Goal: Task Accomplishment & Management: Complete application form

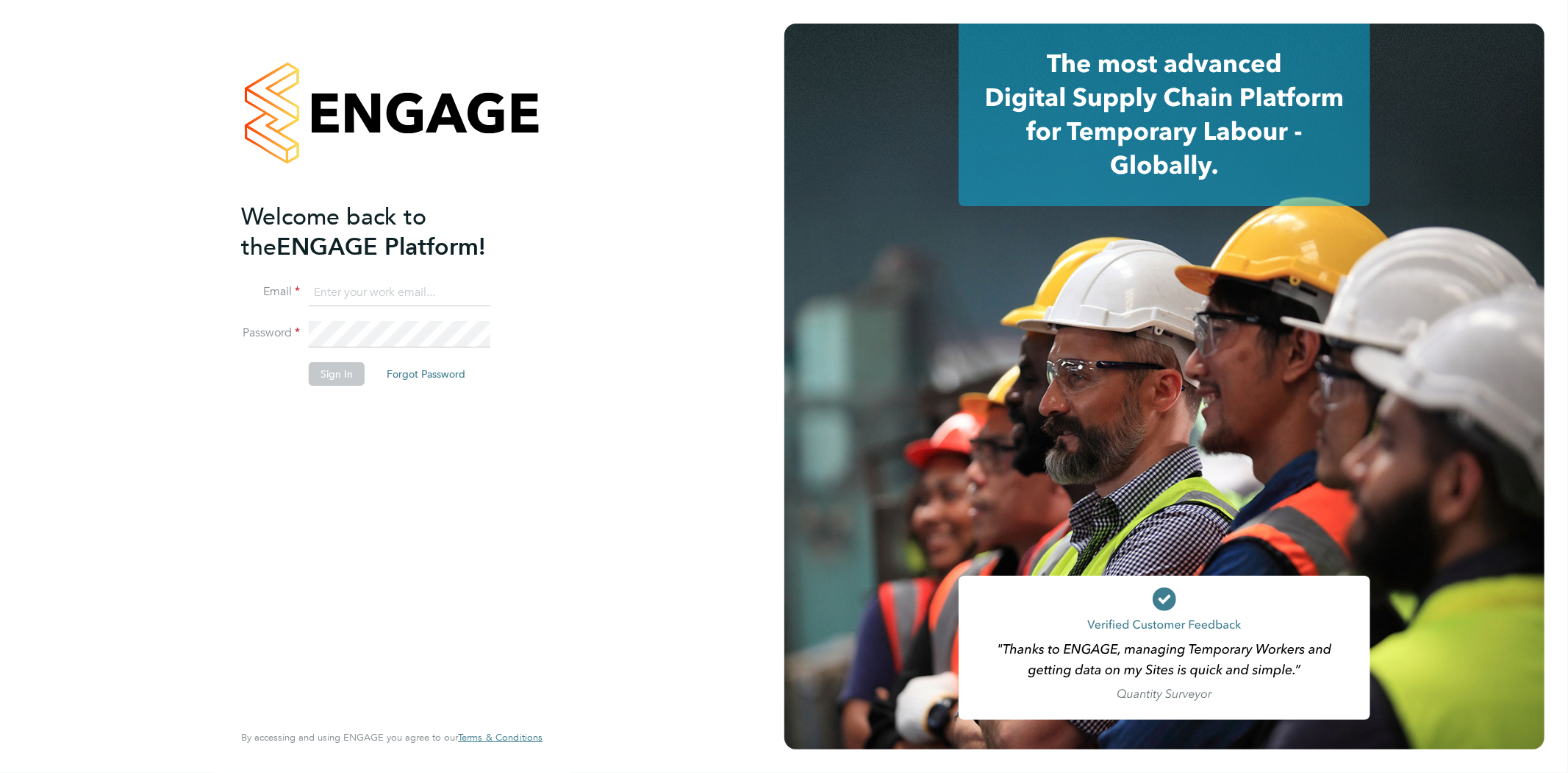
type input "Jay.scull@bluearrow.co.uk"
click at [336, 386] on li "Sign In Forgot Password" at bounding box center [384, 381] width 287 height 38
click at [336, 373] on button "Sign In" at bounding box center [336, 374] width 56 height 24
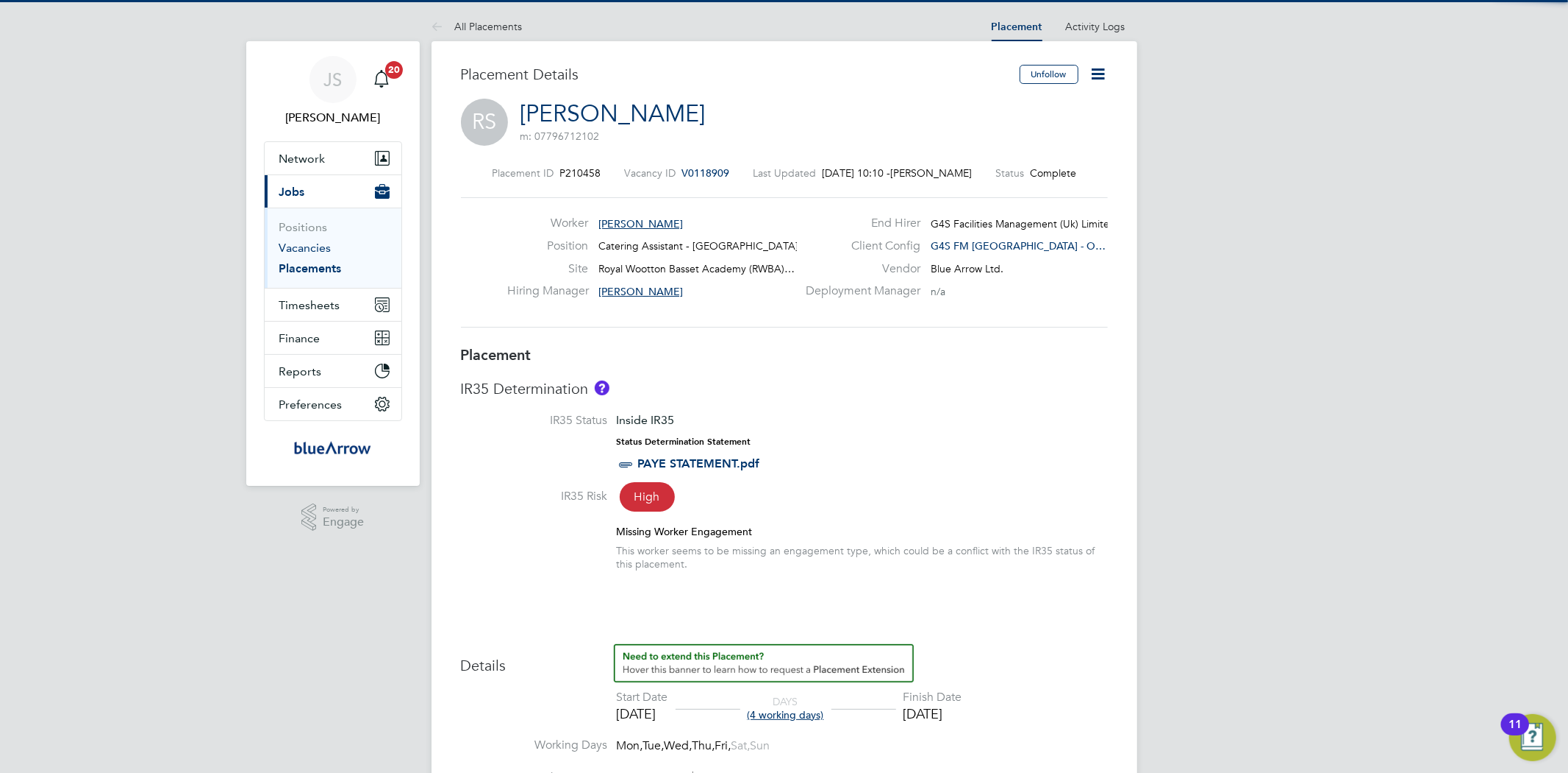
click at [317, 254] on link "Vacancies" at bounding box center [306, 248] width 52 height 14
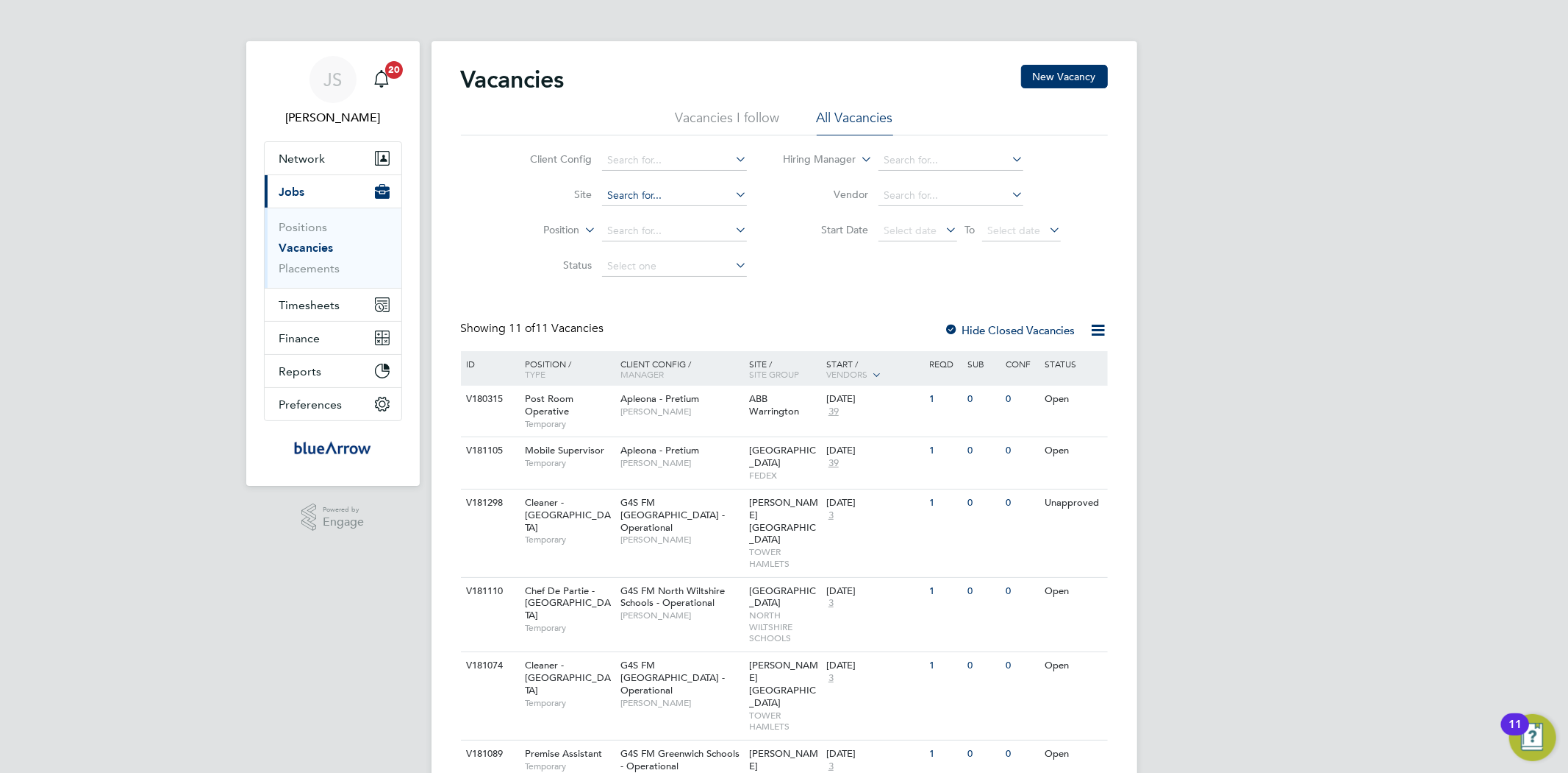
click at [617, 199] on input at bounding box center [675, 195] width 145 height 21
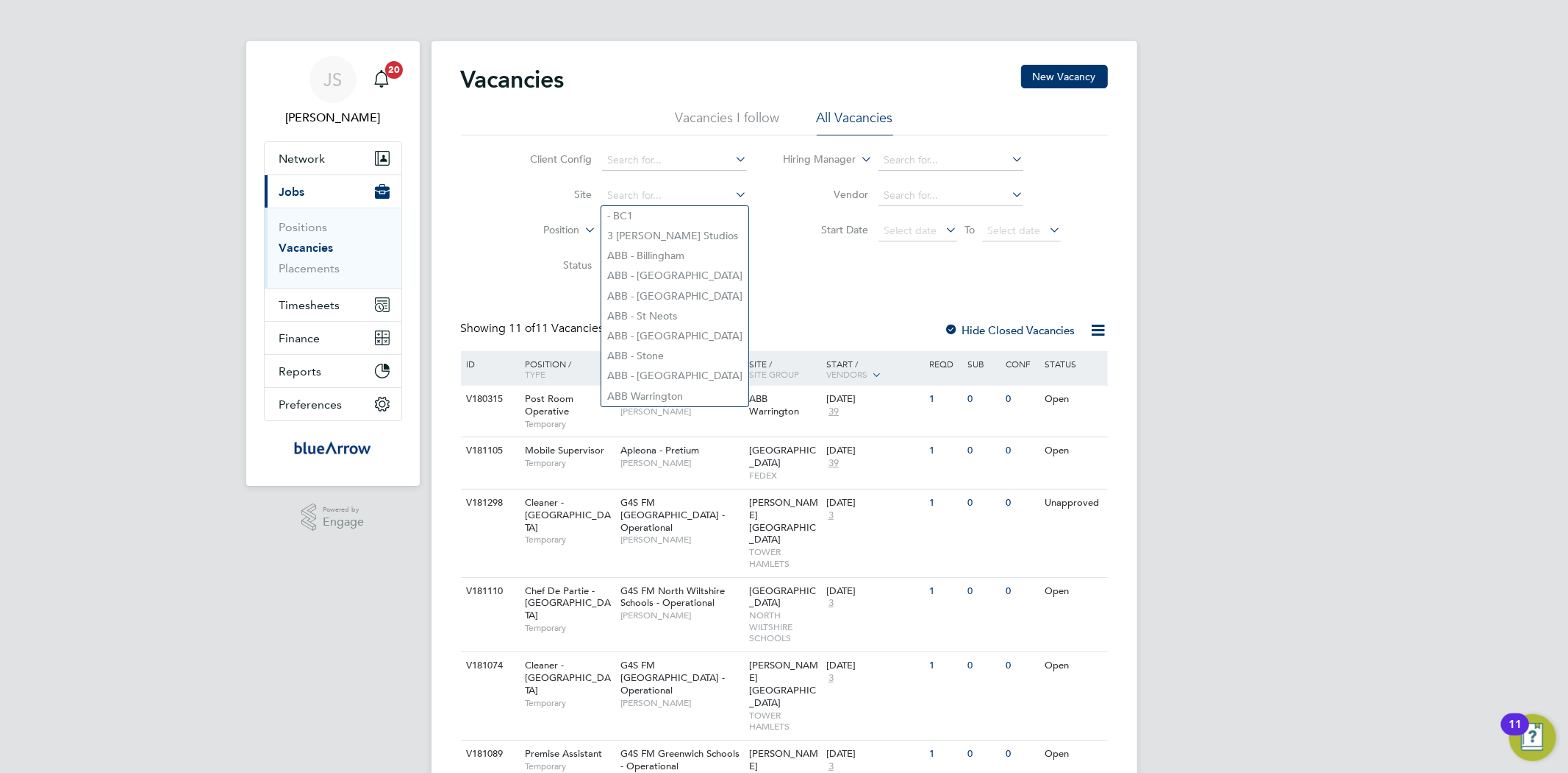
click at [475, 219] on div "Client Config Site Position Status Hiring Manager Vendor Start Date Select date…" at bounding box center [784, 209] width 647 height 148
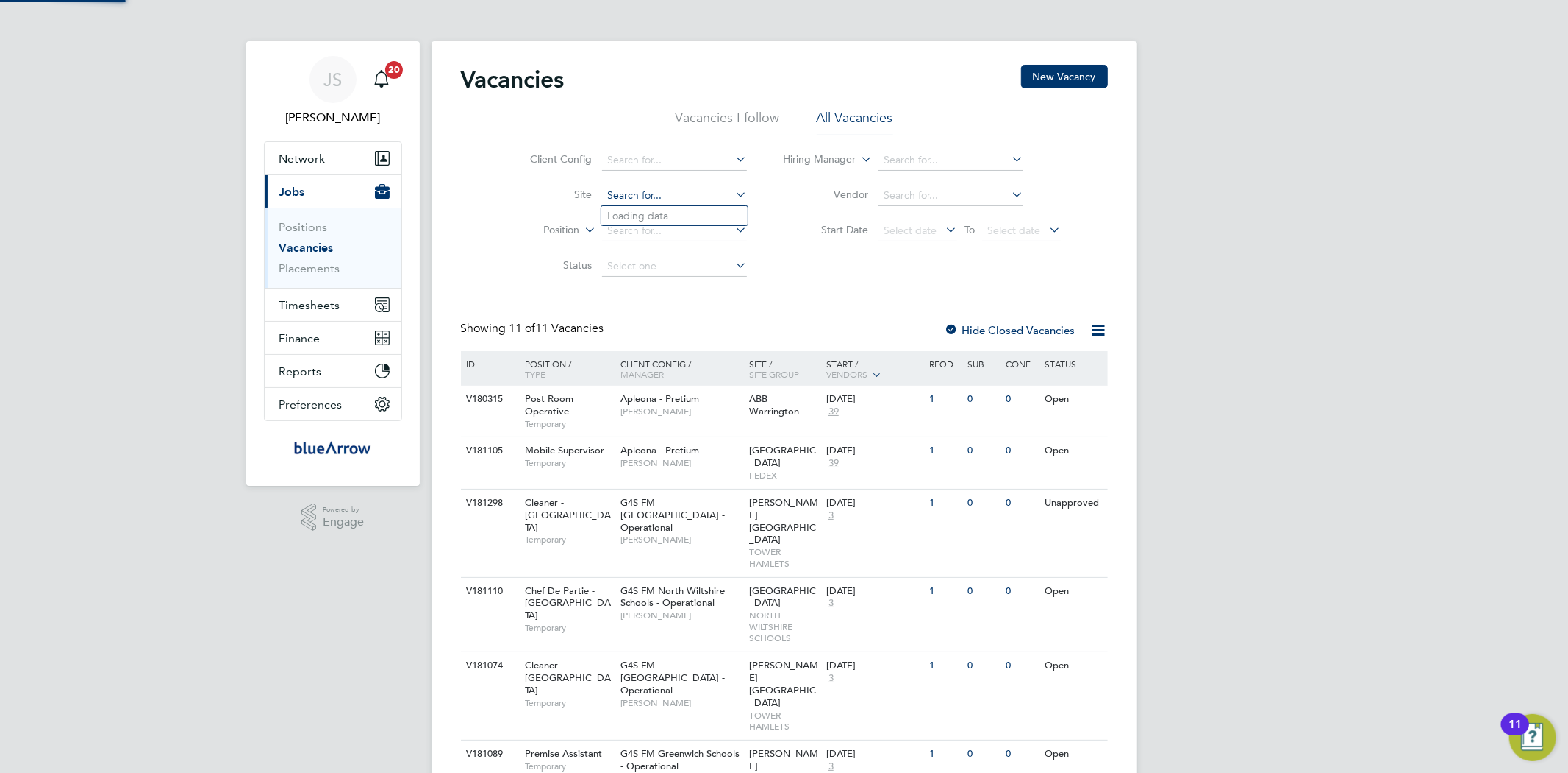
click at [631, 200] on input at bounding box center [675, 195] width 145 height 21
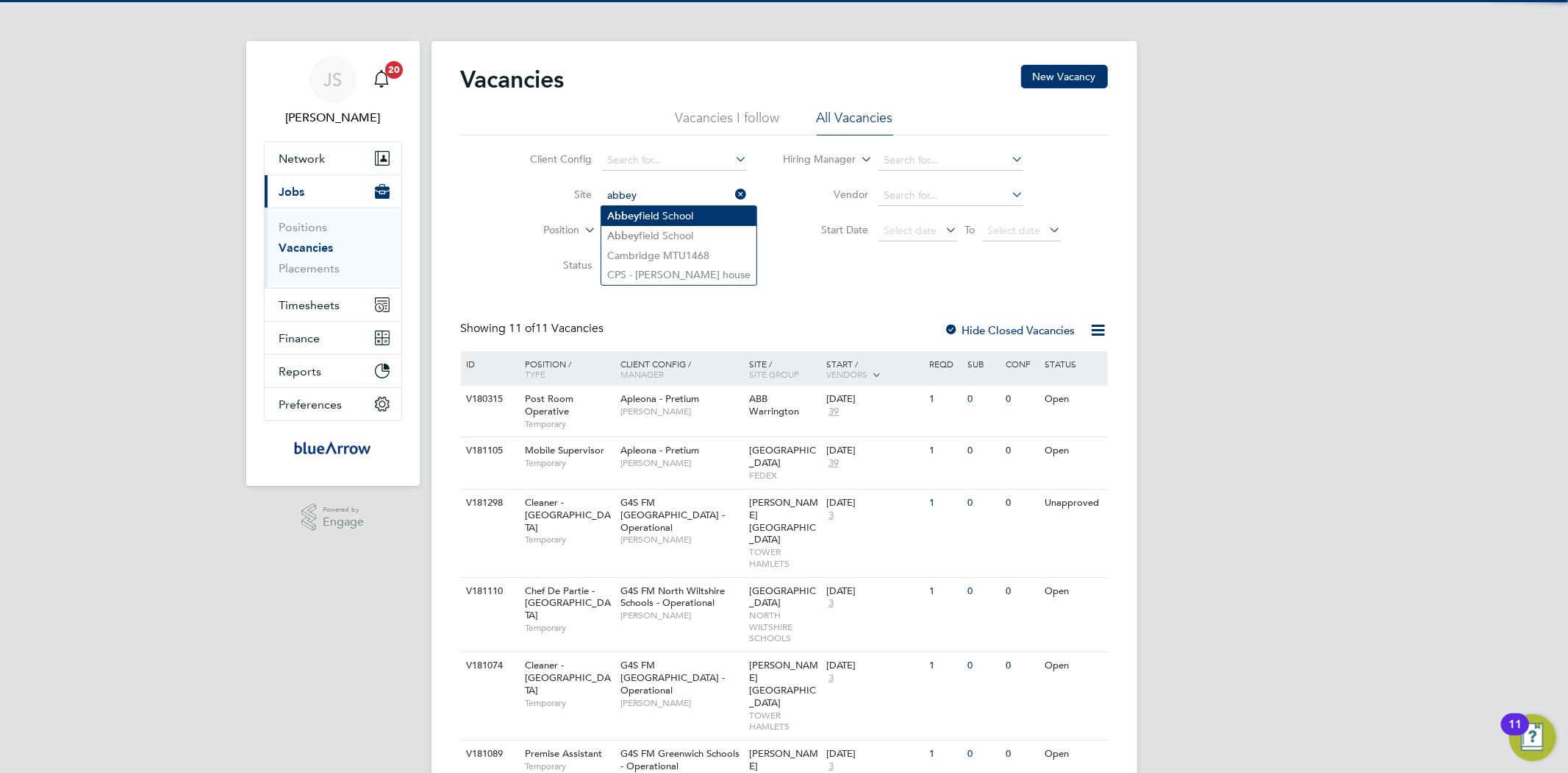
click at [651, 209] on li "Abbey field School" at bounding box center [679, 216] width 155 height 20
type input "Abbeyfield School"
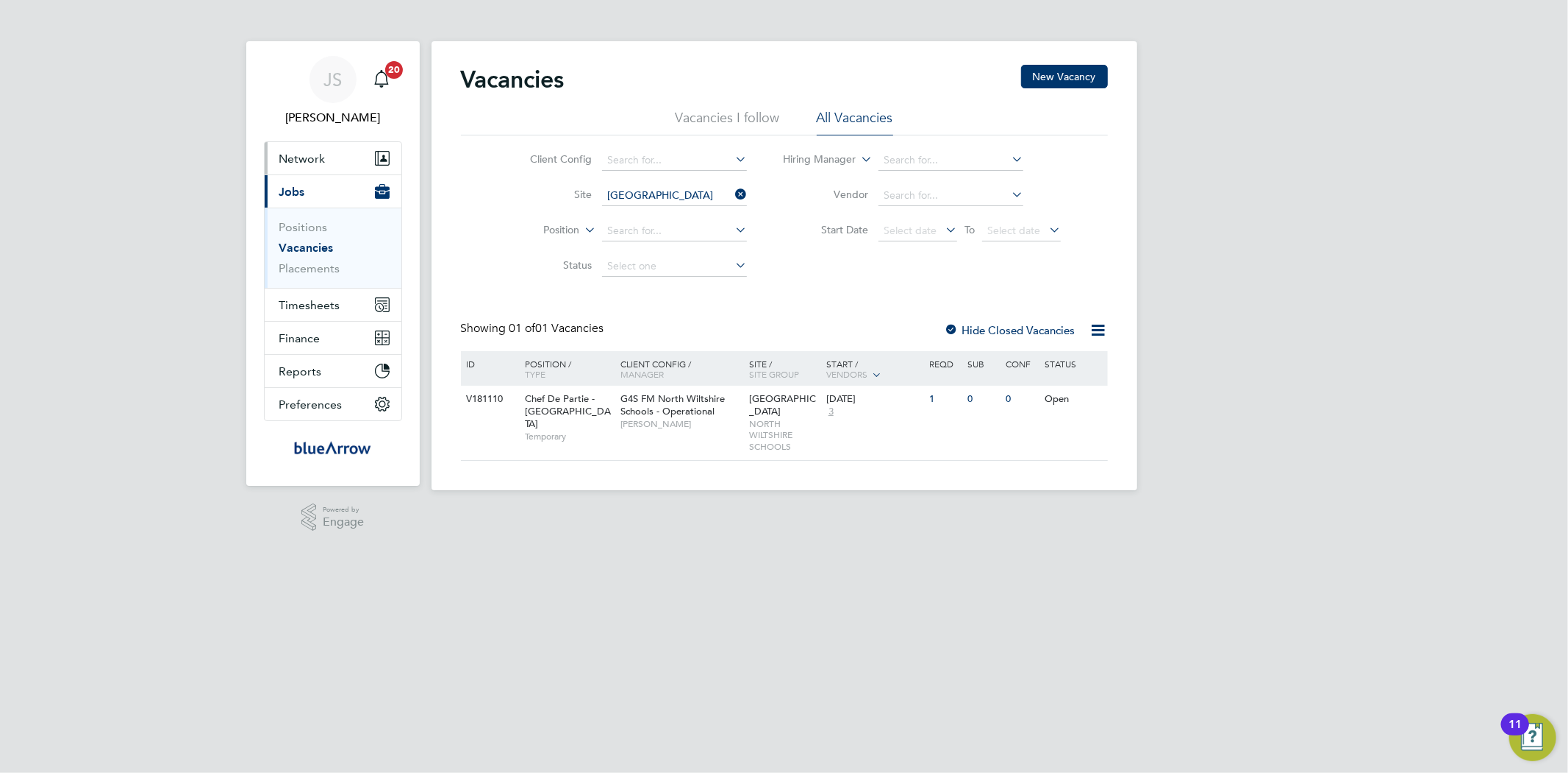
click at [300, 161] on span "Network" at bounding box center [303, 158] width 47 height 14
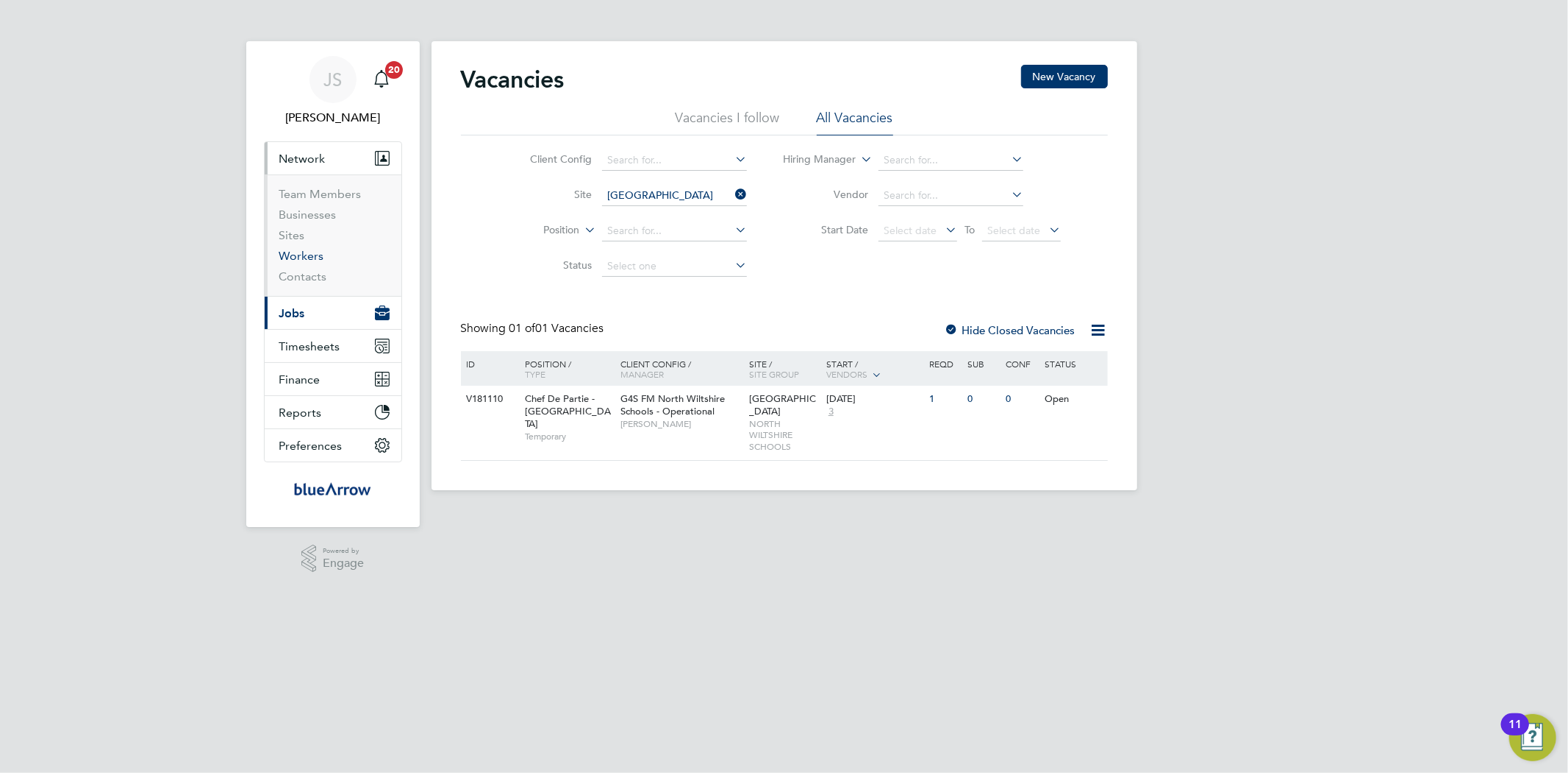
click at [307, 252] on link "Workers" at bounding box center [302, 256] width 45 height 14
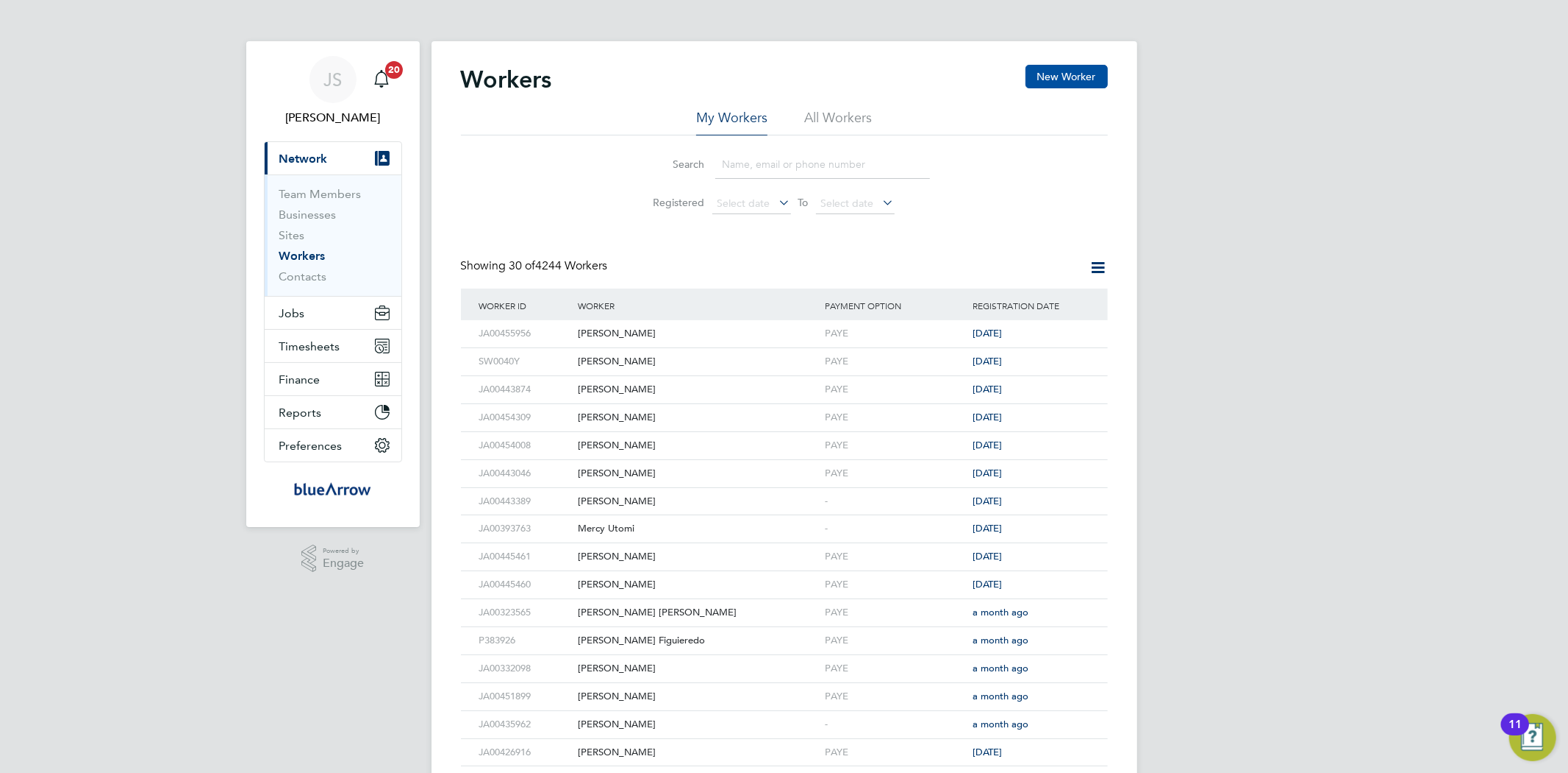
click at [1072, 74] on button "New Worker" at bounding box center [1066, 77] width 83 height 24
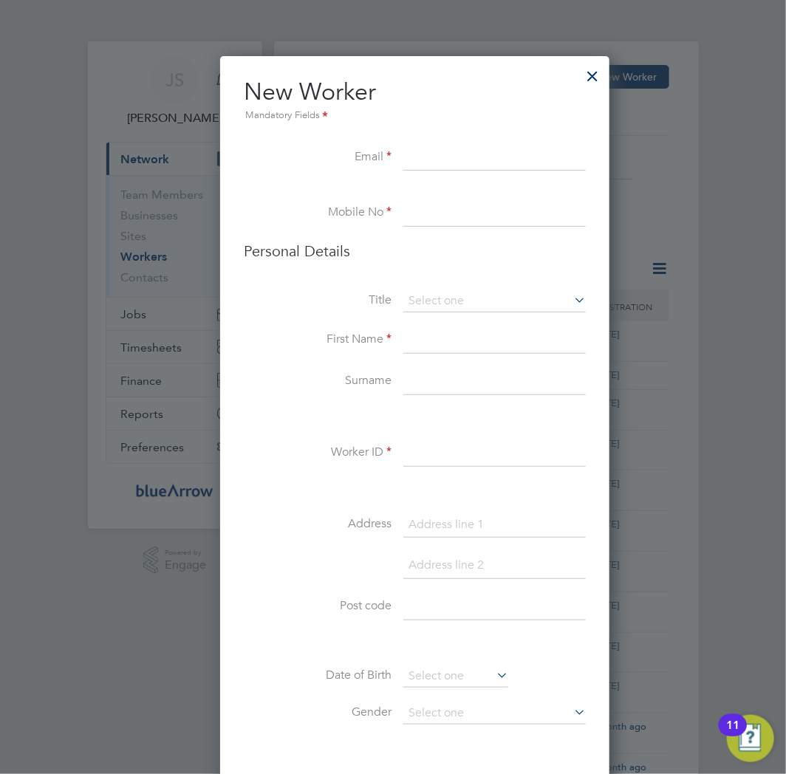
click at [461, 148] on input at bounding box center [494, 158] width 182 height 27
paste input "[EMAIL_ADDRESS][DOMAIN_NAME]"
type input "[EMAIL_ADDRESS][DOMAIN_NAME]"
click at [458, 214] on input at bounding box center [494, 213] width 182 height 27
paste input "[PHONE_NUMBER]"
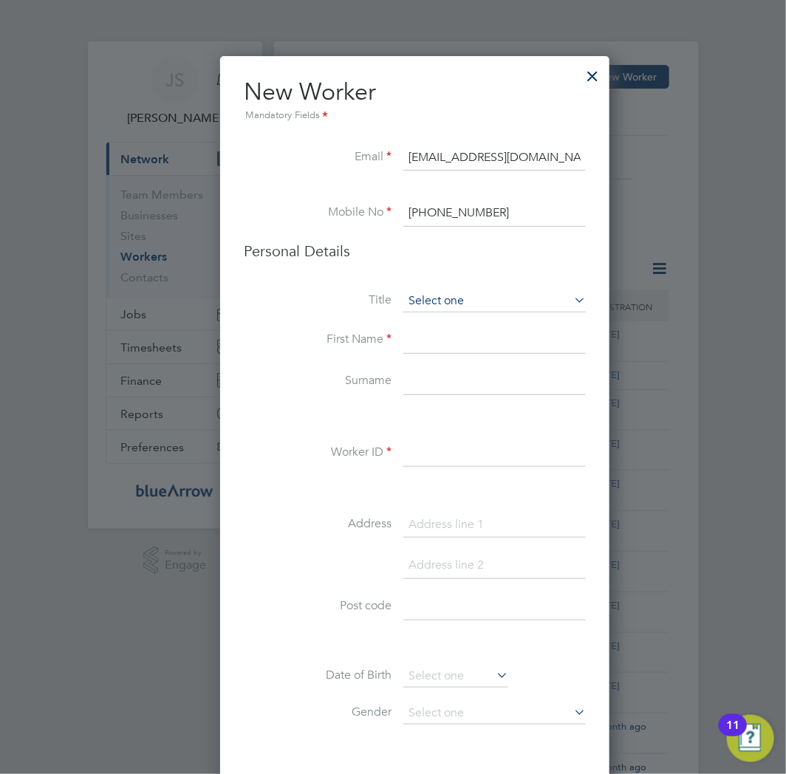
type input "[PHONE_NUMBER]"
click at [468, 298] on input at bounding box center [494, 301] width 182 height 22
click at [452, 326] on li "Mr" at bounding box center [495, 321] width 184 height 19
type input "Mr"
click at [440, 338] on input at bounding box center [494, 340] width 182 height 27
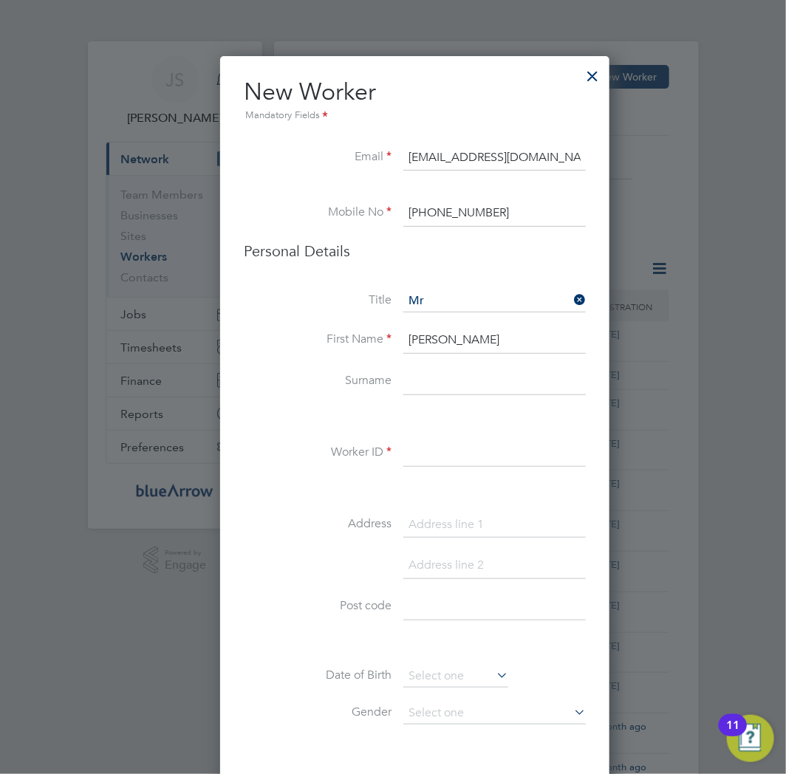
type input "Peter"
type input "Smith"
click at [464, 448] on input at bounding box center [494, 453] width 182 height 27
paste input "JA00438075"
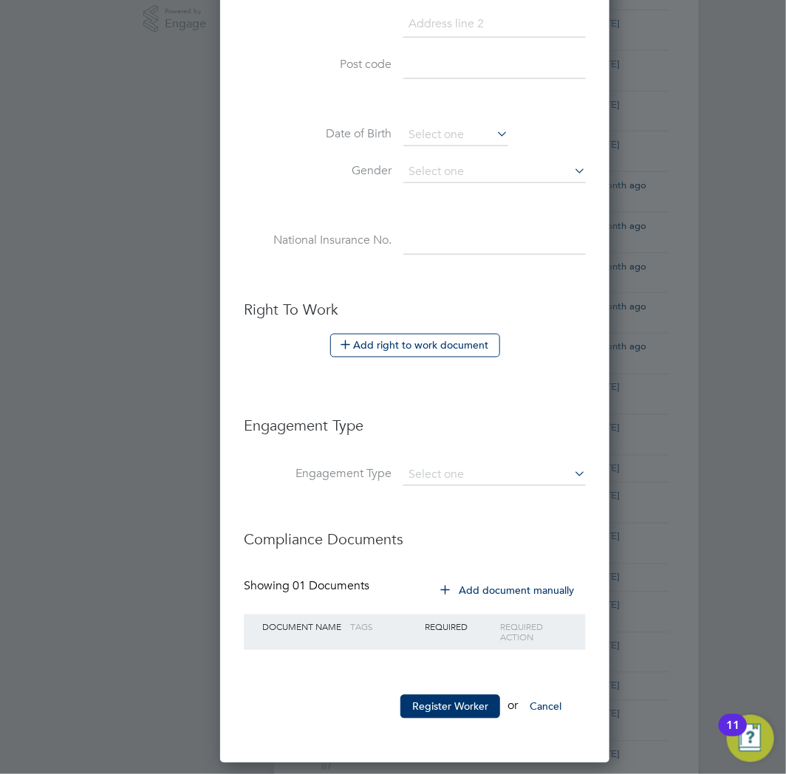
scroll to position [574, 0]
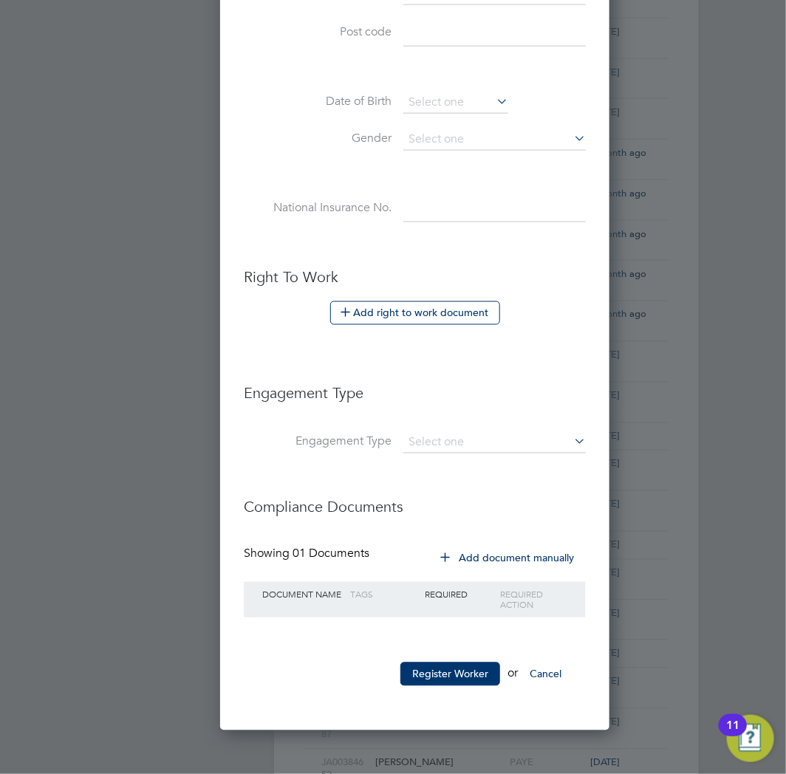
type input "JA00438075"
click at [65, 201] on div at bounding box center [393, 387] width 786 height 774
click at [410, 326] on li "Add right to work document" at bounding box center [415, 320] width 342 height 38
click at [409, 321] on button "Add right to work document" at bounding box center [415, 313] width 170 height 24
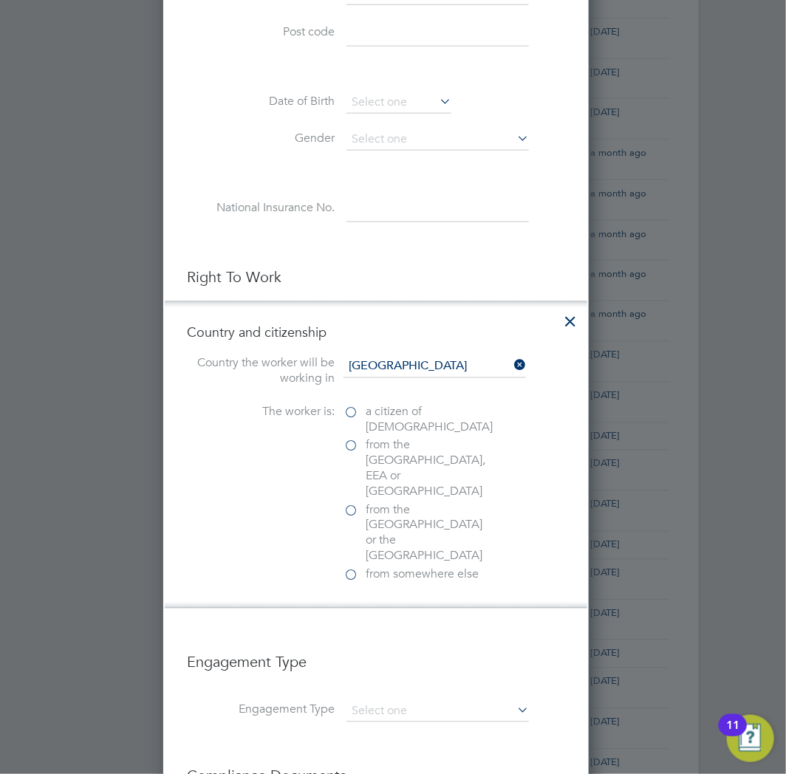
click at [367, 410] on label "a citizen of United Kingdom" at bounding box center [417, 420] width 148 height 31
click at [0, 0] on input "a citizen of United Kingdom" at bounding box center [0, 0] width 0 height 0
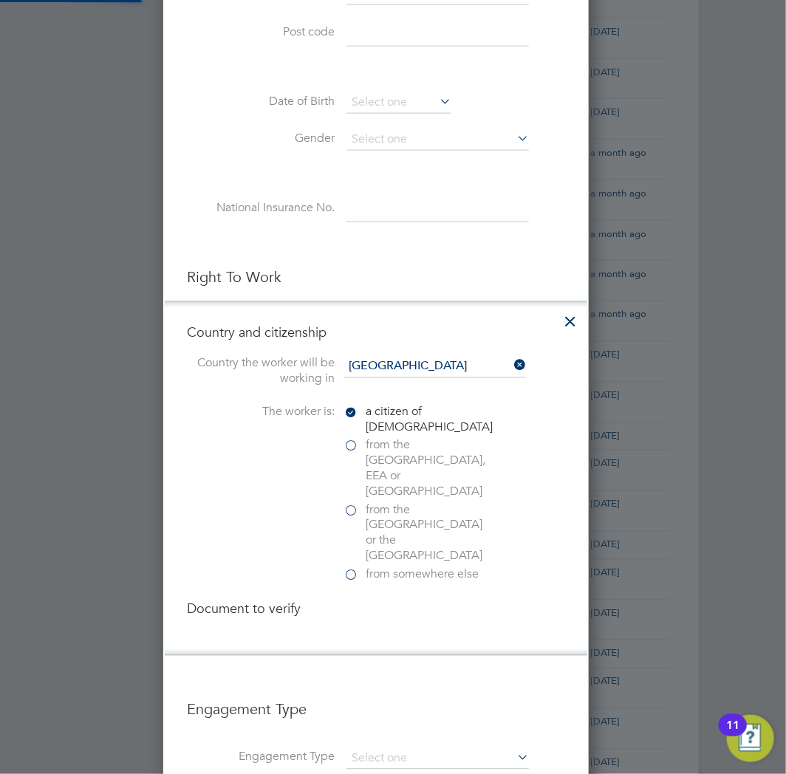
scroll to position [1551, 426]
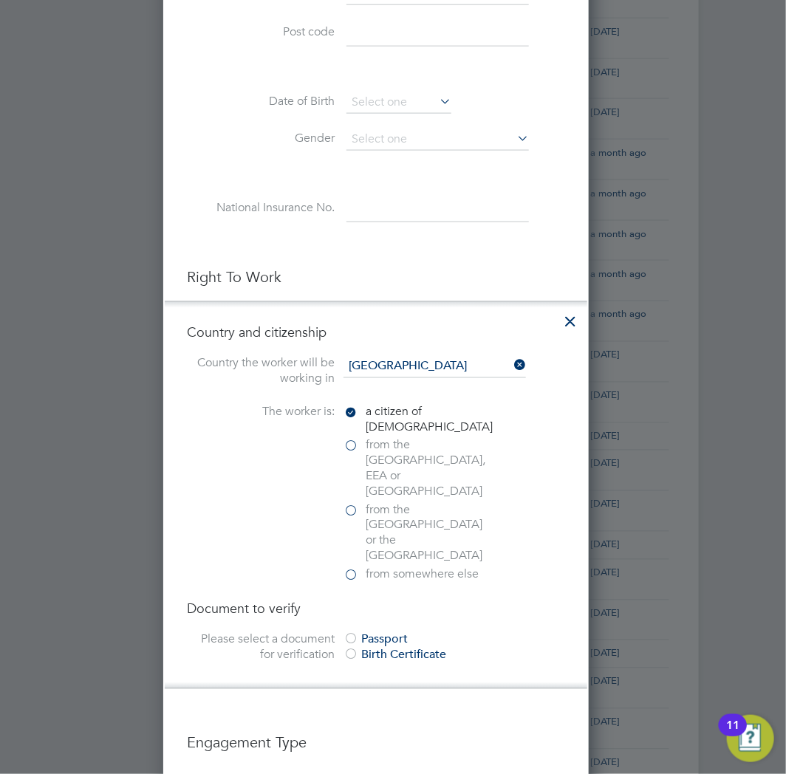
click at [358, 633] on div at bounding box center [350, 640] width 15 height 15
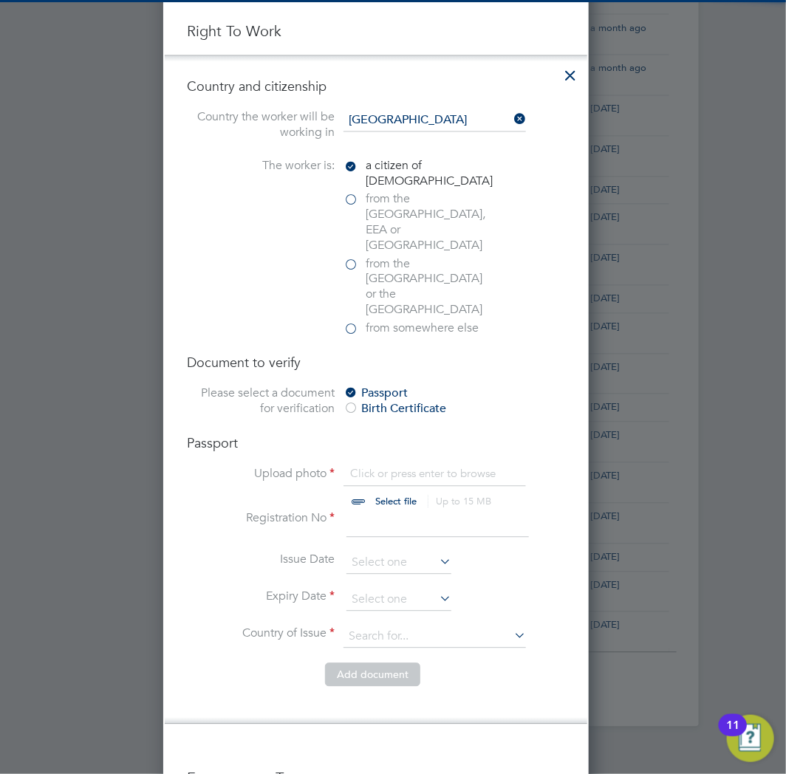
scroll to position [821, 0]
click at [397, 466] on input "file" at bounding box center [410, 488] width 232 height 44
type input "C:\fakepath\PS RTW.pdf"
click at [379, 510] on input at bounding box center [437, 523] width 182 height 27
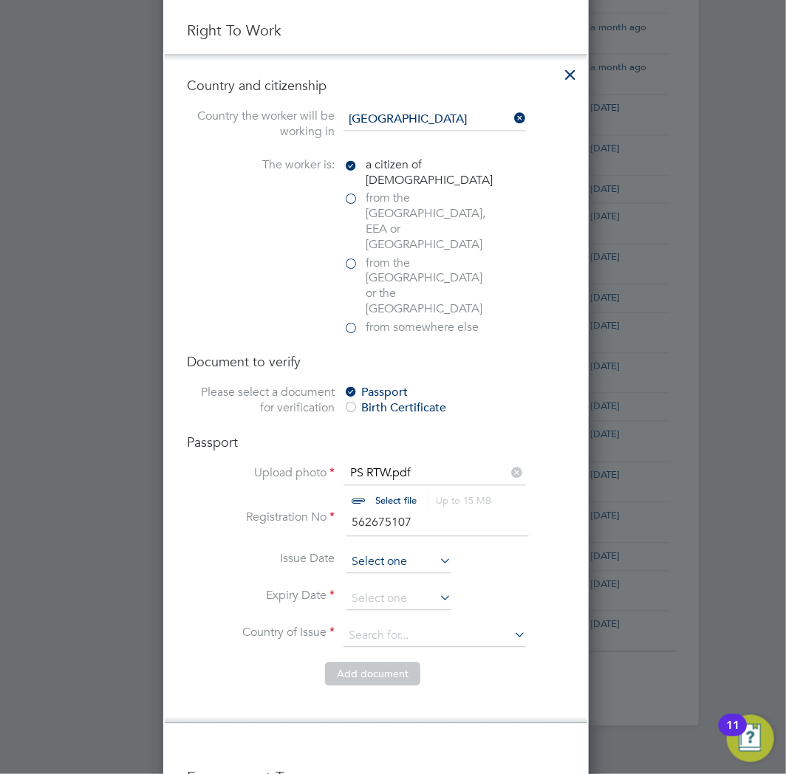
type input "562675107"
click at [386, 552] on input at bounding box center [398, 563] width 105 height 22
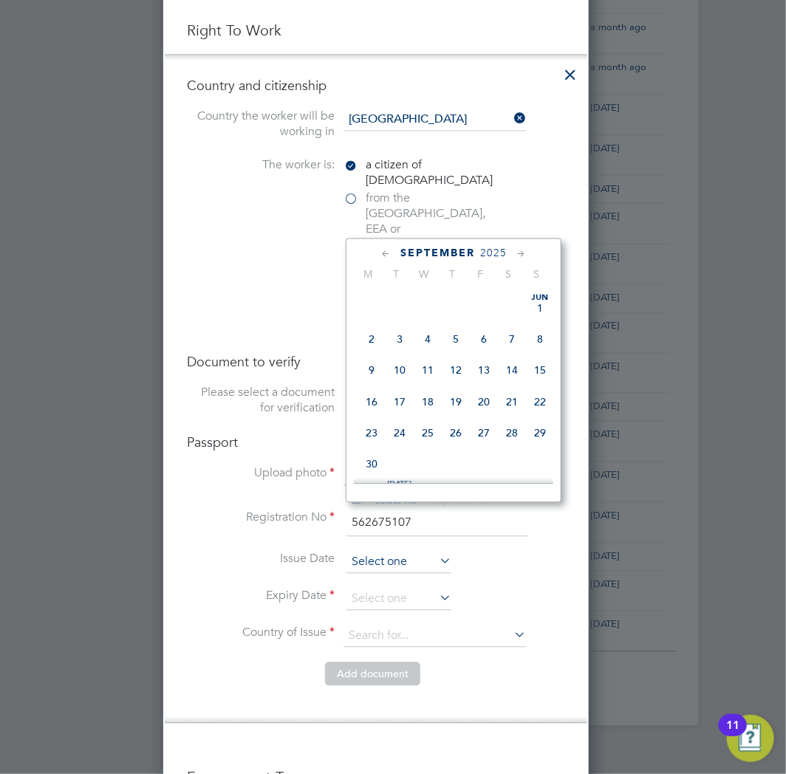
scroll to position [538, 0]
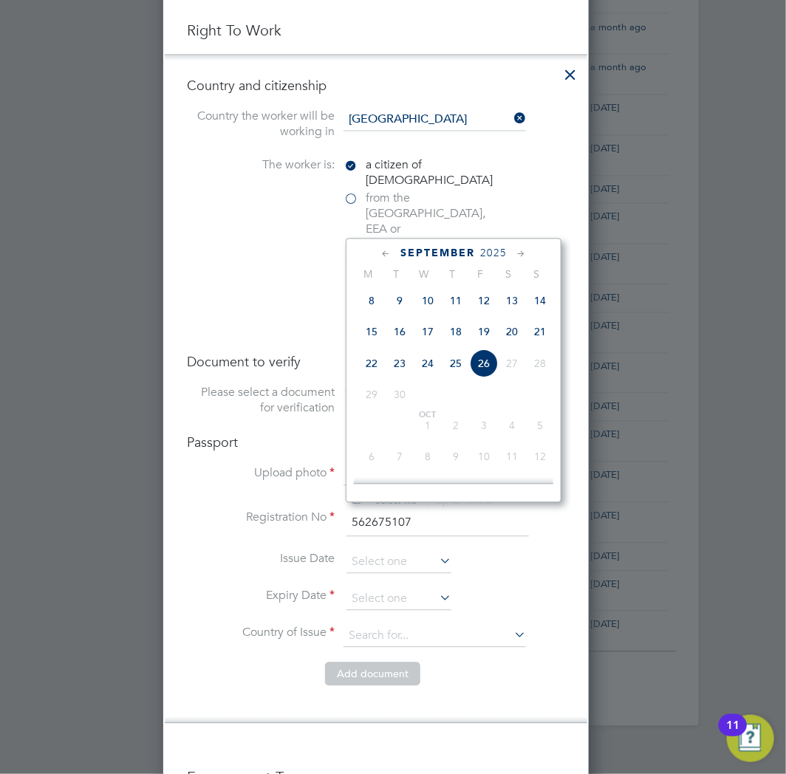
click at [393, 250] on icon at bounding box center [386, 255] width 14 height 16
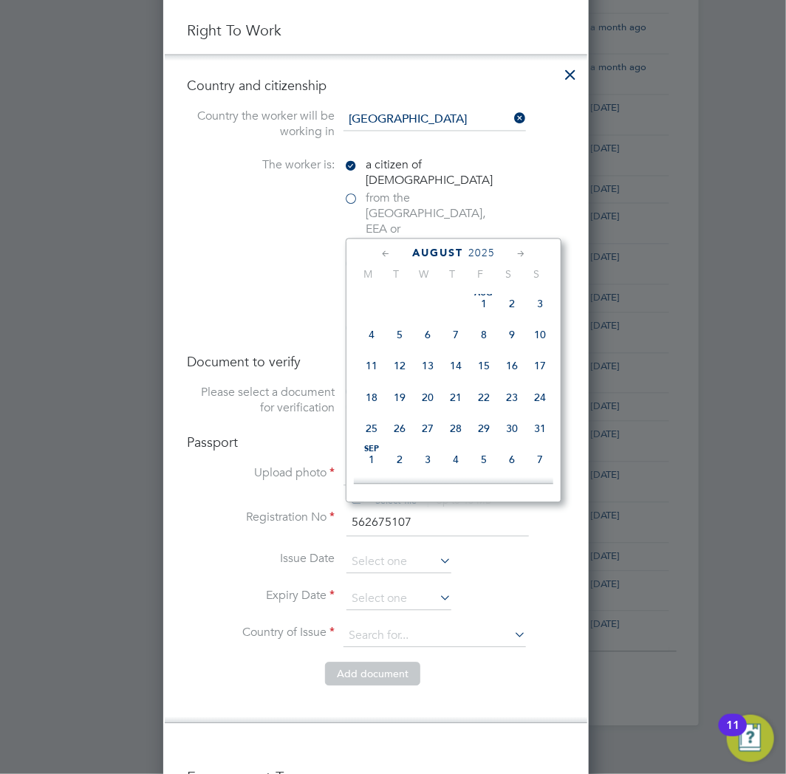
click at [393, 250] on icon at bounding box center [386, 255] width 14 height 16
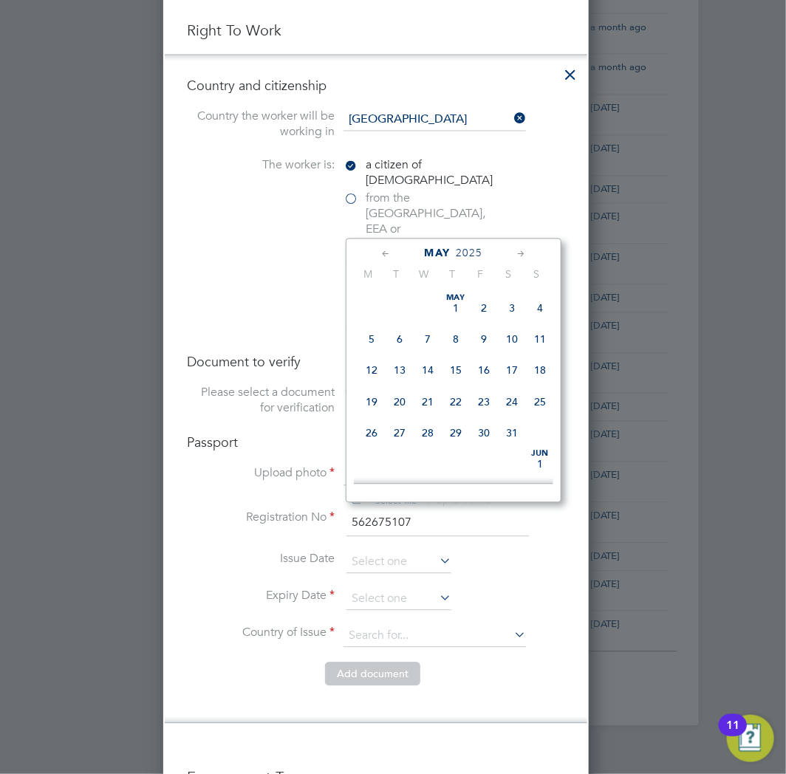
click at [393, 250] on icon at bounding box center [386, 255] width 14 height 16
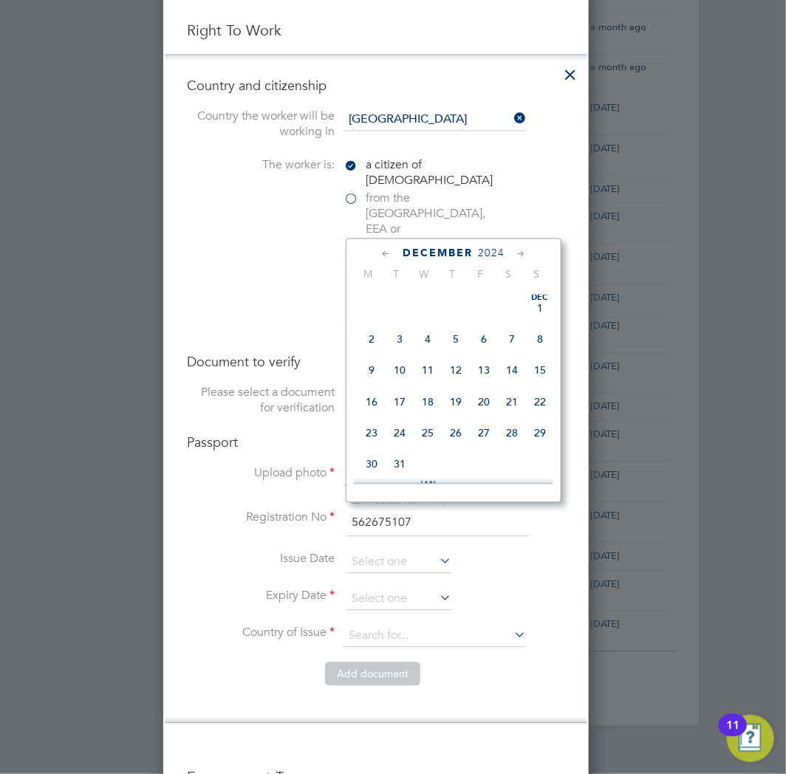
click at [393, 250] on icon at bounding box center [386, 255] width 14 height 16
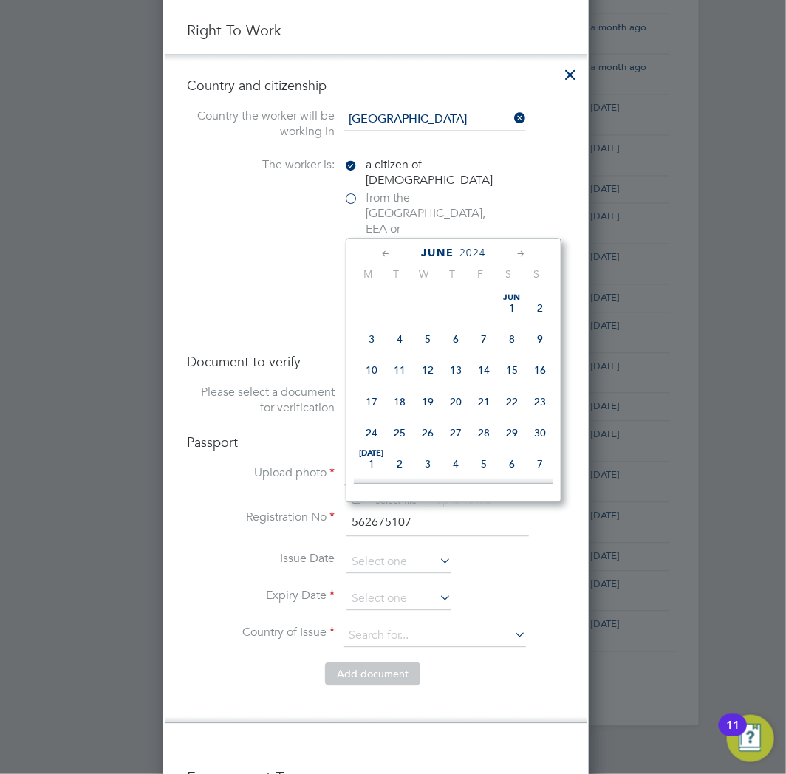
click at [393, 250] on icon at bounding box center [386, 255] width 14 height 16
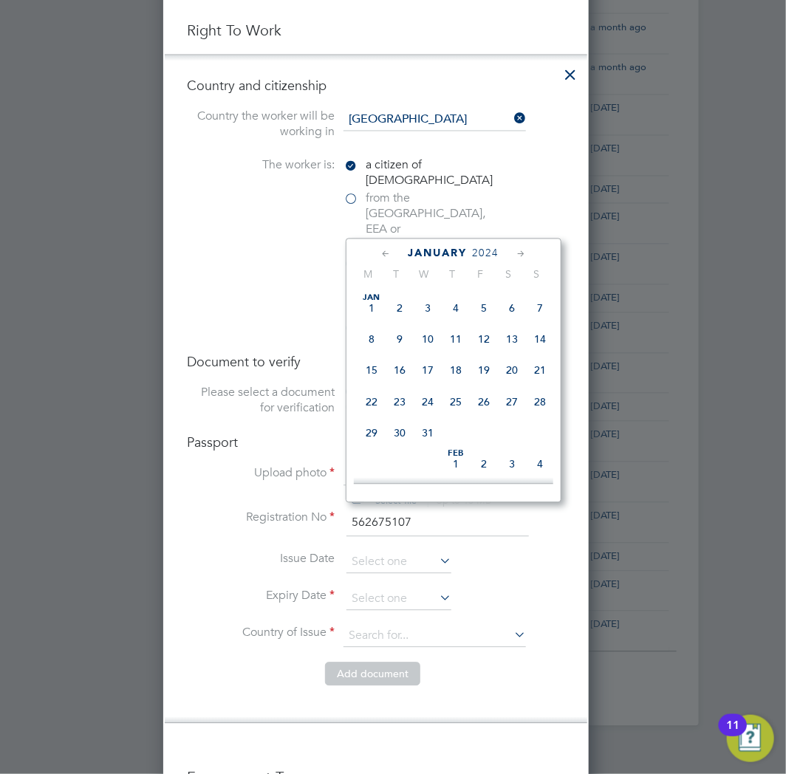
click at [393, 250] on icon at bounding box center [386, 255] width 14 height 16
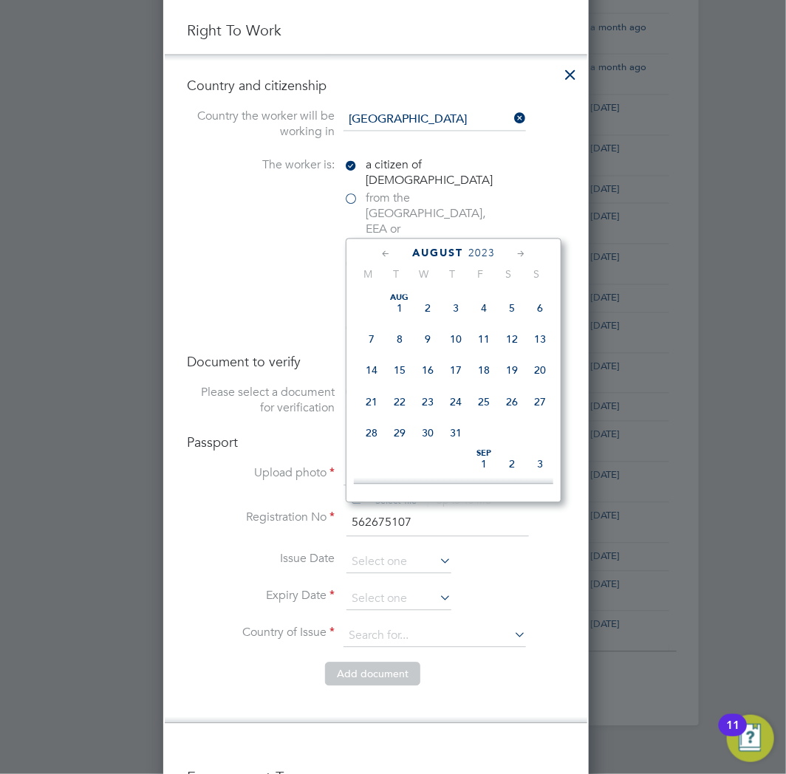
click at [393, 250] on icon at bounding box center [386, 255] width 14 height 16
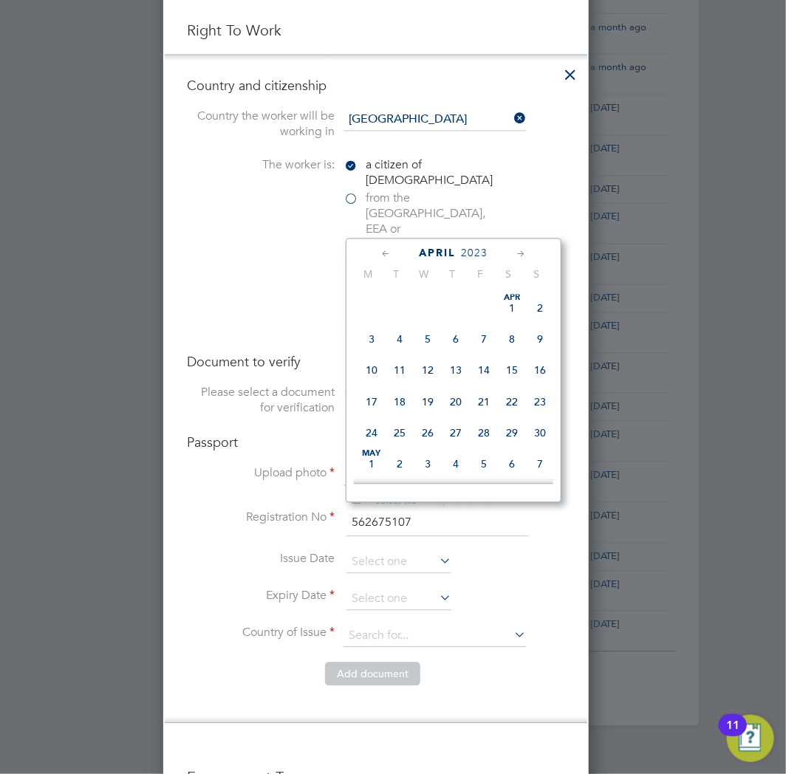
click at [393, 250] on icon at bounding box center [386, 255] width 14 height 16
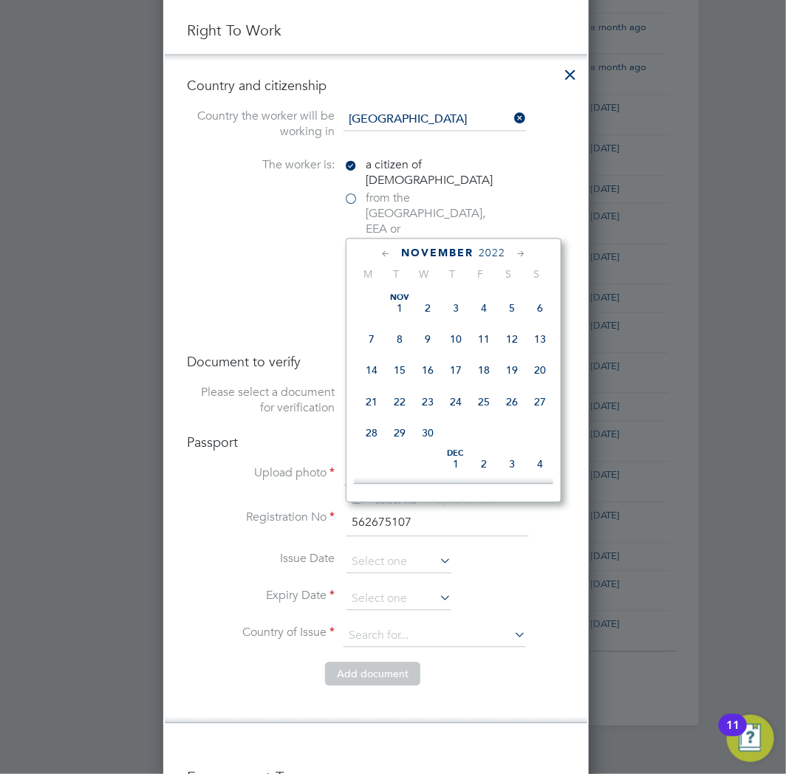
click at [393, 250] on icon at bounding box center [386, 255] width 14 height 16
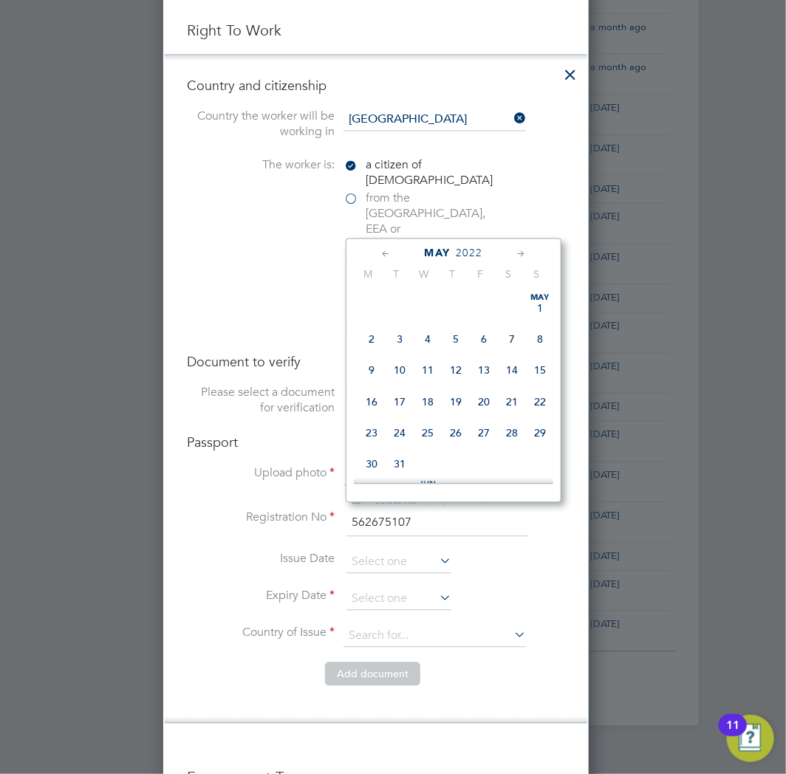
click at [393, 250] on icon at bounding box center [386, 255] width 14 height 16
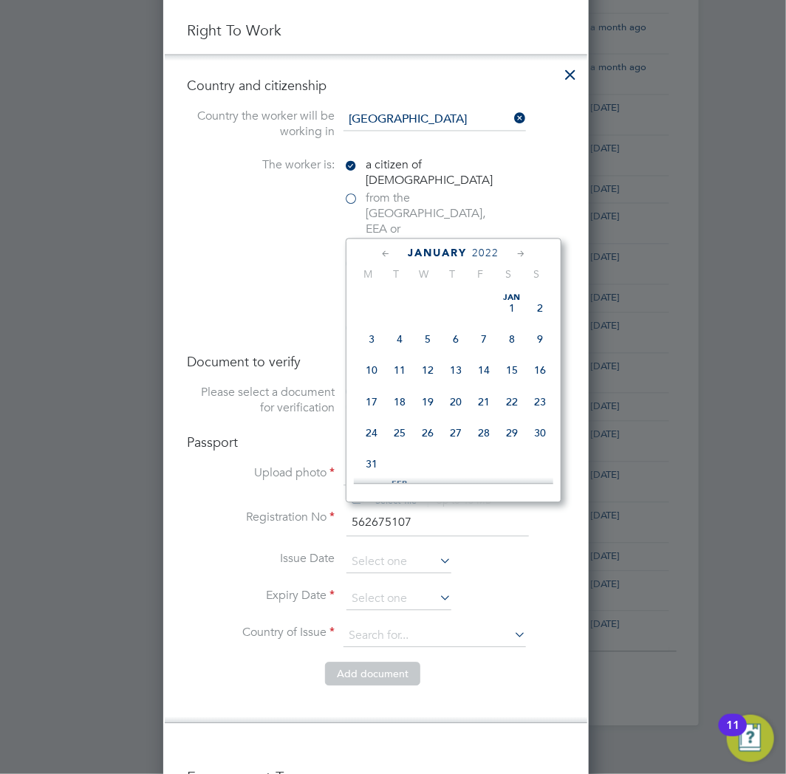
click at [393, 250] on icon at bounding box center [386, 255] width 14 height 16
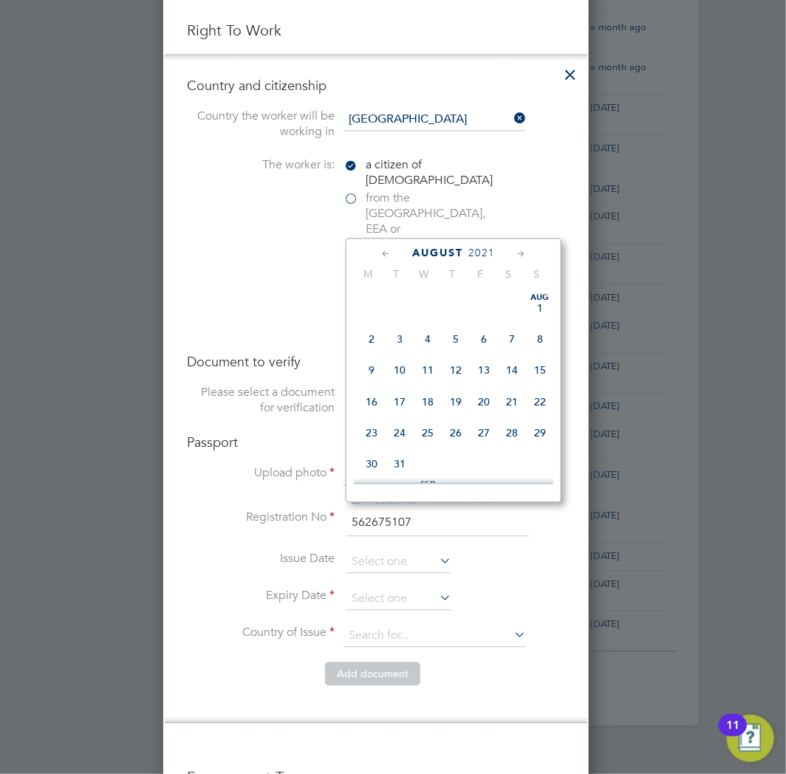
click at [393, 250] on icon at bounding box center [386, 255] width 14 height 16
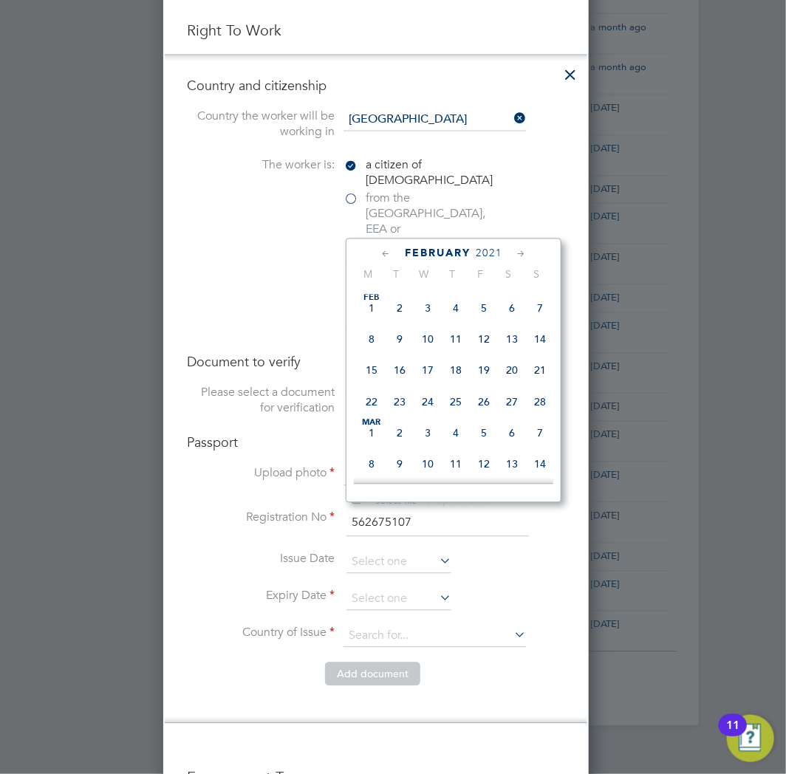
click at [393, 250] on icon at bounding box center [386, 255] width 14 height 16
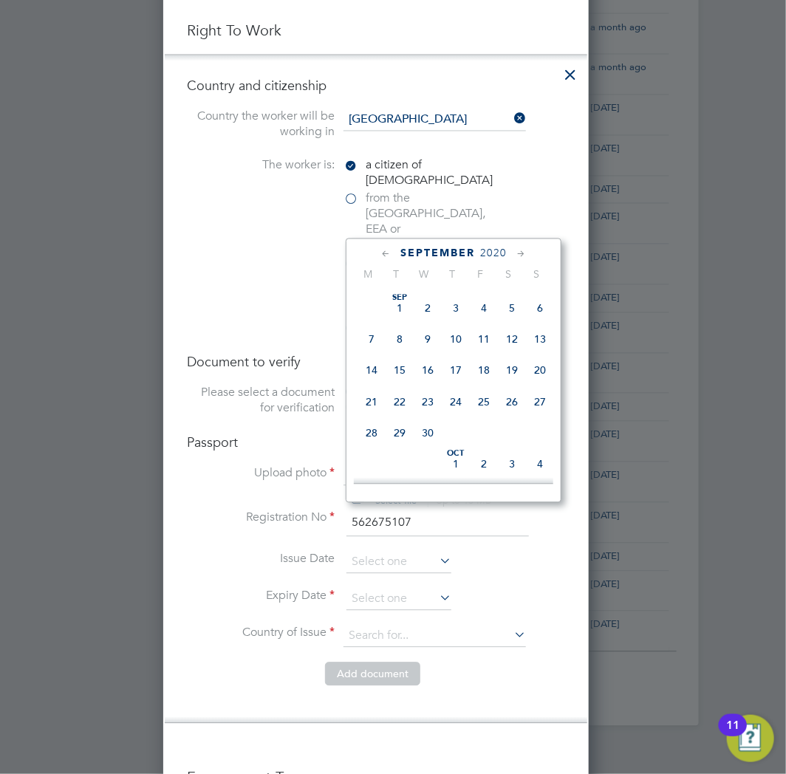
click at [393, 250] on icon at bounding box center [386, 255] width 14 height 16
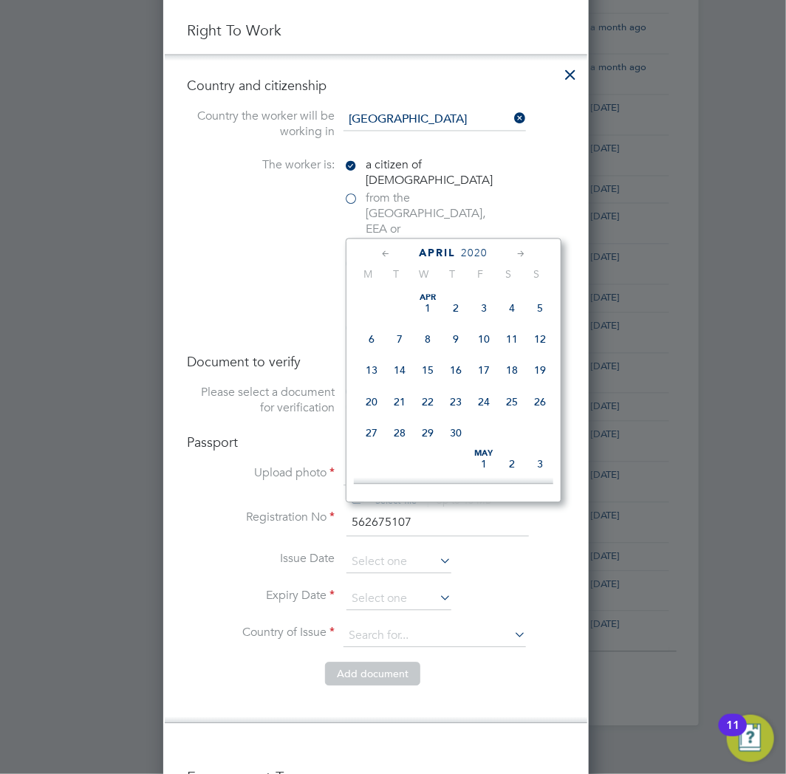
click at [393, 250] on icon at bounding box center [386, 255] width 14 height 16
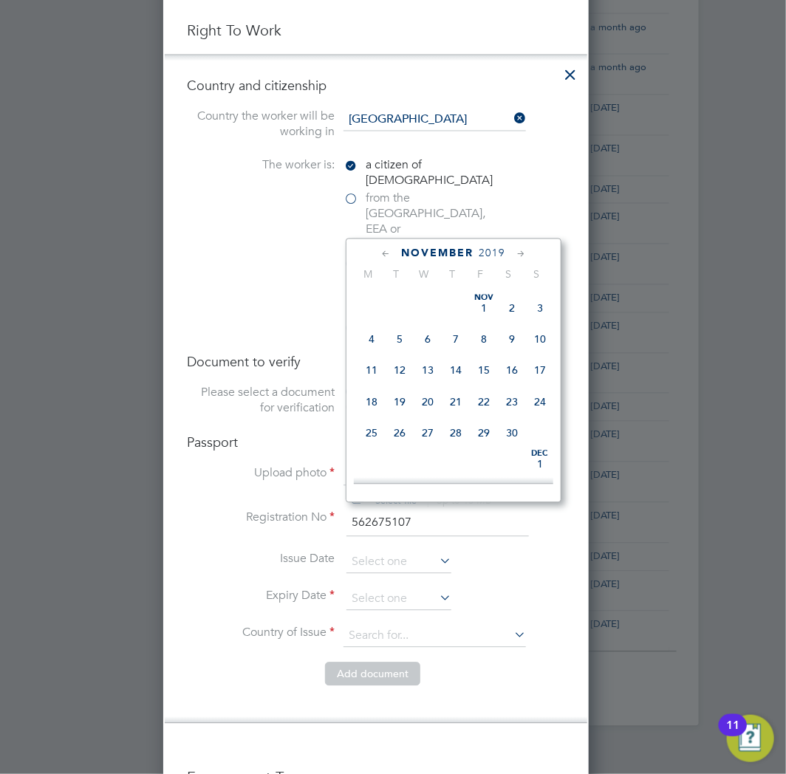
click at [393, 250] on icon at bounding box center [386, 255] width 14 height 16
click at [470, 343] on span "11" at bounding box center [456, 340] width 28 height 28
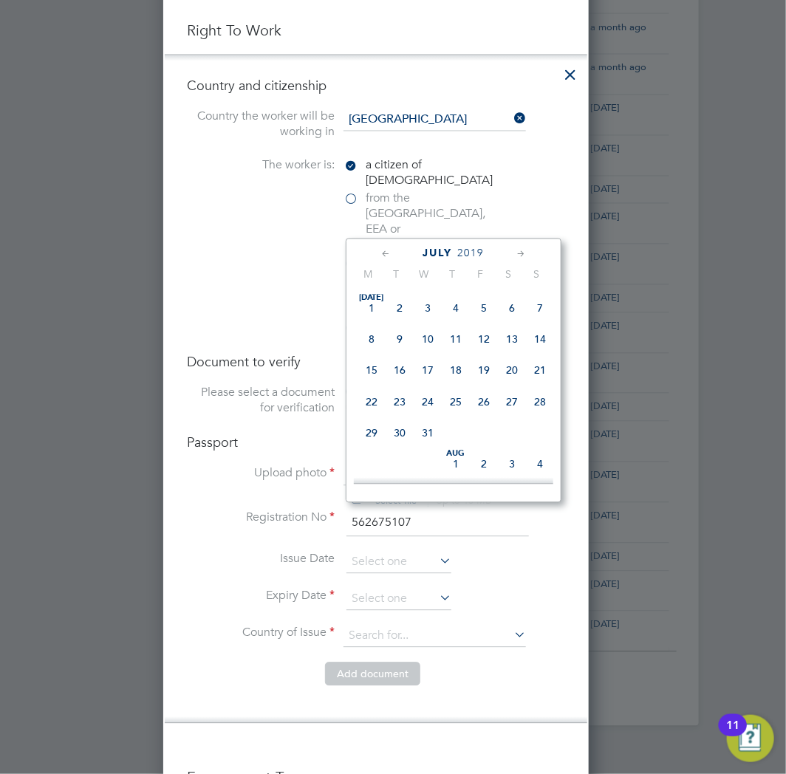
type input "[DATE]"
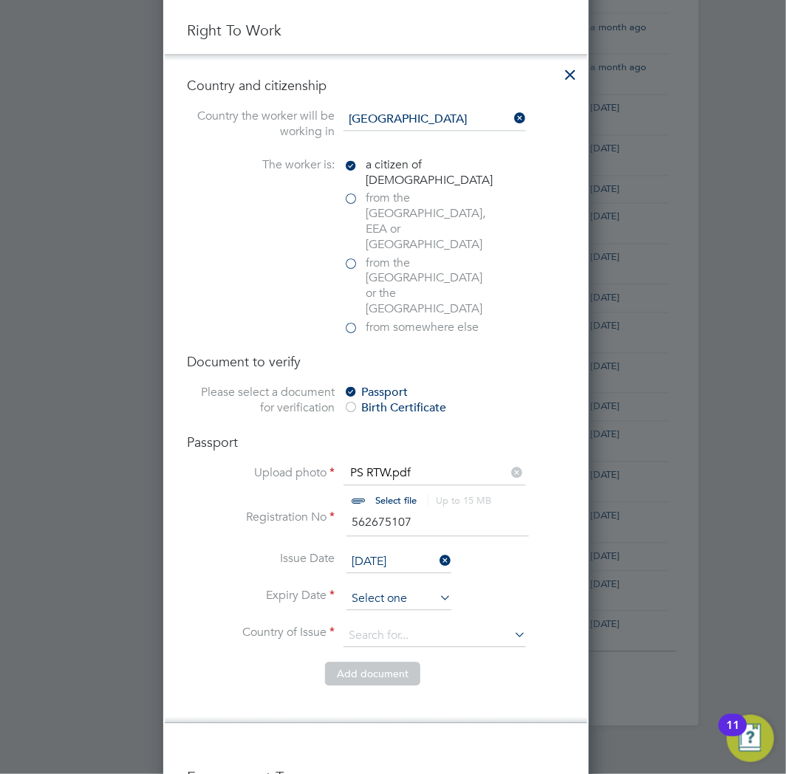
click at [388, 589] on input at bounding box center [398, 600] width 105 height 22
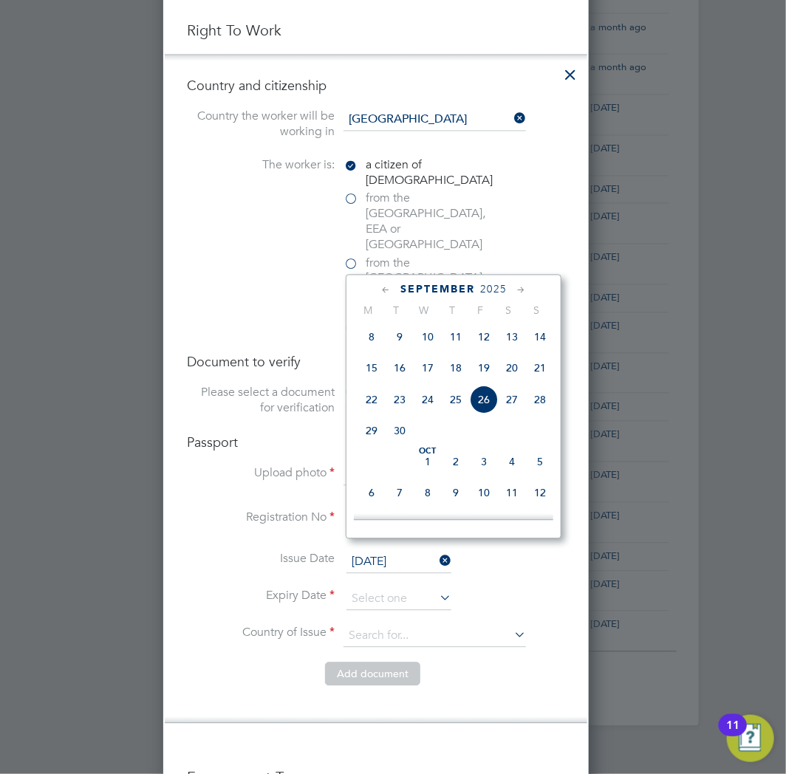
click at [528, 289] on icon at bounding box center [521, 291] width 14 height 16
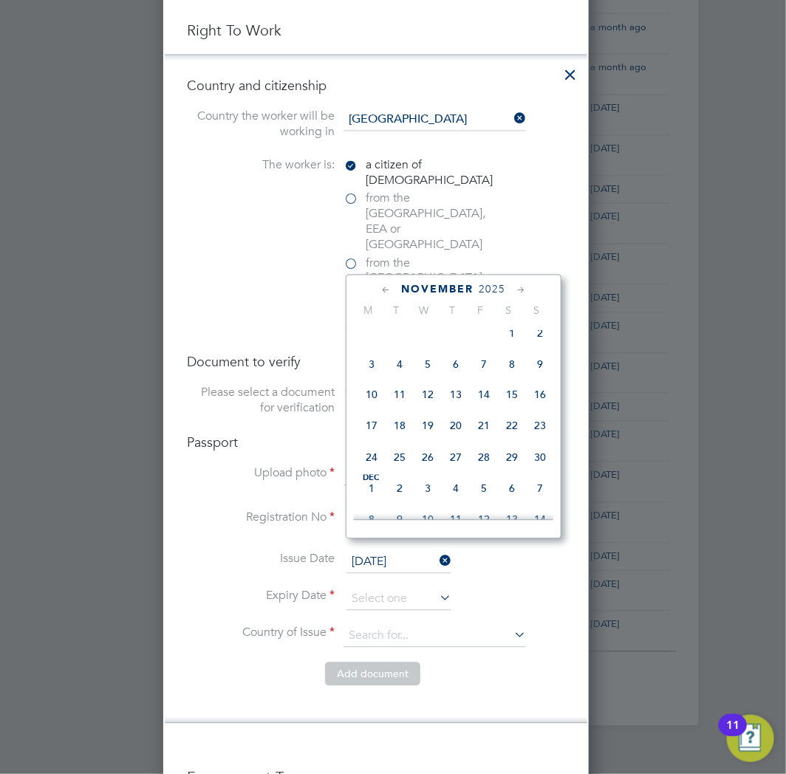
click at [528, 289] on icon at bounding box center [521, 291] width 14 height 16
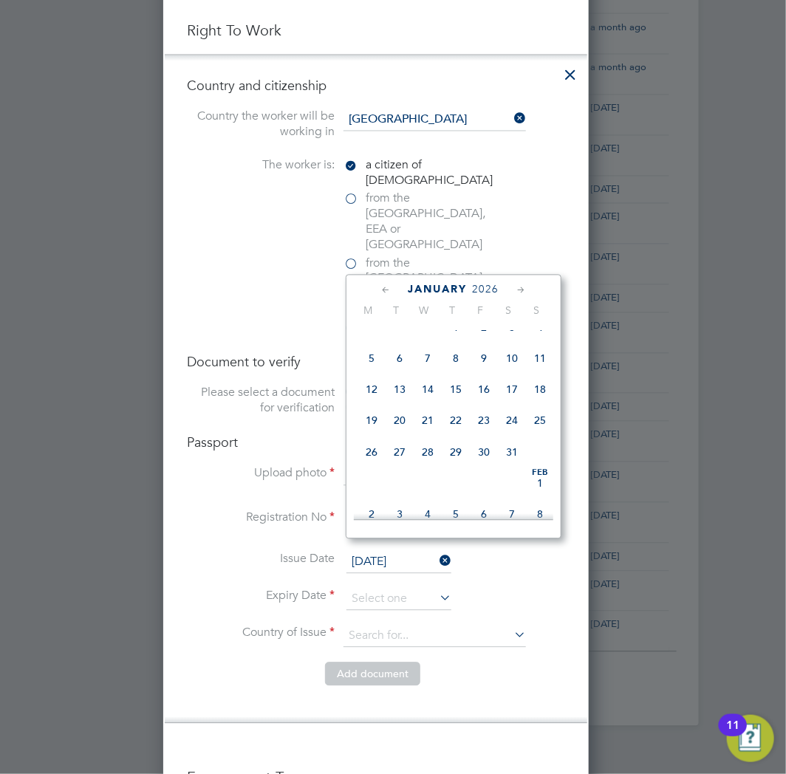
click at [528, 289] on icon at bounding box center [521, 291] width 14 height 16
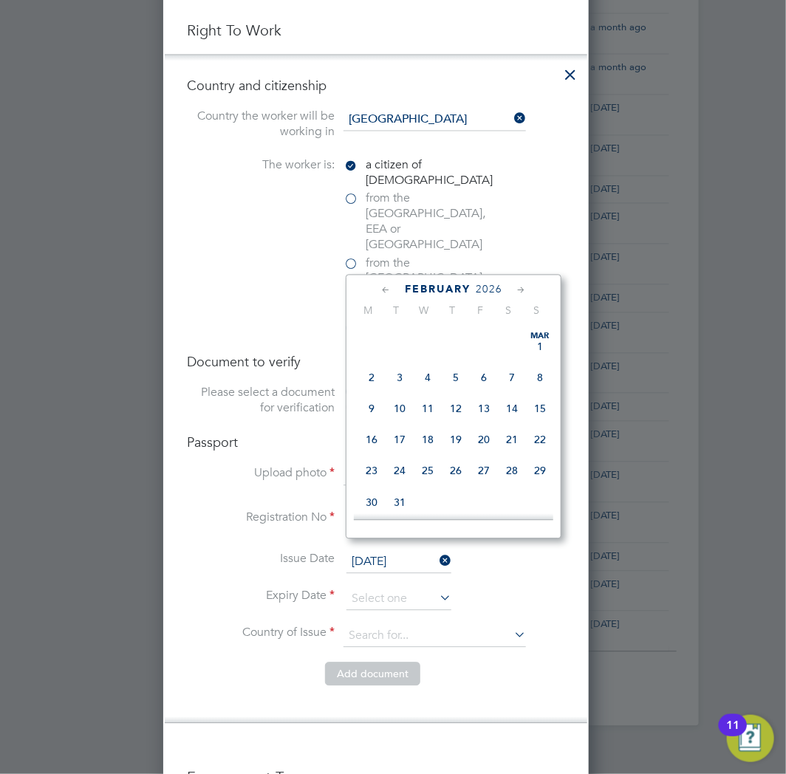
click at [528, 289] on icon at bounding box center [521, 291] width 14 height 16
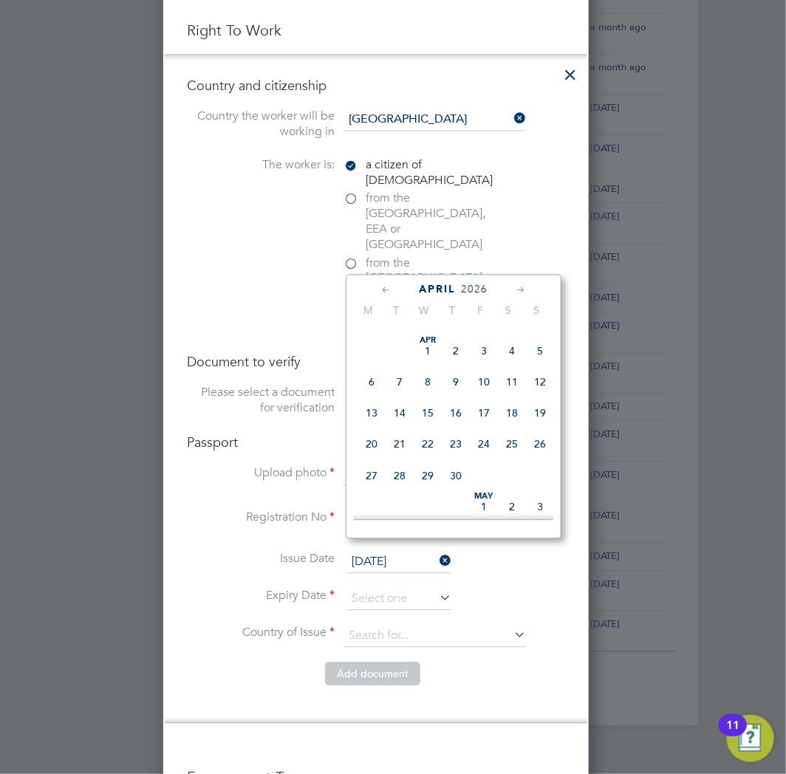
click at [528, 289] on icon at bounding box center [521, 291] width 14 height 16
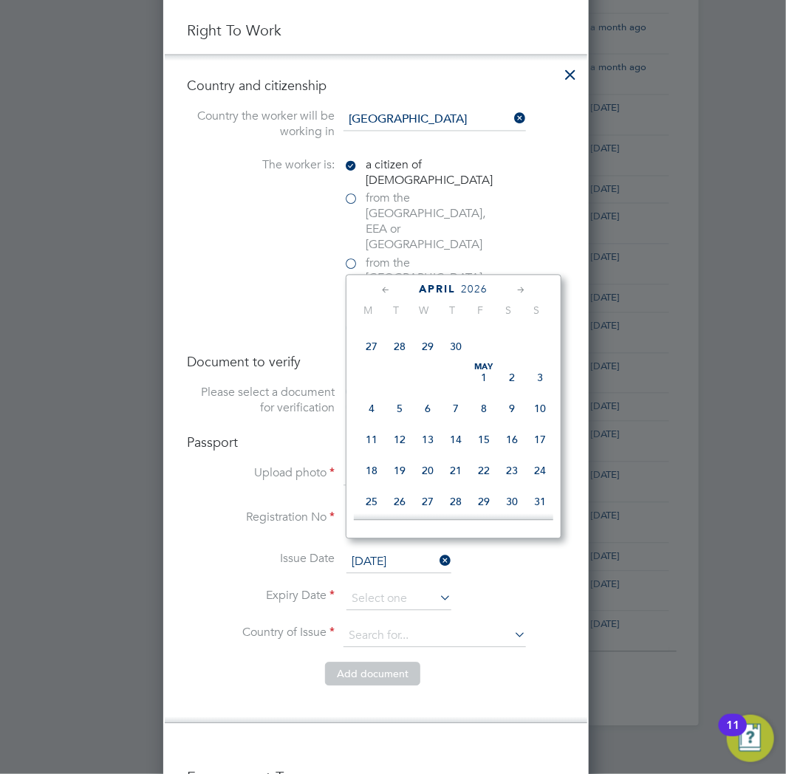
click at [528, 289] on icon at bounding box center [521, 291] width 14 height 16
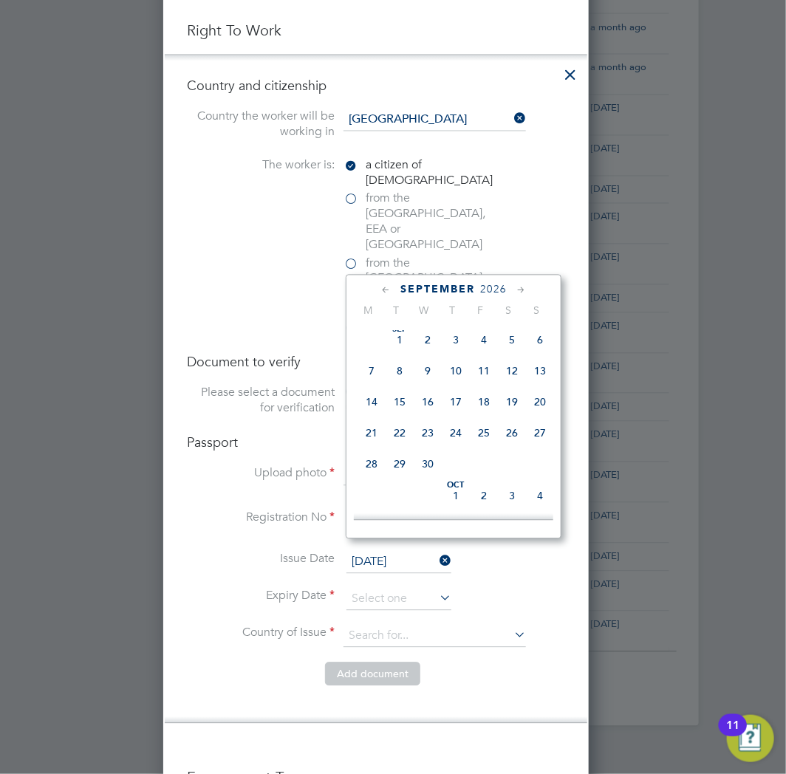
click at [528, 289] on icon at bounding box center [521, 291] width 14 height 16
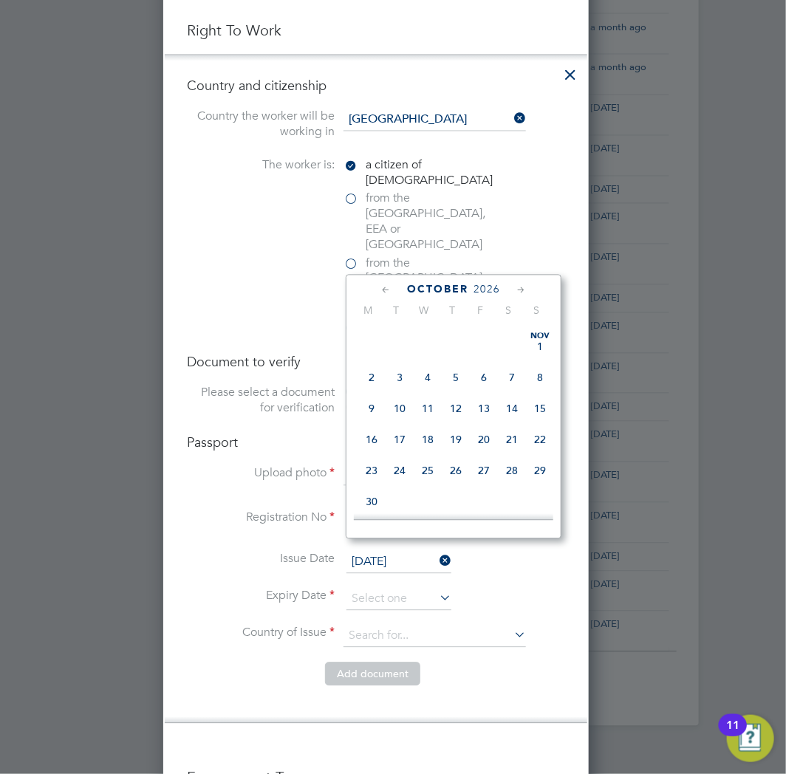
click at [528, 289] on icon at bounding box center [521, 291] width 14 height 16
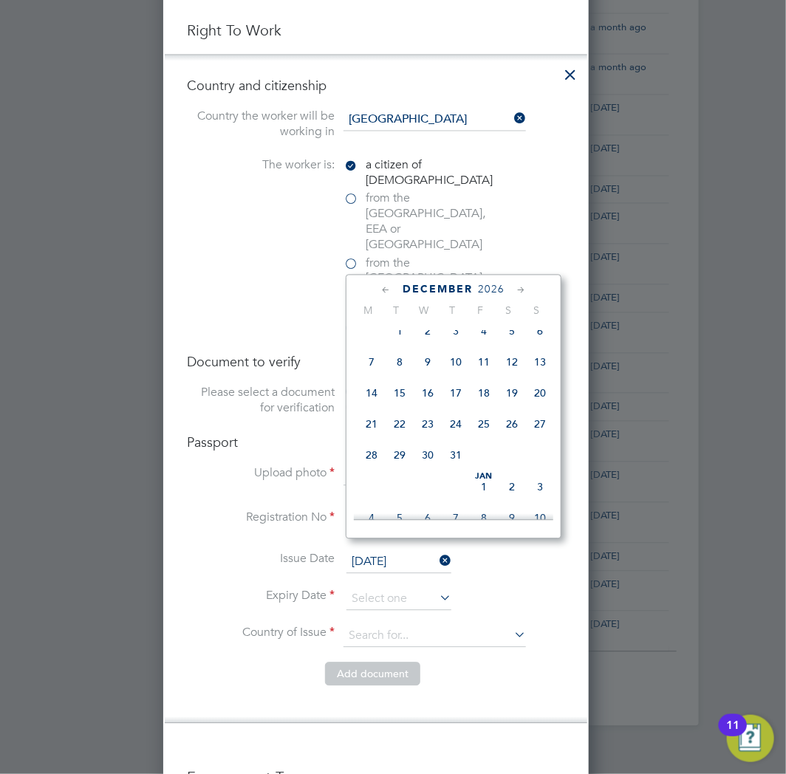
click at [528, 289] on icon at bounding box center [521, 291] width 14 height 16
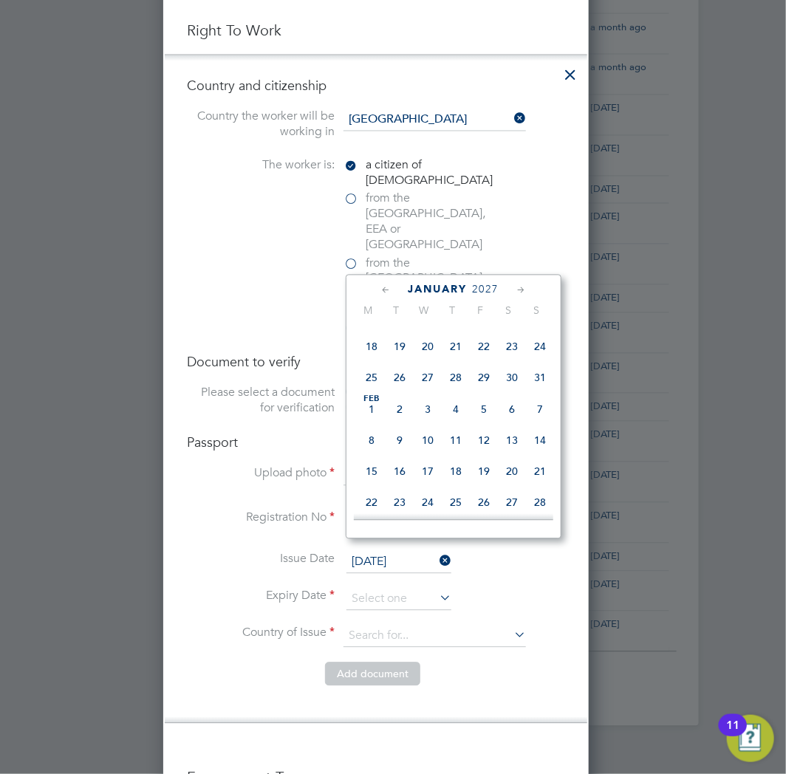
click at [528, 289] on icon at bounding box center [521, 291] width 14 height 16
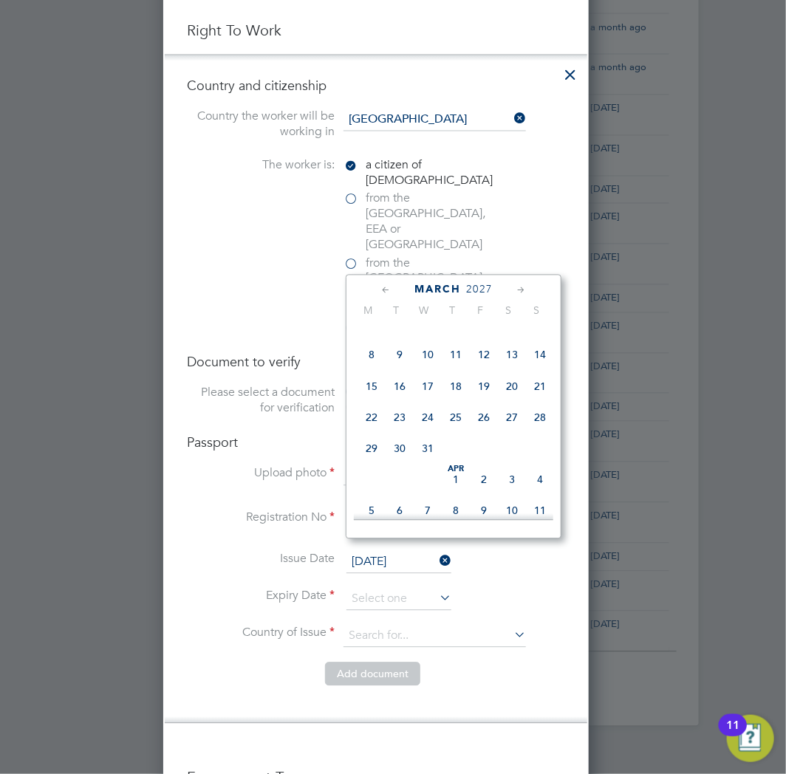
click at [528, 289] on icon at bounding box center [521, 291] width 14 height 16
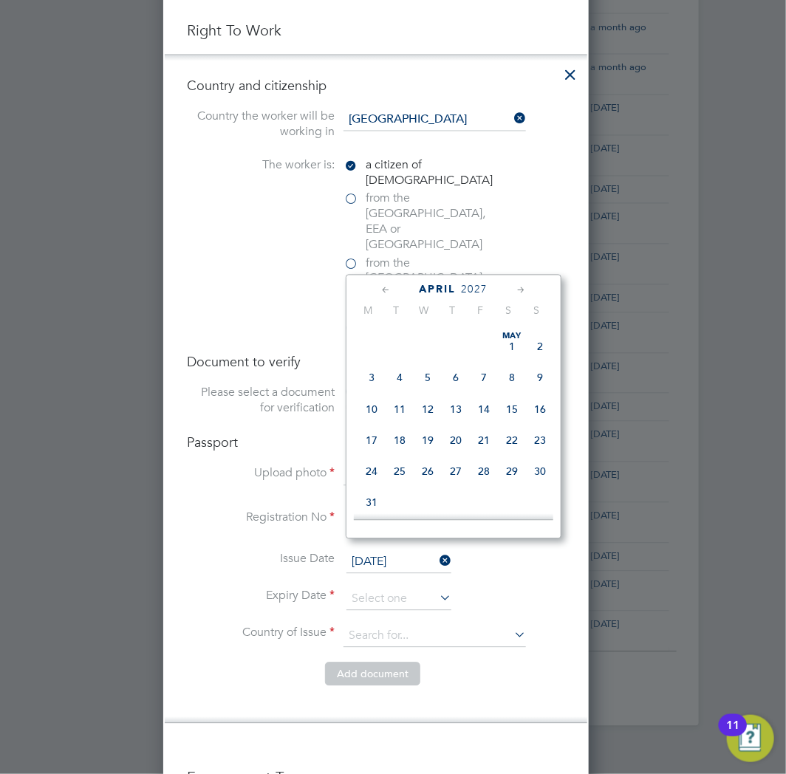
click at [528, 289] on icon at bounding box center [521, 291] width 14 height 16
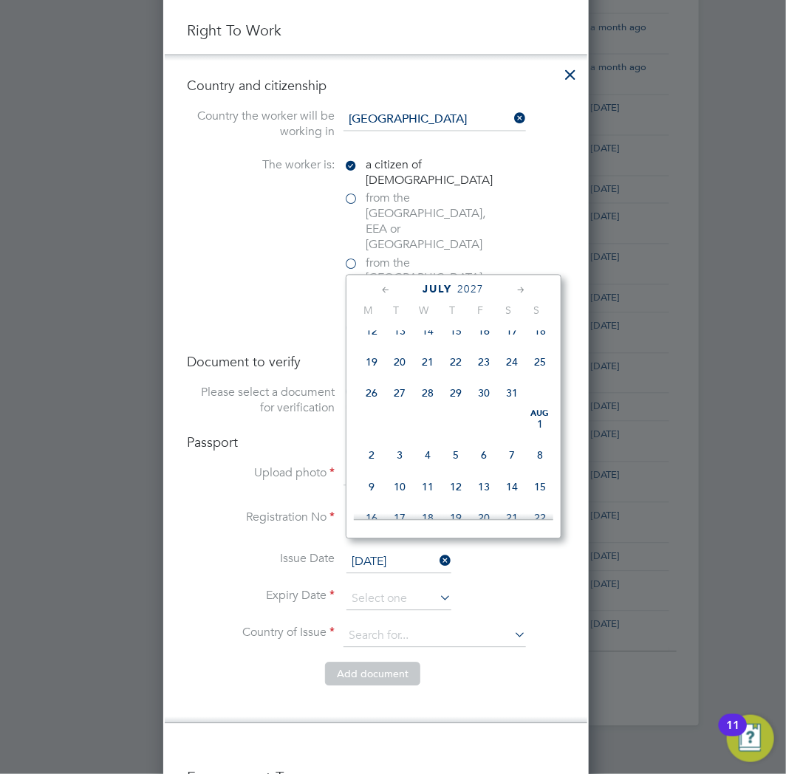
click at [528, 289] on icon at bounding box center [521, 291] width 14 height 16
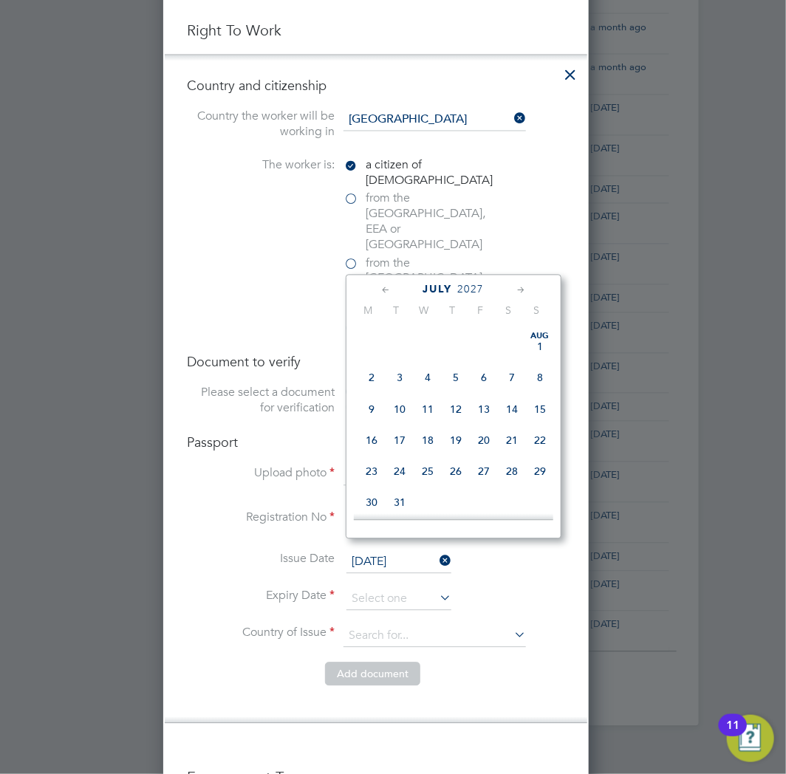
click at [528, 289] on icon at bounding box center [521, 291] width 14 height 16
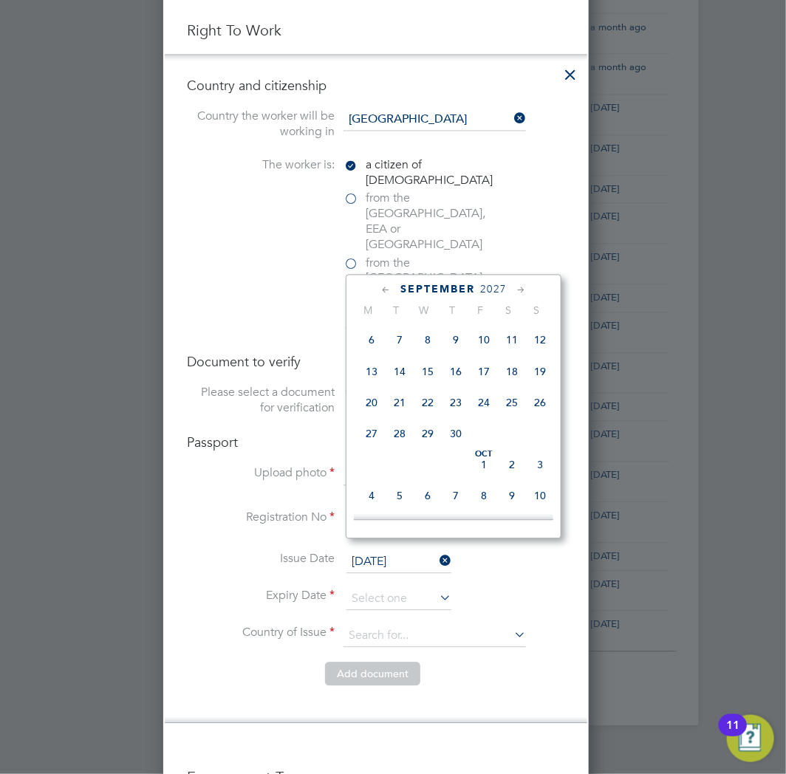
click at [528, 289] on icon at bounding box center [521, 291] width 14 height 16
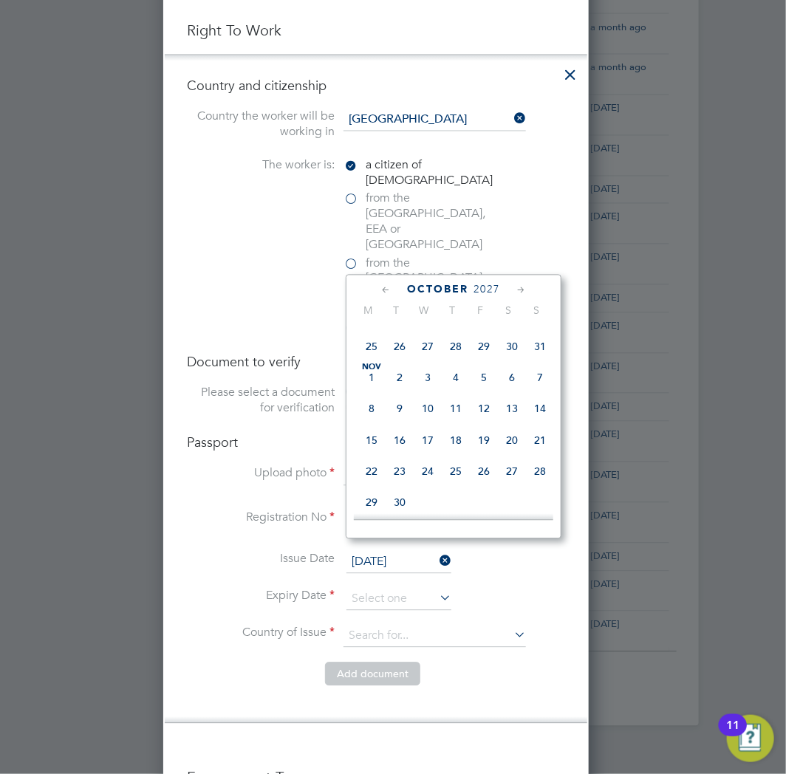
click at [528, 289] on icon at bounding box center [521, 291] width 14 height 16
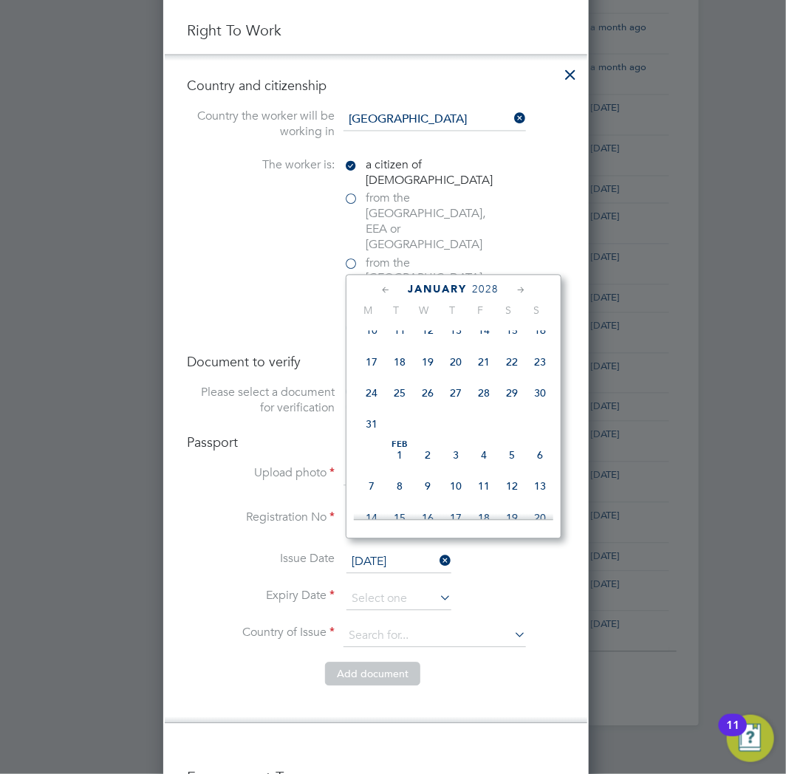
click at [528, 289] on icon at bounding box center [521, 291] width 14 height 16
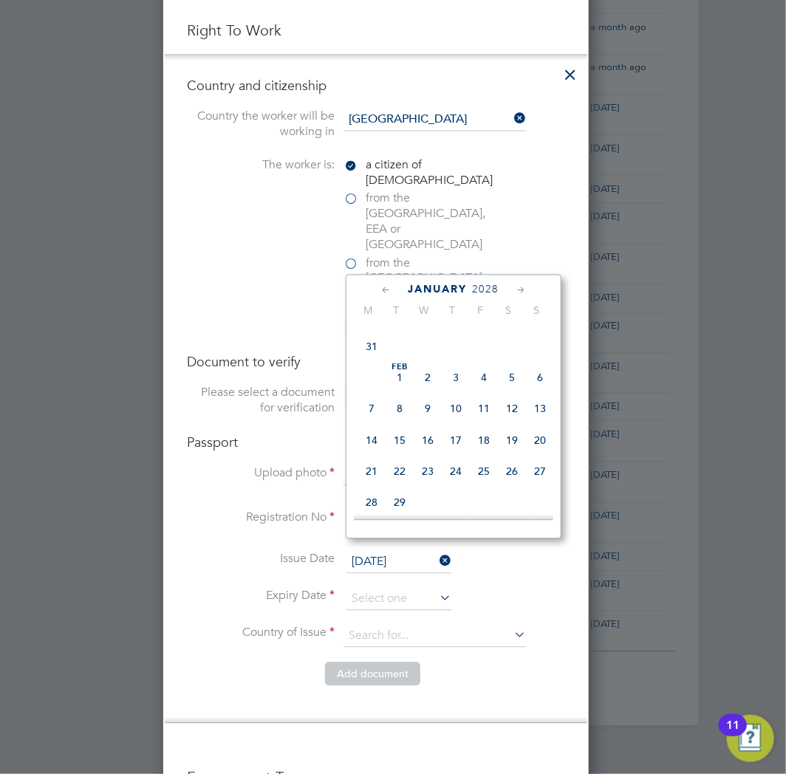
click at [528, 289] on icon at bounding box center [521, 291] width 14 height 16
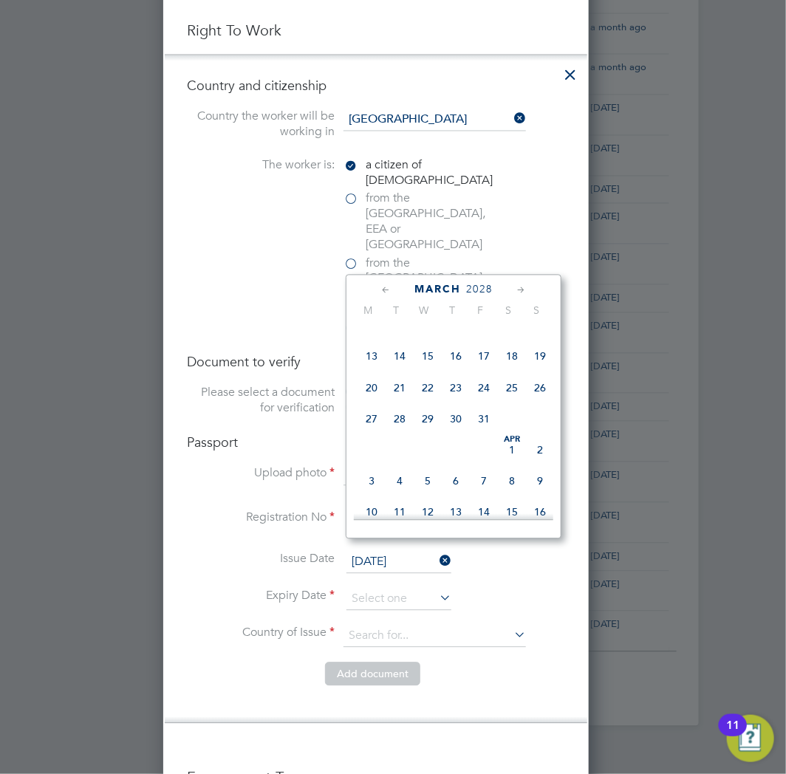
click at [528, 289] on icon at bounding box center [521, 291] width 14 height 16
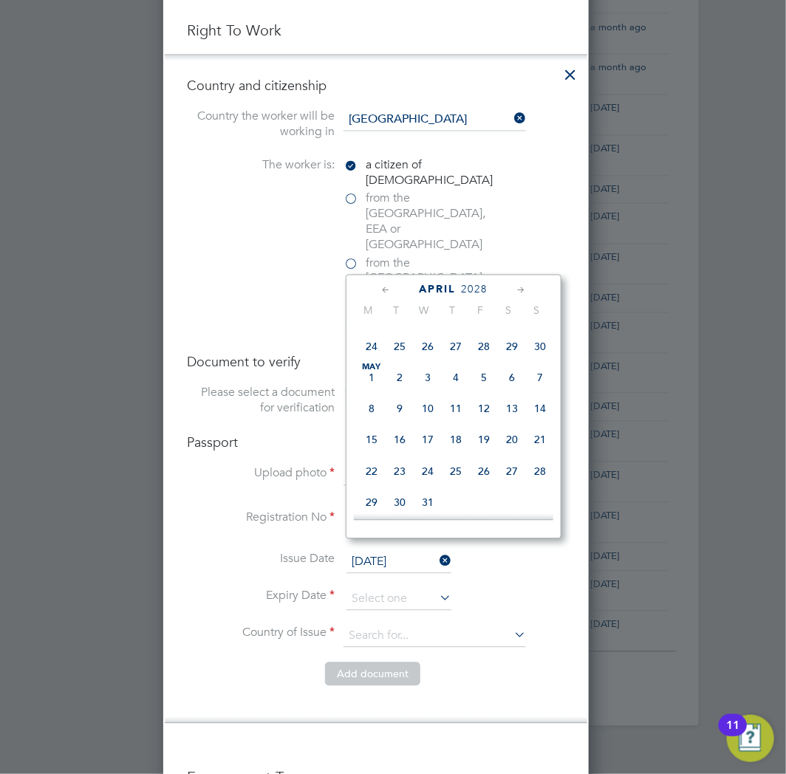
click at [528, 289] on icon at bounding box center [521, 291] width 14 height 16
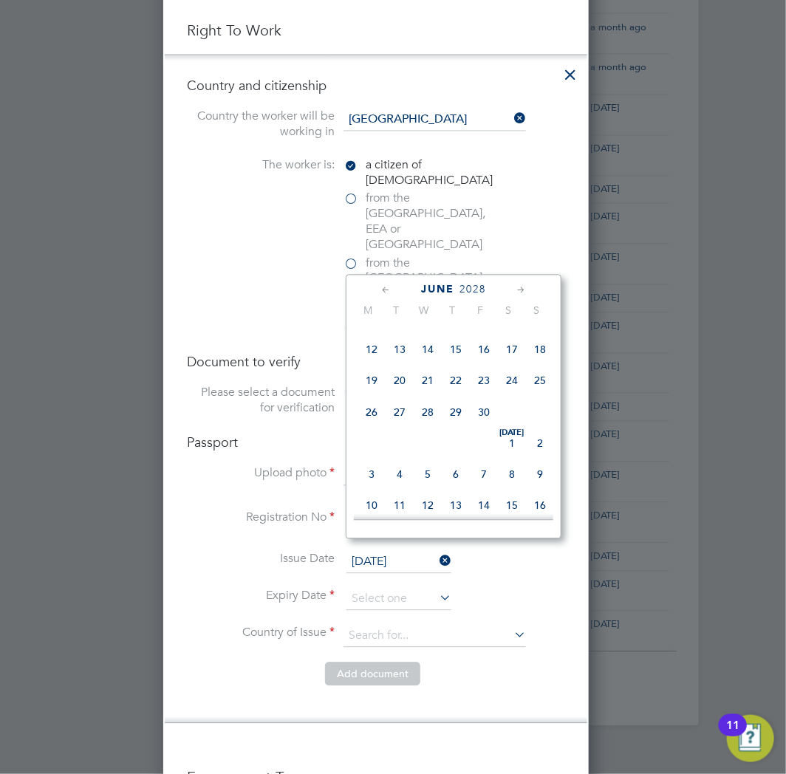
click at [528, 289] on icon at bounding box center [521, 291] width 14 height 16
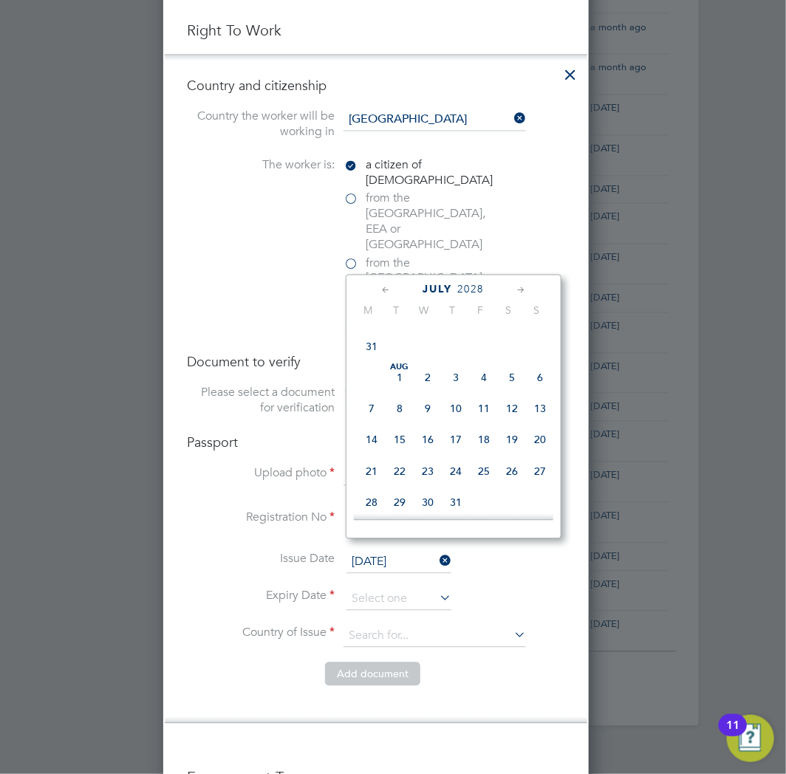
click at [528, 289] on icon at bounding box center [521, 291] width 14 height 16
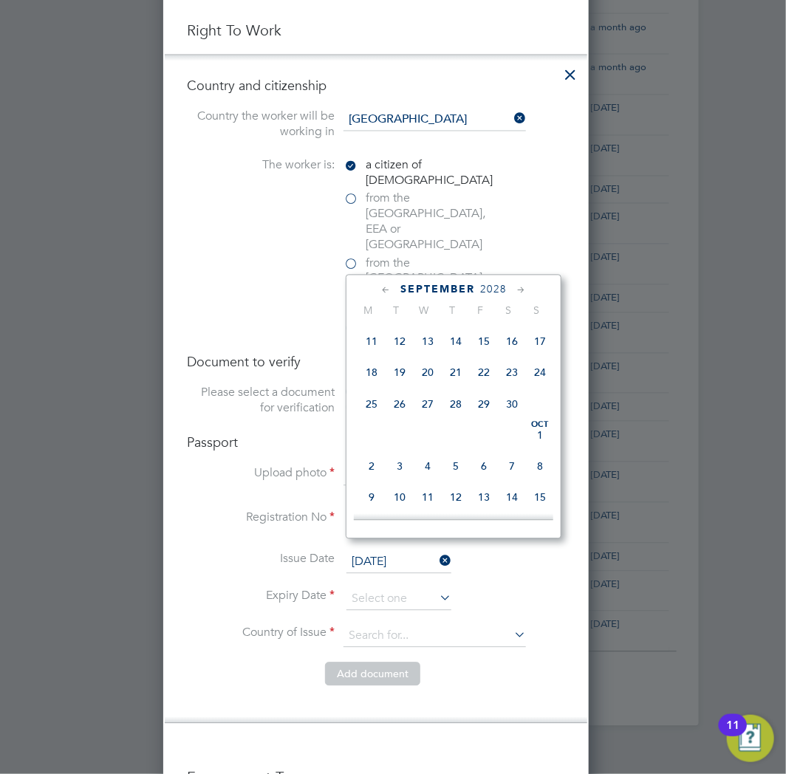
click at [528, 289] on icon at bounding box center [521, 291] width 14 height 16
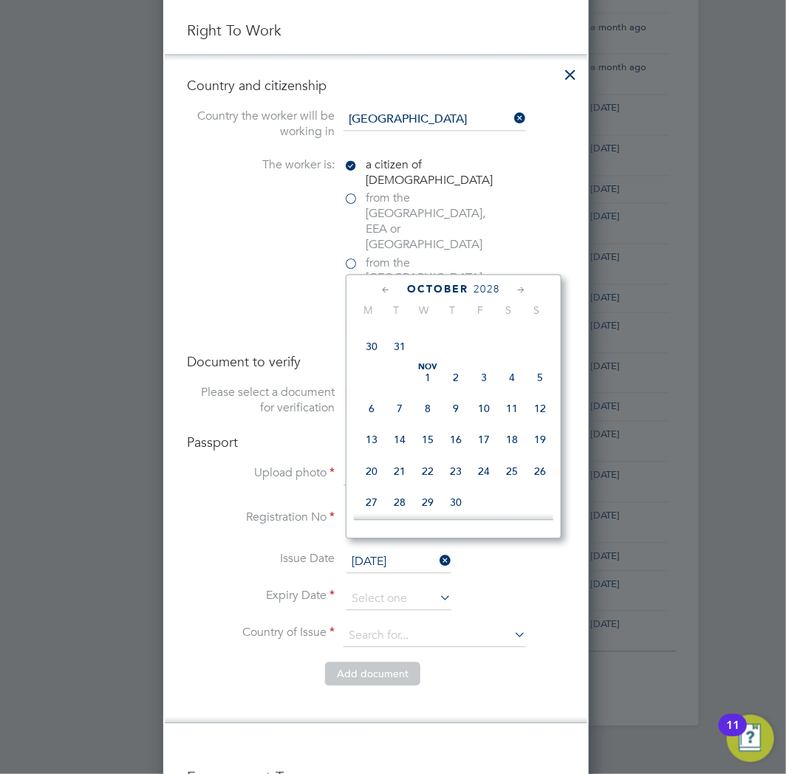
click at [528, 289] on icon at bounding box center [521, 291] width 14 height 16
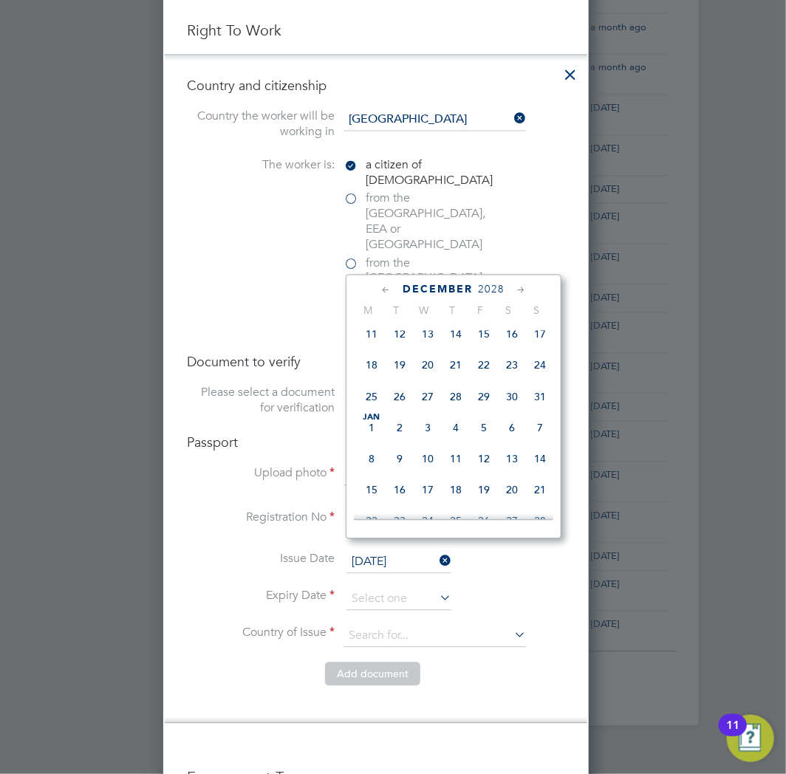
click at [528, 289] on icon at bounding box center [521, 291] width 14 height 16
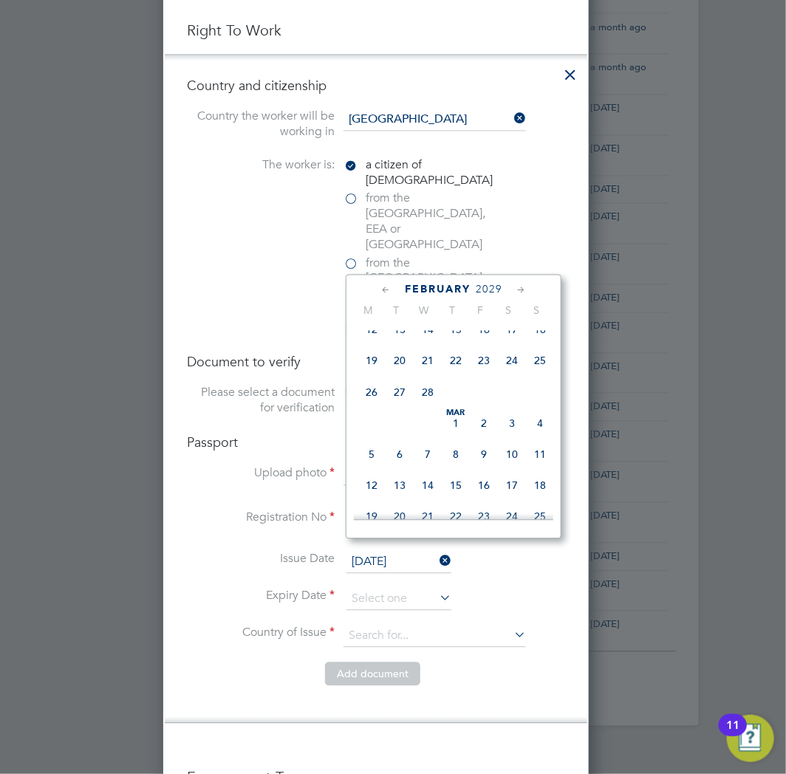
click at [528, 289] on icon at bounding box center [521, 291] width 14 height 16
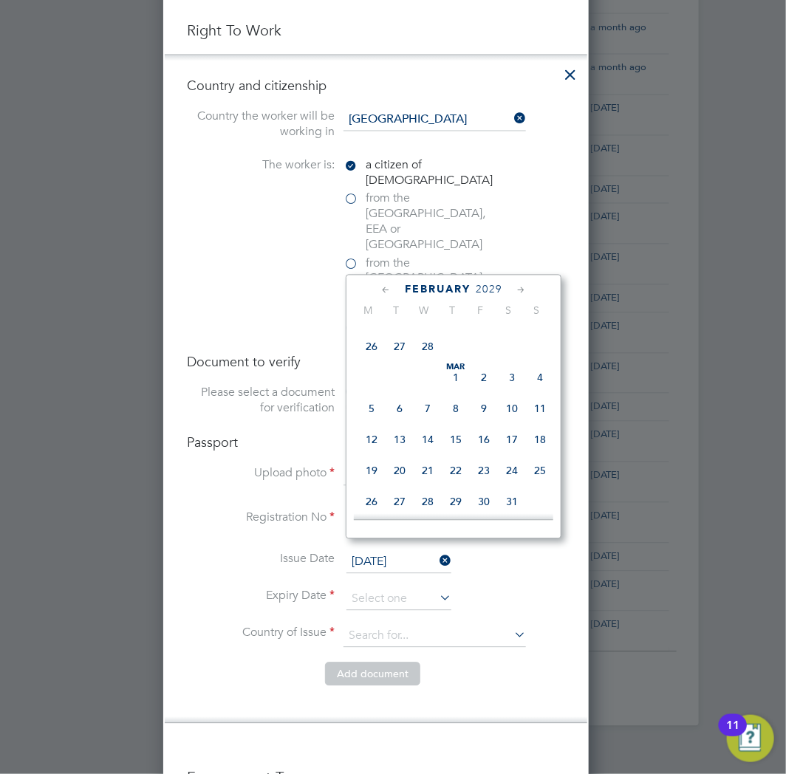
click at [528, 289] on icon at bounding box center [521, 291] width 14 height 16
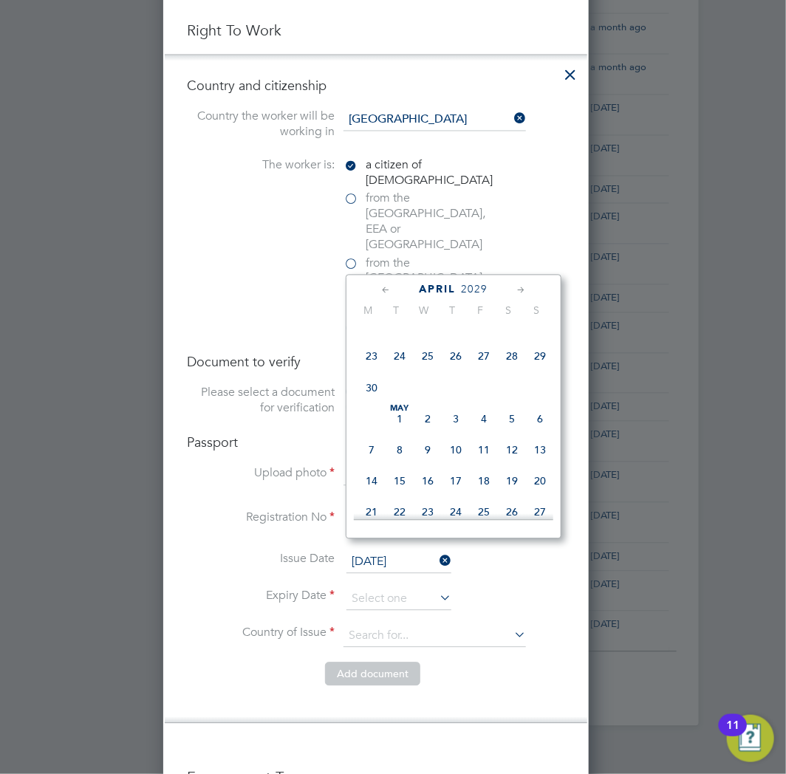
click at [528, 289] on icon at bounding box center [521, 291] width 14 height 16
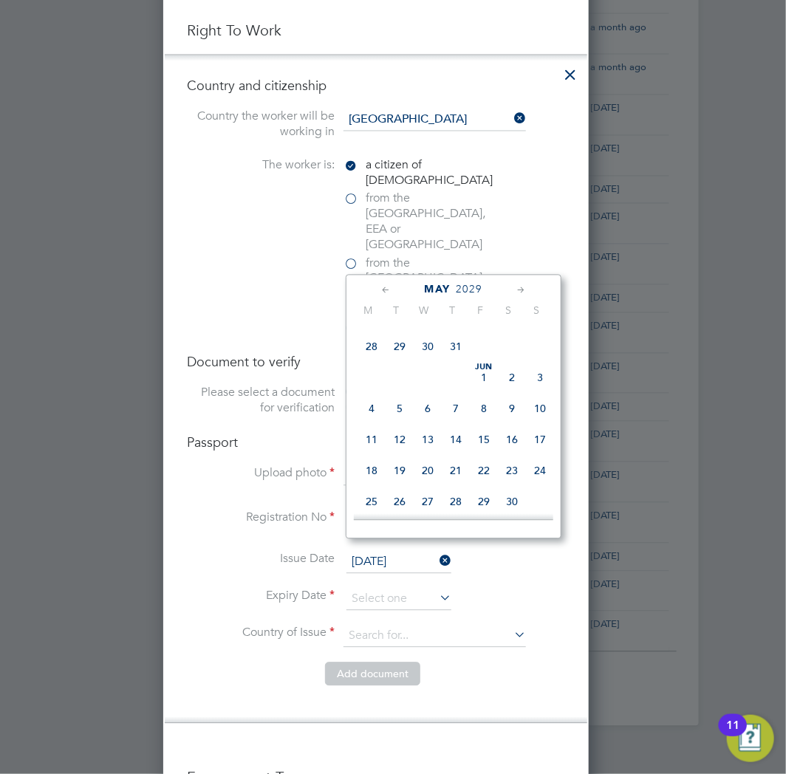
click at [528, 289] on icon at bounding box center [521, 291] width 14 height 16
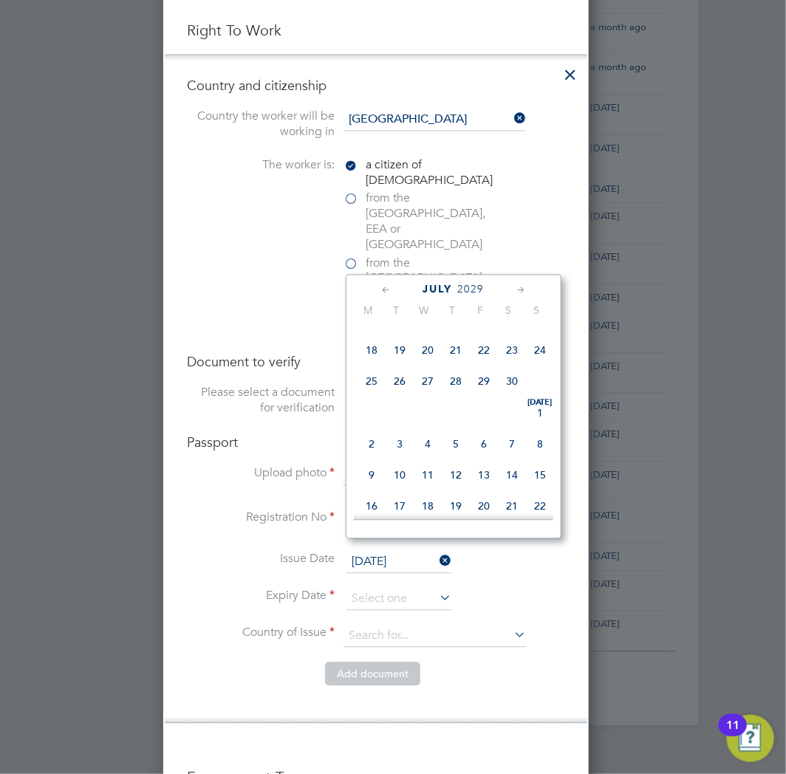
scroll to position [8034, 0]
click at [442, 301] on span "11" at bounding box center [428, 287] width 28 height 28
type input "[DATE]"
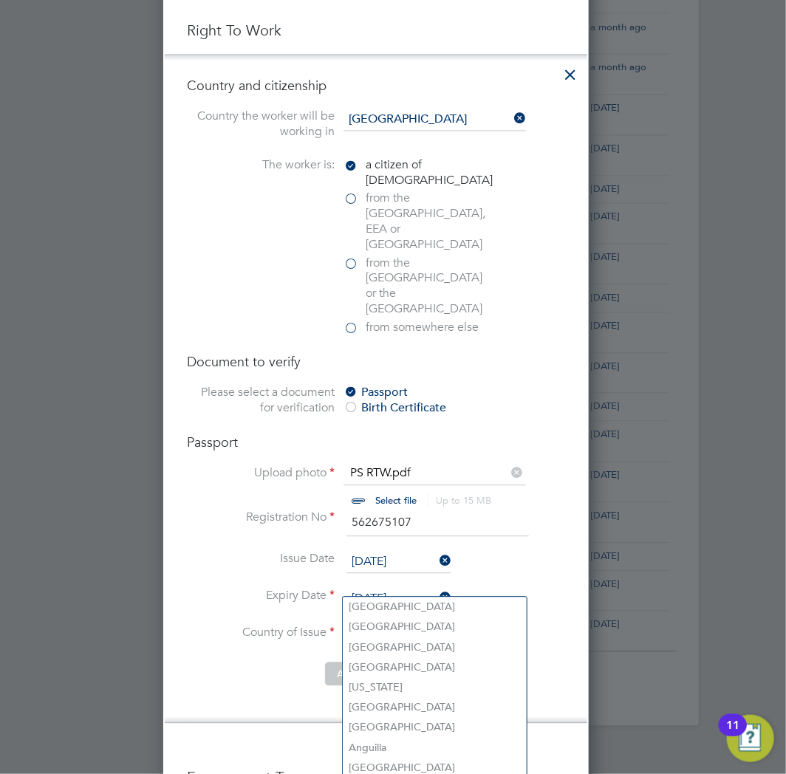
click at [393, 626] on input at bounding box center [434, 637] width 182 height 22
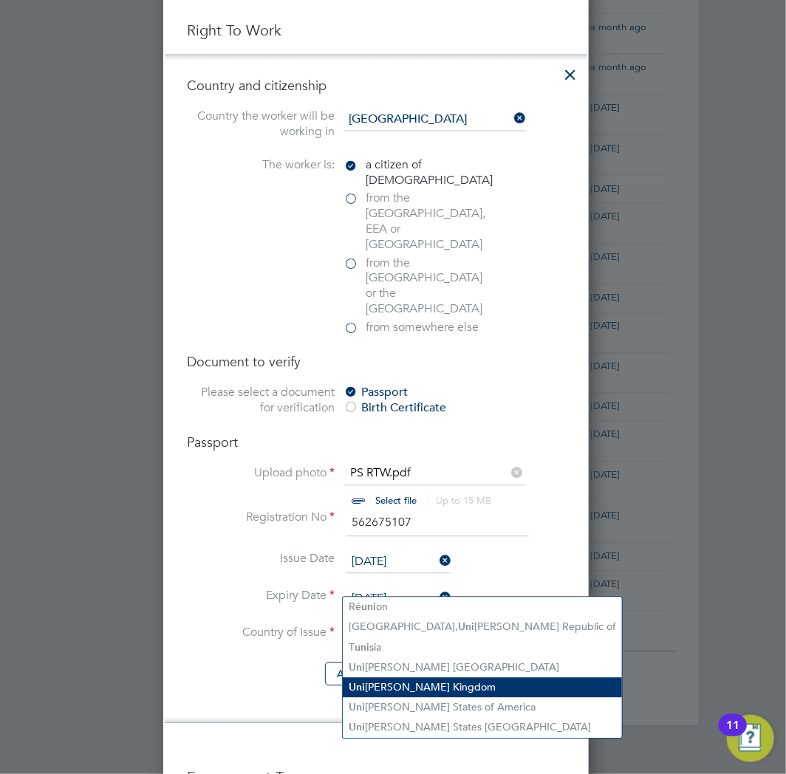
click at [446, 689] on li "Uni ted Kingdom" at bounding box center [482, 688] width 279 height 20
type input "United Kingdom"
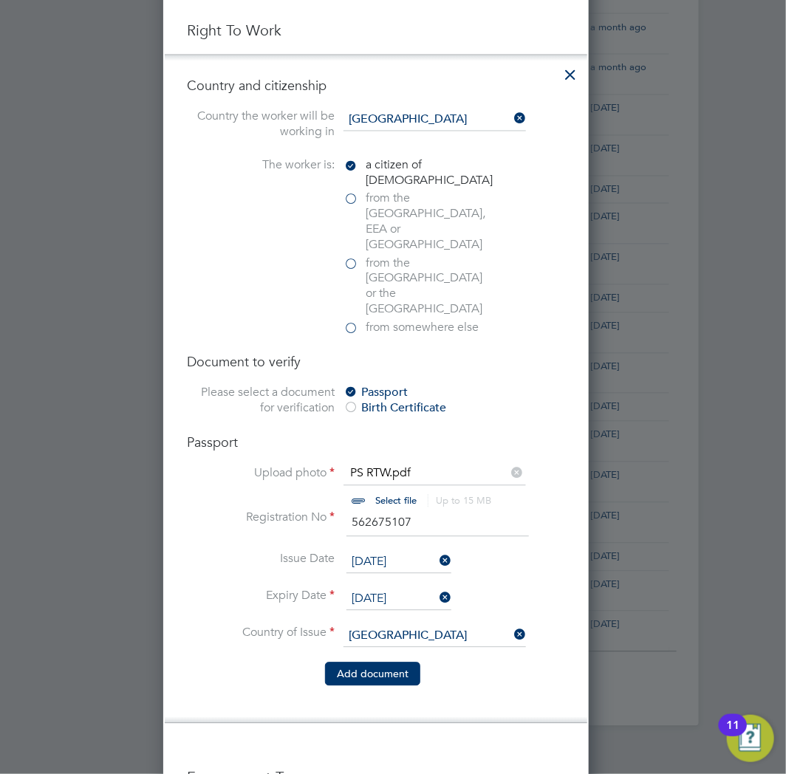
click at [400, 663] on button "Add document" at bounding box center [372, 675] width 95 height 24
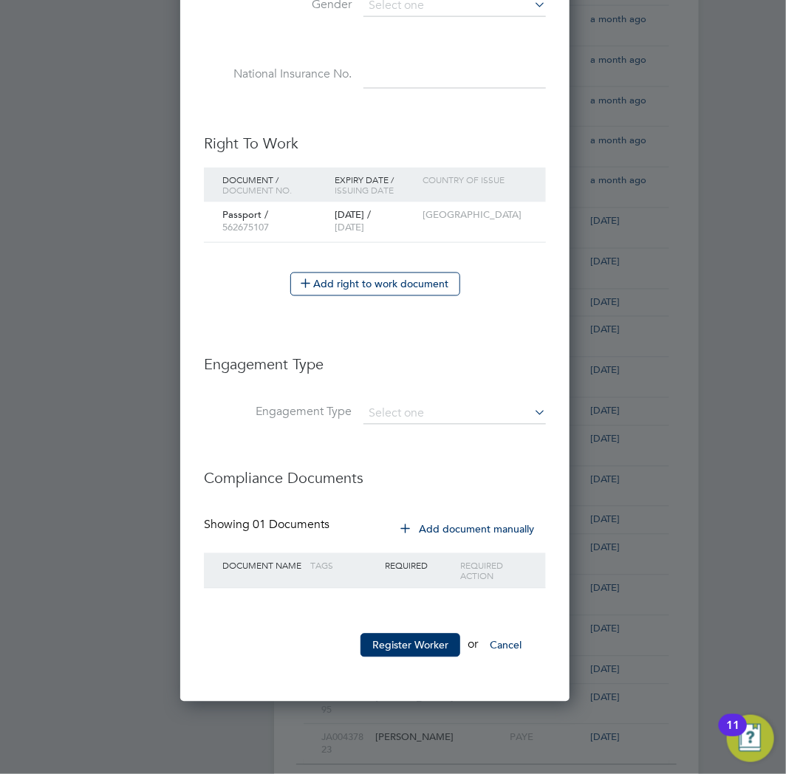
scroll to position [757, 0]
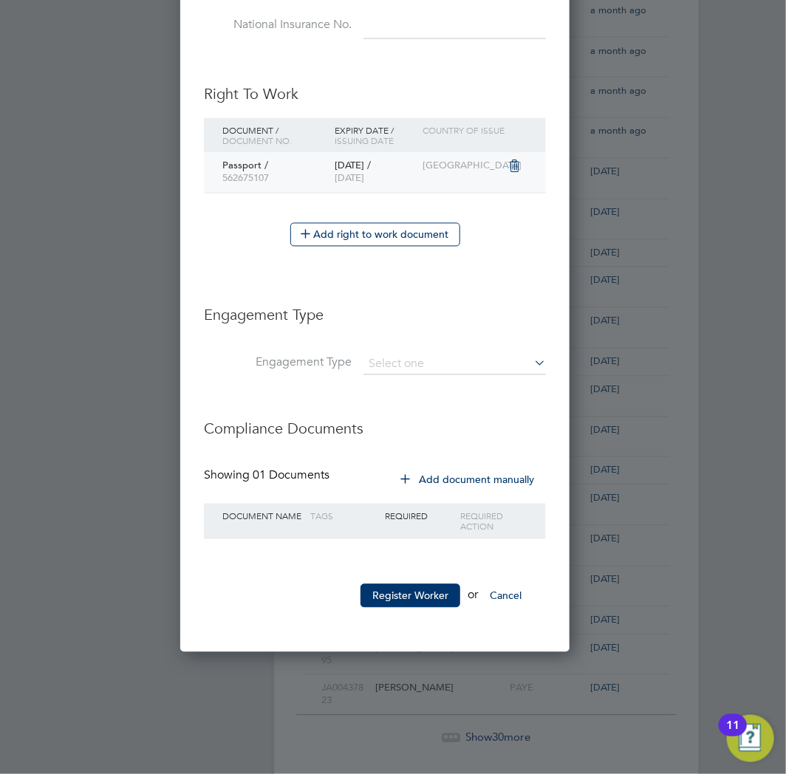
click at [378, 165] on div "11 Jul 2029 / 11 Jul 2019" at bounding box center [375, 173] width 87 height 40
click at [267, 168] on div "Passport / 562675107" at bounding box center [275, 173] width 112 height 40
click at [391, 155] on div "11 Jul 2029 / 11 Jul 2019" at bounding box center [375, 173] width 87 height 40
click at [367, 236] on button "Add right to work document" at bounding box center [375, 235] width 170 height 24
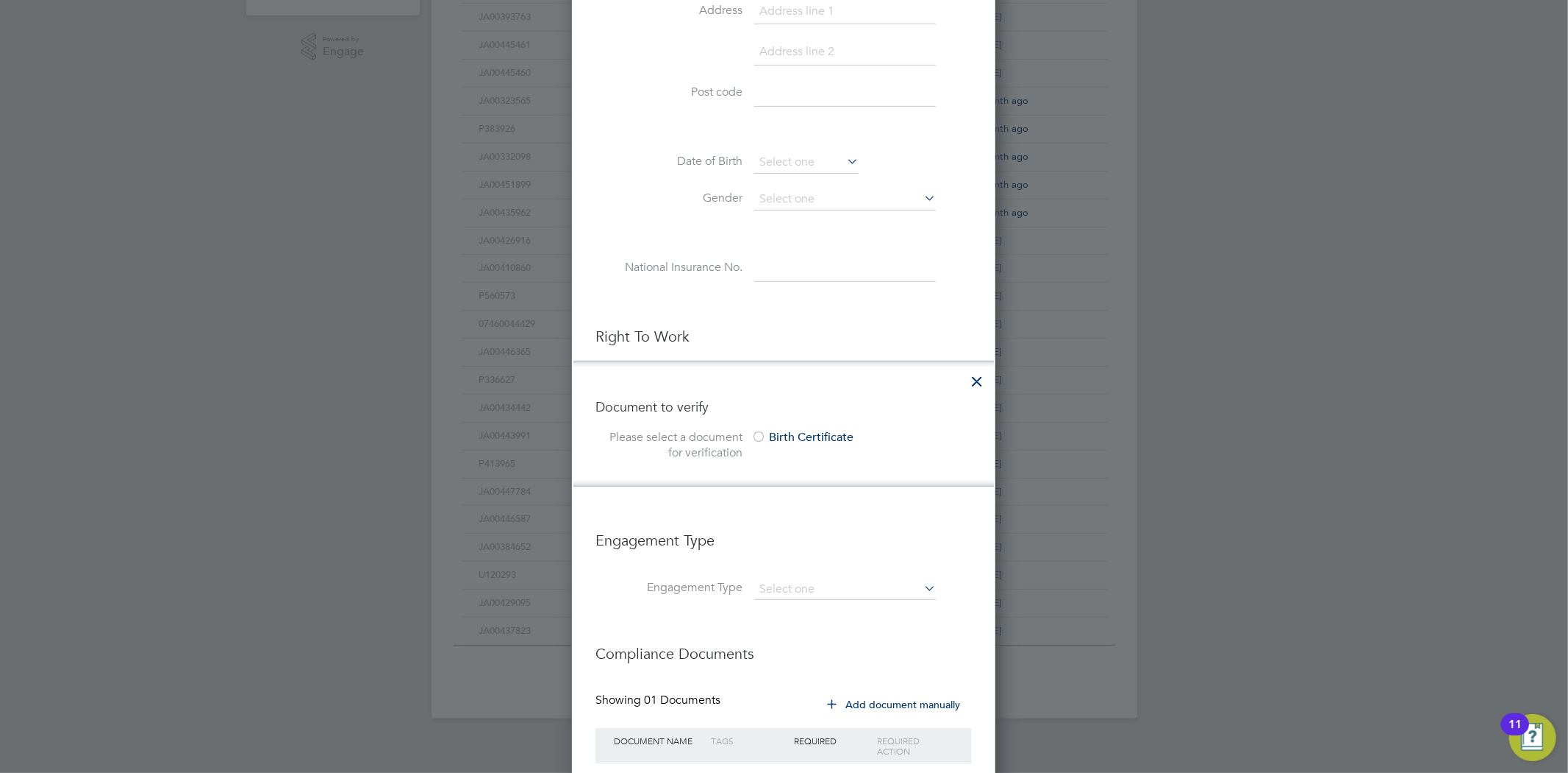
scroll to position [613, 0]
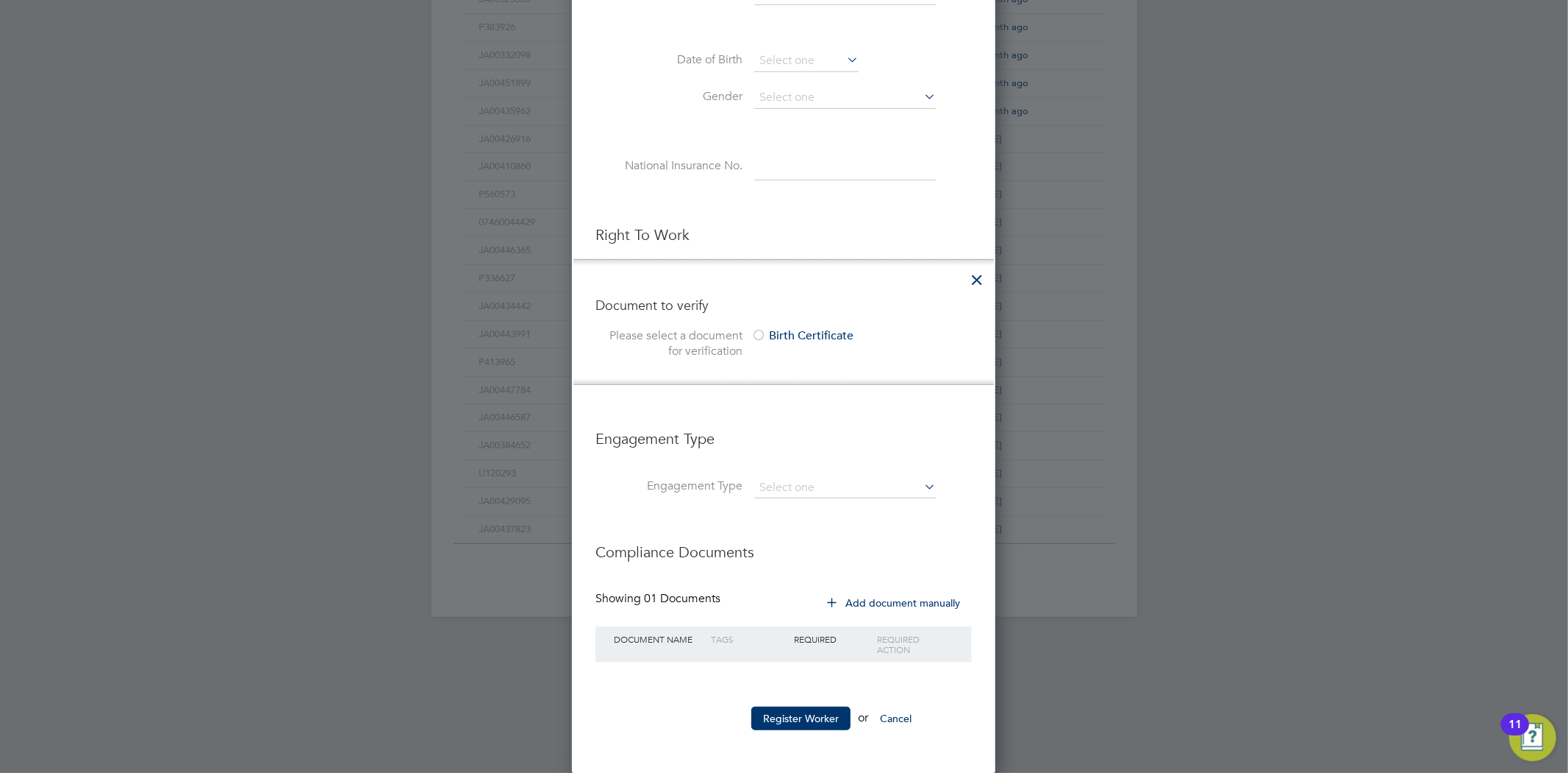
click at [978, 274] on icon at bounding box center [977, 276] width 27 height 27
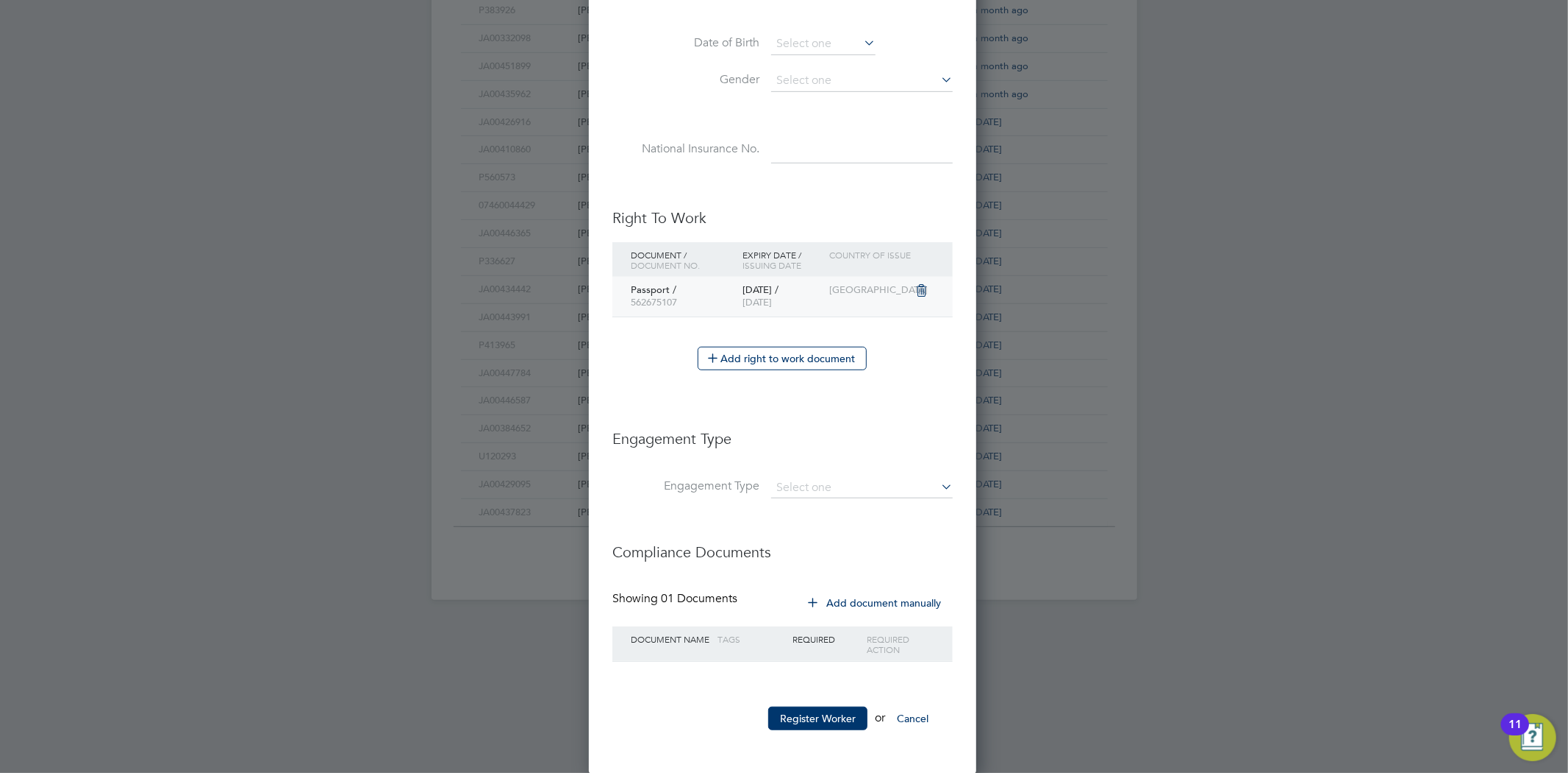
click at [659, 296] on span "562675107" at bounding box center [654, 302] width 47 height 13
click at [854, 480] on input at bounding box center [862, 487] width 181 height 21
click at [836, 530] on li "PAYE Direct" at bounding box center [862, 528] width 183 height 21
type input "PAYE Direct"
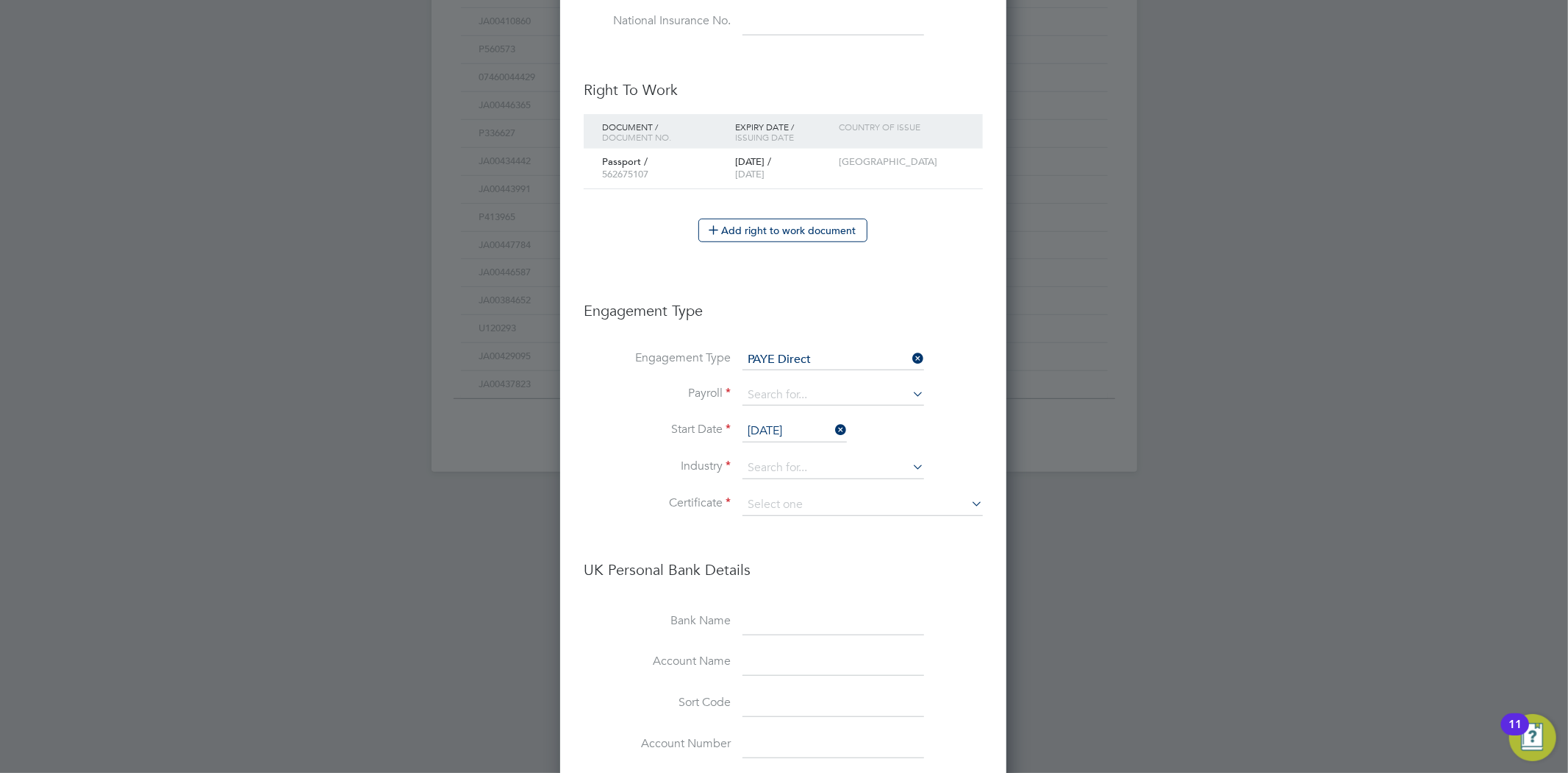
scroll to position [793, 0]
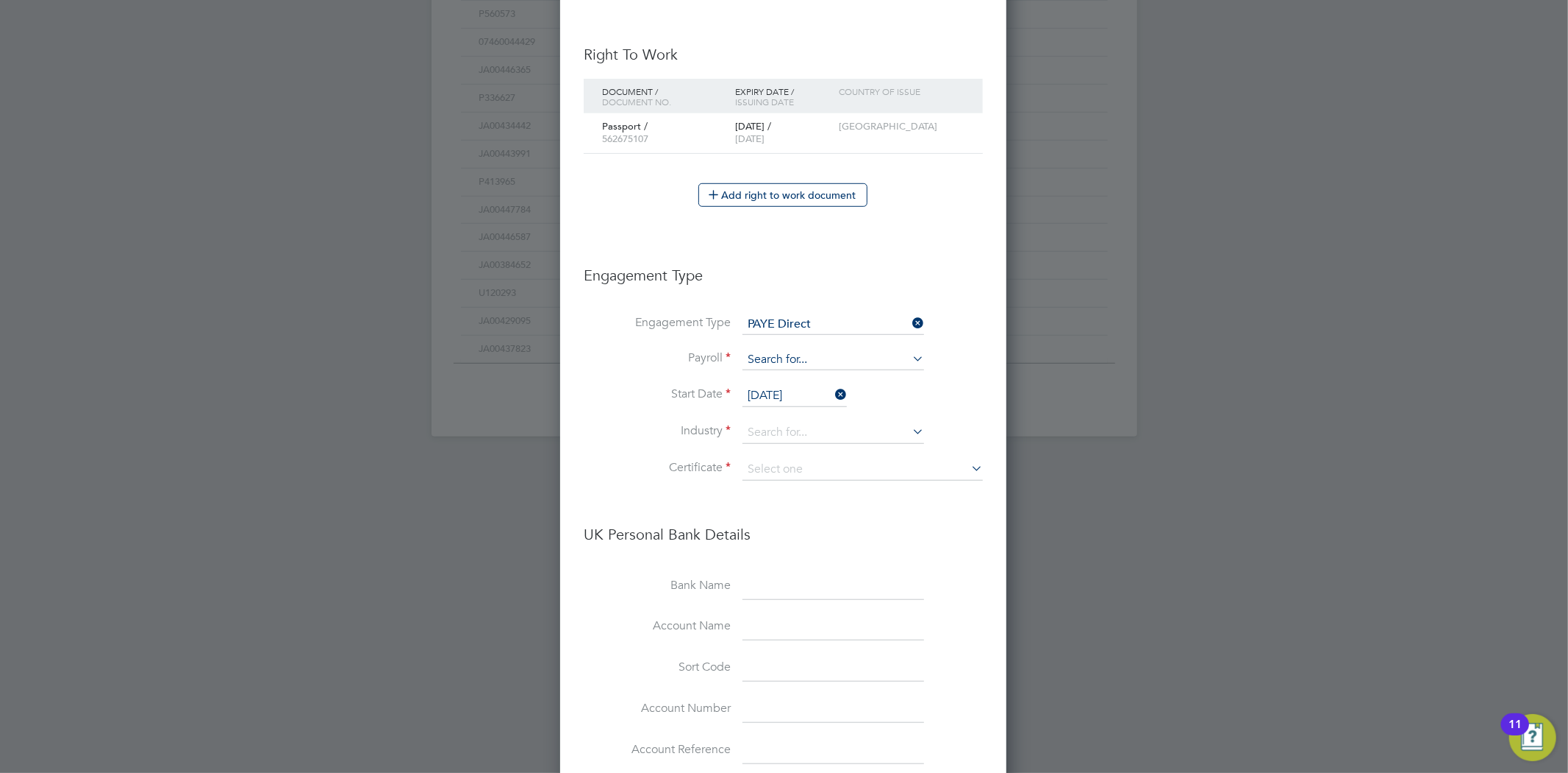
click at [781, 356] on input at bounding box center [833, 360] width 181 height 21
click at [782, 371] on li "PAYE" at bounding box center [833, 379] width 183 height 21
type input "PAYE"
click at [784, 426] on input at bounding box center [833, 432] width 181 height 22
click at [789, 443] on li "Edu cat ion" at bounding box center [833, 450] width 183 height 20
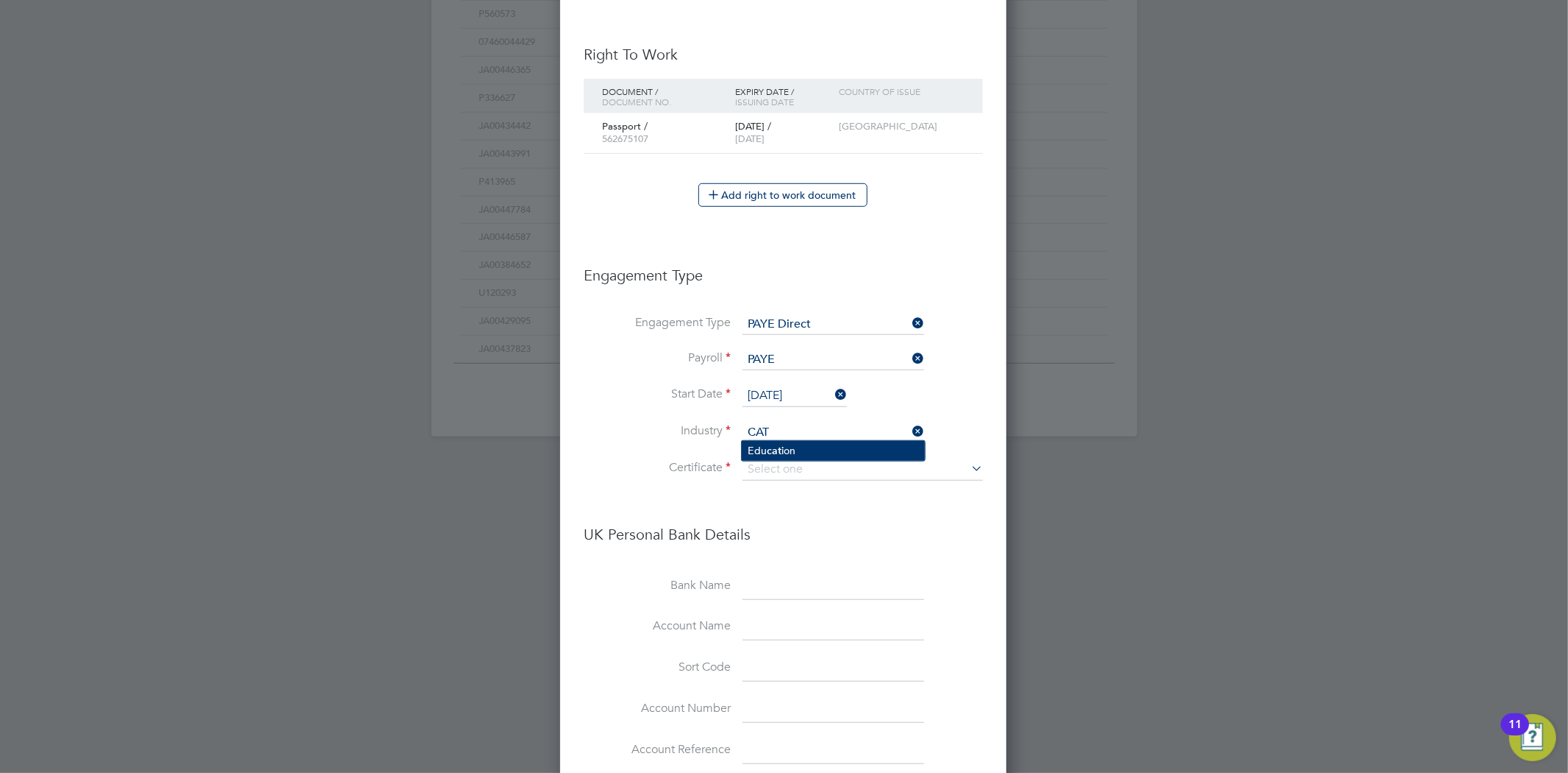
type input "Education"
click at [780, 467] on input at bounding box center [863, 469] width 241 height 22
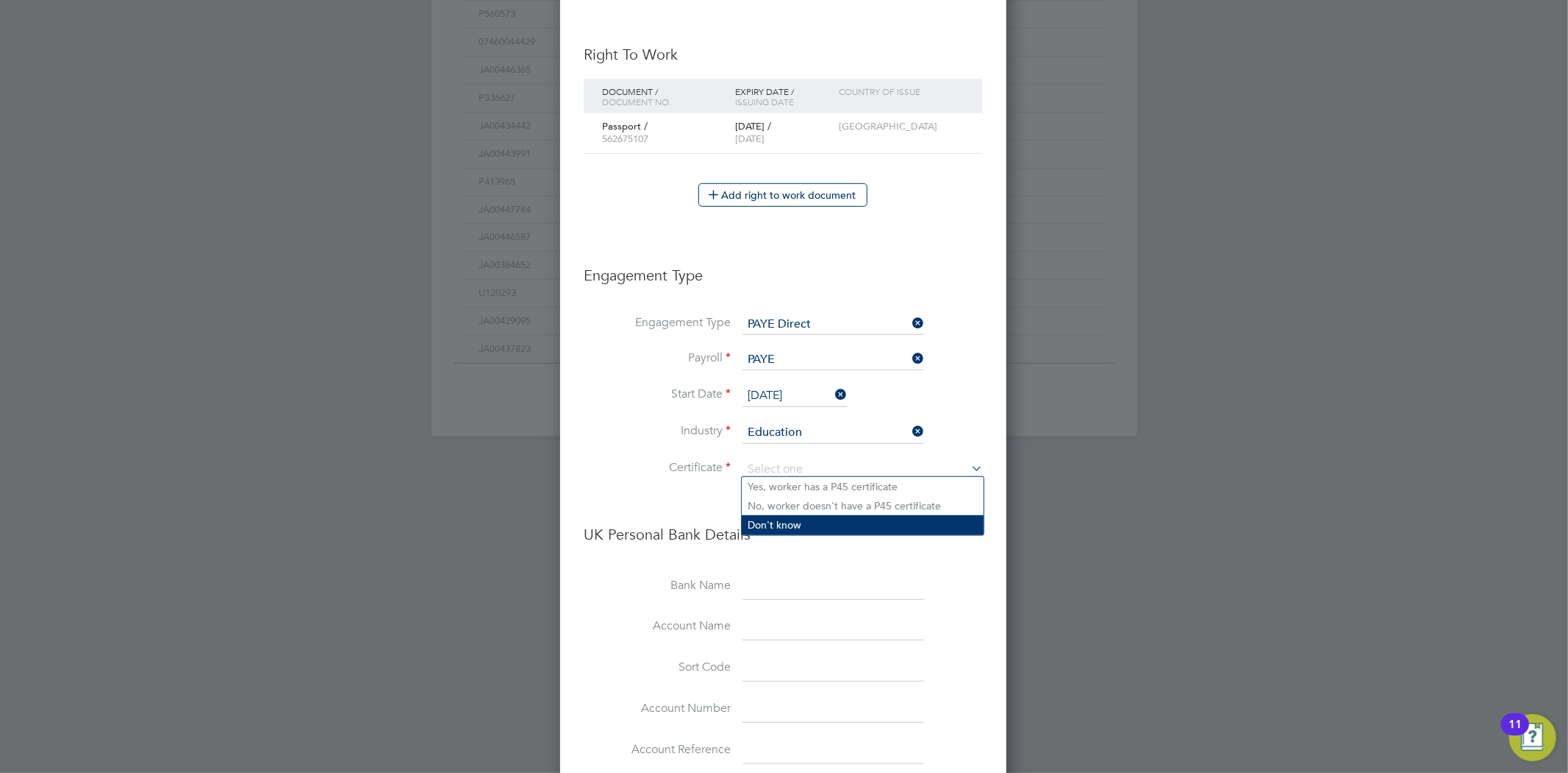
click at [822, 521] on li "Don't know" at bounding box center [862, 524] width 242 height 19
type input "Don't know"
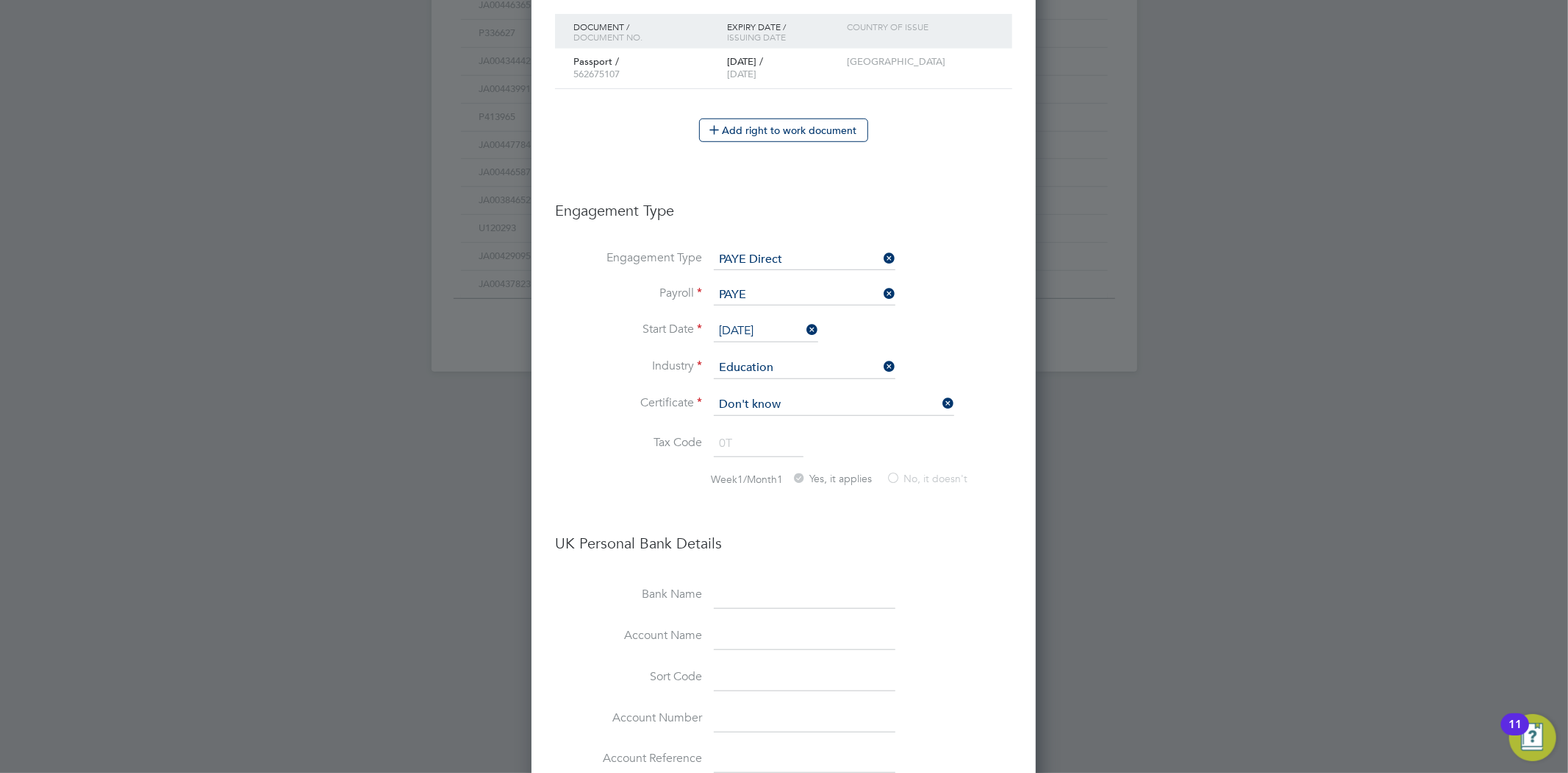
scroll to position [1130, 0]
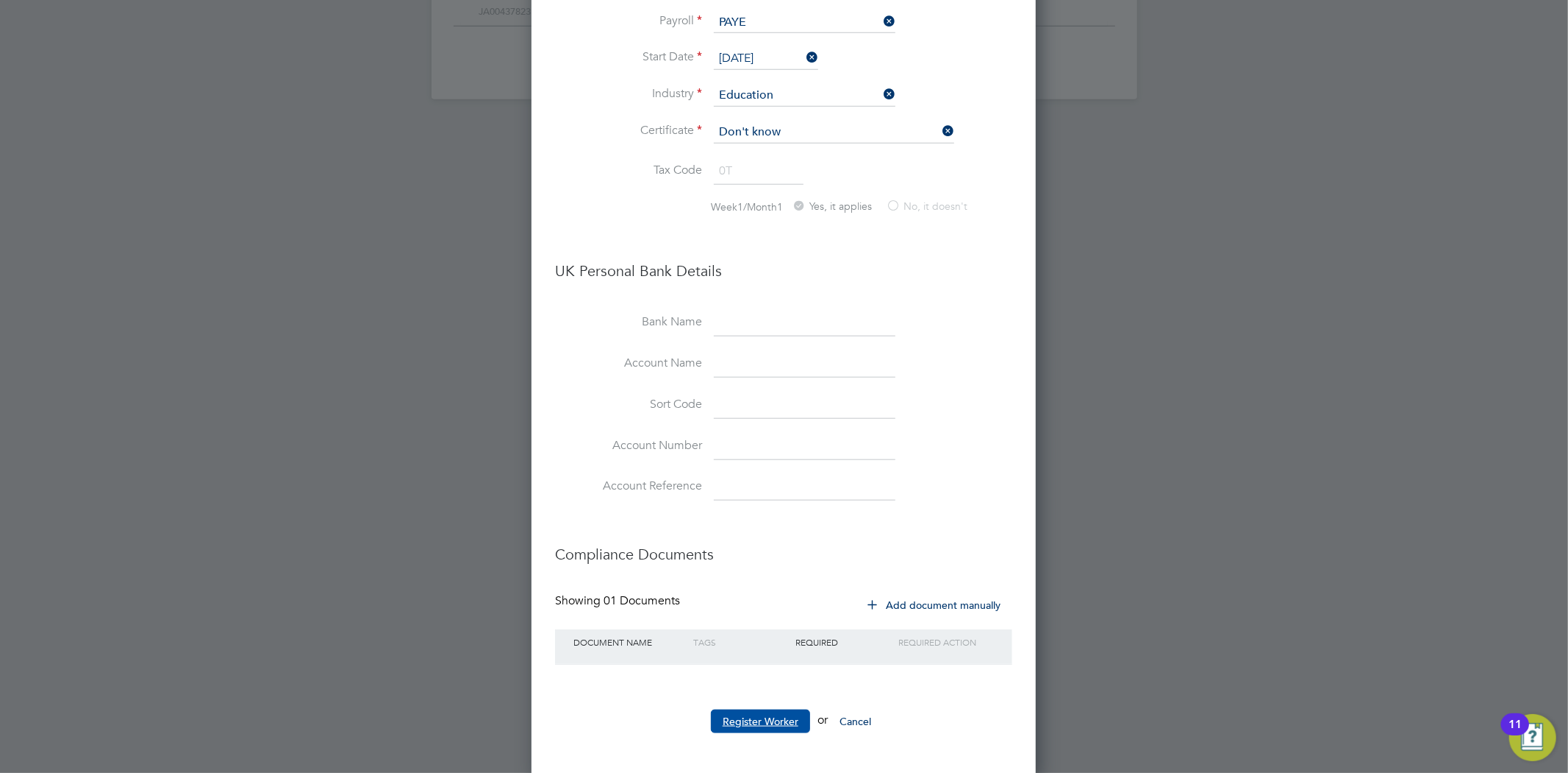
click at [756, 709] on button "Register Worker" at bounding box center [761, 721] width 100 height 24
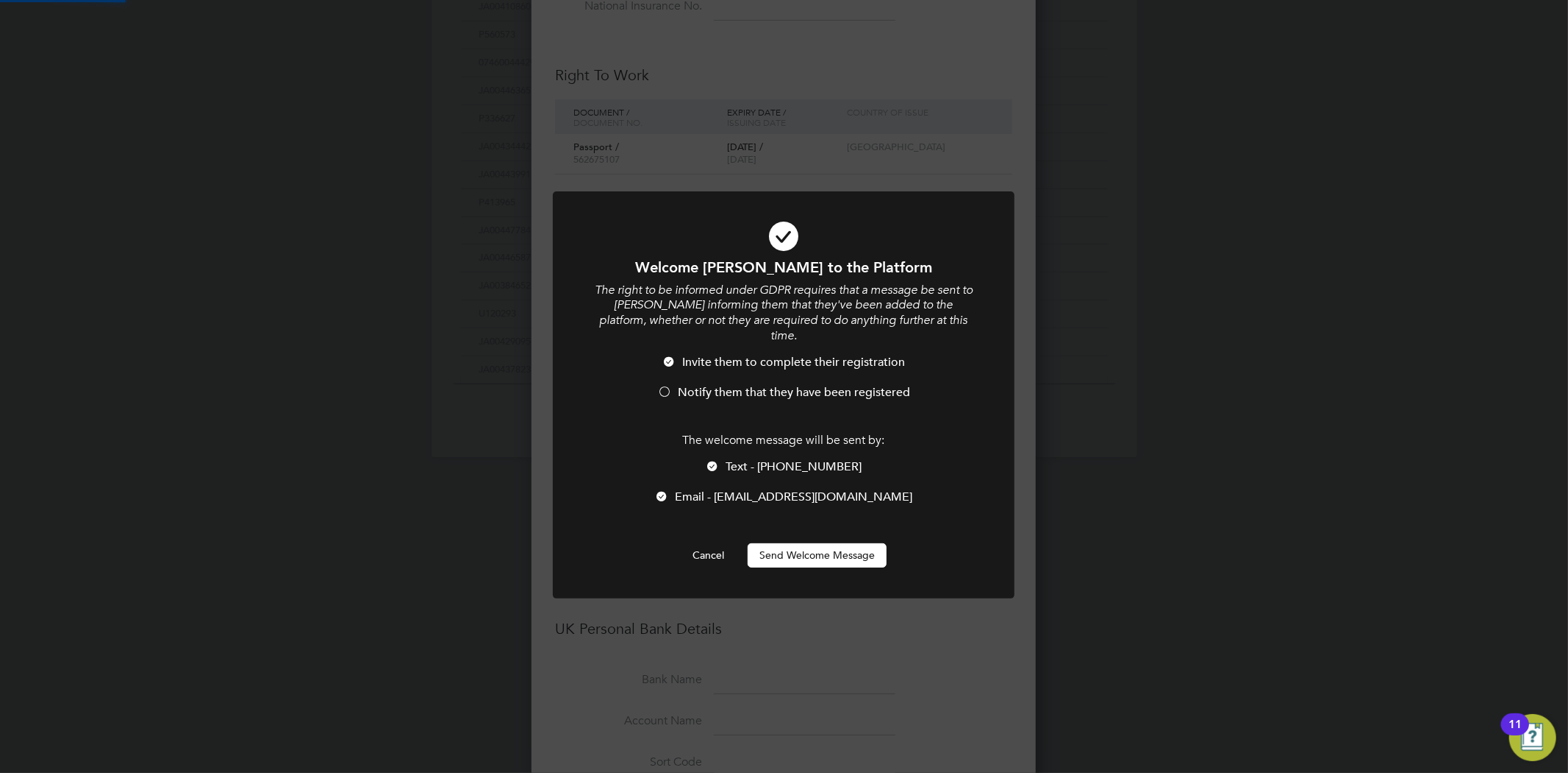
scroll to position [0, 0]
click at [721, 460] on div at bounding box center [713, 467] width 15 height 15
click at [670, 356] on div at bounding box center [669, 363] width 15 height 15
click at [825, 543] on button "Send Welcome Message" at bounding box center [817, 555] width 139 height 24
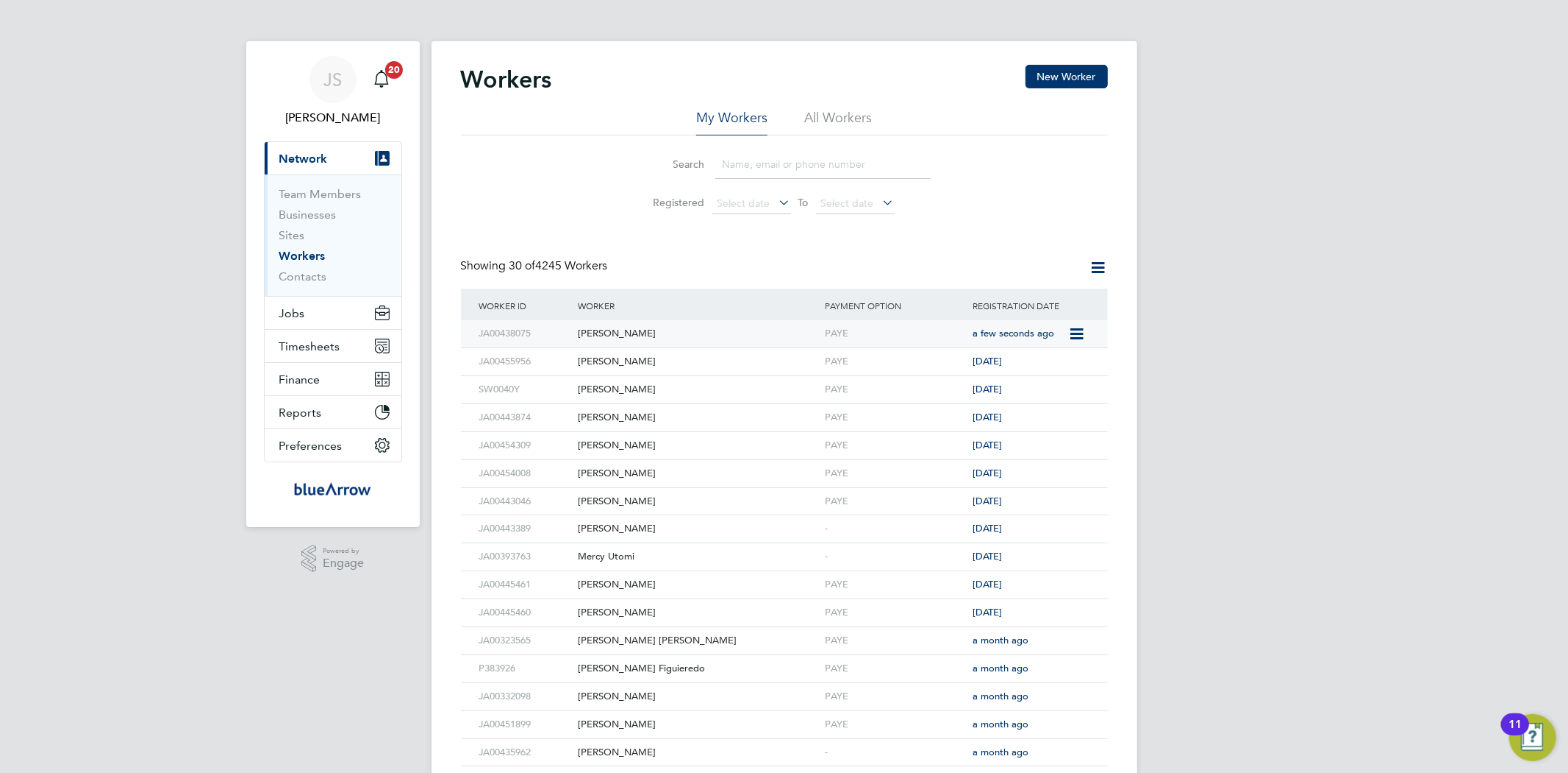
click at [585, 332] on div "[PERSON_NAME]" at bounding box center [698, 333] width 247 height 27
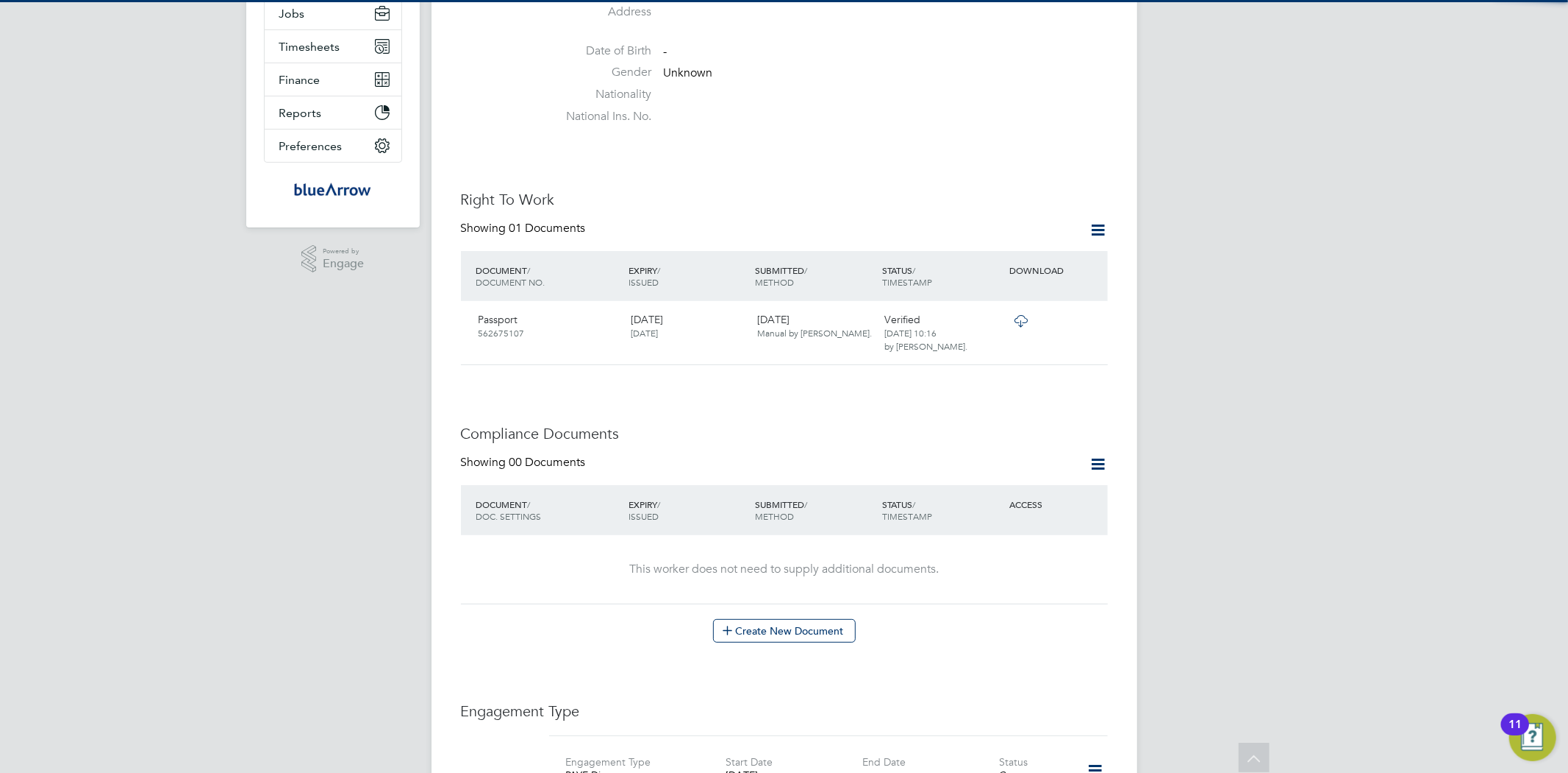
scroll to position [490, 0]
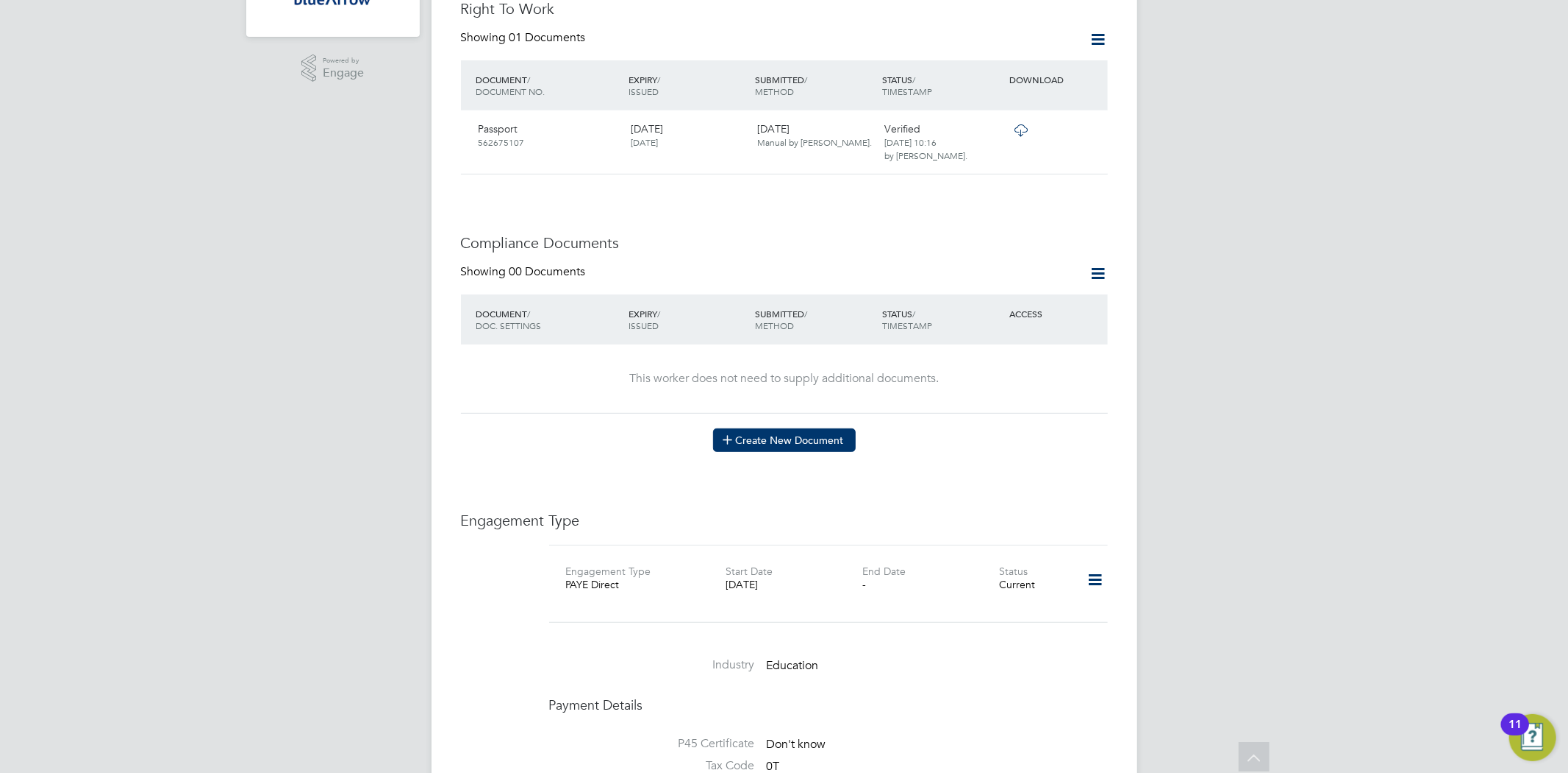
click at [801, 428] on button "Create New Document" at bounding box center [784, 440] width 142 height 24
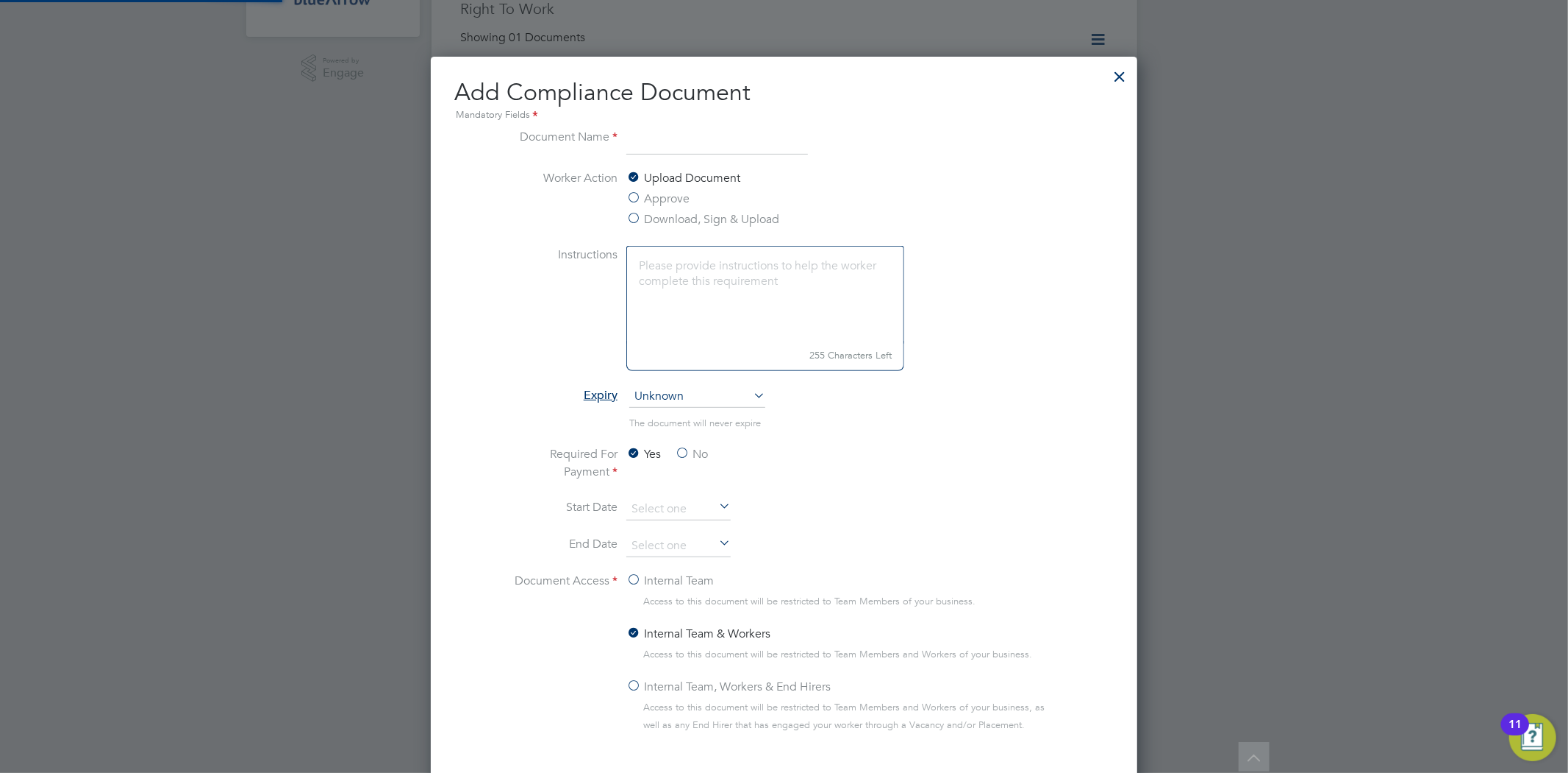
scroll to position [770, 708]
click at [648, 142] on input at bounding box center [717, 141] width 181 height 27
type input "DBS"
click at [636, 215] on label "Download, Sign & Upload" at bounding box center [703, 219] width 153 height 18
click at [0, 0] on input "Download, Sign & Upload" at bounding box center [0, 0] width 0 height 0
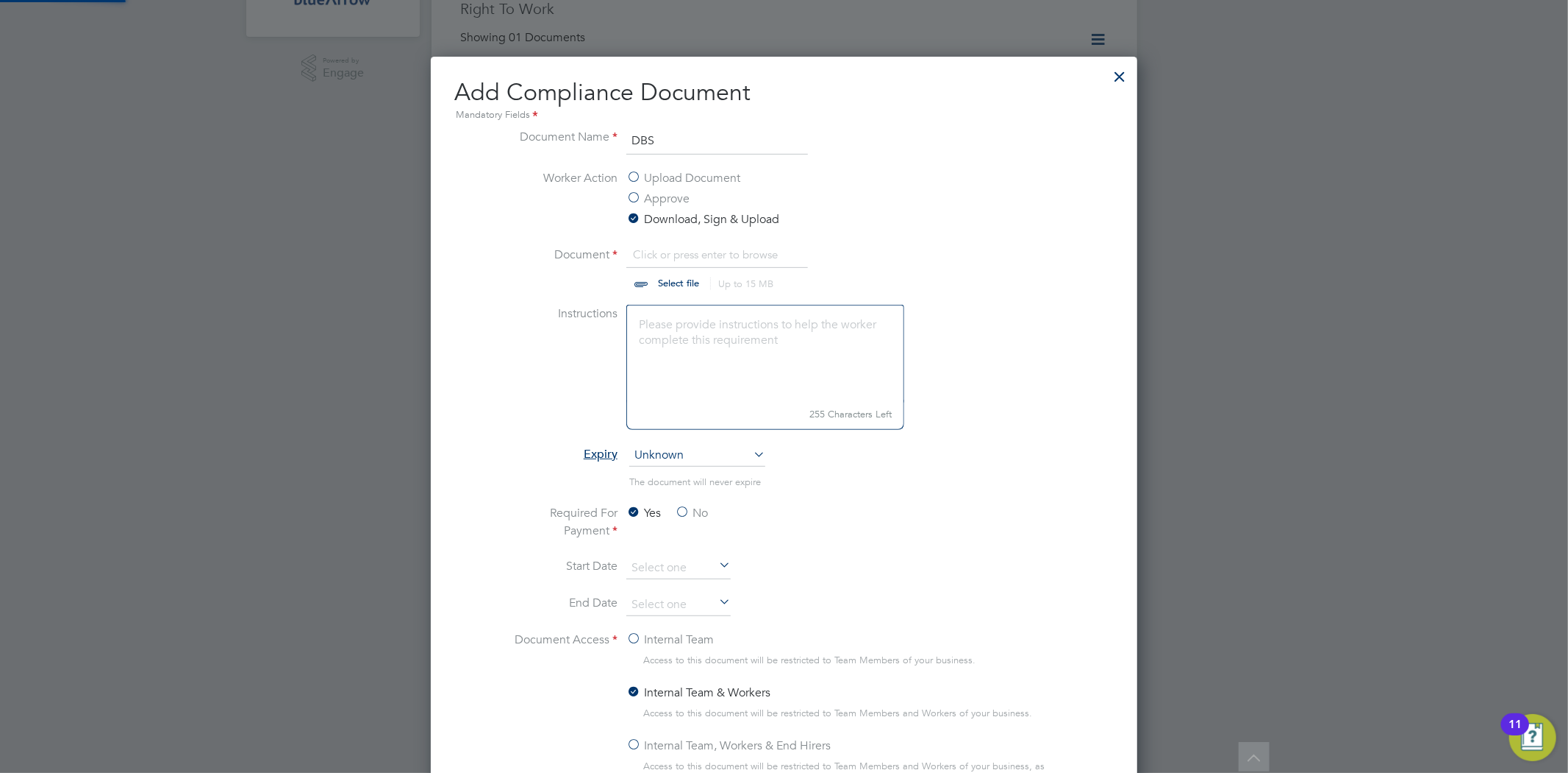
scroll to position [23, 181]
click at [640, 196] on label "Approve" at bounding box center [658, 199] width 64 height 18
click at [0, 0] on input "Approve" at bounding box center [0, 0] width 0 height 0
click at [637, 179] on label "Upload Document" at bounding box center [683, 178] width 113 height 18
click at [0, 0] on input "Upload Document" at bounding box center [0, 0] width 0 height 0
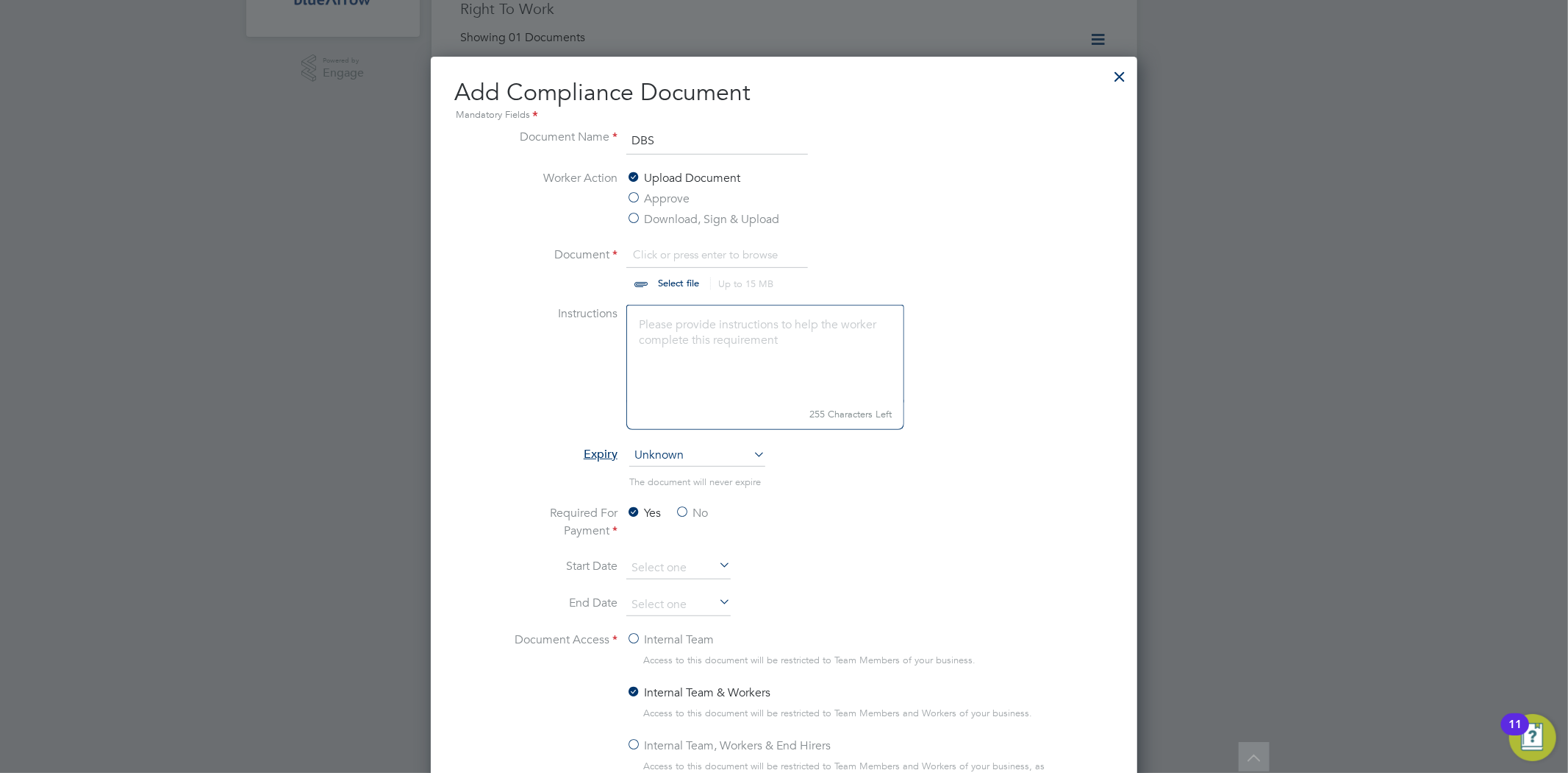
scroll to position [770, 708]
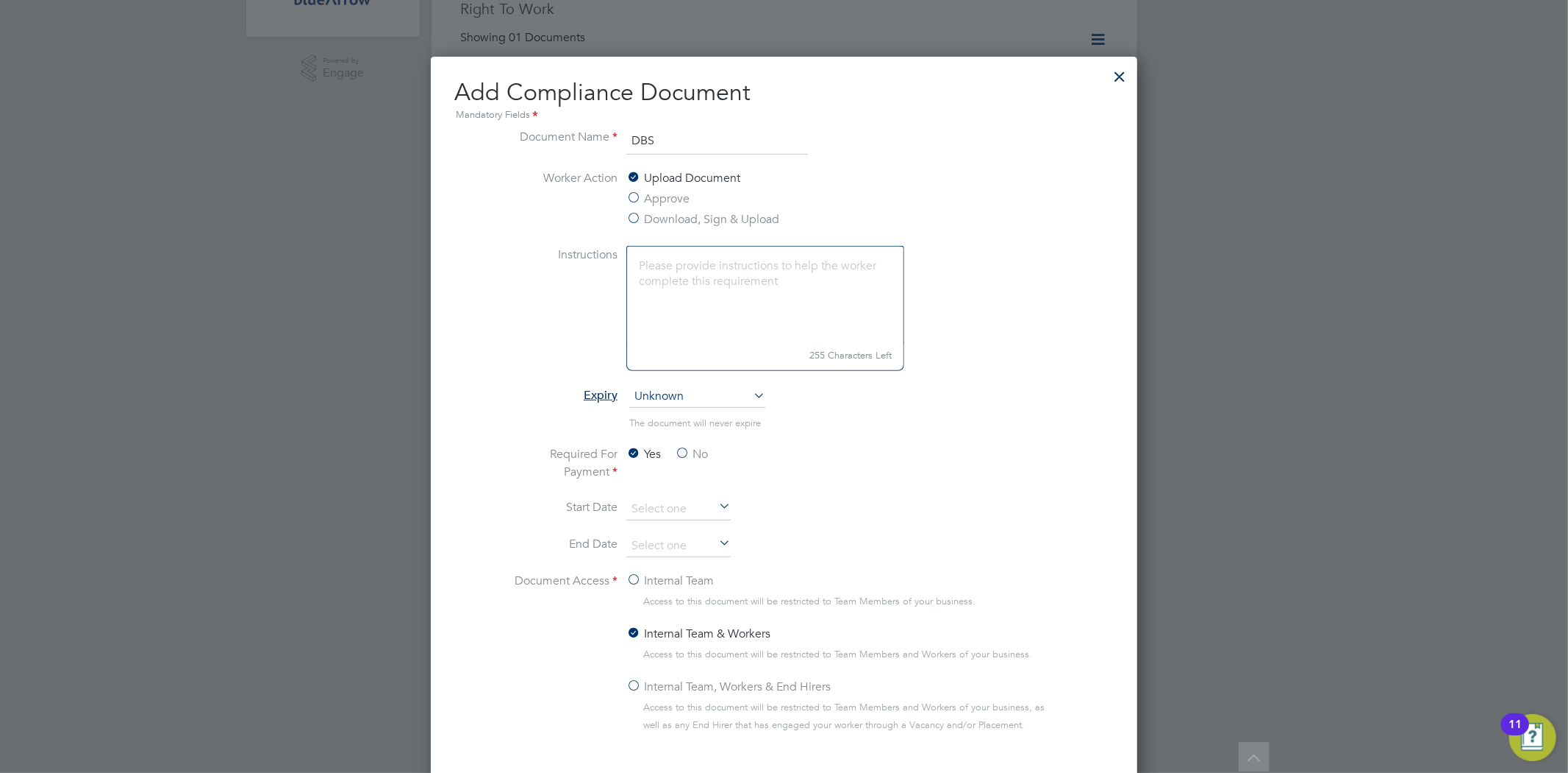
click at [703, 273] on textarea at bounding box center [765, 295] width 278 height 98
click at [679, 391] on span "Unknown" at bounding box center [697, 396] width 136 height 22
click at [708, 494] on li "Specific date" at bounding box center [698, 494] width 137 height 19
click at [675, 542] on input at bounding box center [678, 546] width 105 height 22
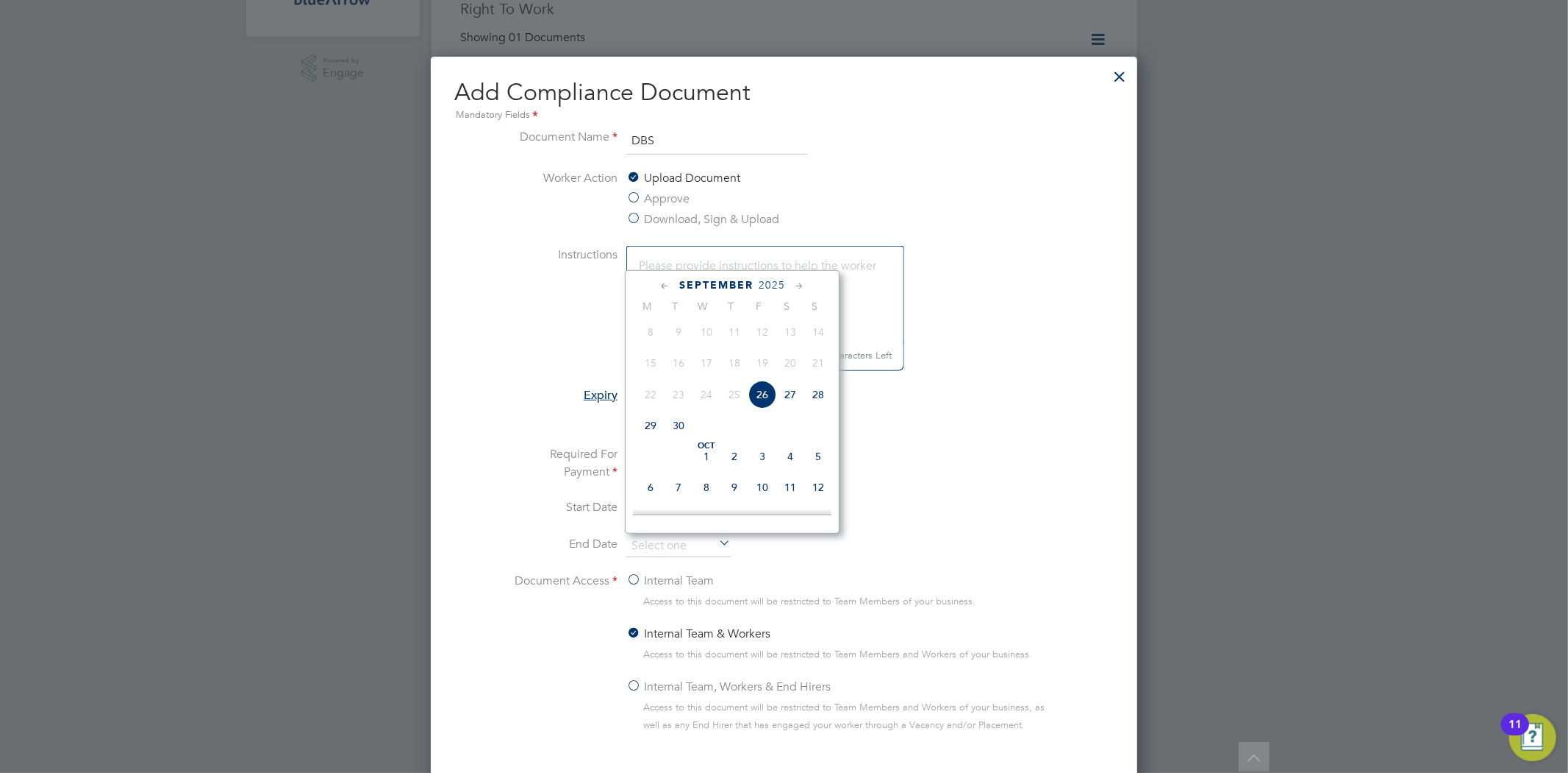
click at [798, 286] on icon at bounding box center [799, 286] width 14 height 16
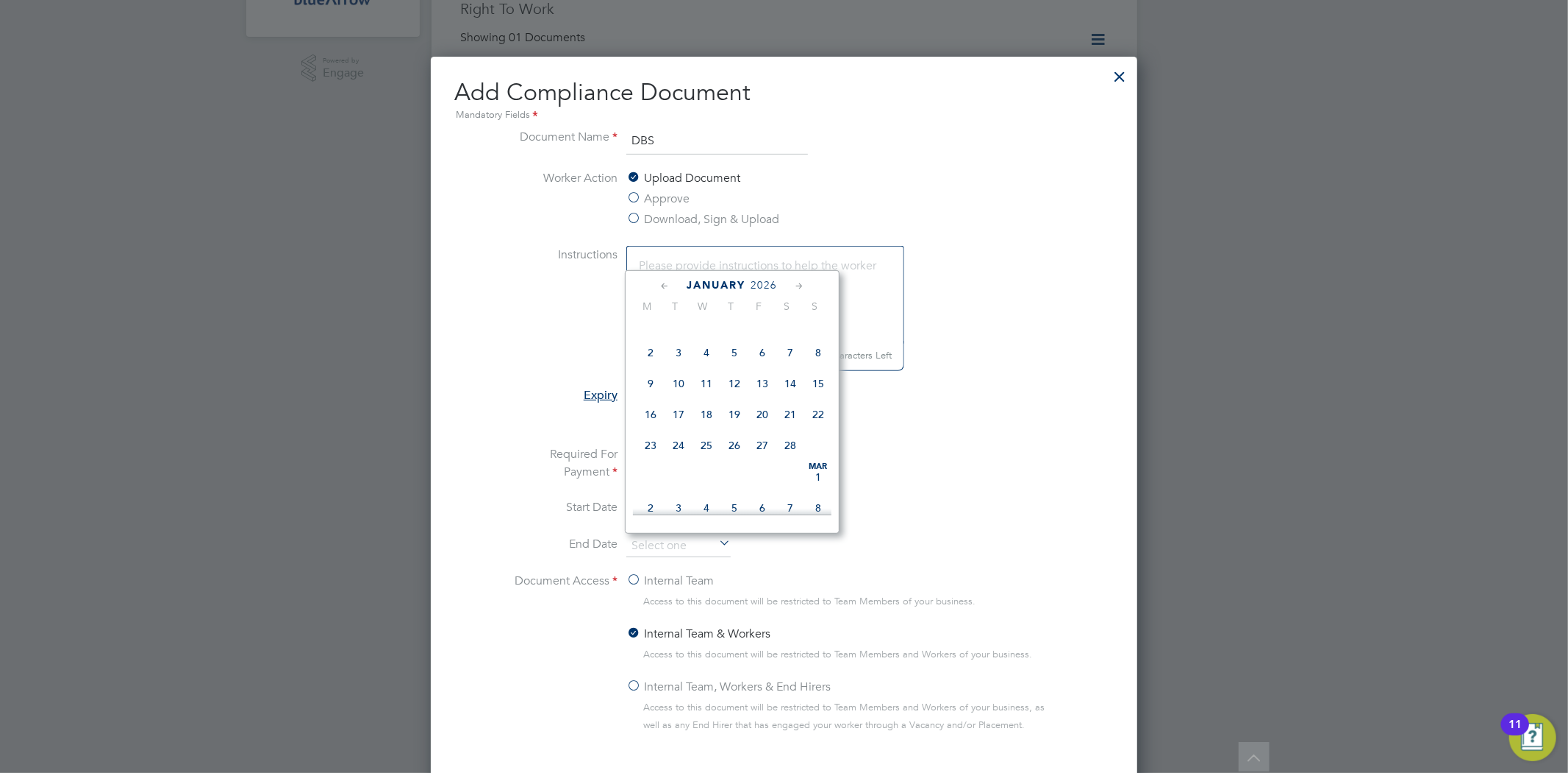
click at [798, 286] on icon at bounding box center [799, 286] width 14 height 16
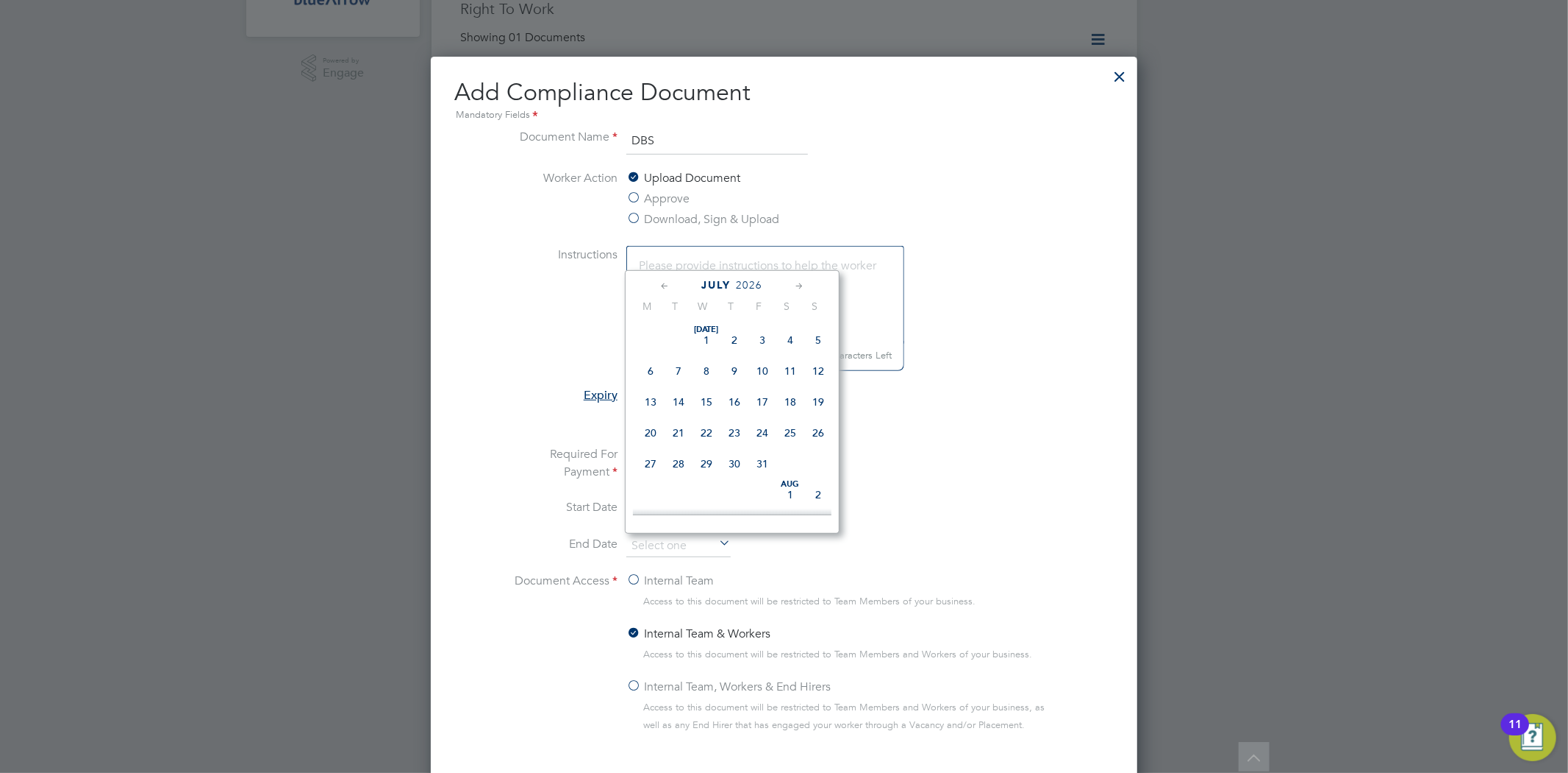
click at [798, 286] on icon at bounding box center [799, 286] width 14 height 16
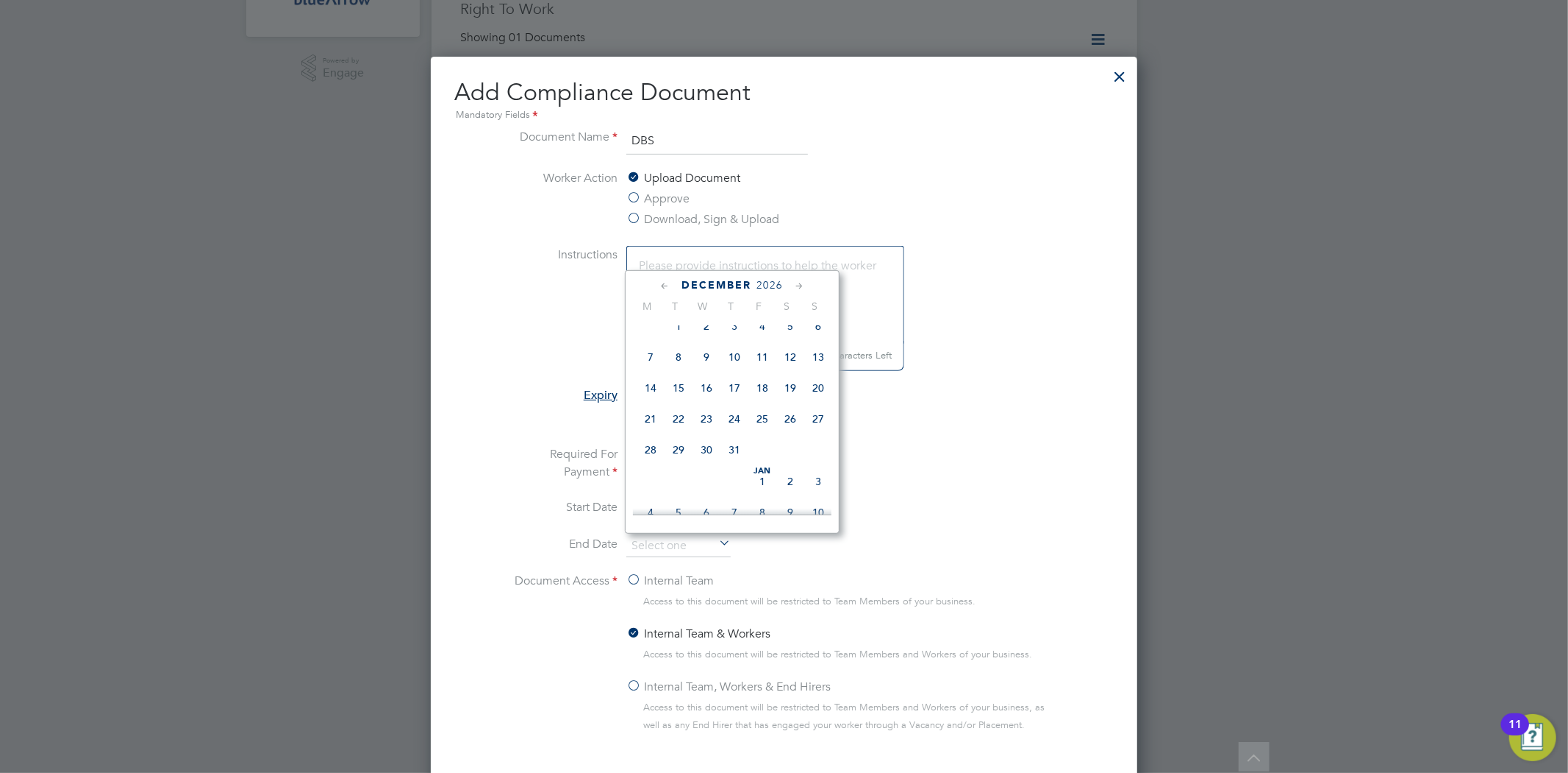
click at [798, 286] on icon at bounding box center [799, 286] width 14 height 16
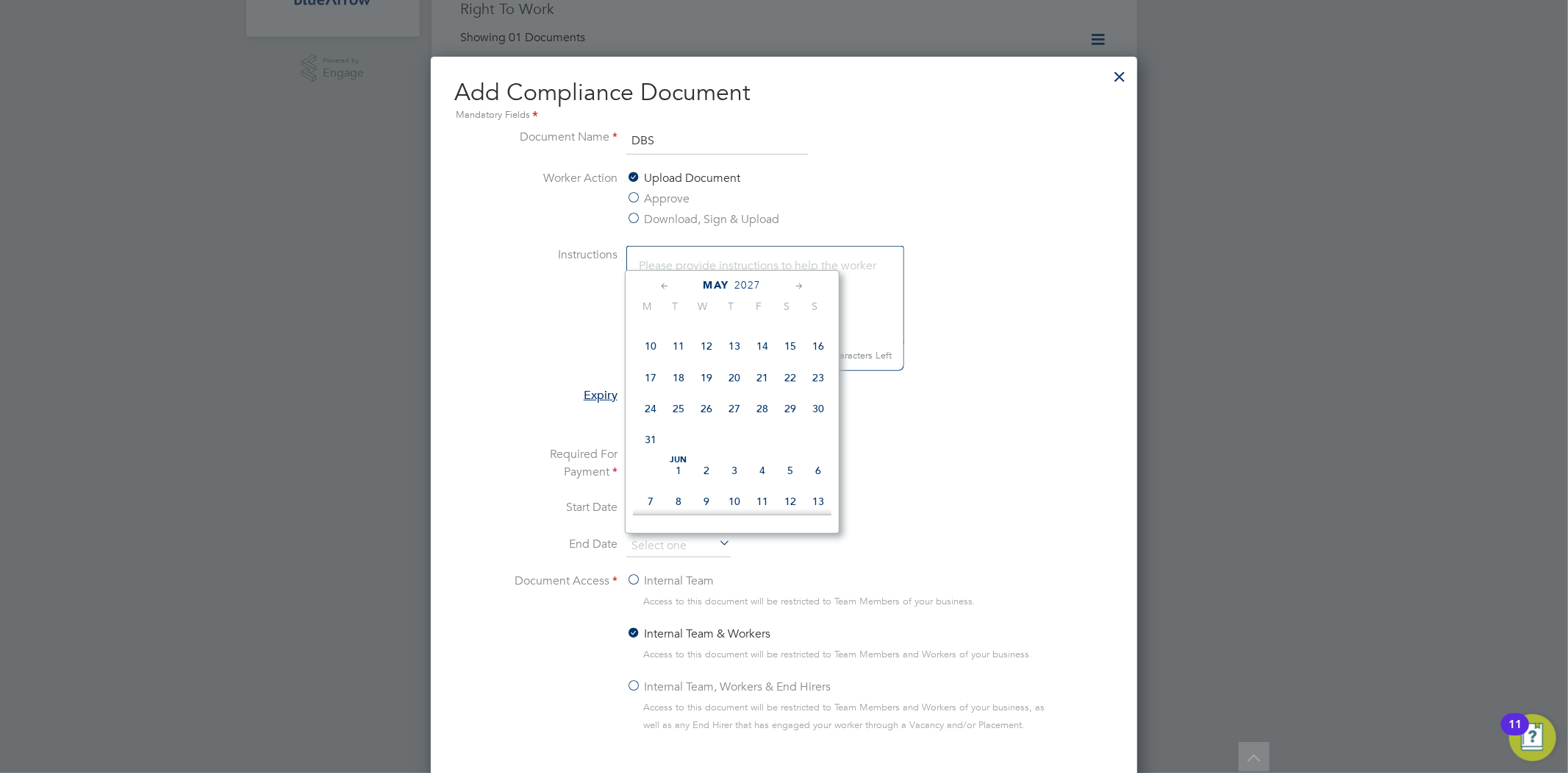
click at [798, 286] on icon at bounding box center [799, 286] width 14 height 16
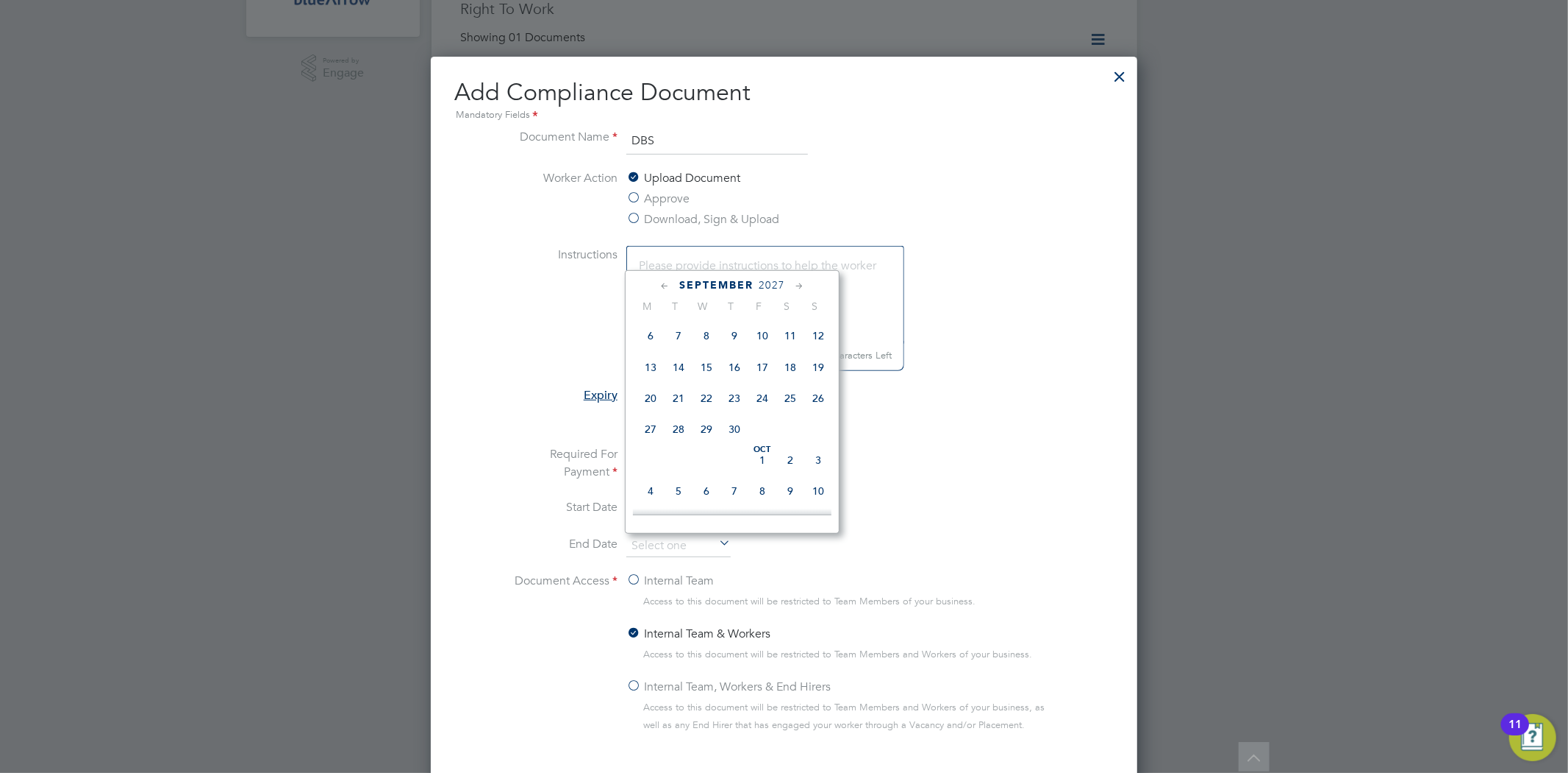
click at [791, 382] on span "18" at bounding box center [790, 368] width 28 height 28
type input "[DATE]"
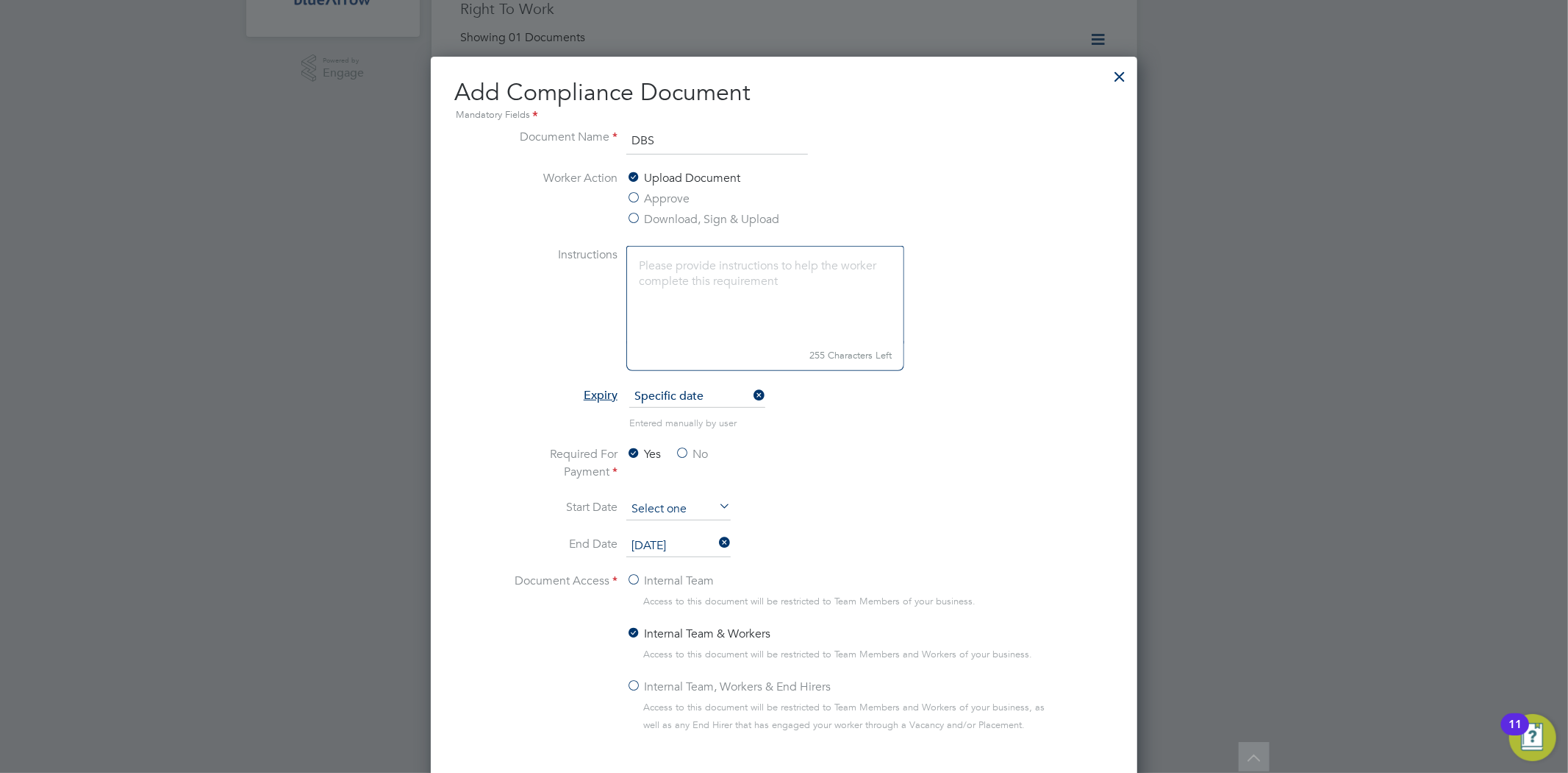
click at [674, 501] on input at bounding box center [678, 509] width 105 height 22
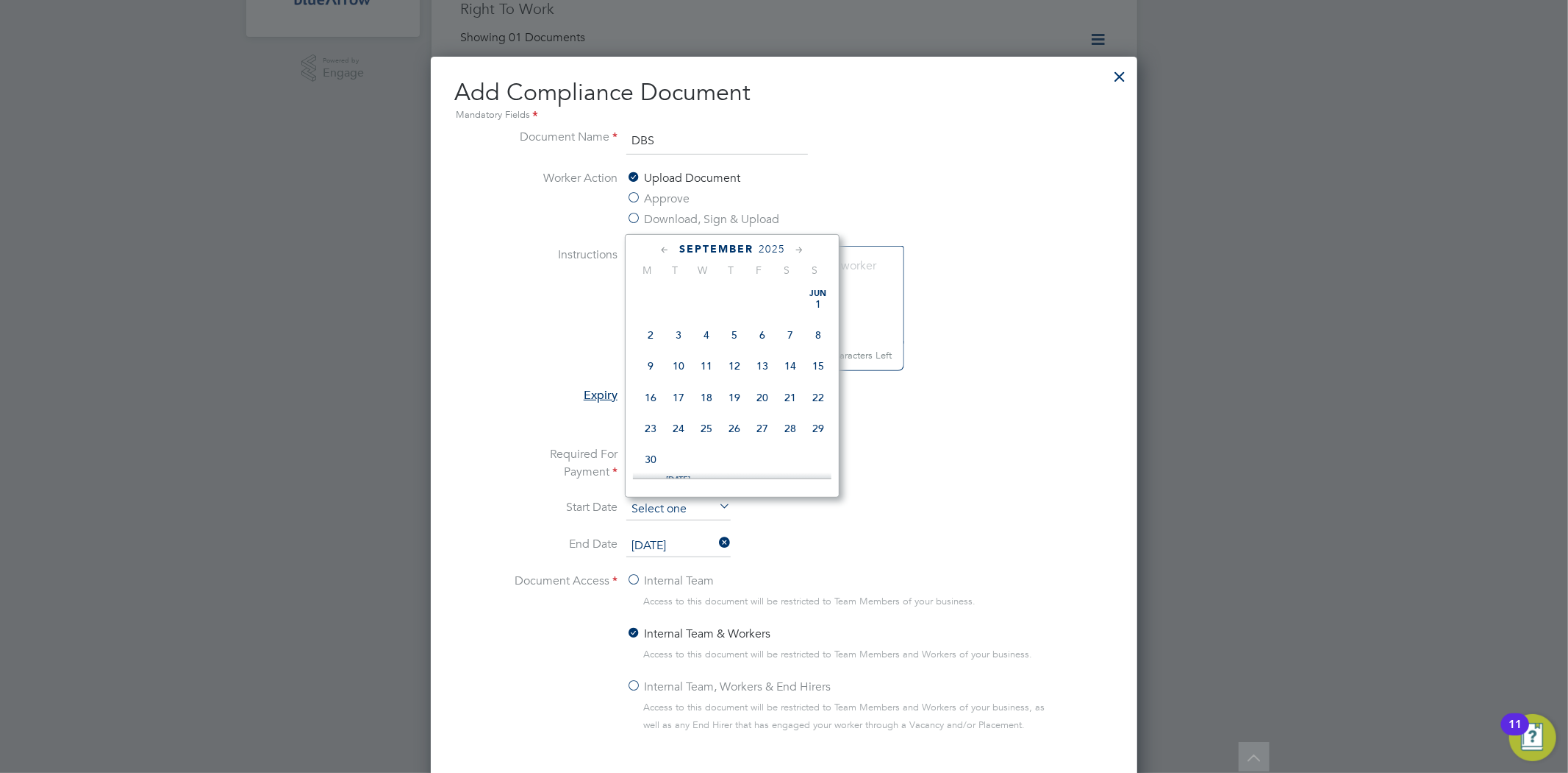
scroll to position [536, 0]
click at [708, 334] on span "17" at bounding box center [707, 327] width 28 height 28
type input "[DATE]"
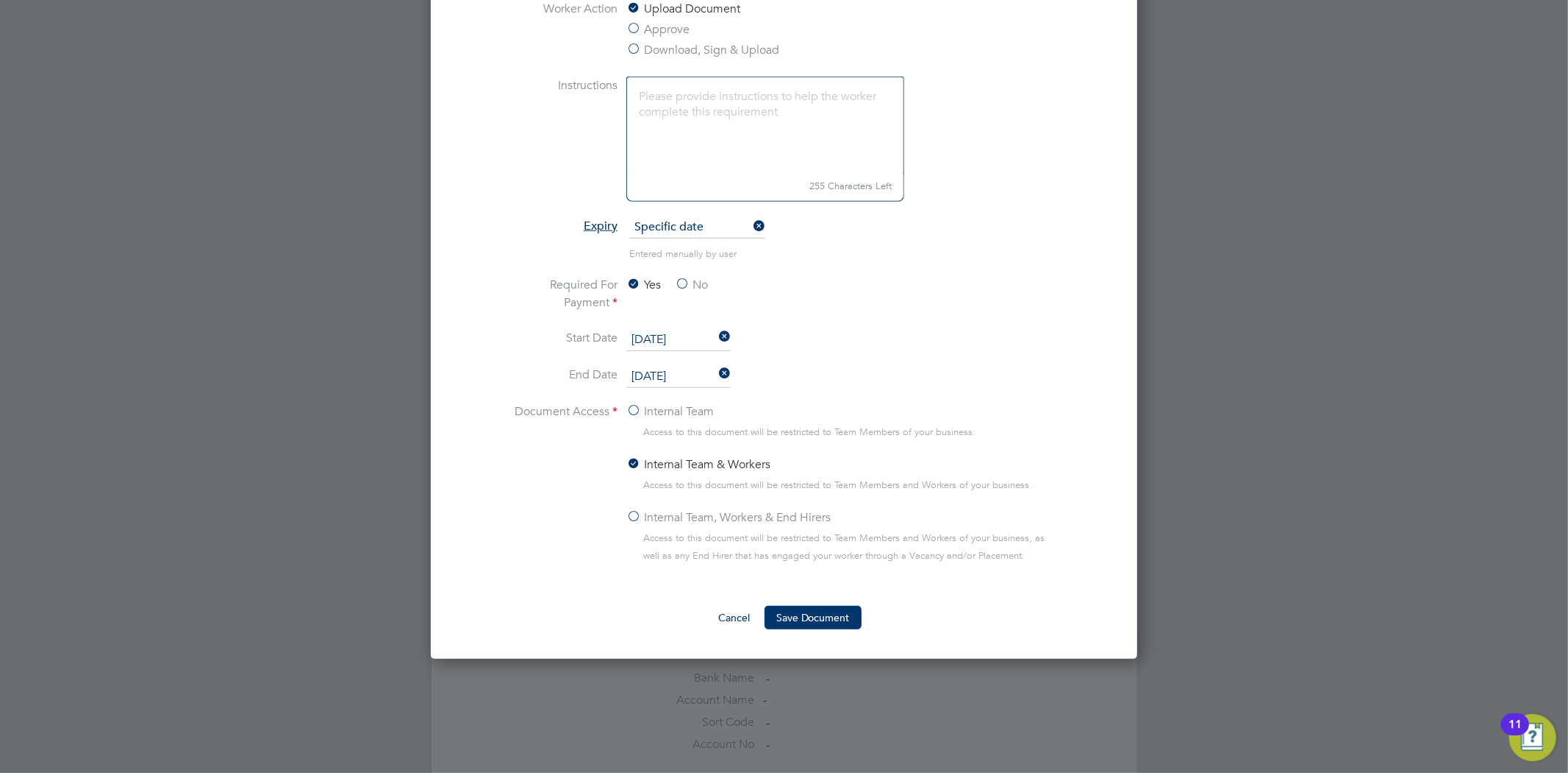
scroll to position [736, 0]
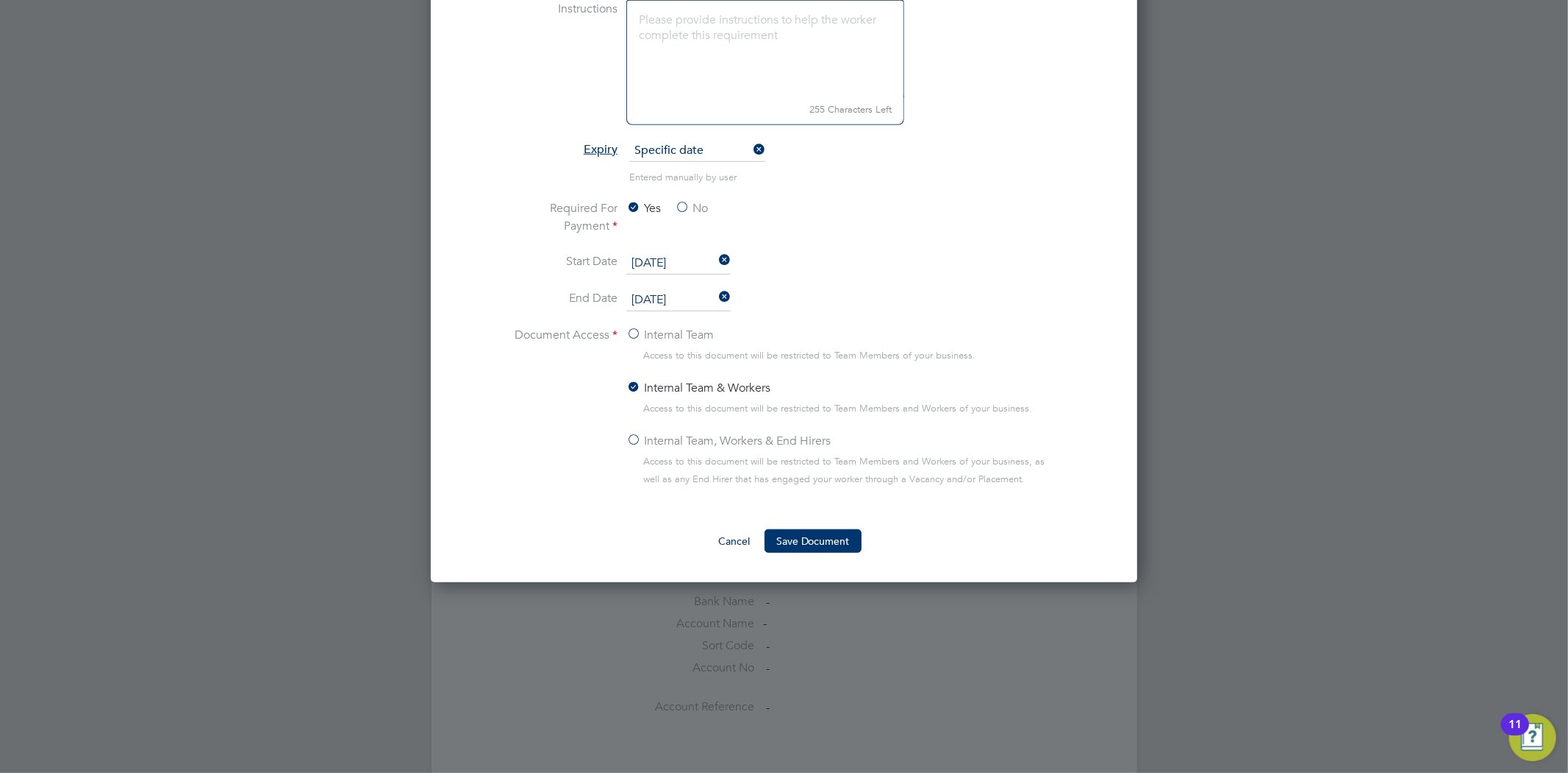
click at [636, 443] on label "Internal Team, Workers & End Hirers" at bounding box center [728, 441] width 204 height 18
click at [0, 0] on input "Internal Team, Workers & End Hirers" at bounding box center [0, 0] width 0 height 0
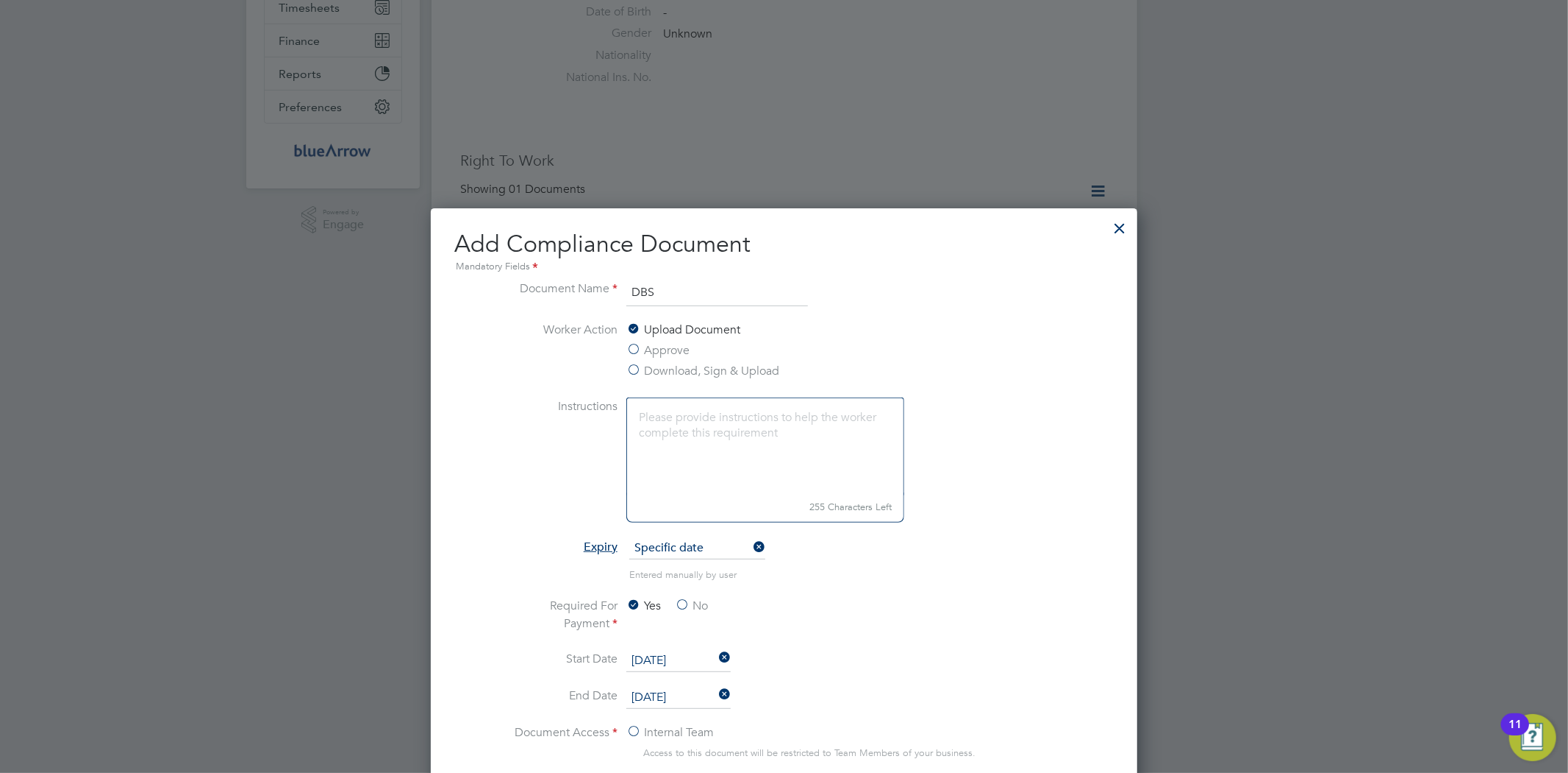
scroll to position [327, 0]
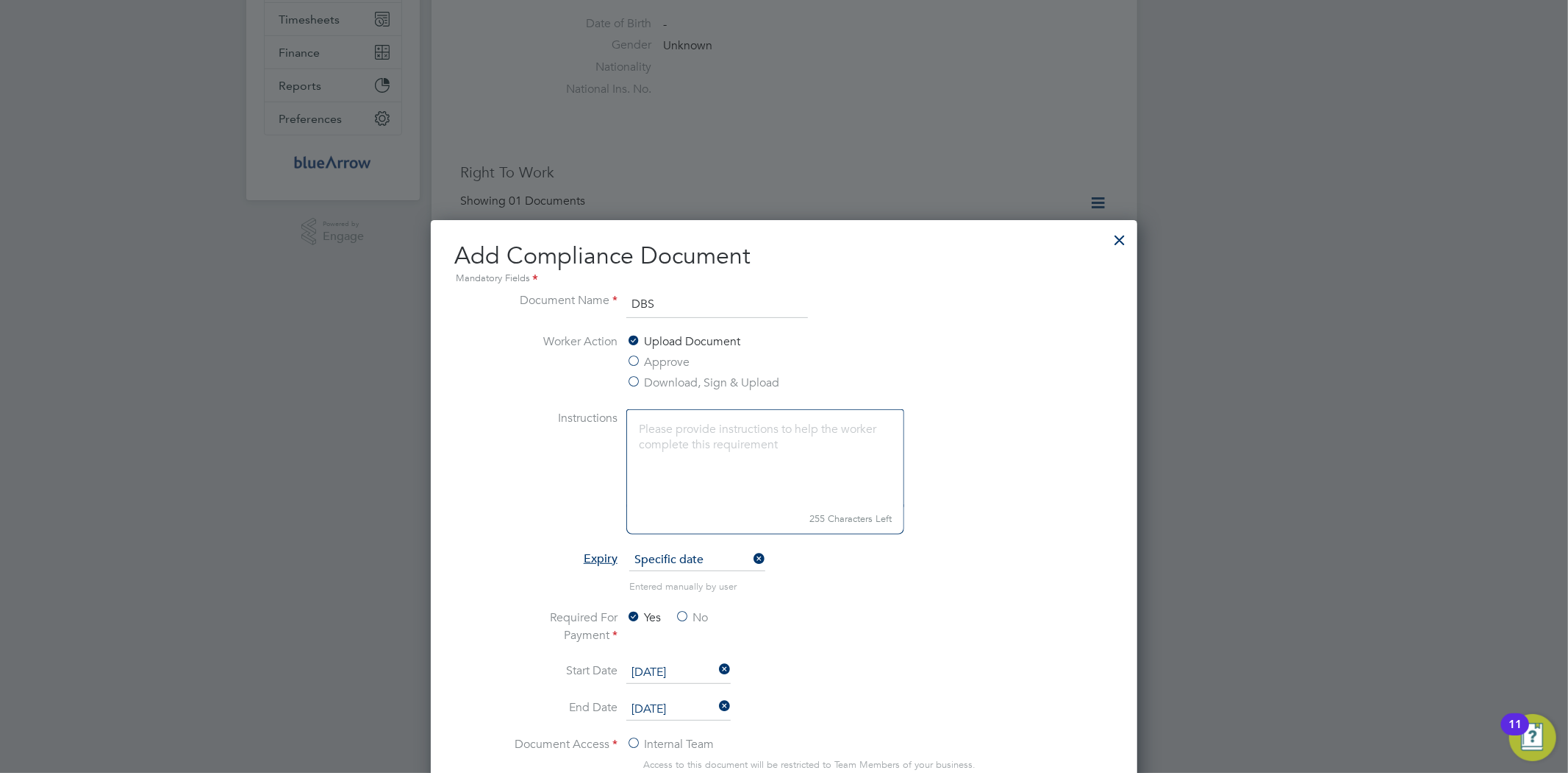
click at [768, 478] on textarea at bounding box center [765, 458] width 278 height 98
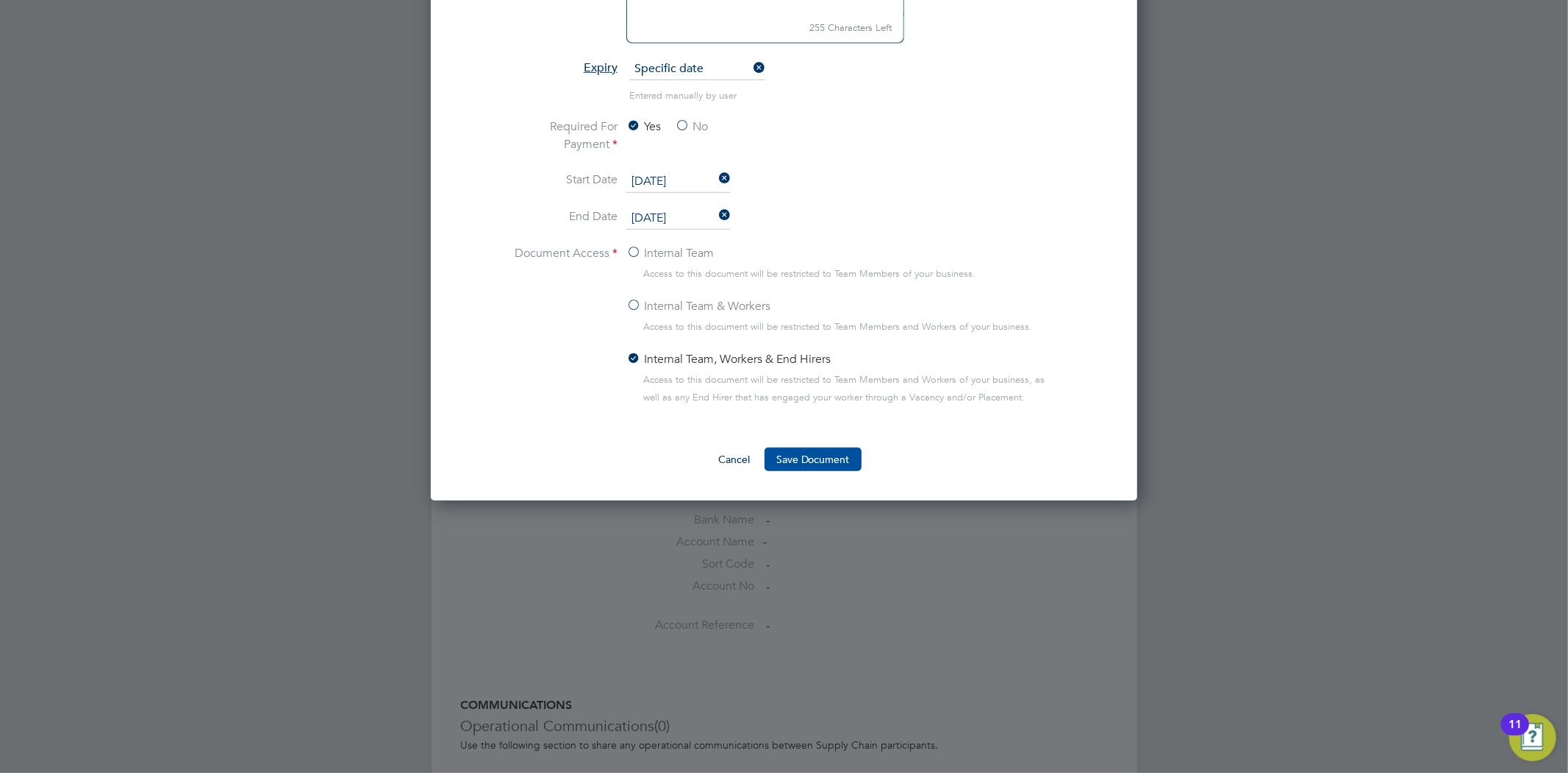
click at [818, 457] on button "Save Document" at bounding box center [812, 459] width 97 height 24
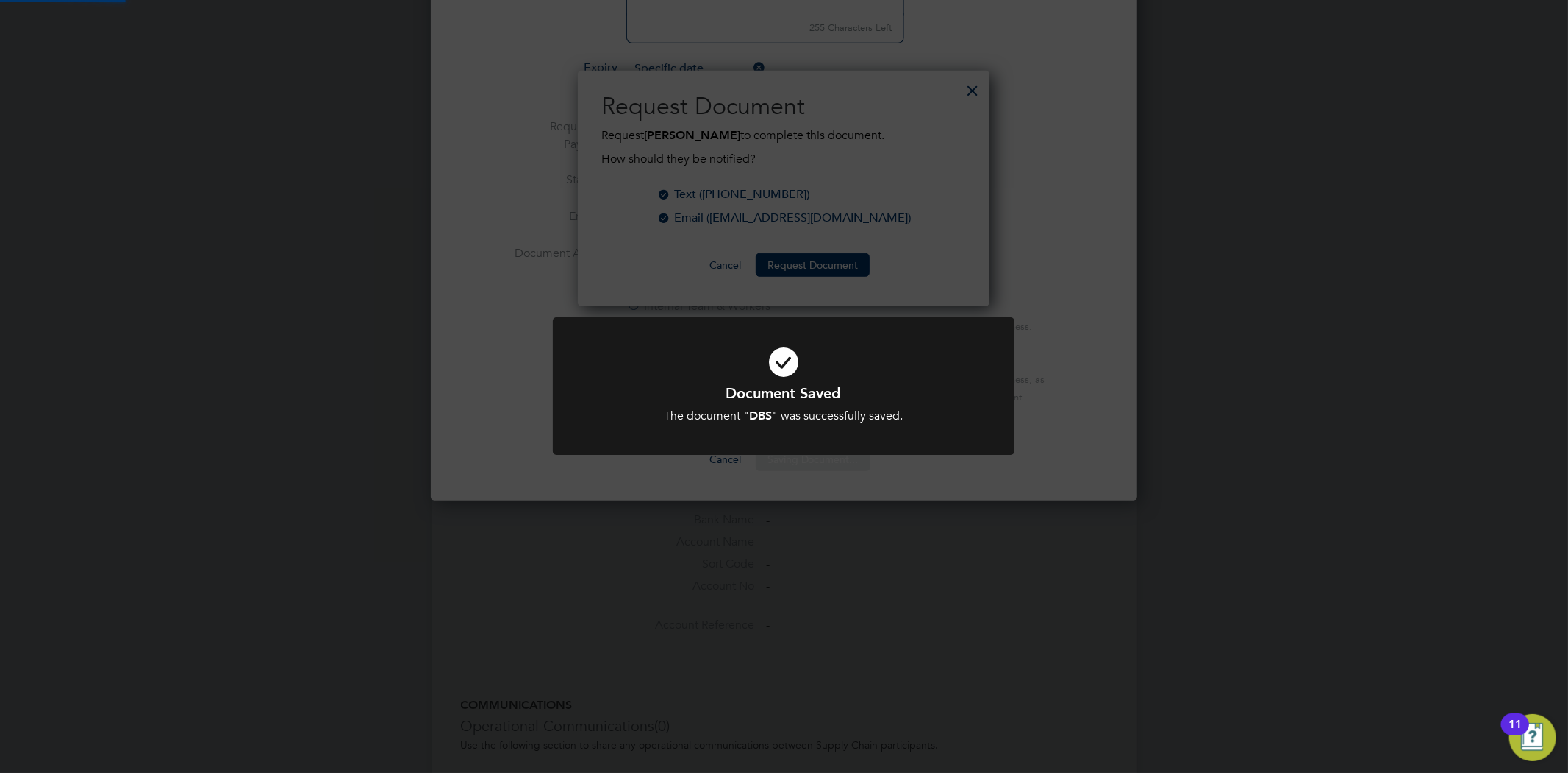
scroll to position [236, 412]
click at [1108, 310] on div "Document Saved The document " DBS " was successfully saved. Cancel Okay" at bounding box center [784, 386] width 1568 height 773
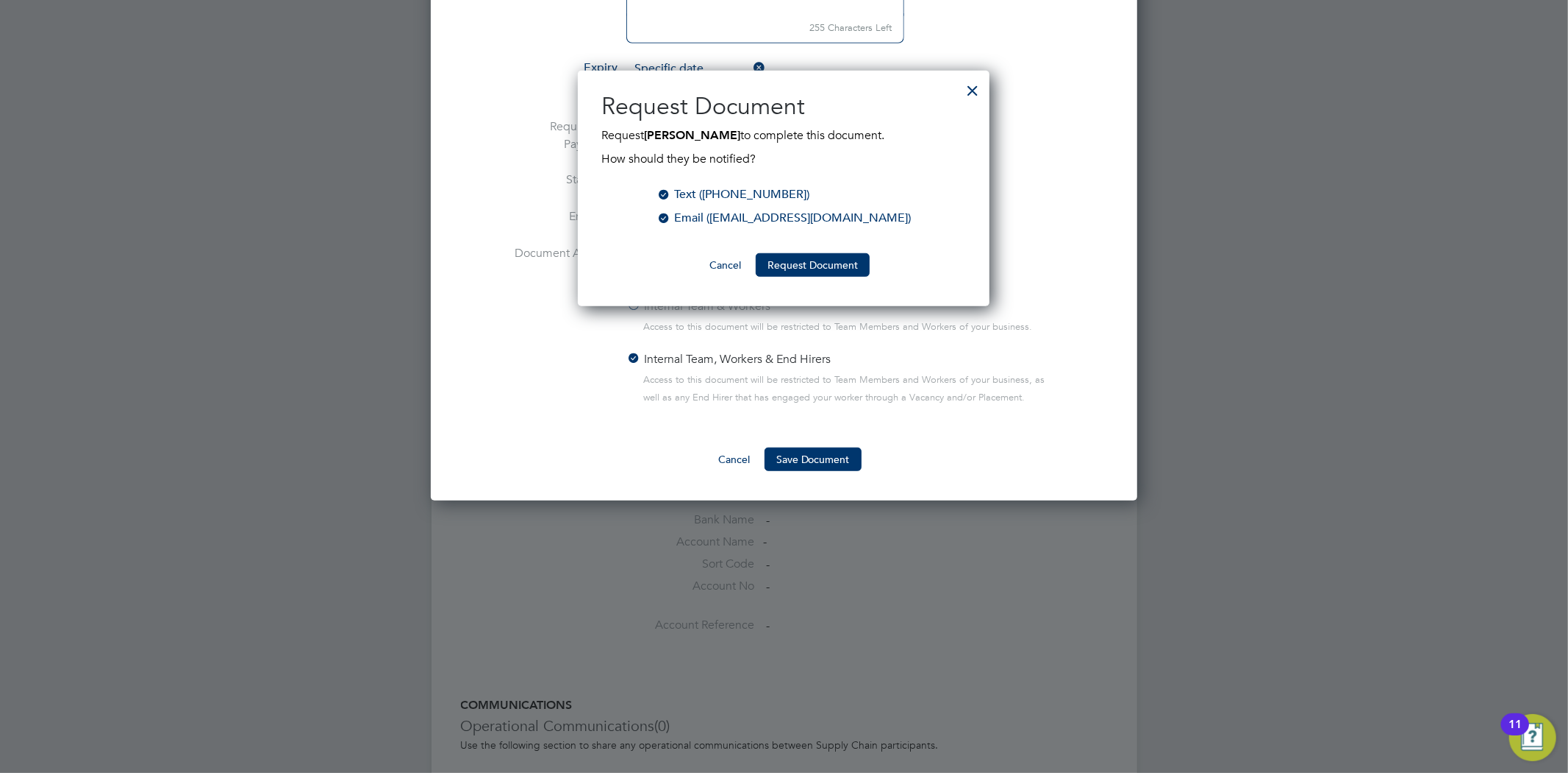
click at [711, 255] on button "Cancel" at bounding box center [725, 265] width 55 height 24
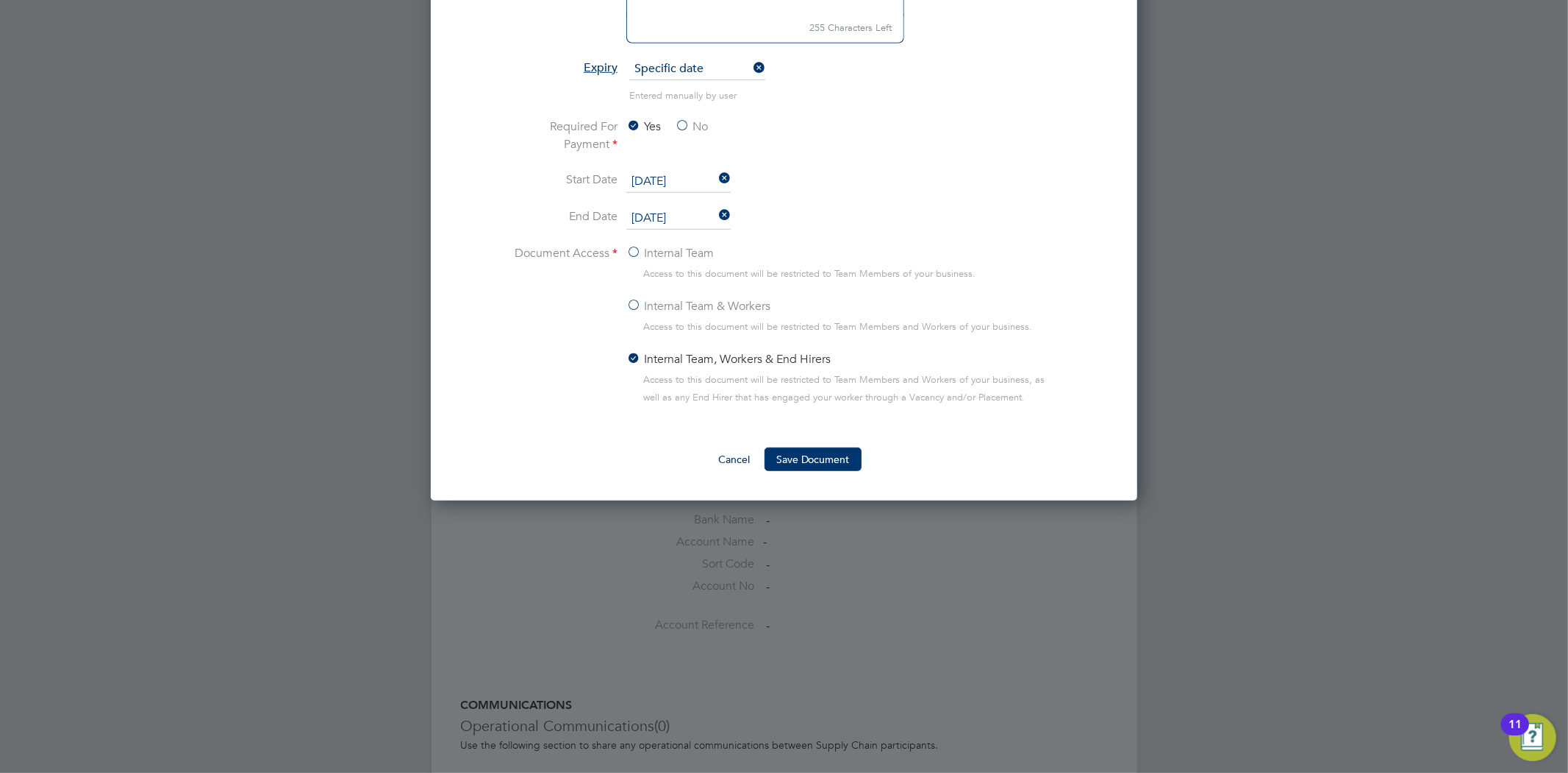
click at [718, 463] on button "Cancel" at bounding box center [734, 459] width 55 height 24
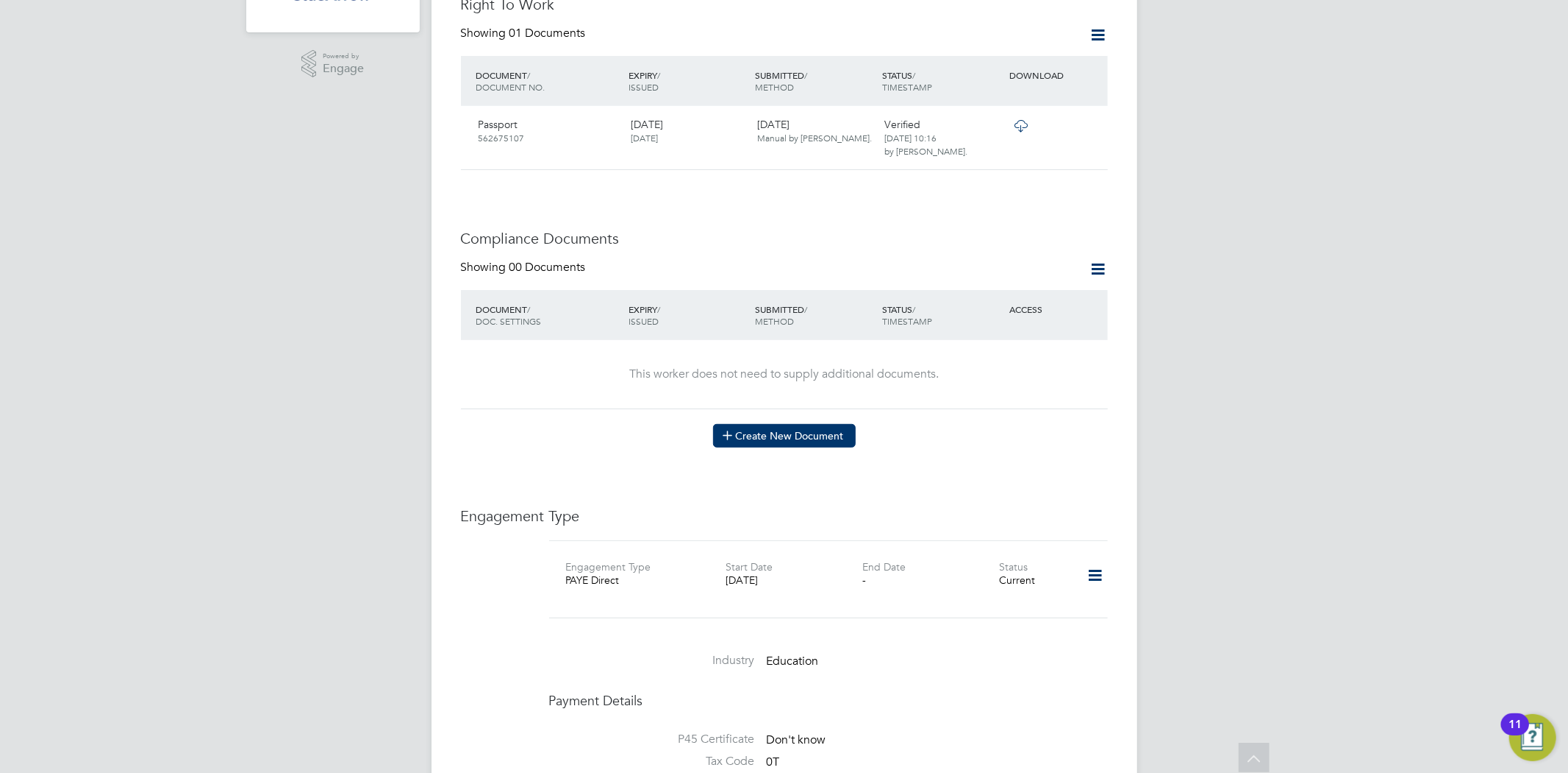
scroll to position [490, 0]
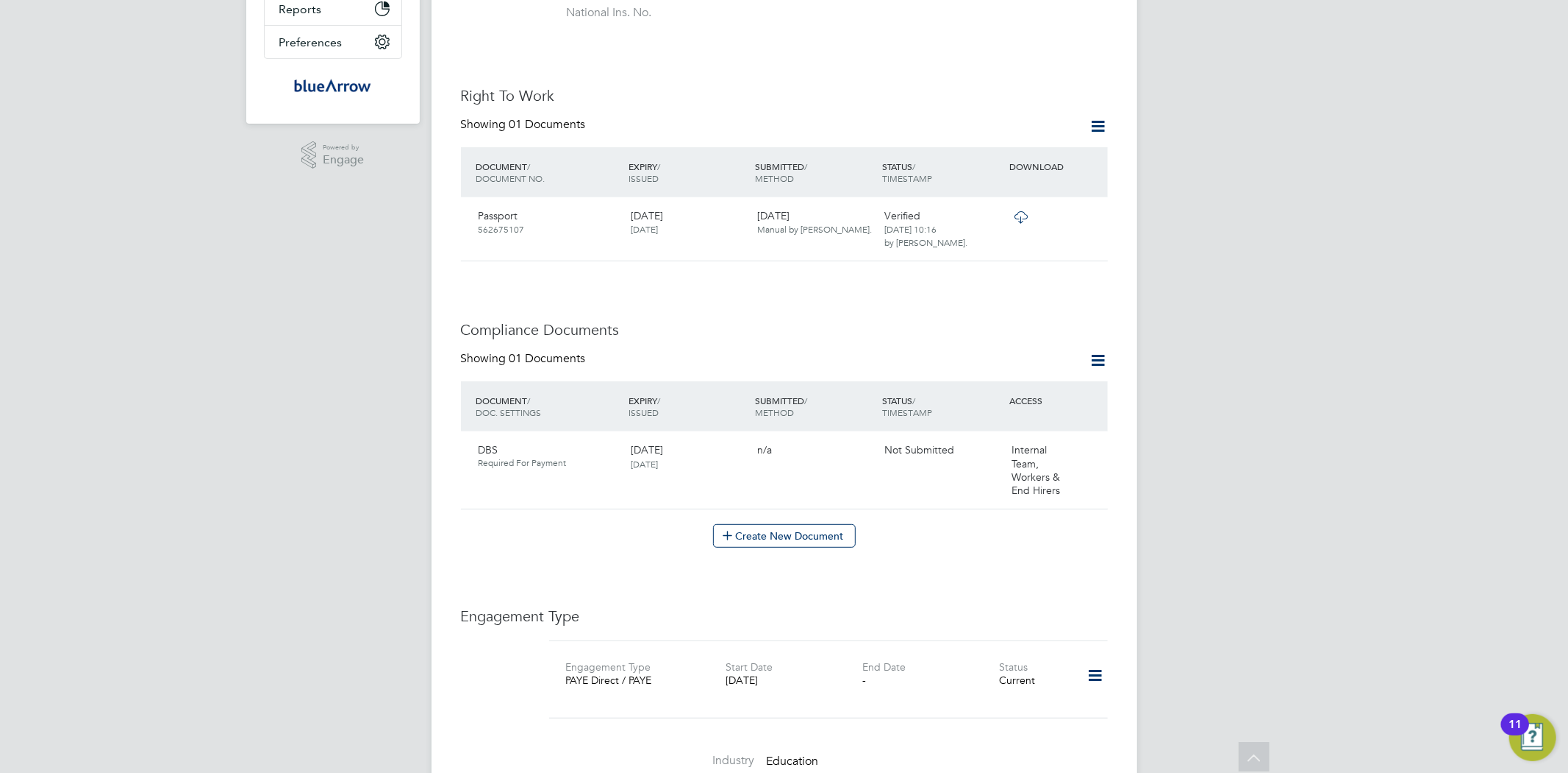
scroll to position [408, 0]
click at [744, 438] on div "18 Sep 2027 17 Sep 2025" at bounding box center [689, 451] width 127 height 38
click at [1090, 437] on icon at bounding box center [1089, 446] width 15 height 18
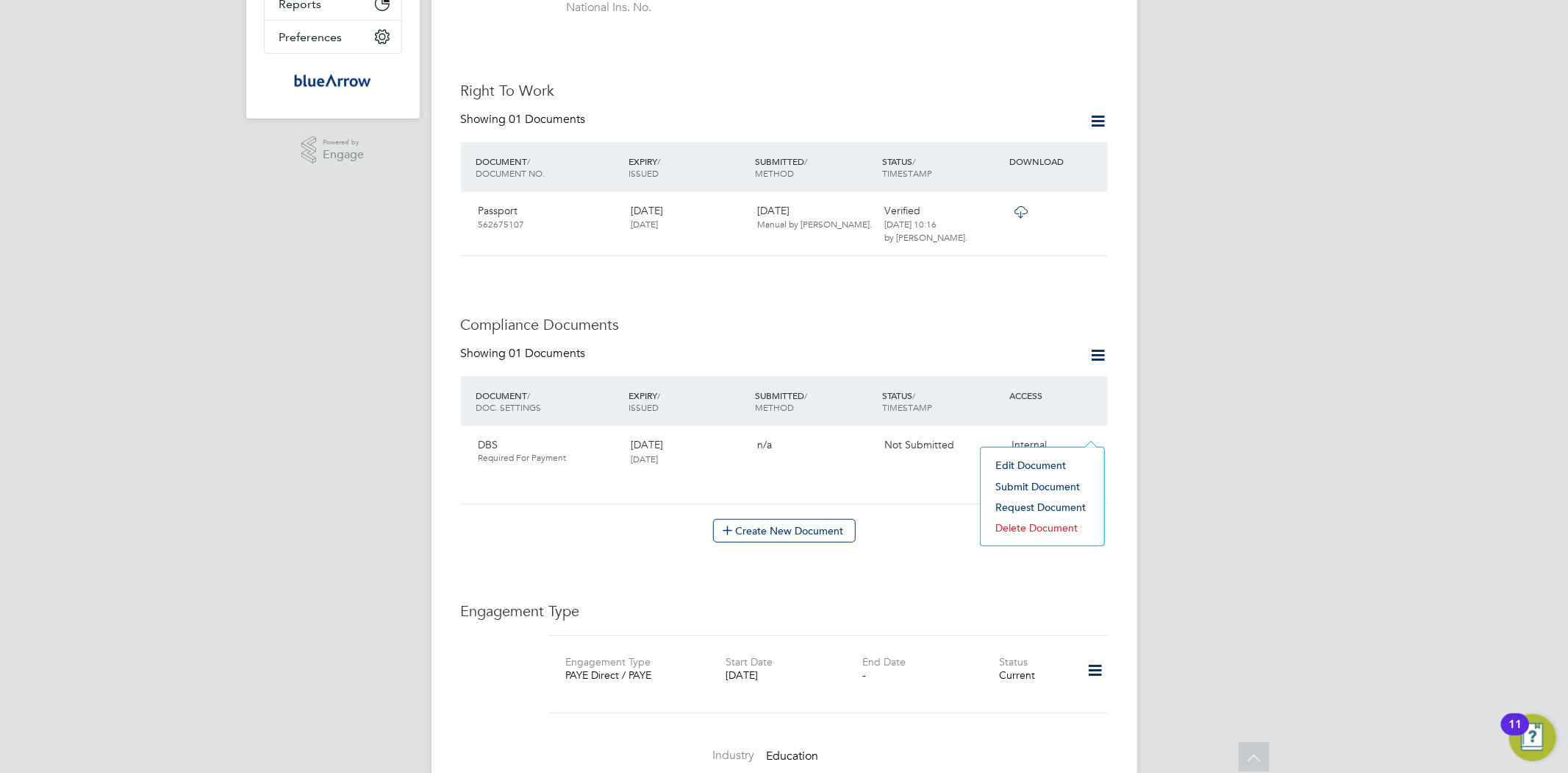
click at [1019, 466] on li "Edit Document" at bounding box center [1042, 464] width 109 height 21
type input "DBS"
type input "17 Sep 2025"
type input "18 Sep 2027"
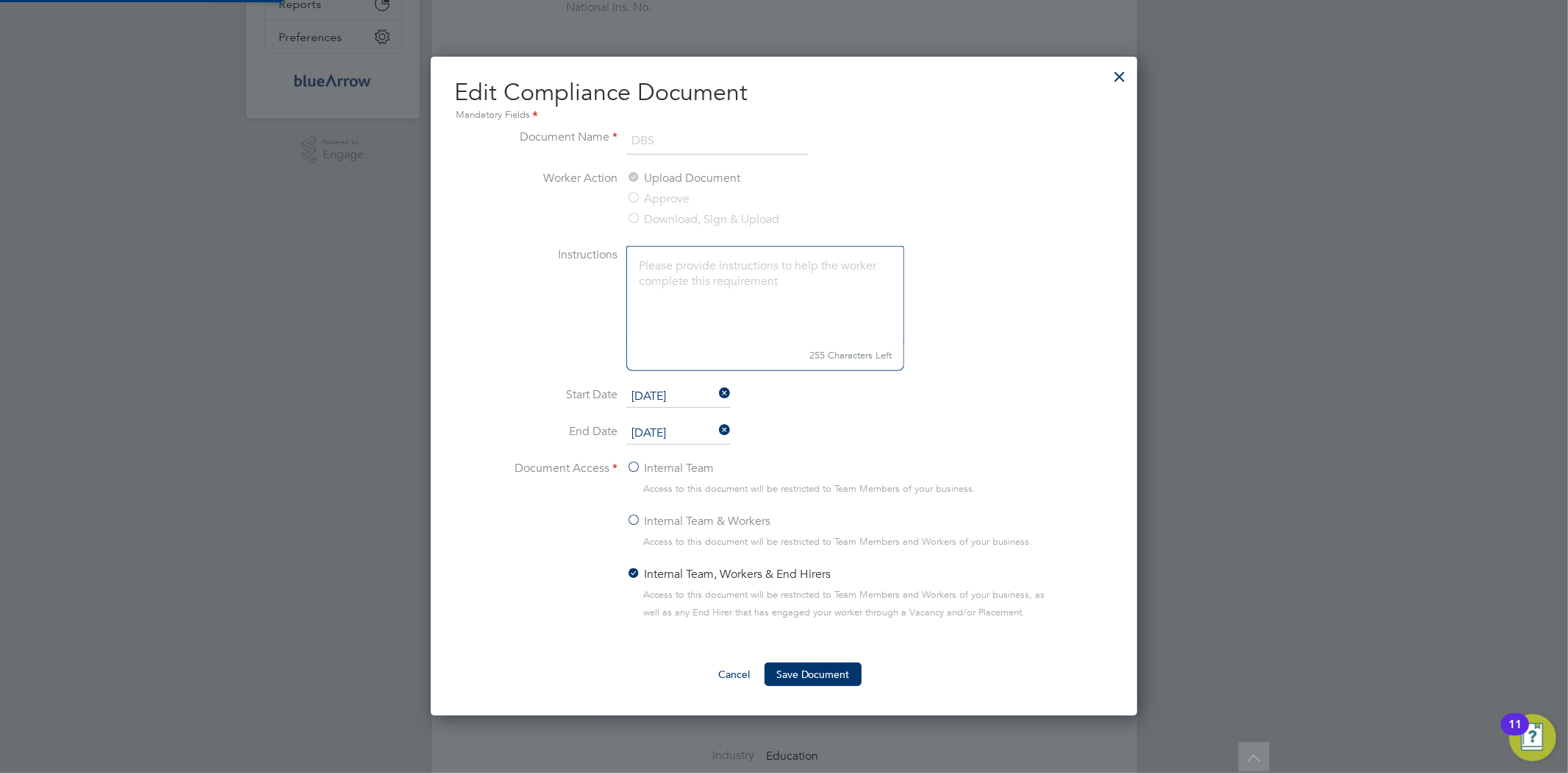
scroll to position [658, 708]
click at [1112, 69] on div at bounding box center [1120, 73] width 27 height 27
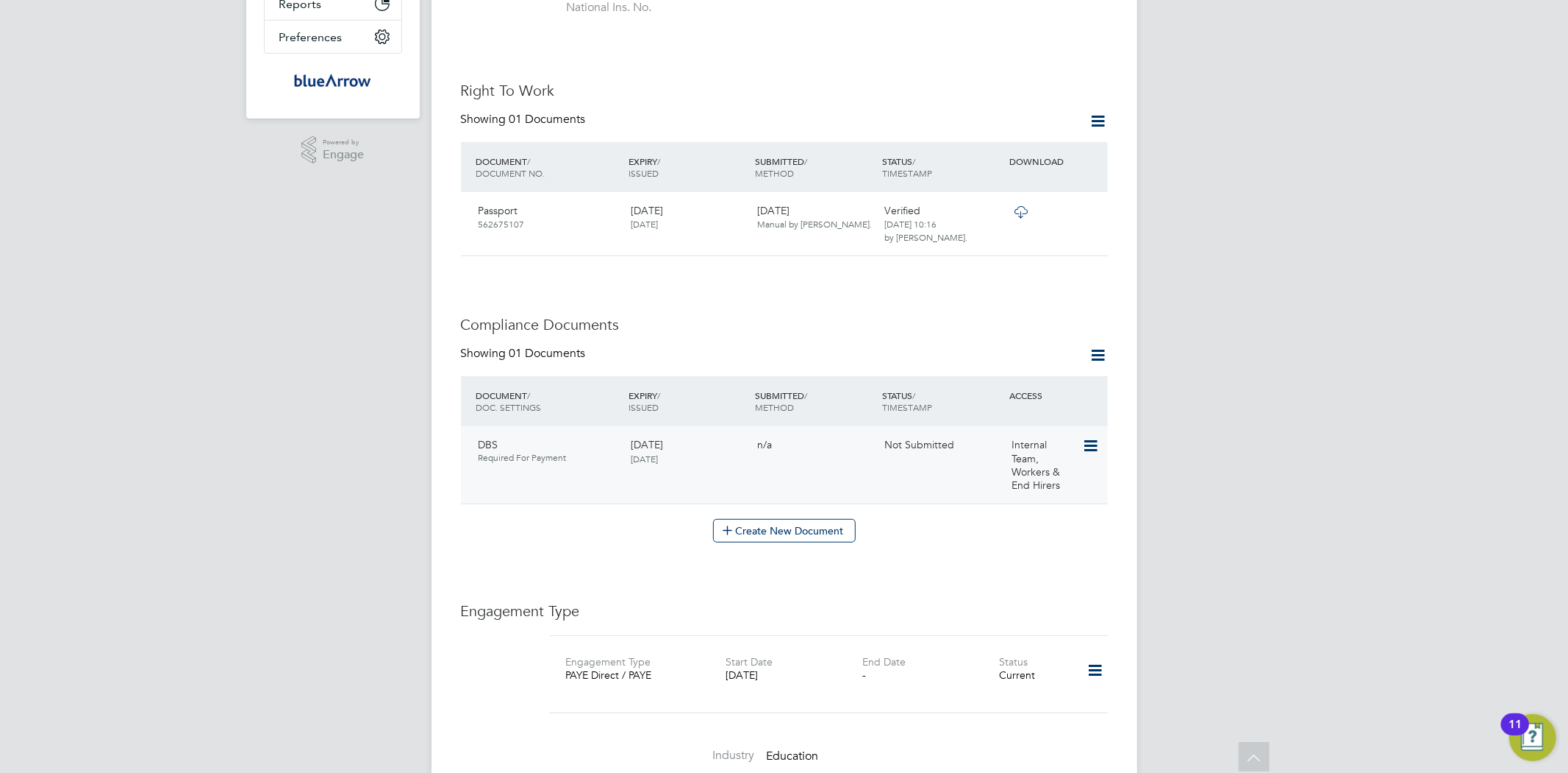
click at [1092, 437] on icon at bounding box center [1089, 446] width 15 height 18
click at [1008, 466] on li "Edit Document" at bounding box center [1042, 464] width 109 height 21
type input "DBS"
type input "17 Sep 2025"
type input "18 Sep 2027"
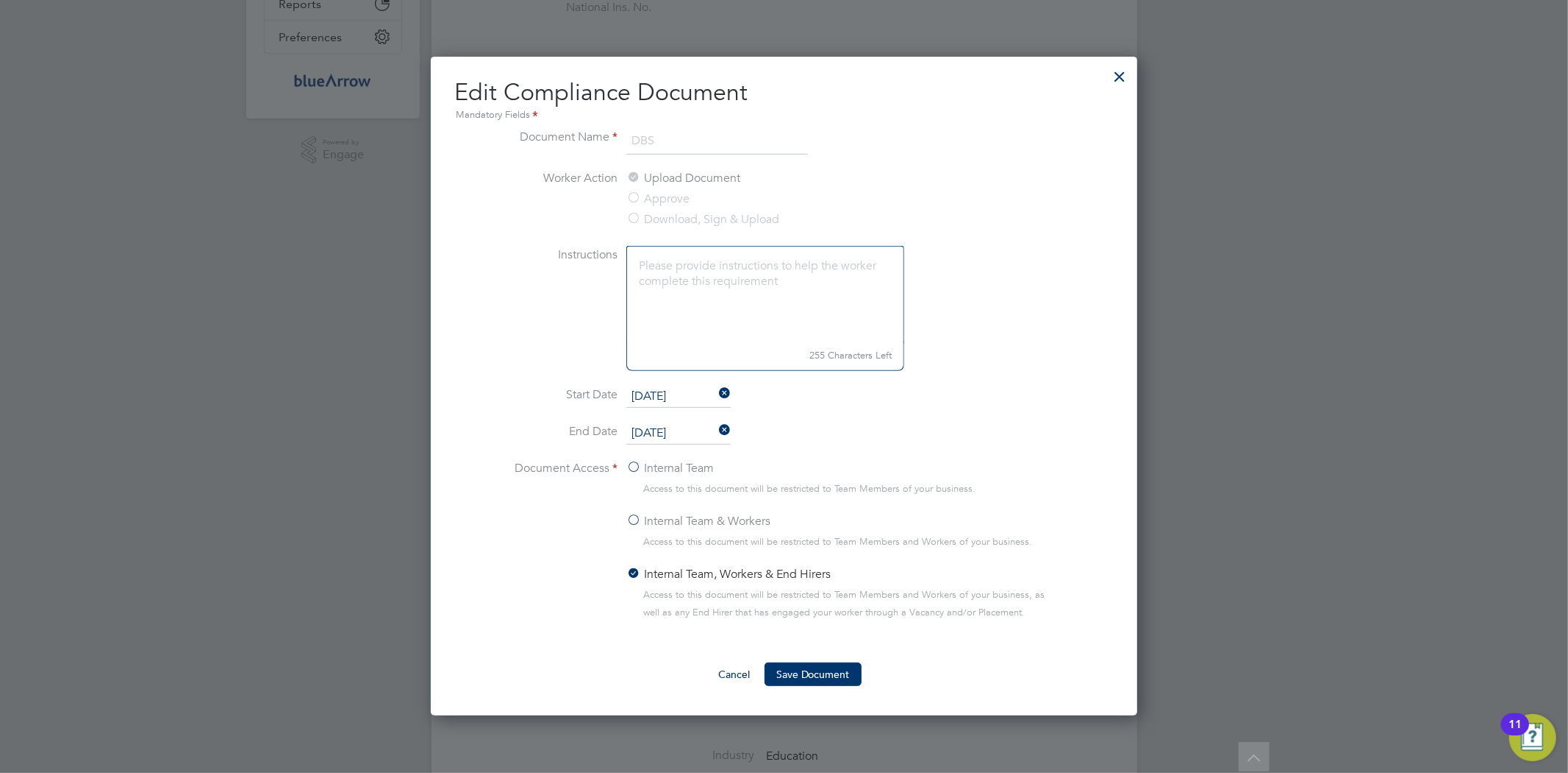
click at [1118, 74] on div at bounding box center [1120, 73] width 27 height 27
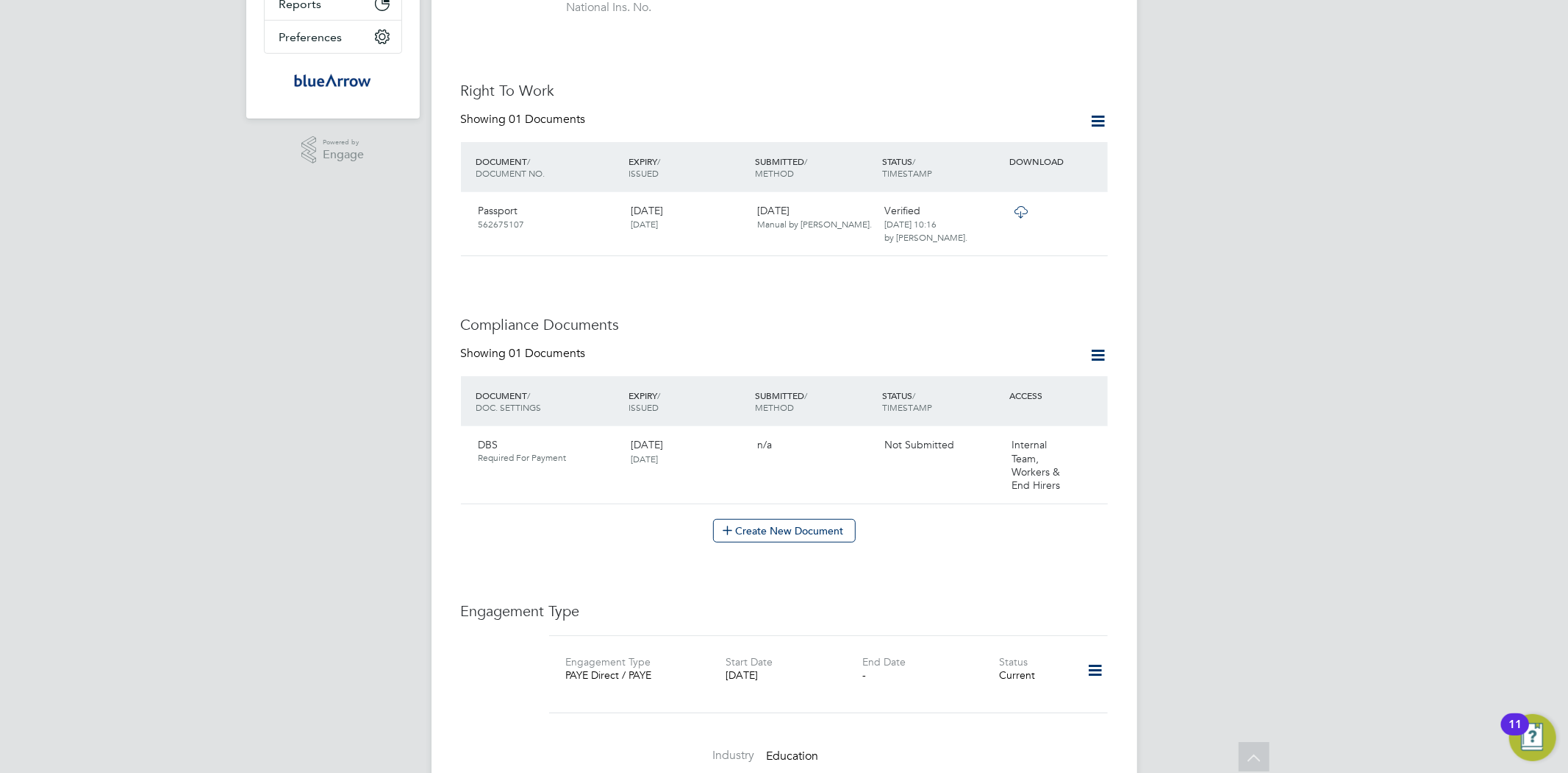
click at [1094, 347] on icon at bounding box center [1099, 355] width 18 height 18
click at [1017, 368] on li "Document Settings" at bounding box center [1051, 376] width 109 height 21
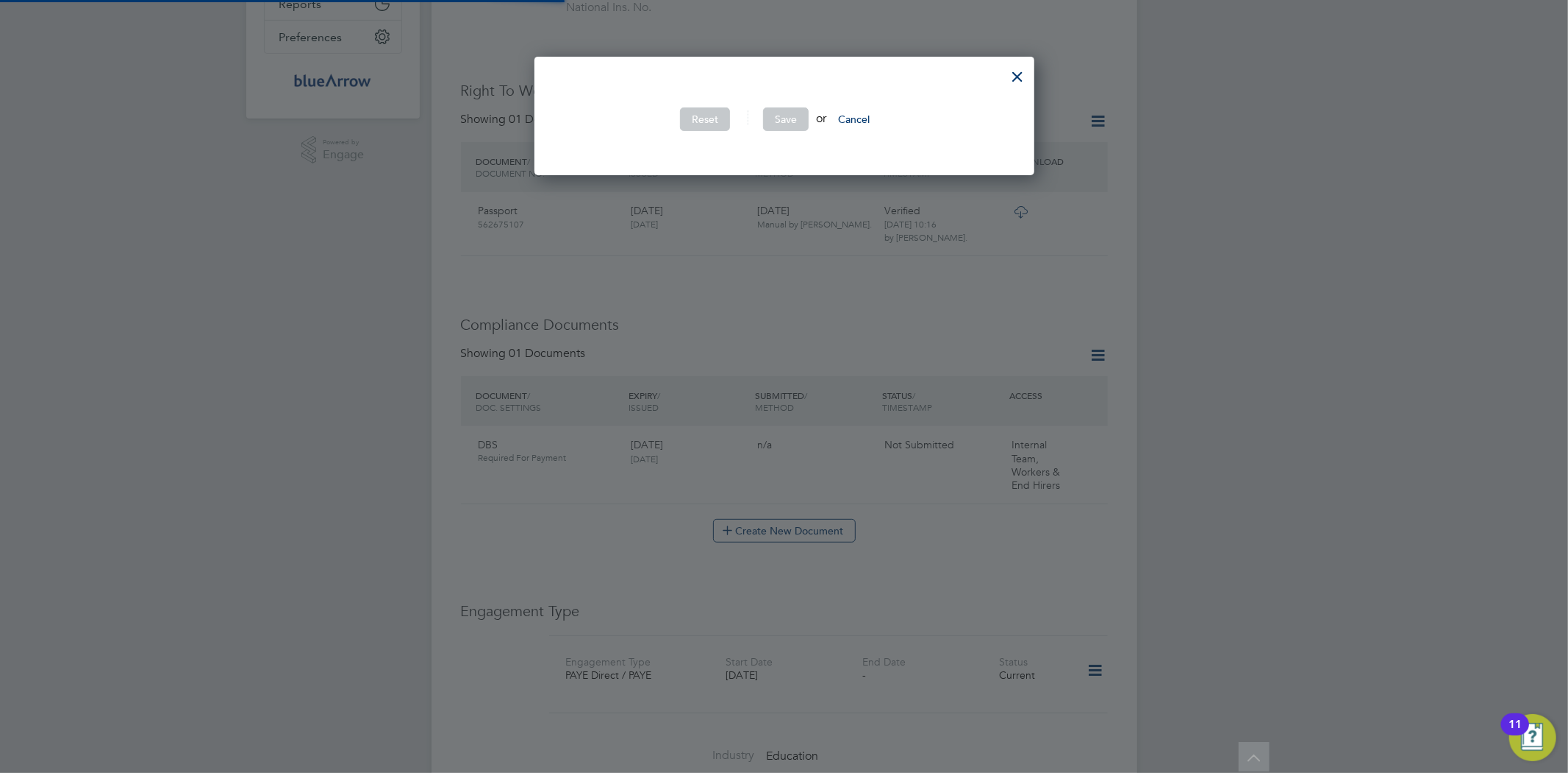
scroll to position [440, 499]
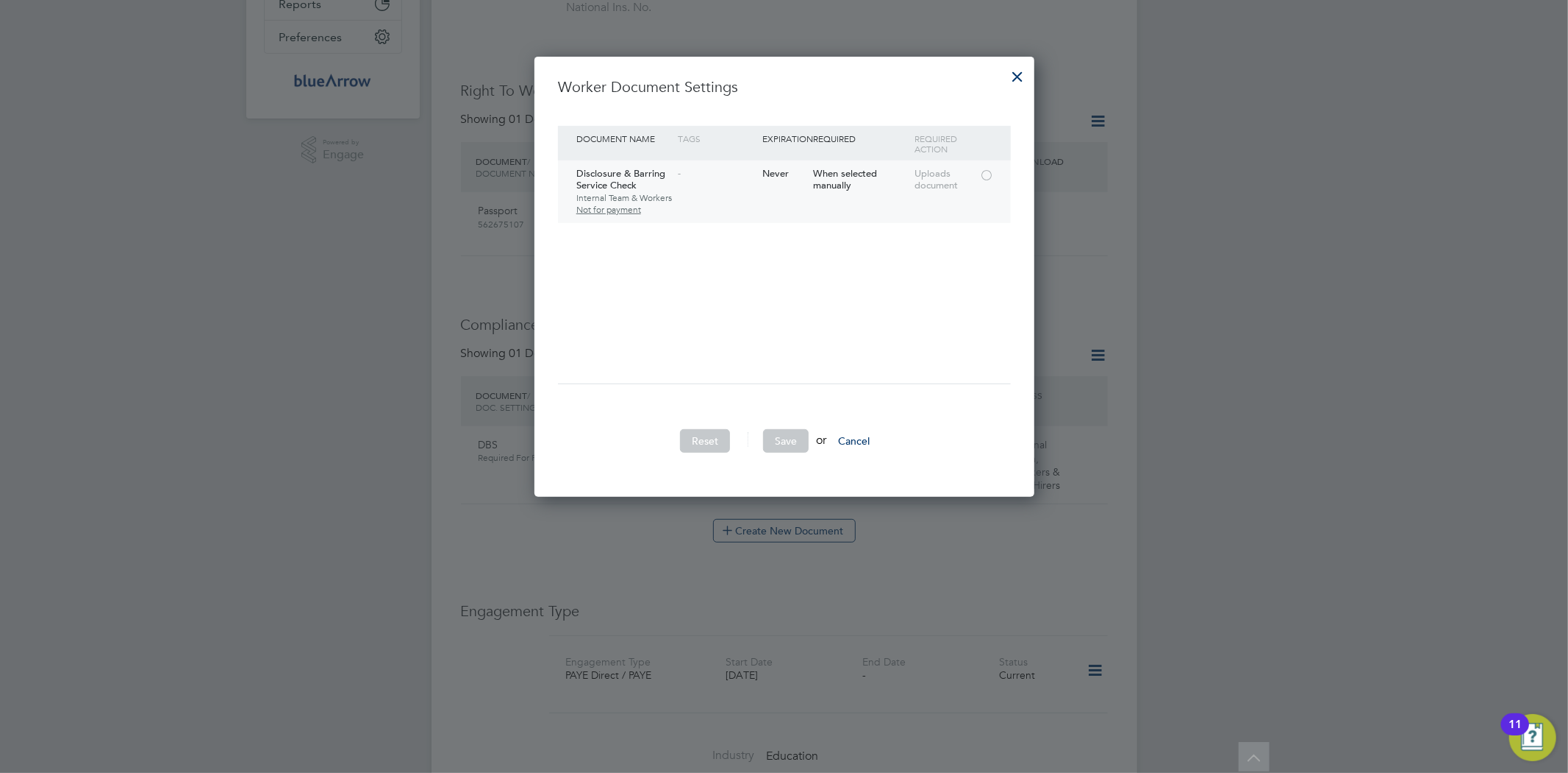
click at [607, 177] on div "Disclosure & Barring Service Check Internal Team & Workers Not for payment" at bounding box center [623, 191] width 102 height 63
click at [990, 169] on div at bounding box center [987, 173] width 15 height 11
click at [781, 439] on button "Save" at bounding box center [786, 441] width 46 height 24
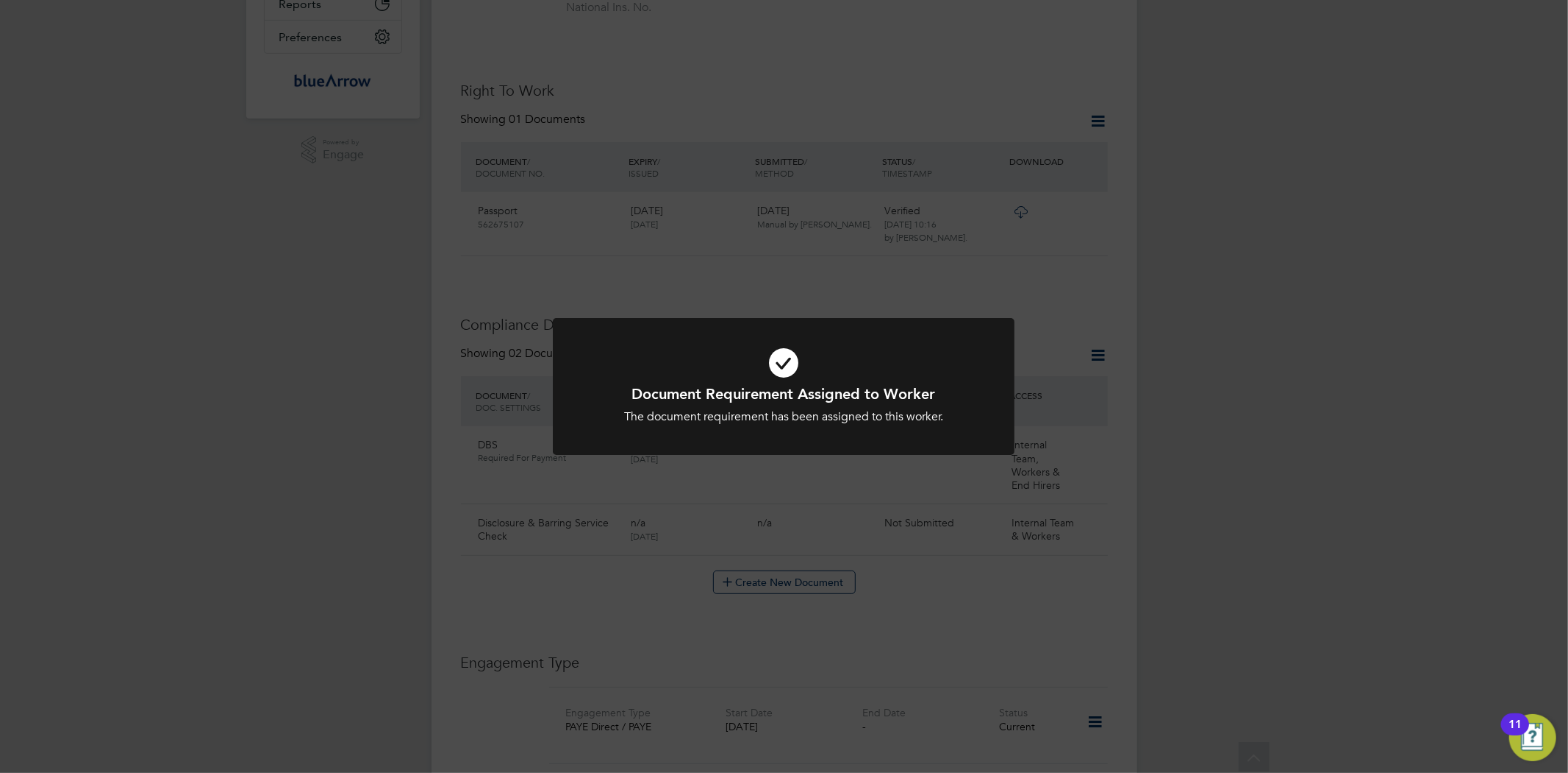
click at [1015, 253] on div "Document Requirement Assigned to Worker The document requirement has been assig…" at bounding box center [784, 386] width 1568 height 773
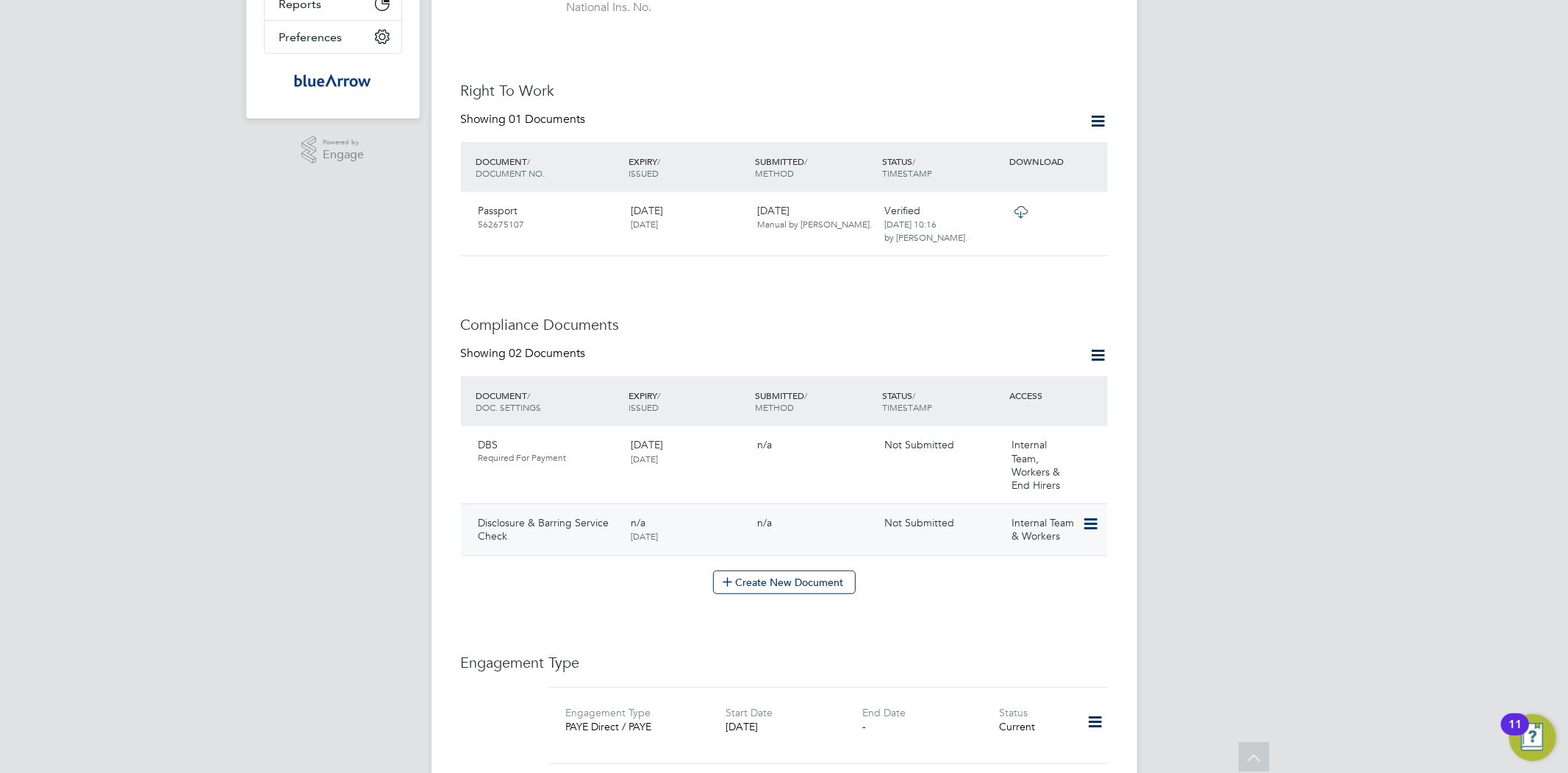
click at [1096, 515] on icon at bounding box center [1089, 524] width 15 height 18
click at [1029, 540] on li "Edit Document" at bounding box center [1042, 543] width 109 height 21
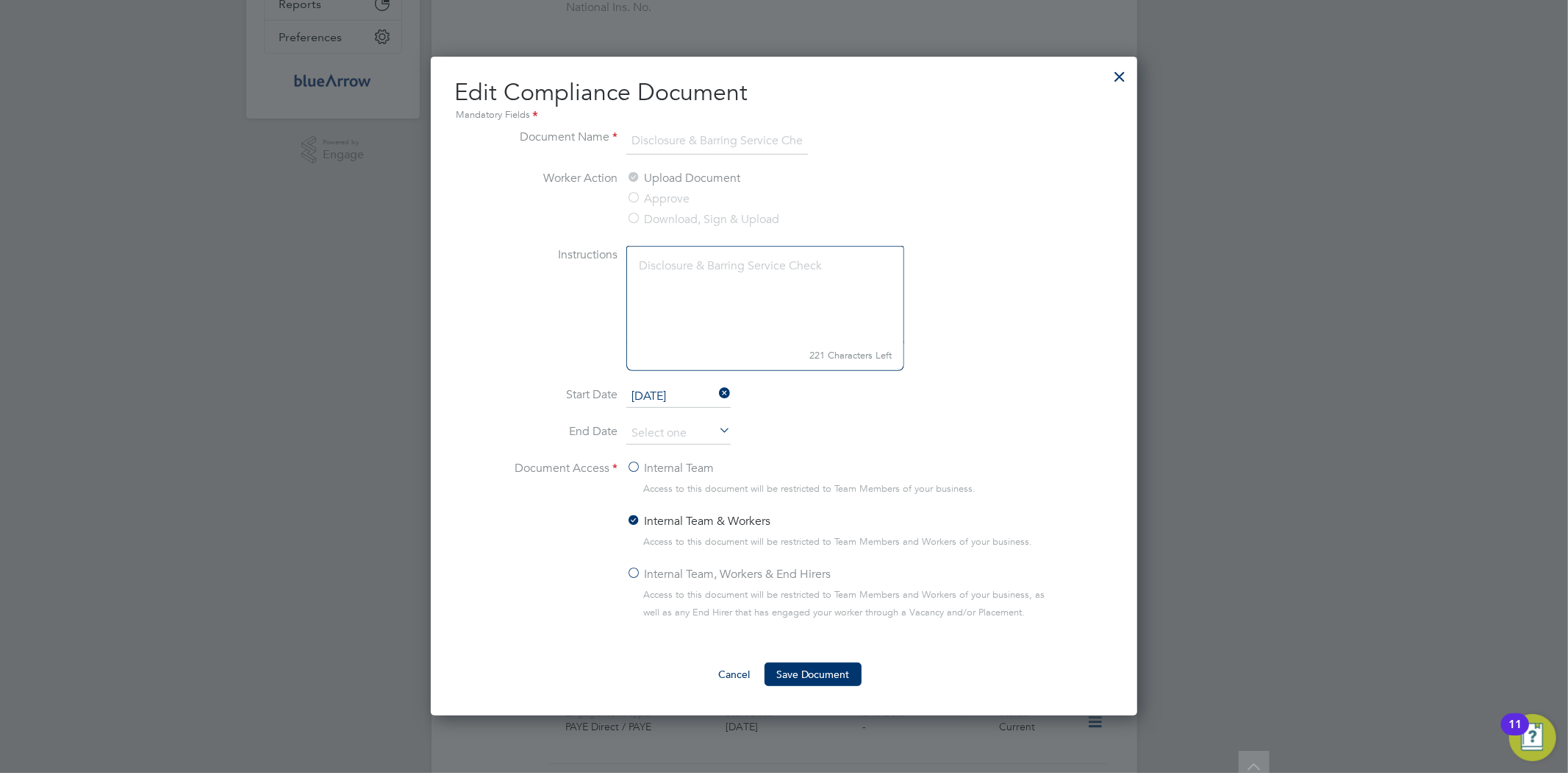
scroll to position [490, 0]
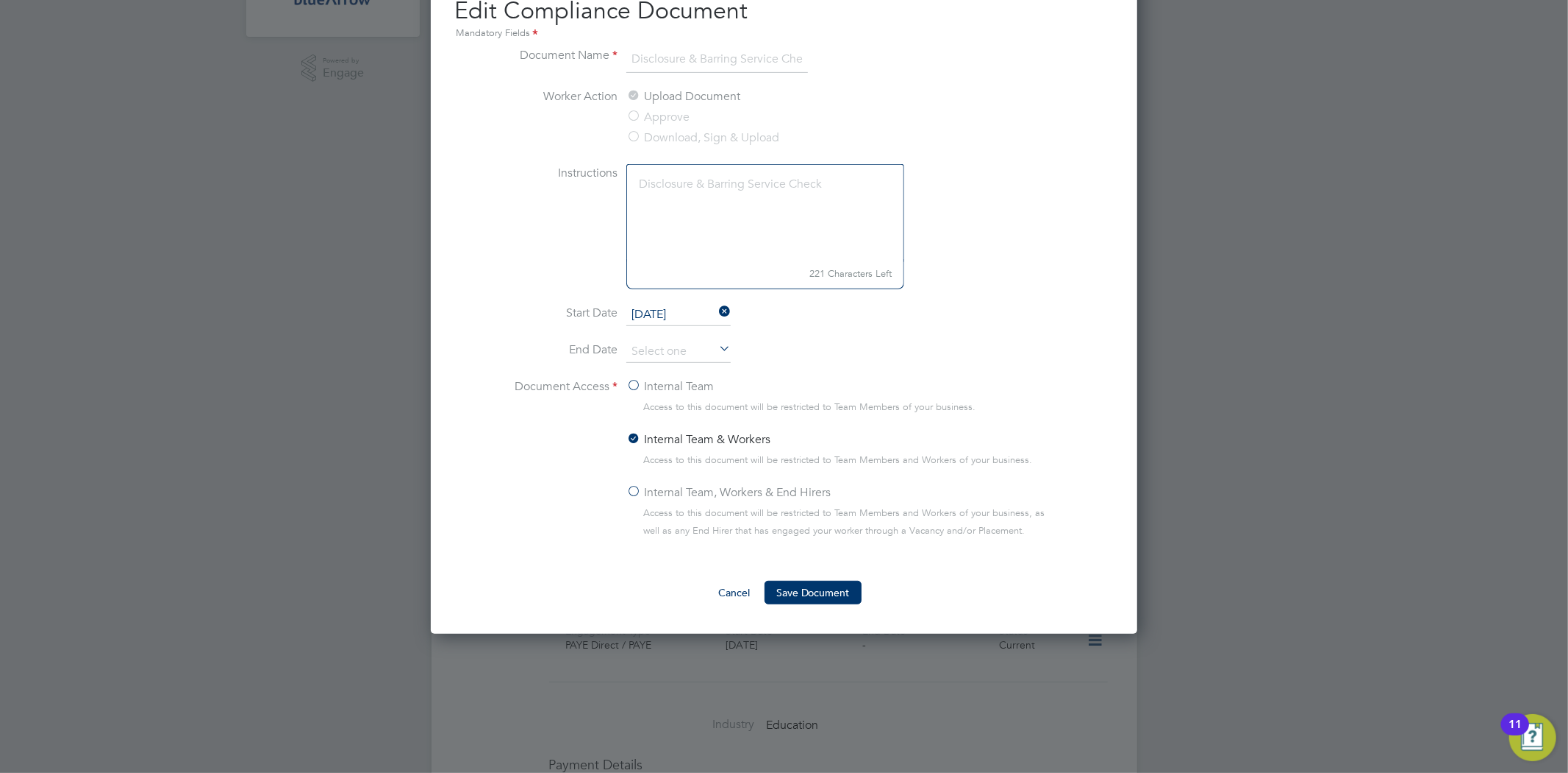
click at [634, 386] on label "Internal Team" at bounding box center [670, 386] width 88 height 18
click at [0, 0] on input "Internal Team" at bounding box center [0, 0] width 0 height 0
click at [640, 488] on label "Internal Team, Workers & End Hirers" at bounding box center [728, 492] width 204 height 18
click at [0, 0] on input "Internal Team, Workers & End Hirers" at bounding box center [0, 0] width 0 height 0
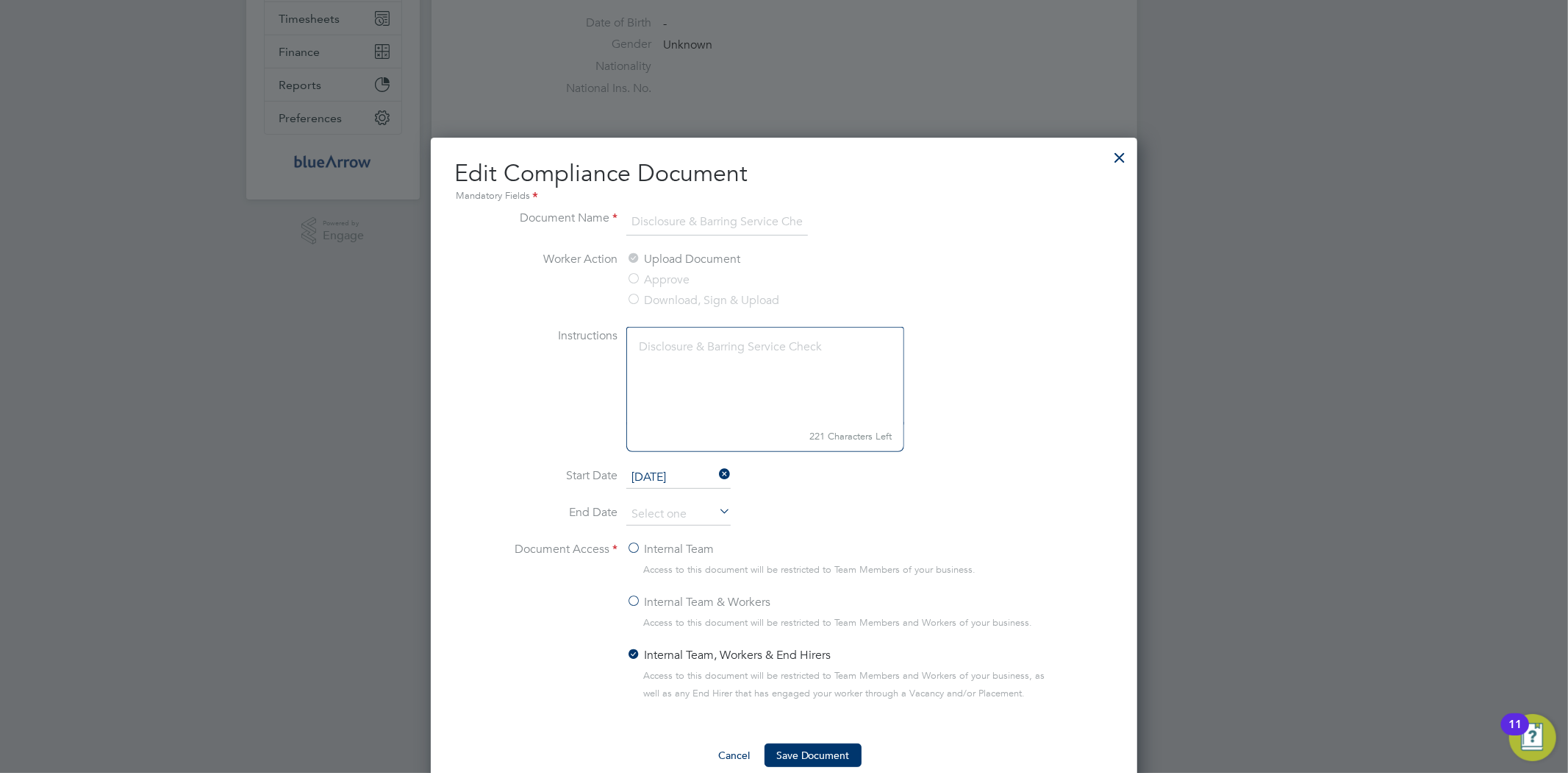
scroll to position [327, 0]
click at [1120, 150] on div at bounding box center [1120, 154] width 27 height 27
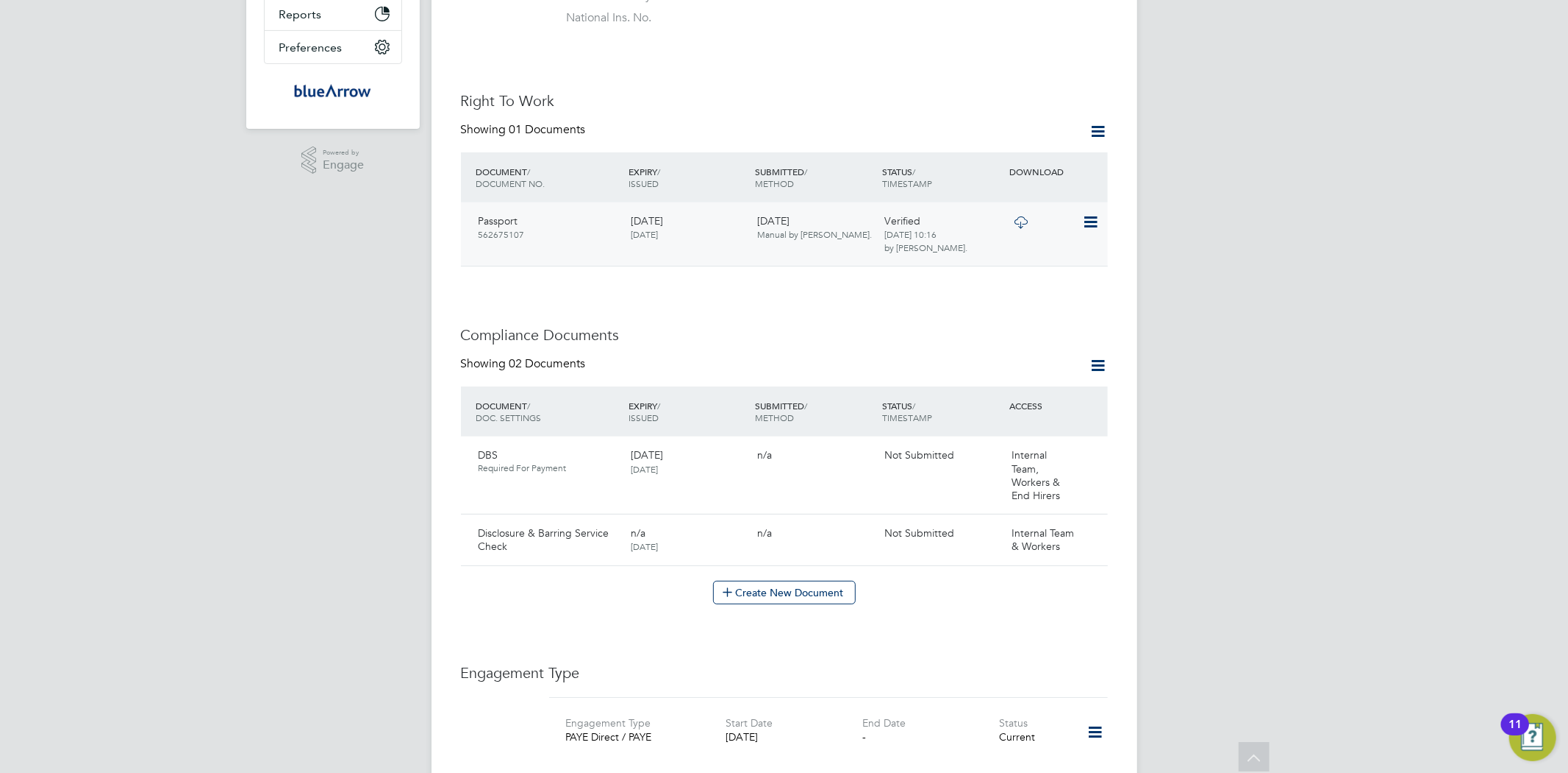
scroll to position [408, 0]
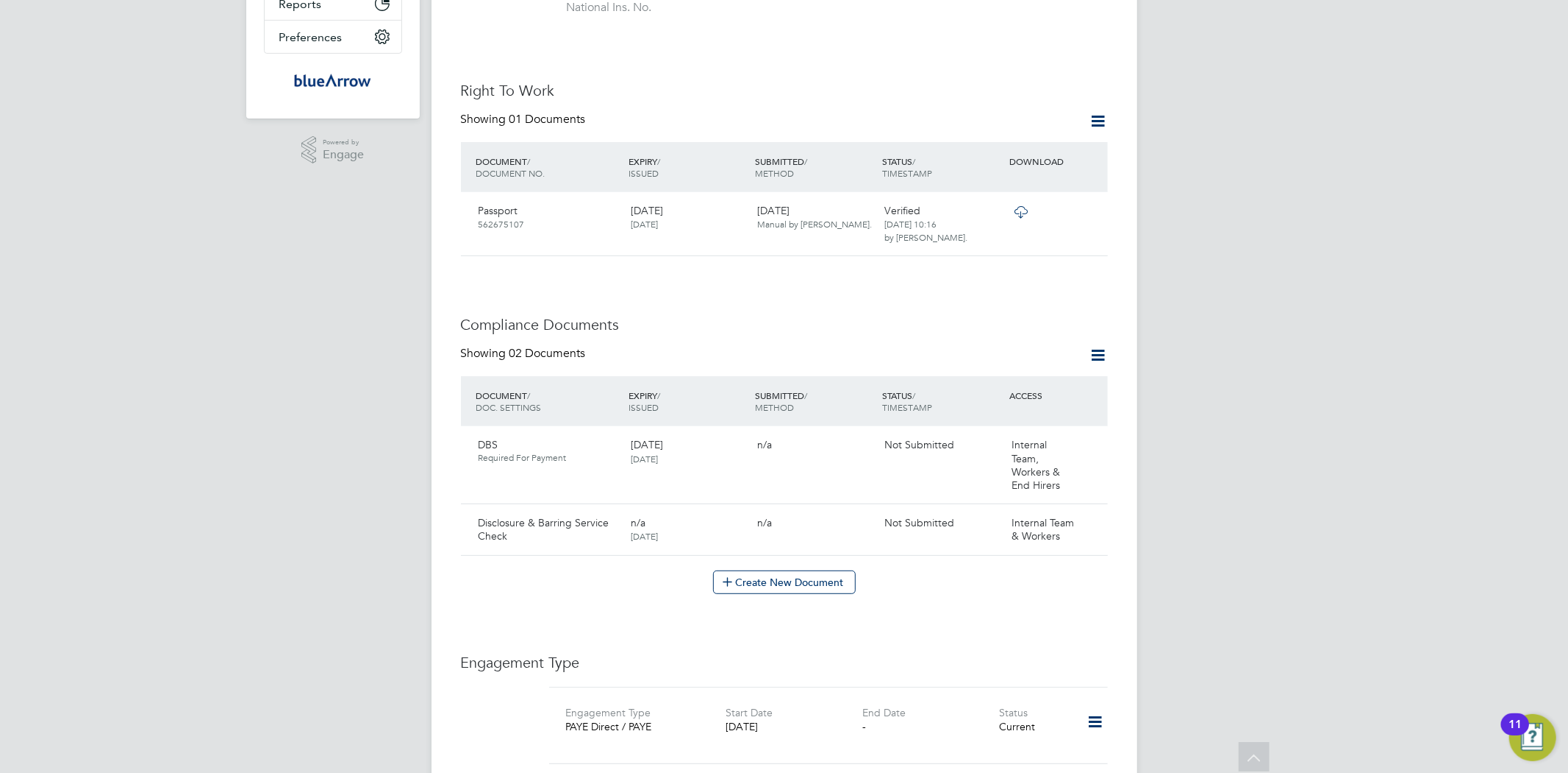
click at [1105, 346] on icon at bounding box center [1099, 355] width 18 height 18
click at [890, 474] on div "DBS Required For Payment 18 Sep 2027 17 Sep 2025 n/a Not Submitted Internal Tea…" at bounding box center [784, 465] width 647 height 78
click at [798, 570] on button "Create New Document" at bounding box center [784, 582] width 142 height 24
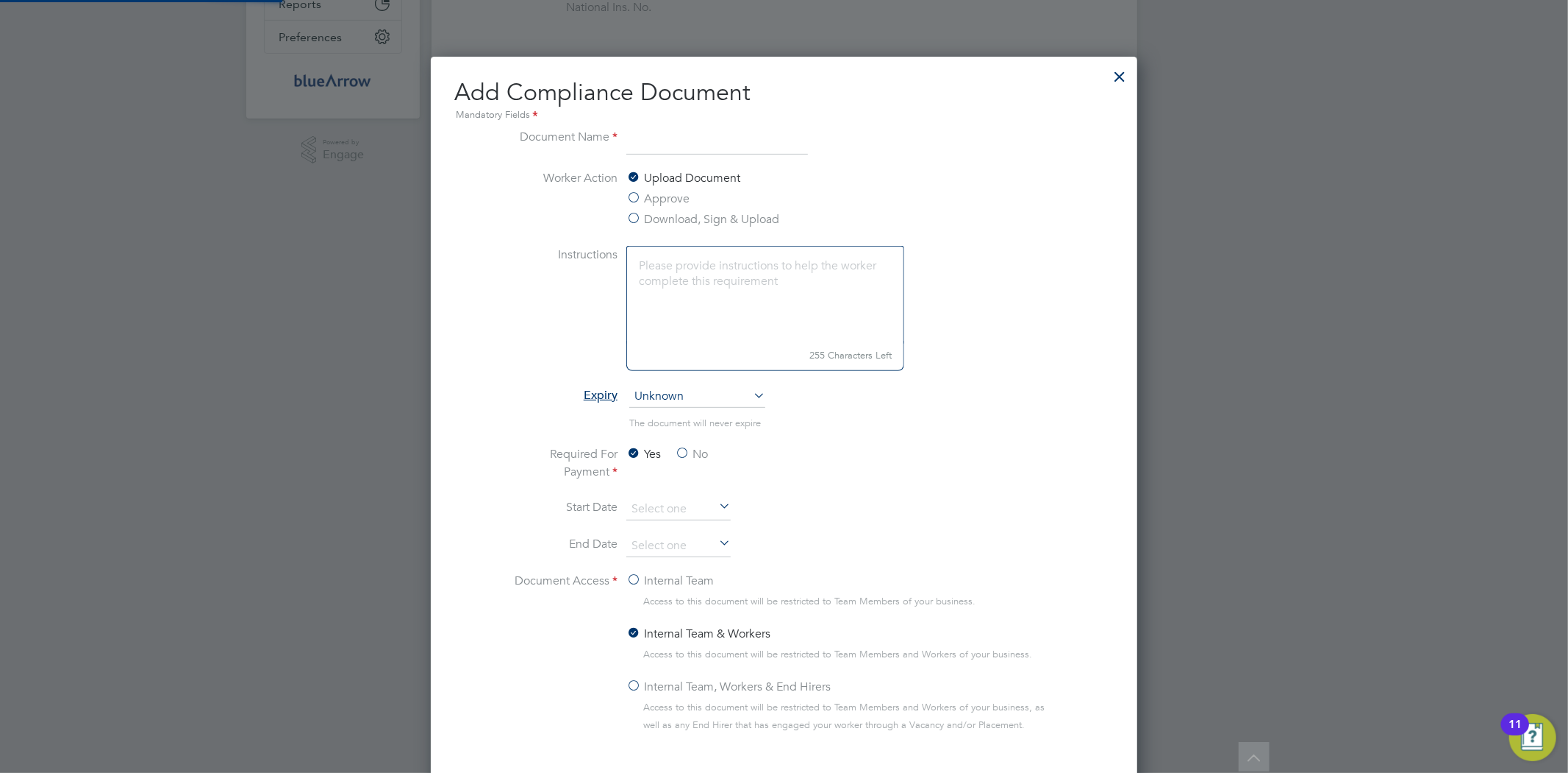
scroll to position [770, 708]
click at [630, 221] on label "Download, Sign & Upload" at bounding box center [703, 219] width 153 height 18
click at [0, 0] on input "Download, Sign & Upload" at bounding box center [0, 0] width 0 height 0
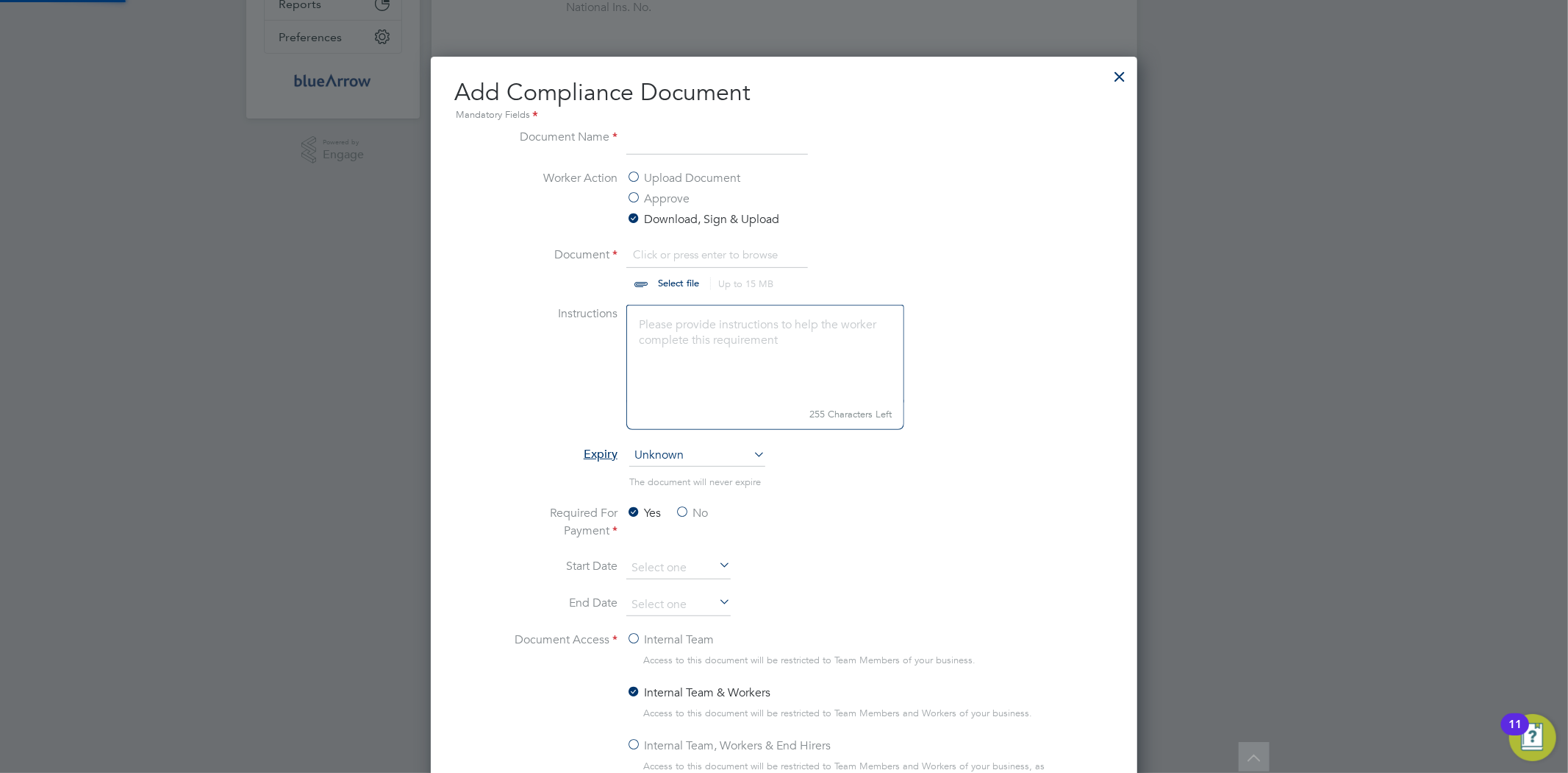
scroll to position [23, 181]
click at [680, 276] on input "file" at bounding box center [693, 268] width 231 height 44
type input "C:\fakepath\PS DBS.pdf"
click at [669, 145] on input at bounding box center [717, 141] width 181 height 27
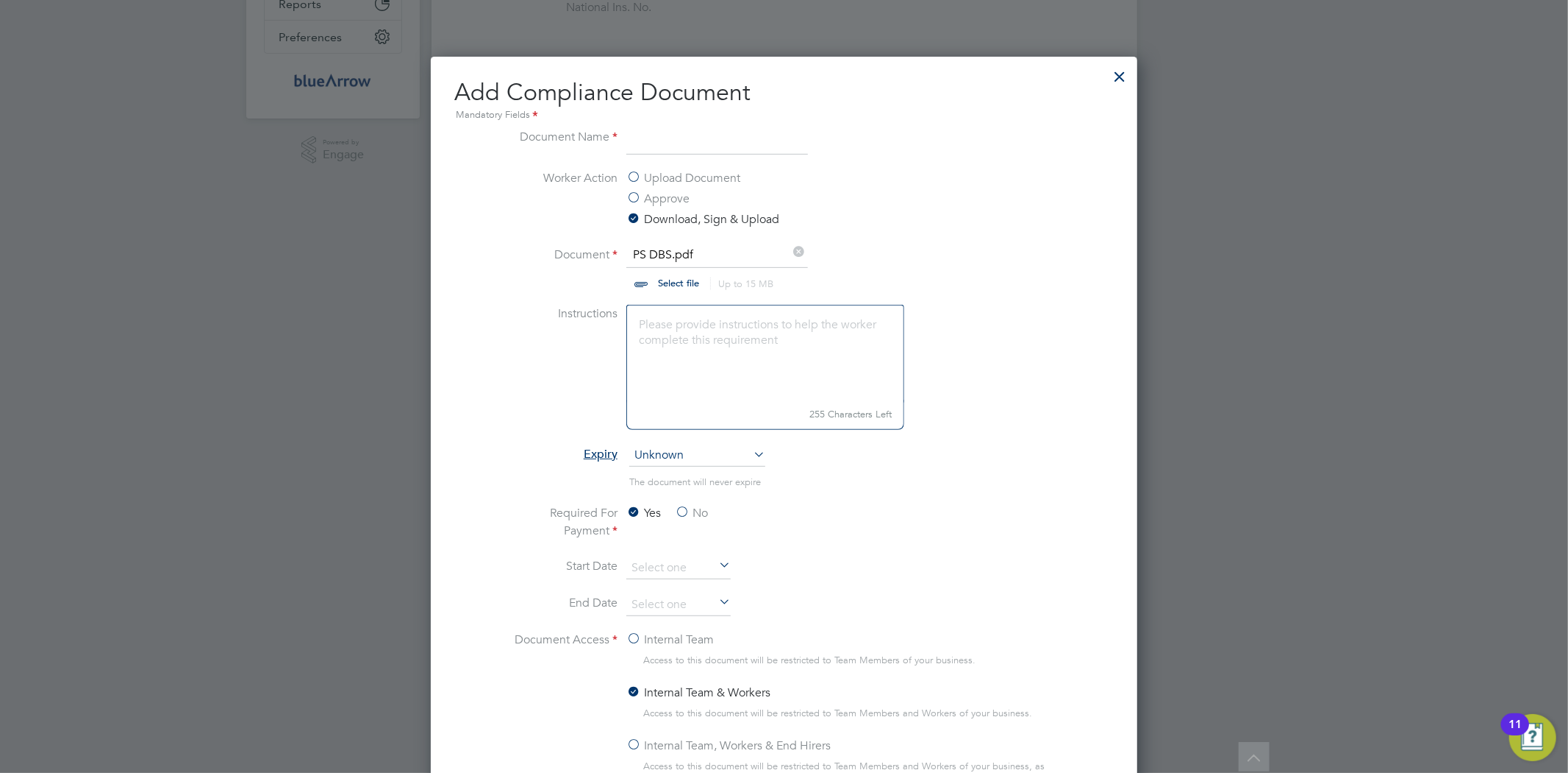
type input "DBS"
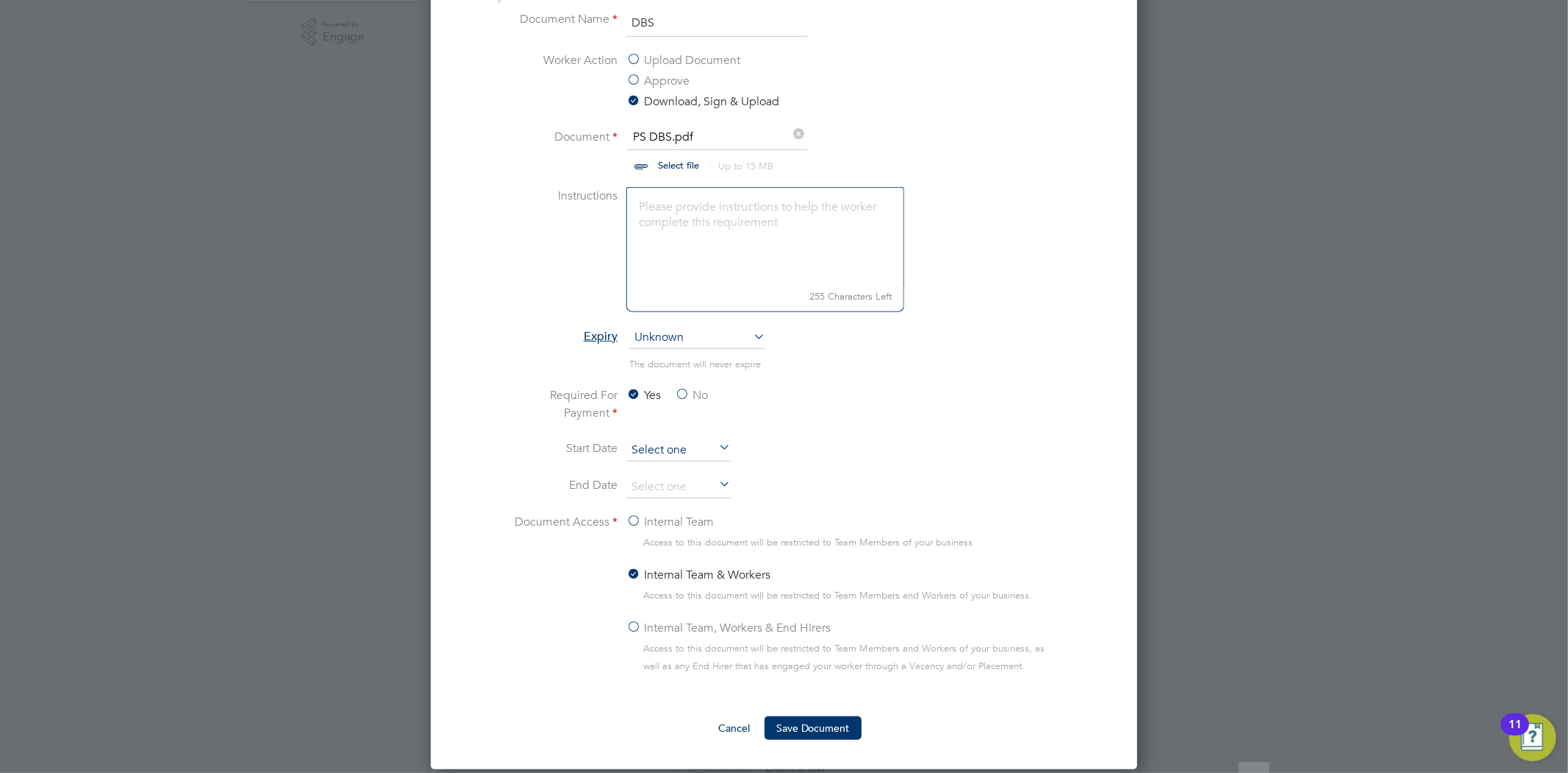
scroll to position [572, 0]
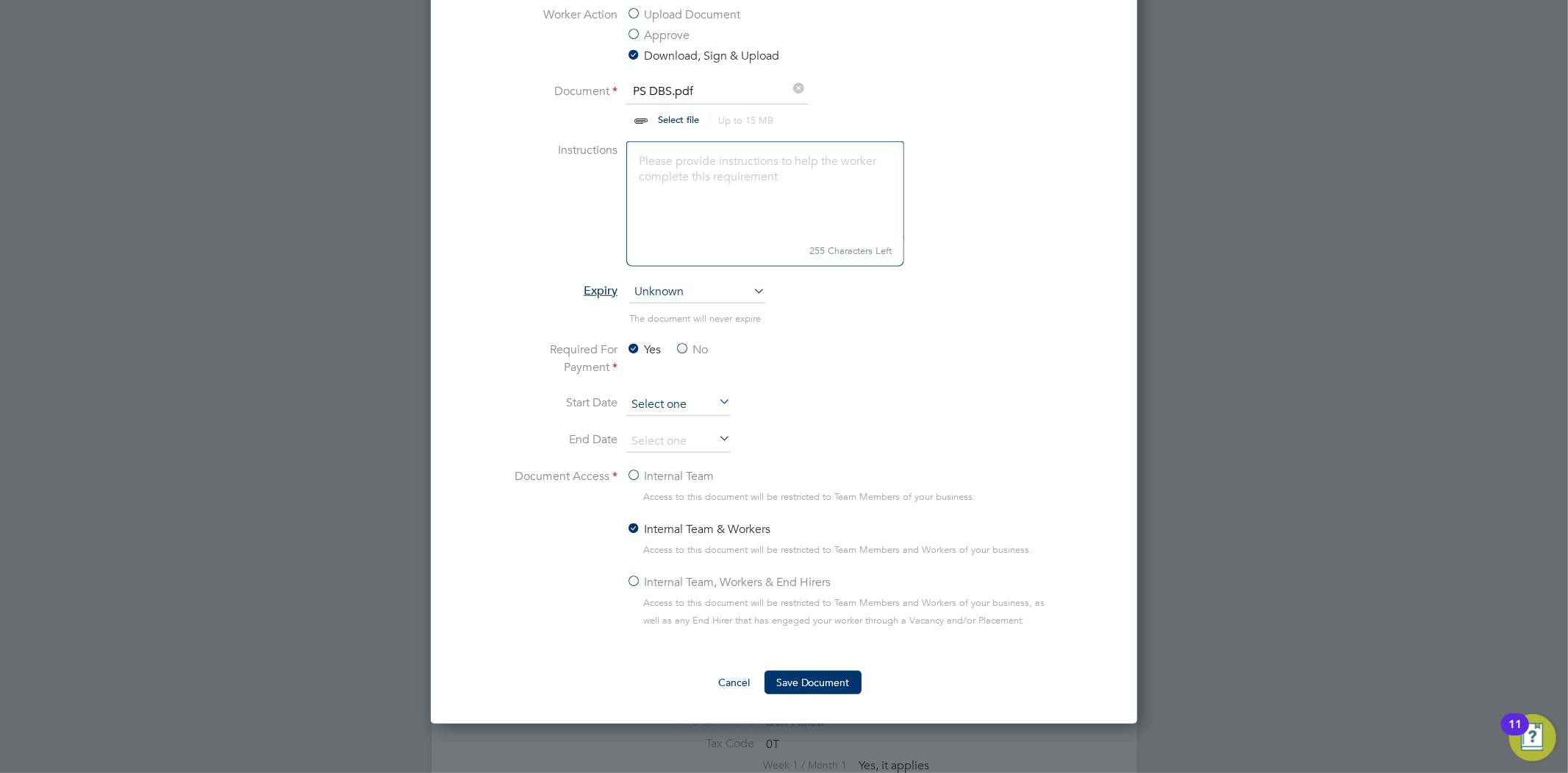
click at [675, 401] on input at bounding box center [678, 404] width 105 height 22
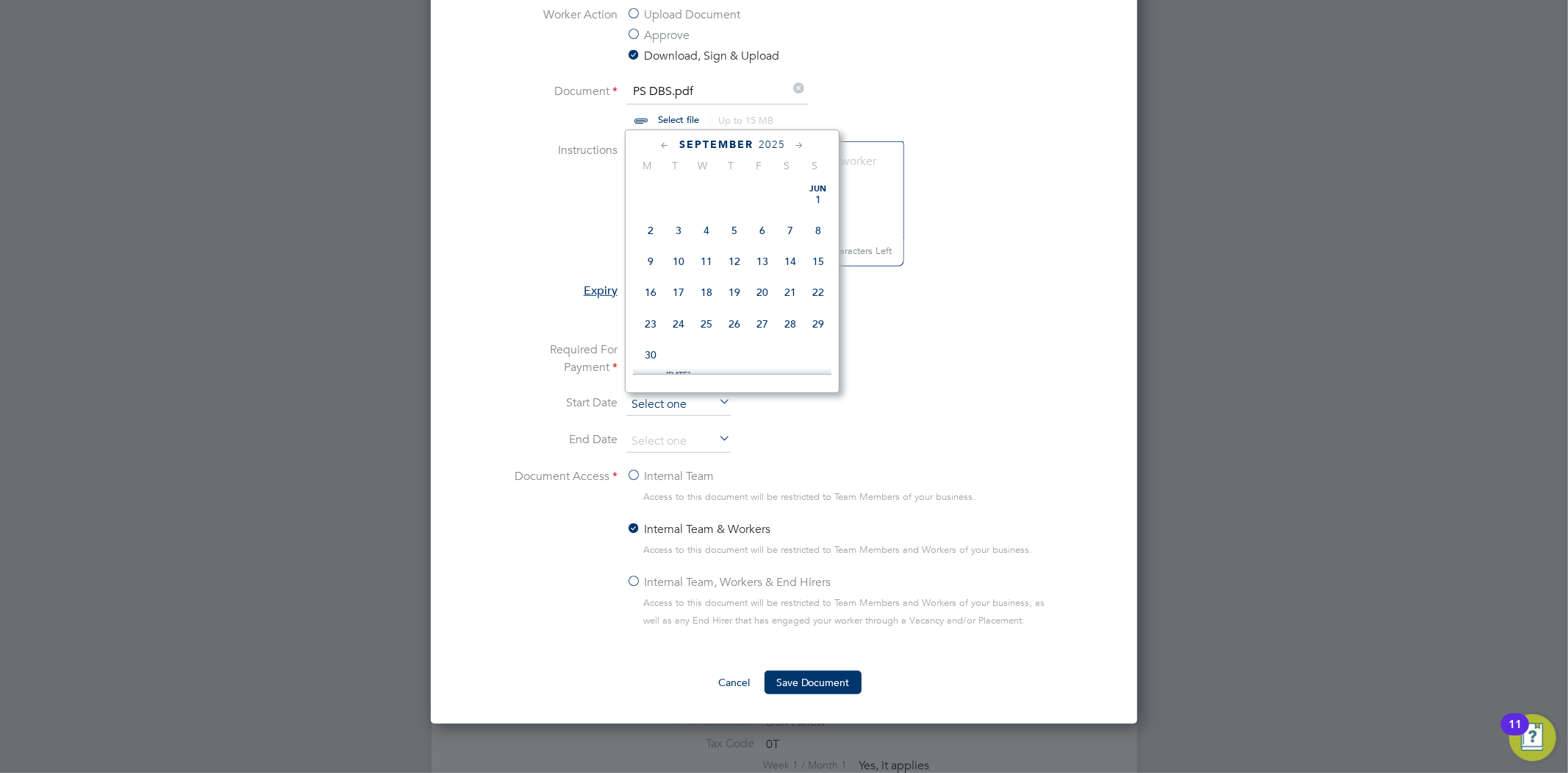
scroll to position [536, 0]
click at [712, 232] on span "17" at bounding box center [707, 222] width 28 height 28
type input "[DATE]"
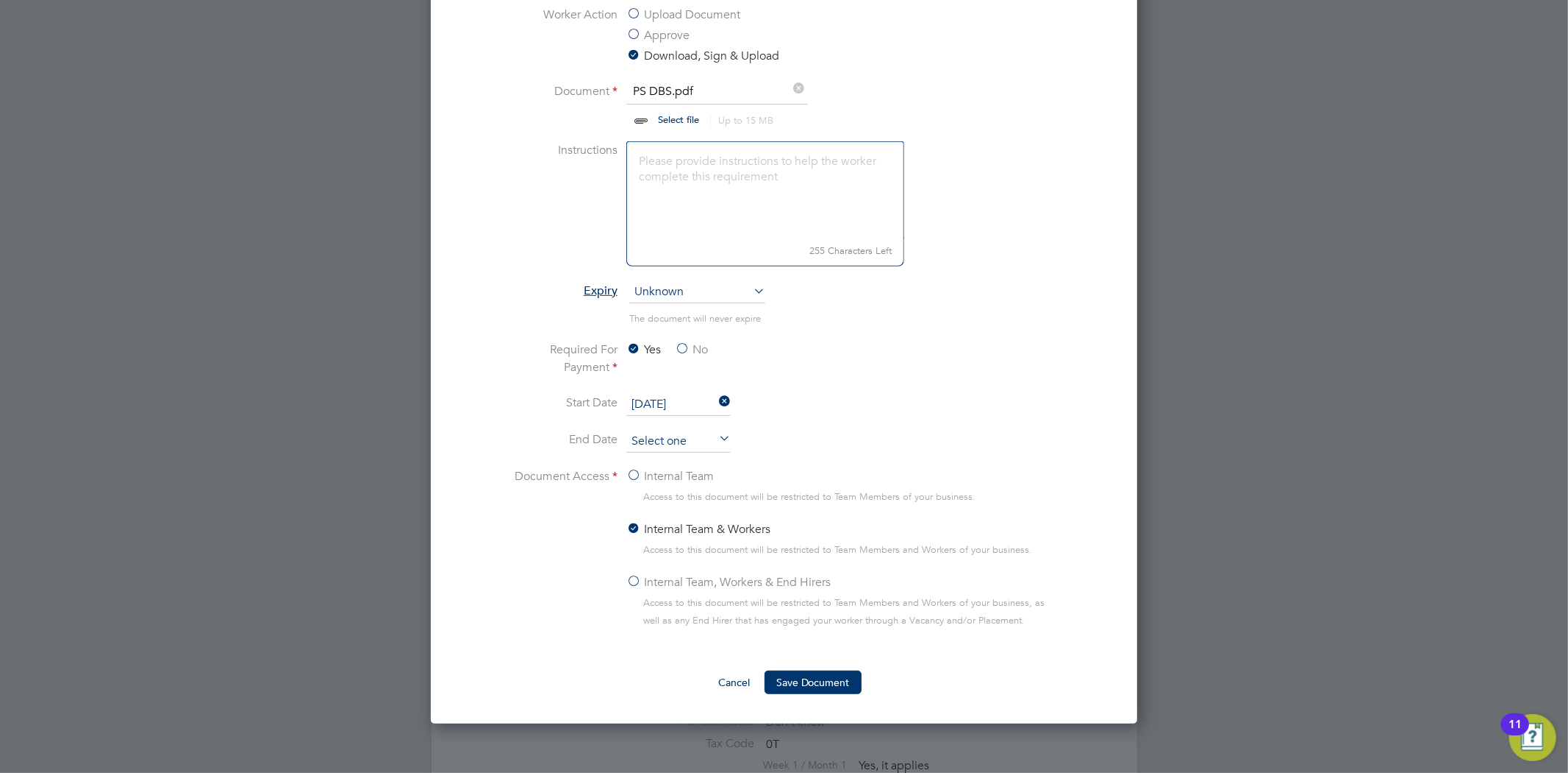
click at [699, 435] on input at bounding box center [678, 441] width 105 height 22
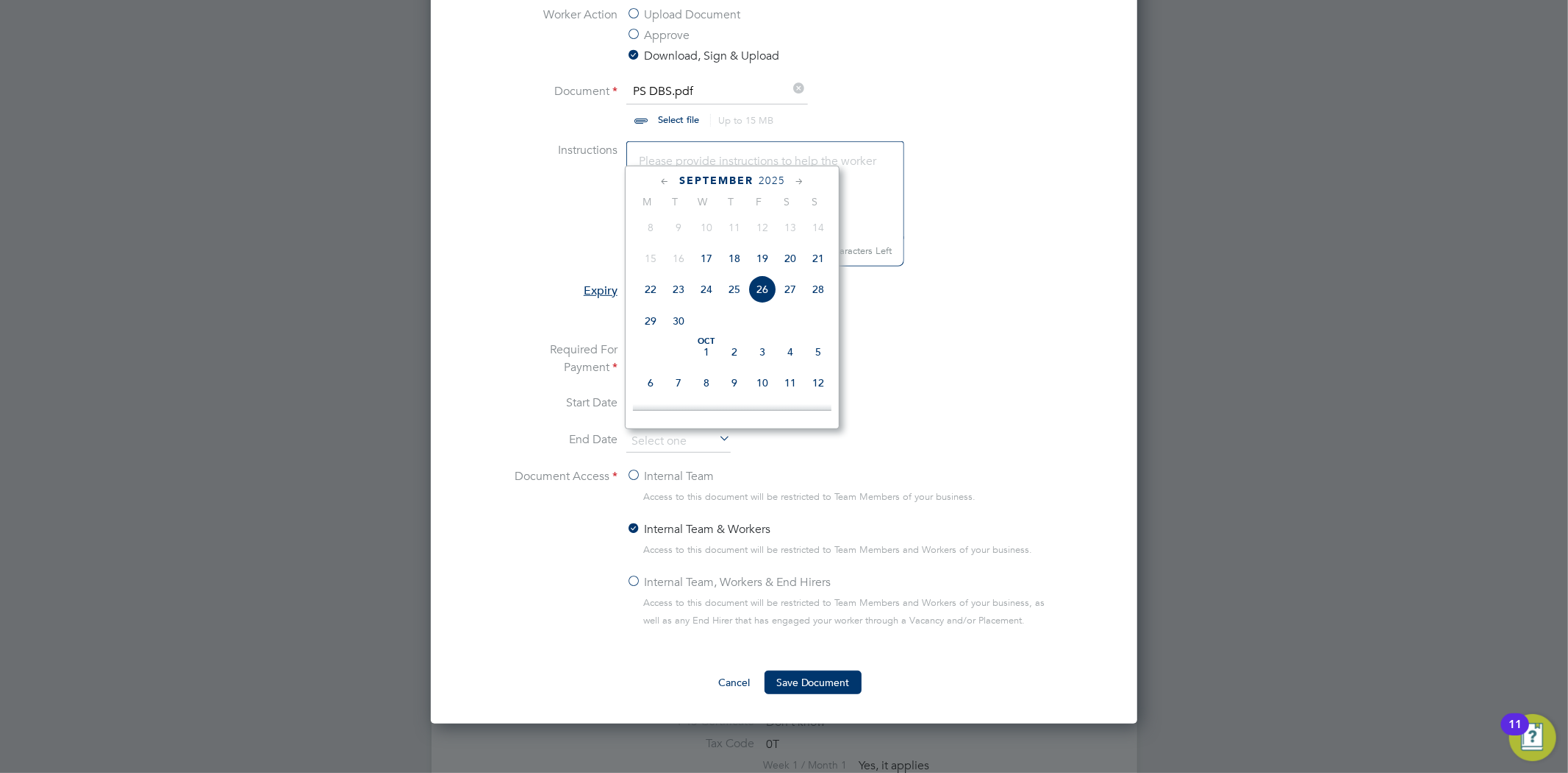
click at [737, 263] on span "18" at bounding box center [735, 258] width 28 height 28
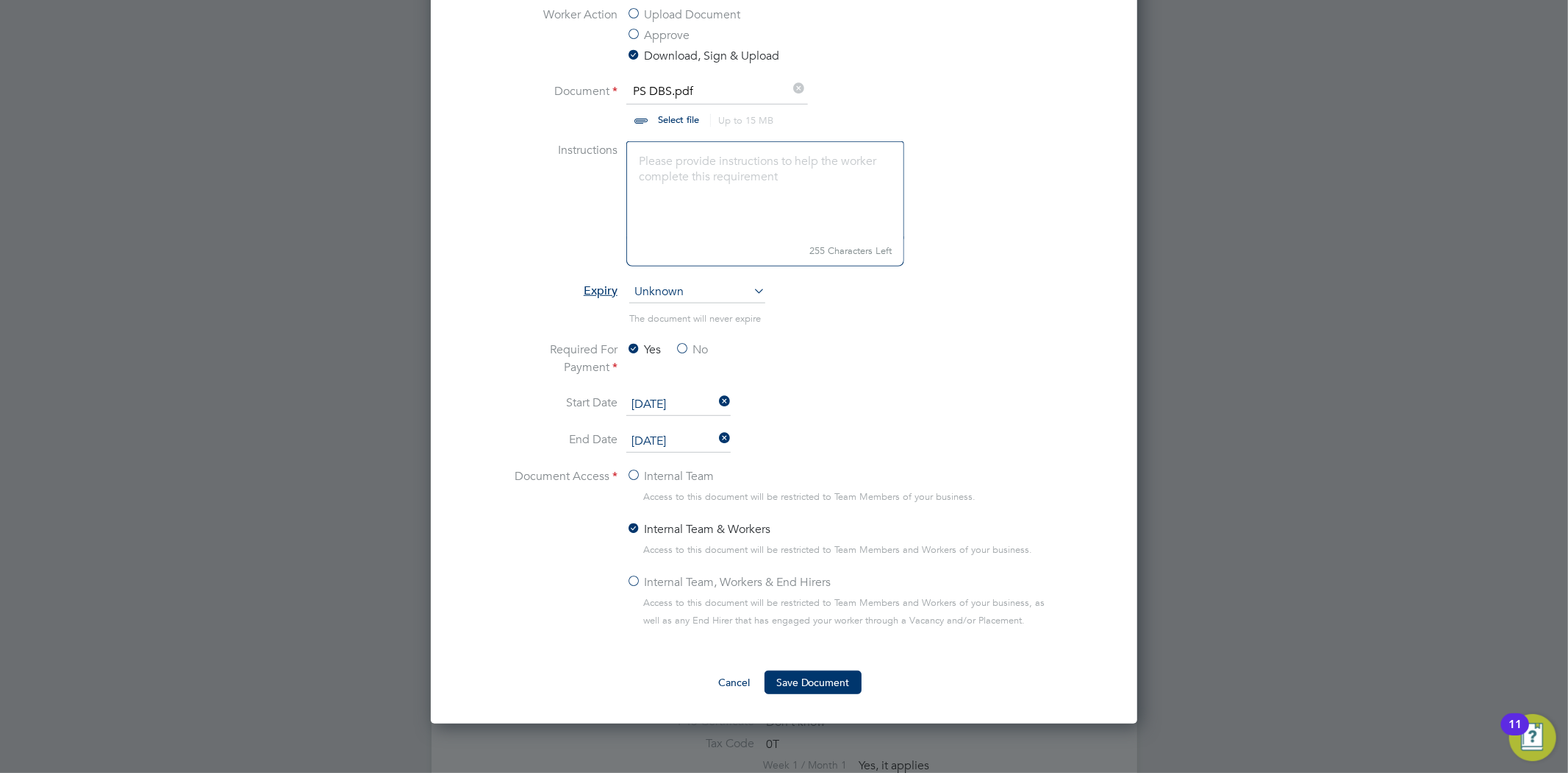
click at [696, 438] on input "18 Sep 2025" at bounding box center [678, 441] width 105 height 22
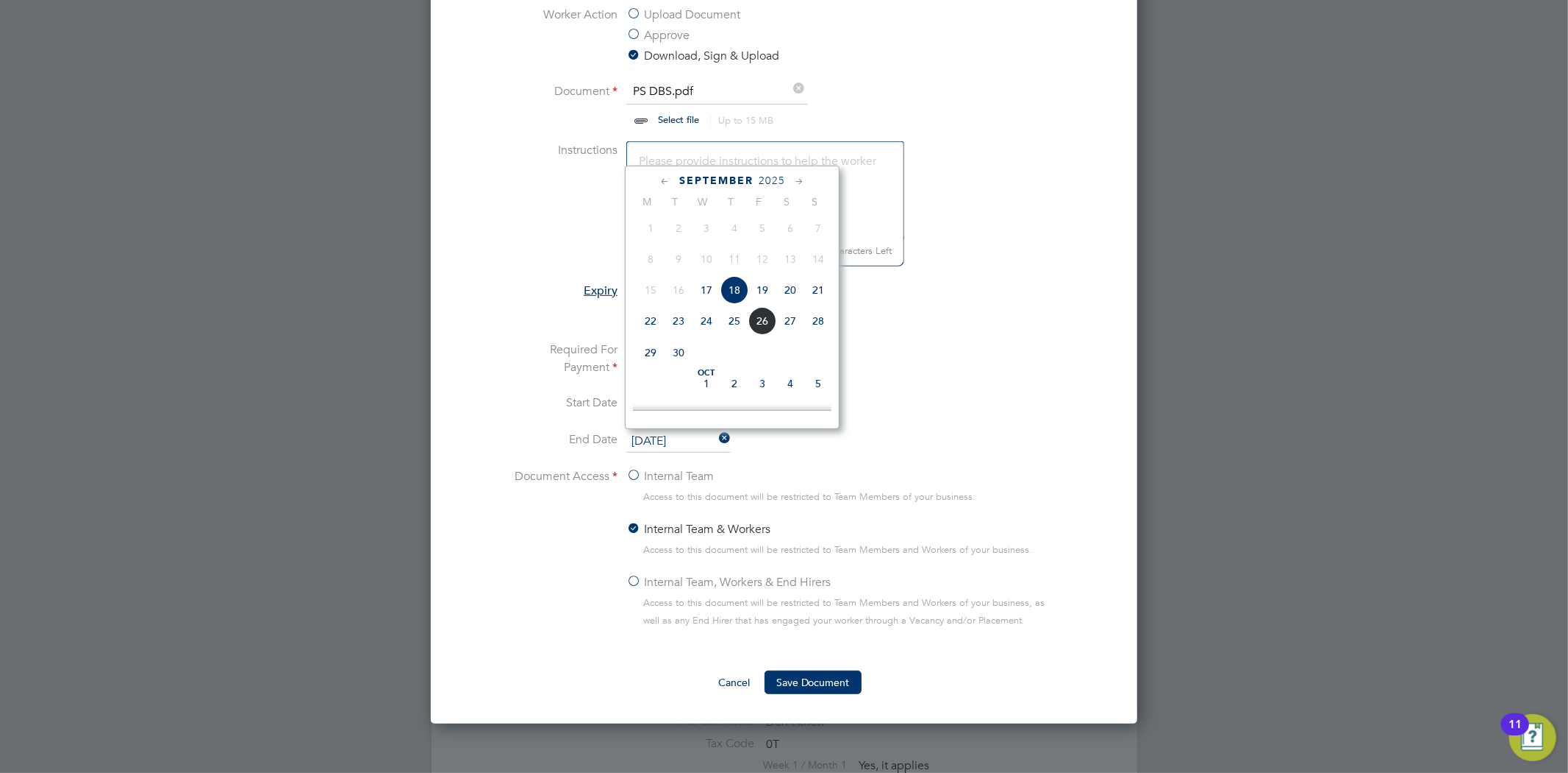
click at [782, 179] on span "2025" at bounding box center [772, 180] width 27 height 13
click at [714, 319] on span "2027" at bounding box center [707, 317] width 28 height 28
click at [709, 258] on span "18" at bounding box center [707, 254] width 28 height 28
type input "[DATE]"
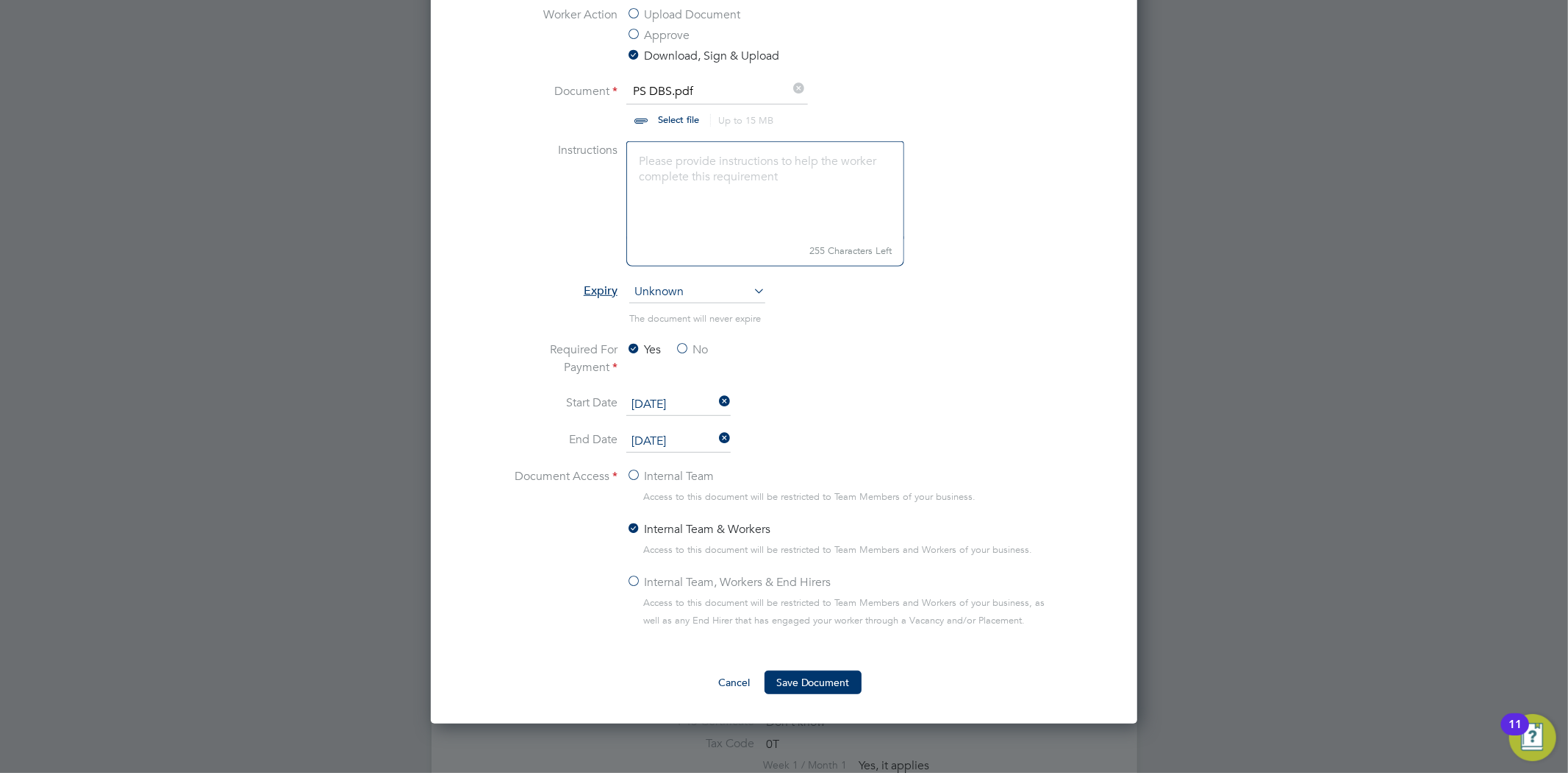
click at [667, 402] on input "[DATE]" at bounding box center [678, 404] width 105 height 22
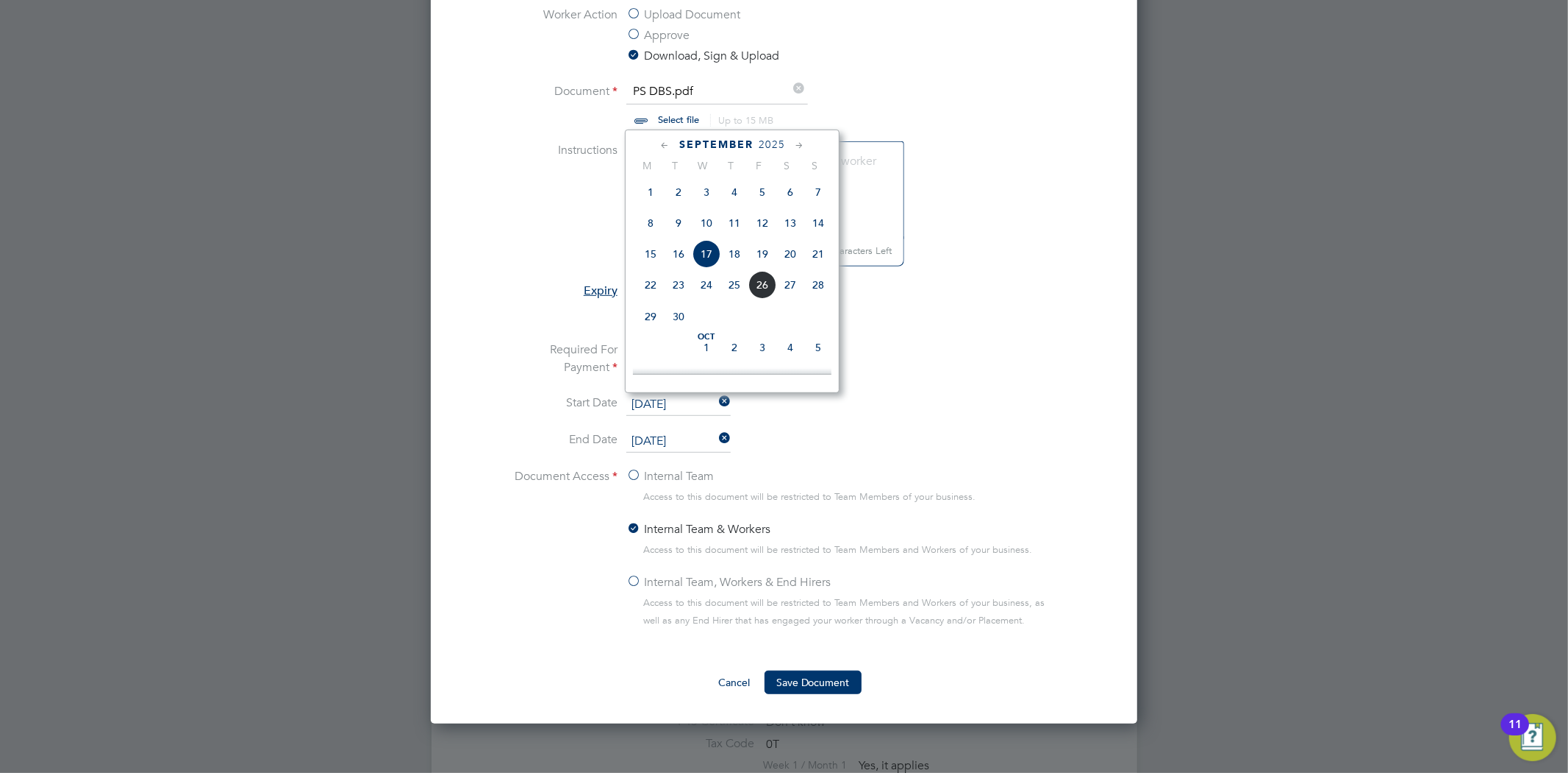
click at [758, 262] on span "19" at bounding box center [763, 254] width 28 height 28
type input "[DATE]"
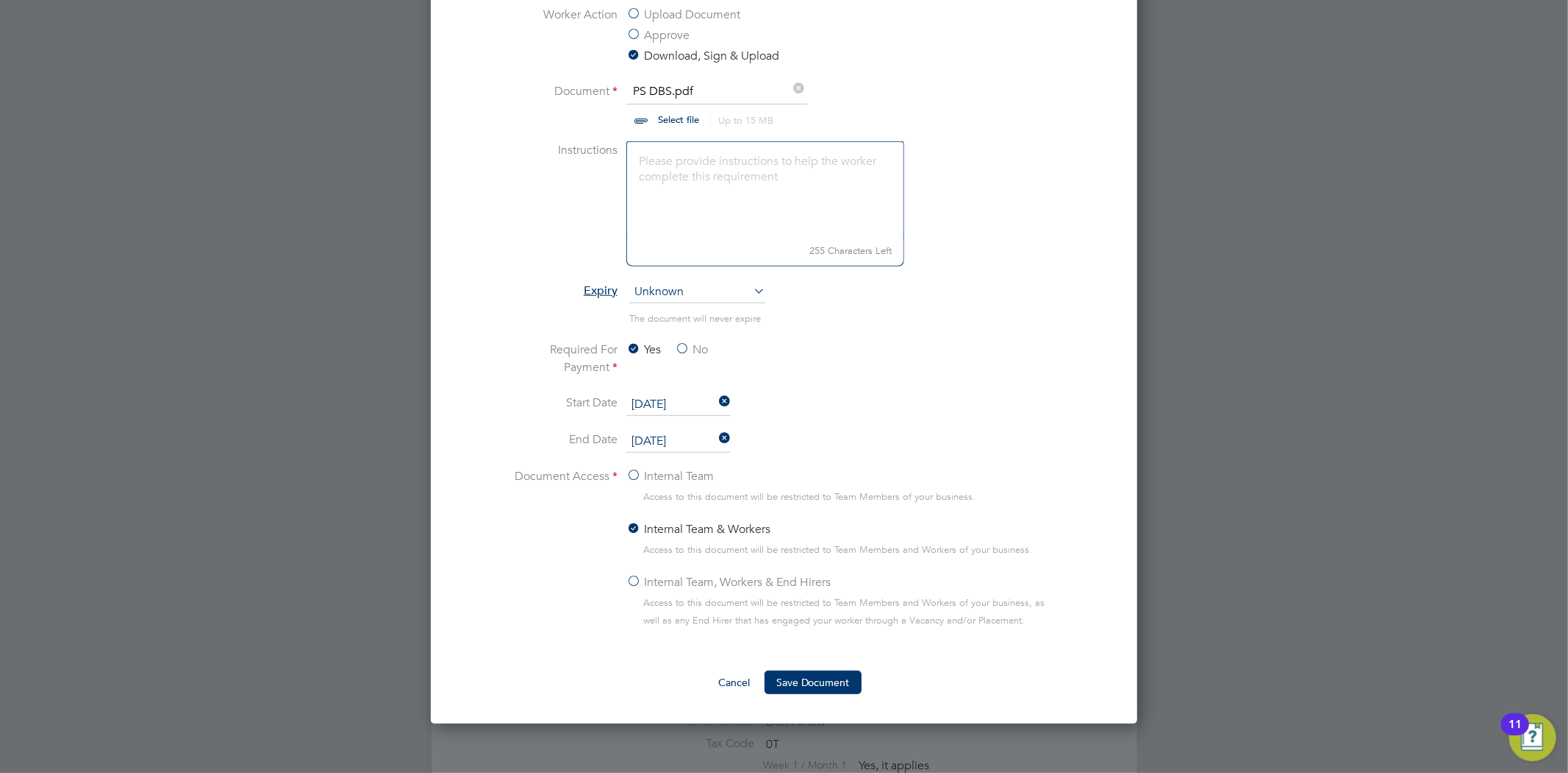
click at [640, 585] on label "Internal Team, Workers & End Hirers" at bounding box center [728, 582] width 204 height 18
click at [0, 0] on input "Internal Team, Workers & End Hirers" at bounding box center [0, 0] width 0 height 0
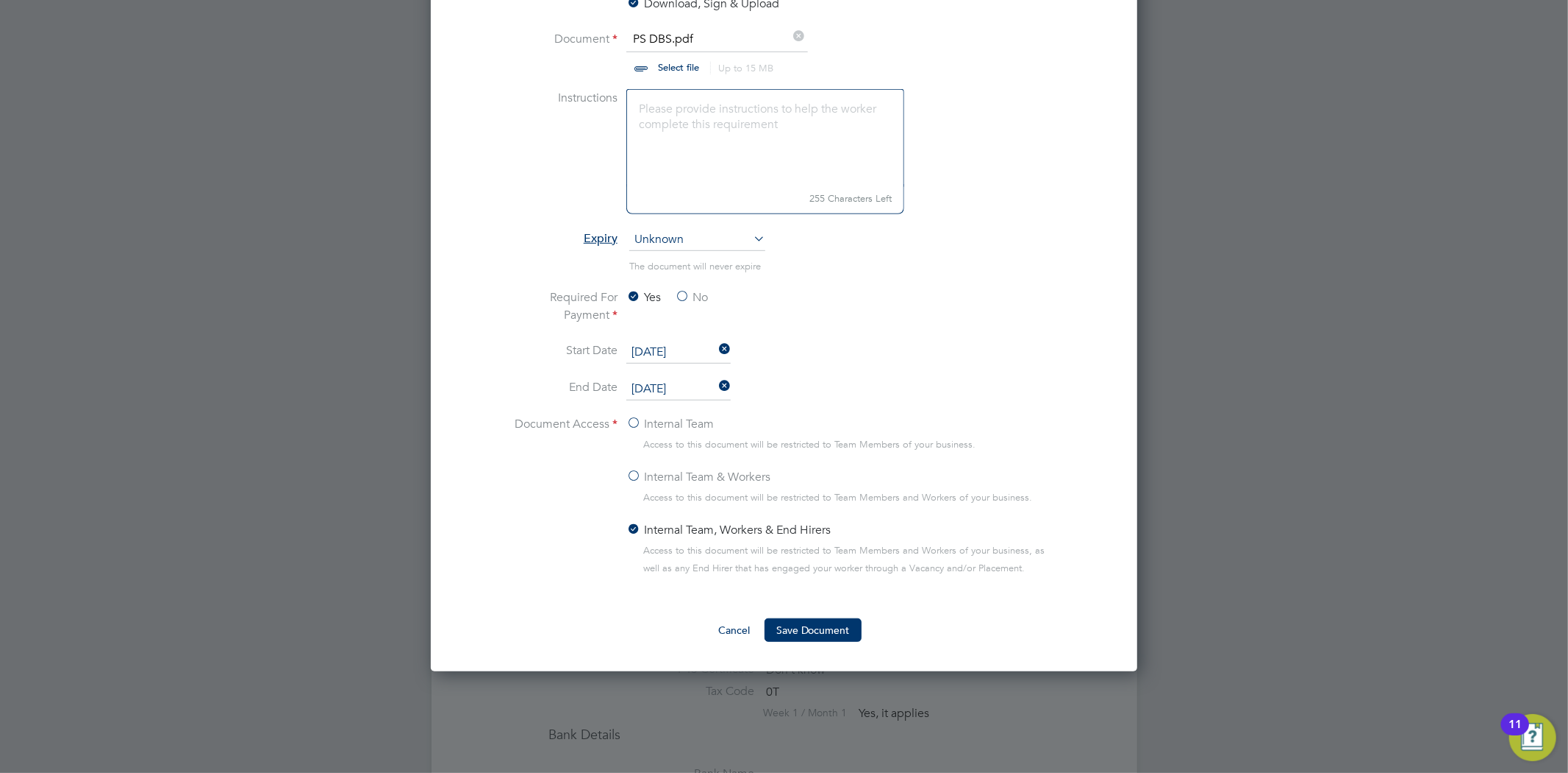
scroll to position [653, 0]
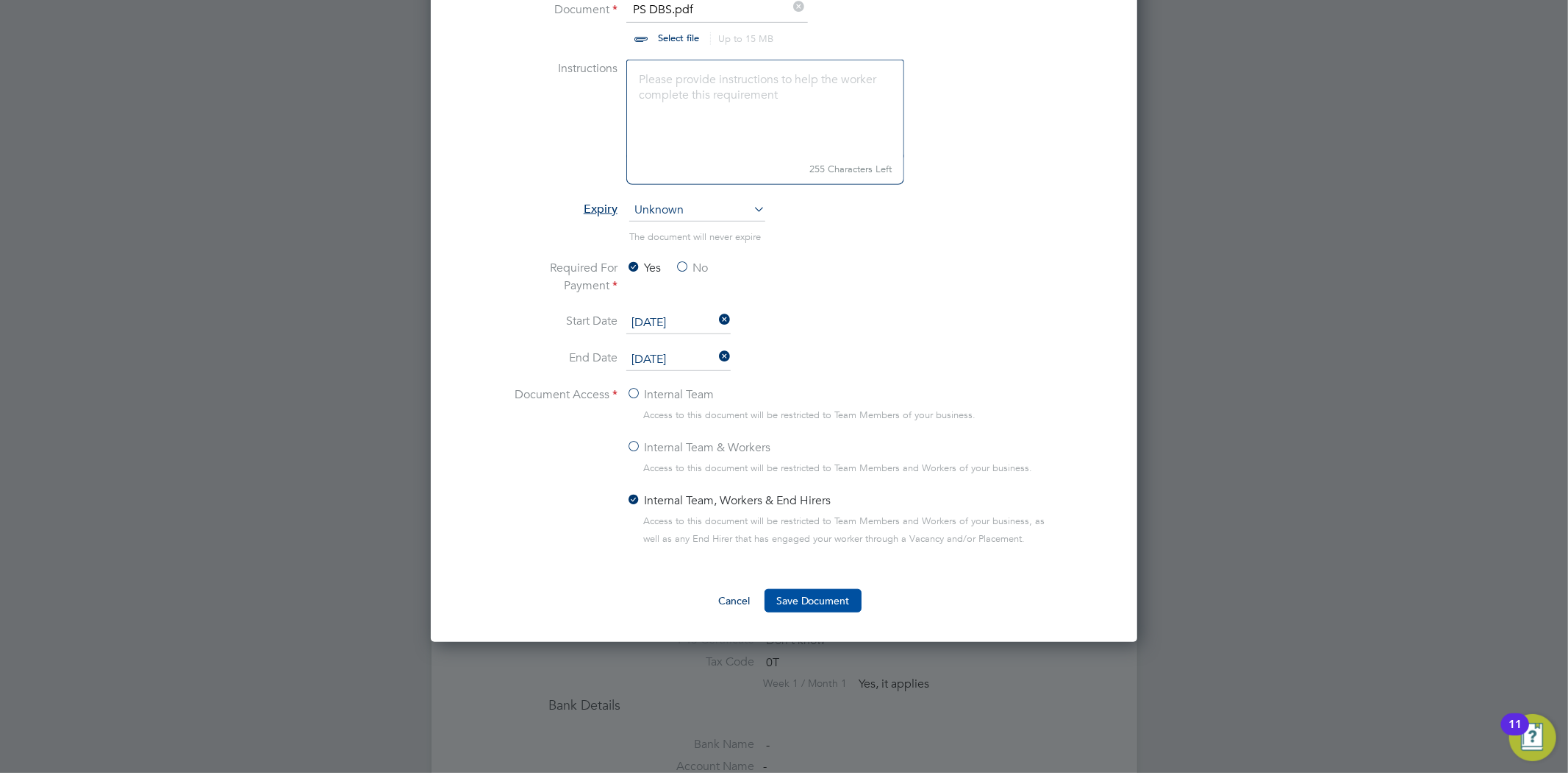
click at [835, 596] on button "Save Document" at bounding box center [812, 601] width 97 height 24
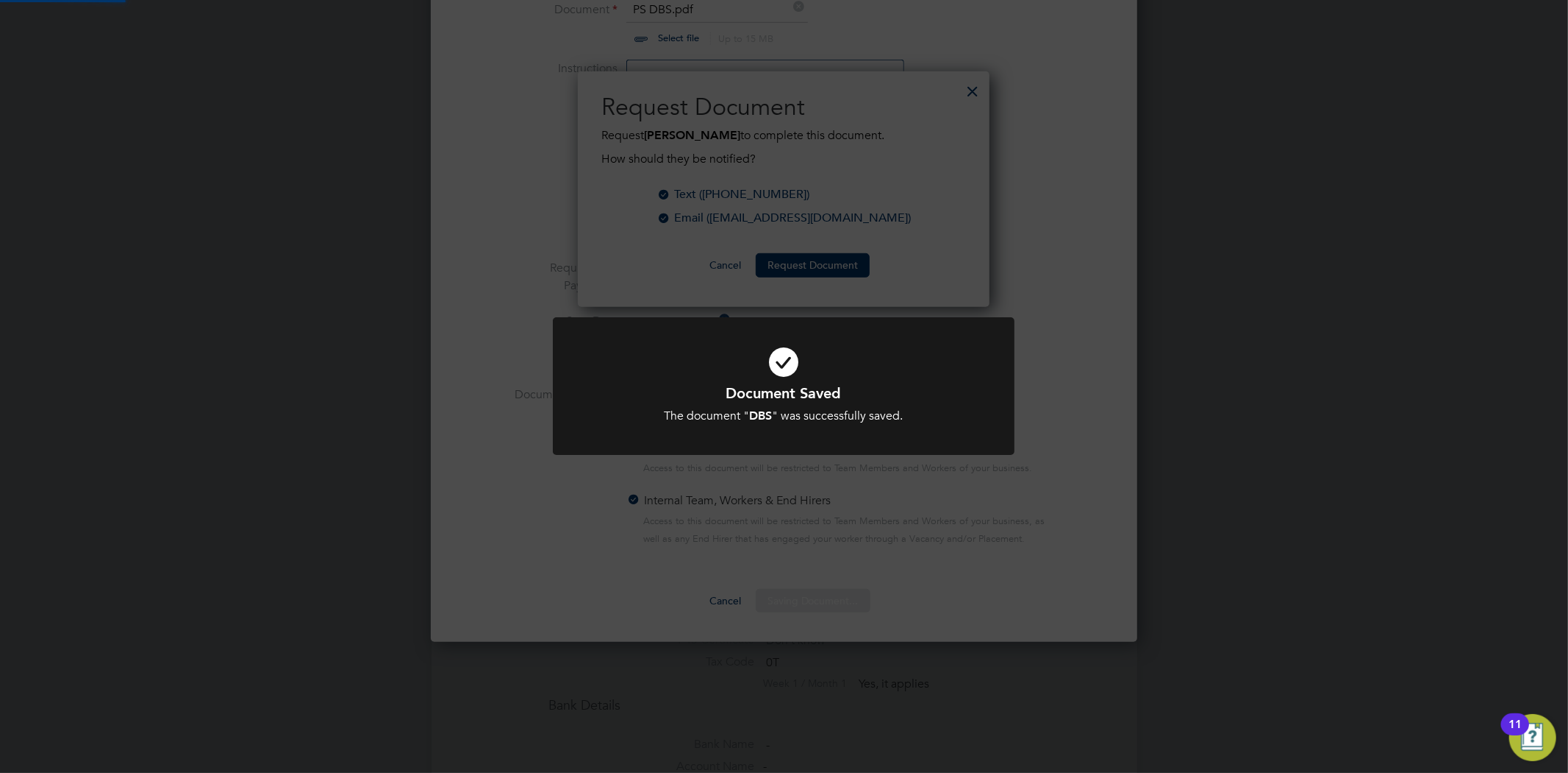
scroll to position [236, 412]
click at [1092, 221] on div "Document Saved The document " DBS " was successfully saved. Cancel Okay" at bounding box center [784, 386] width 1568 height 773
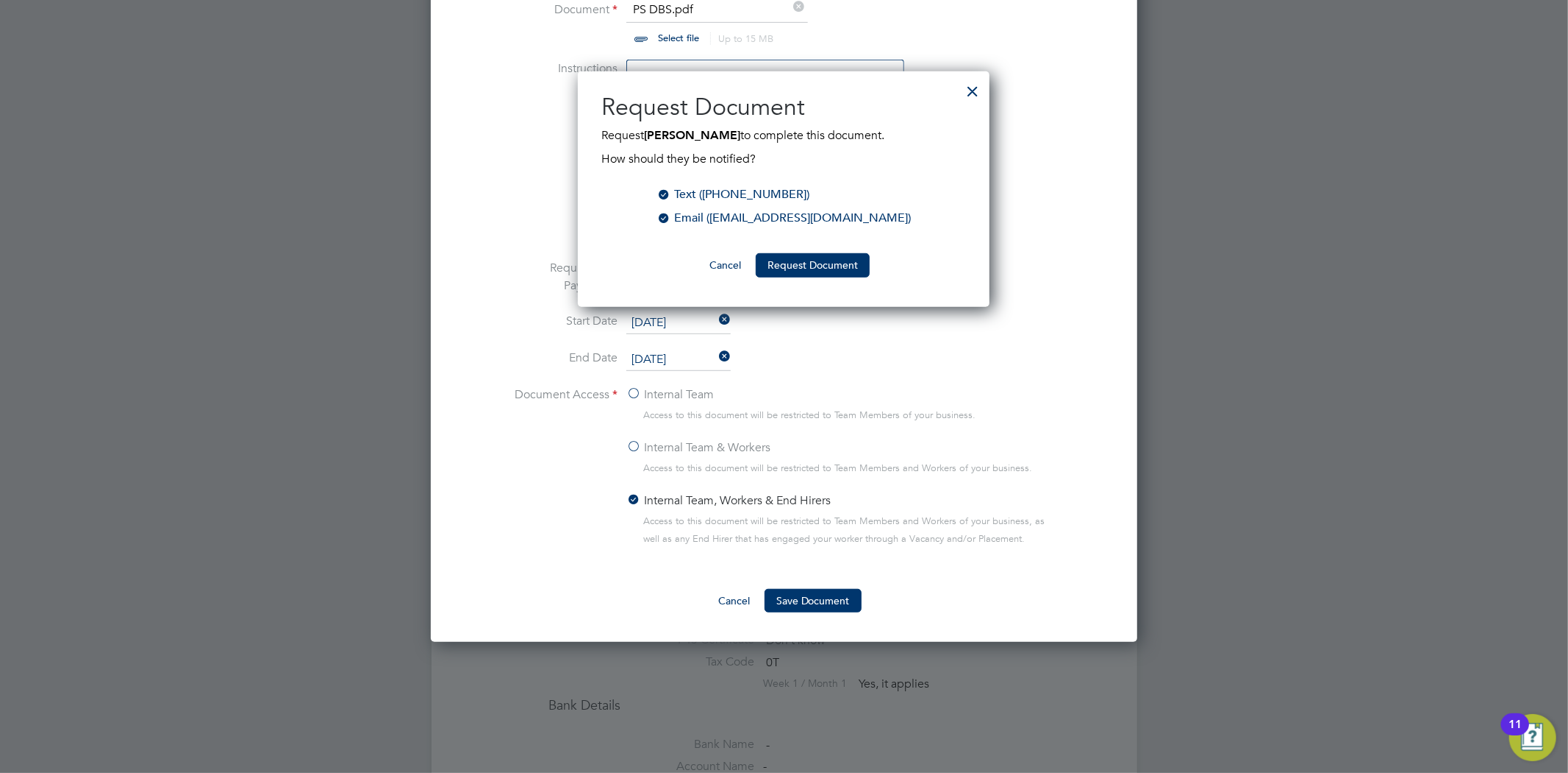
click at [979, 94] on div at bounding box center [973, 88] width 27 height 27
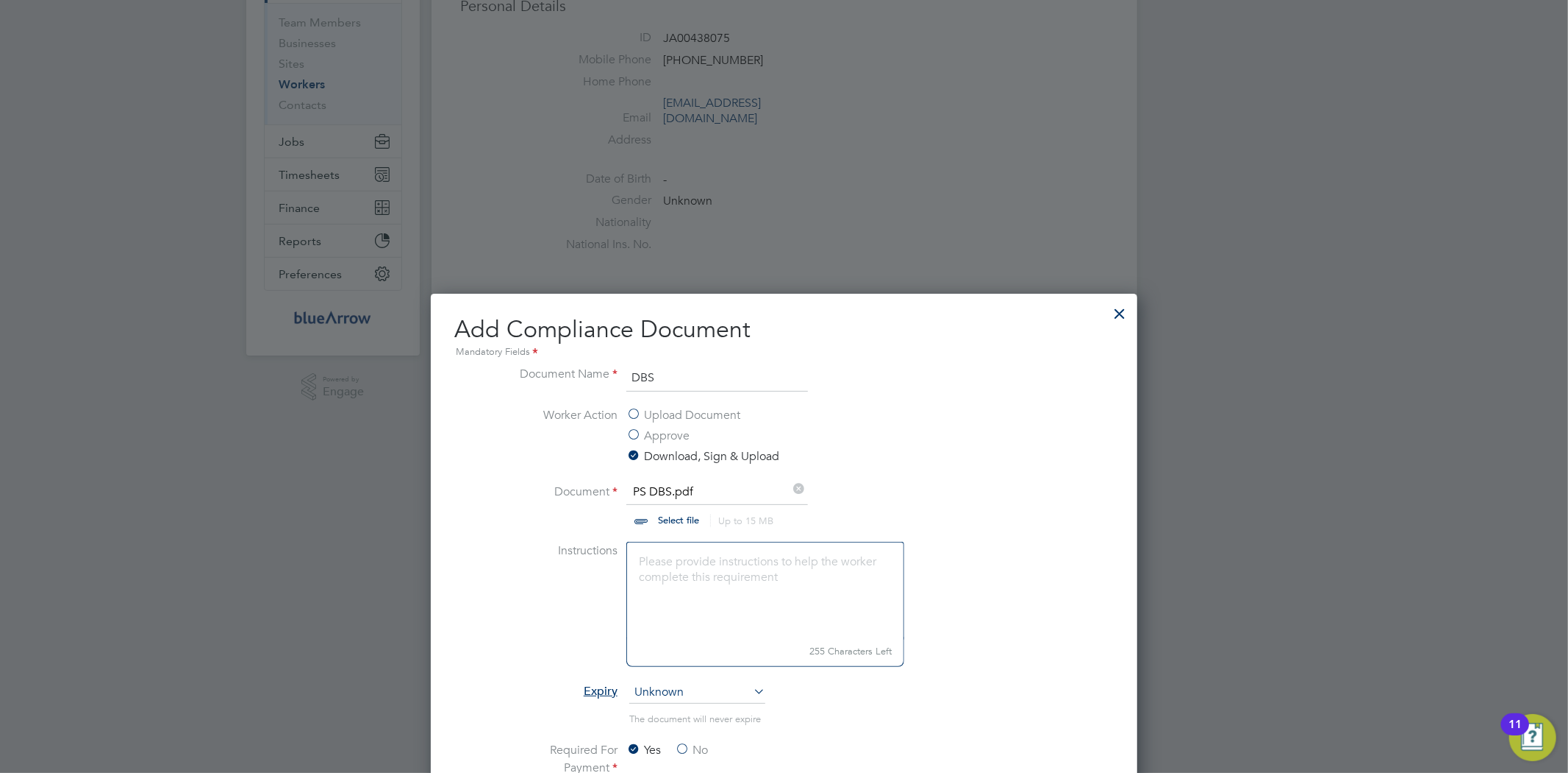
scroll to position [163, 0]
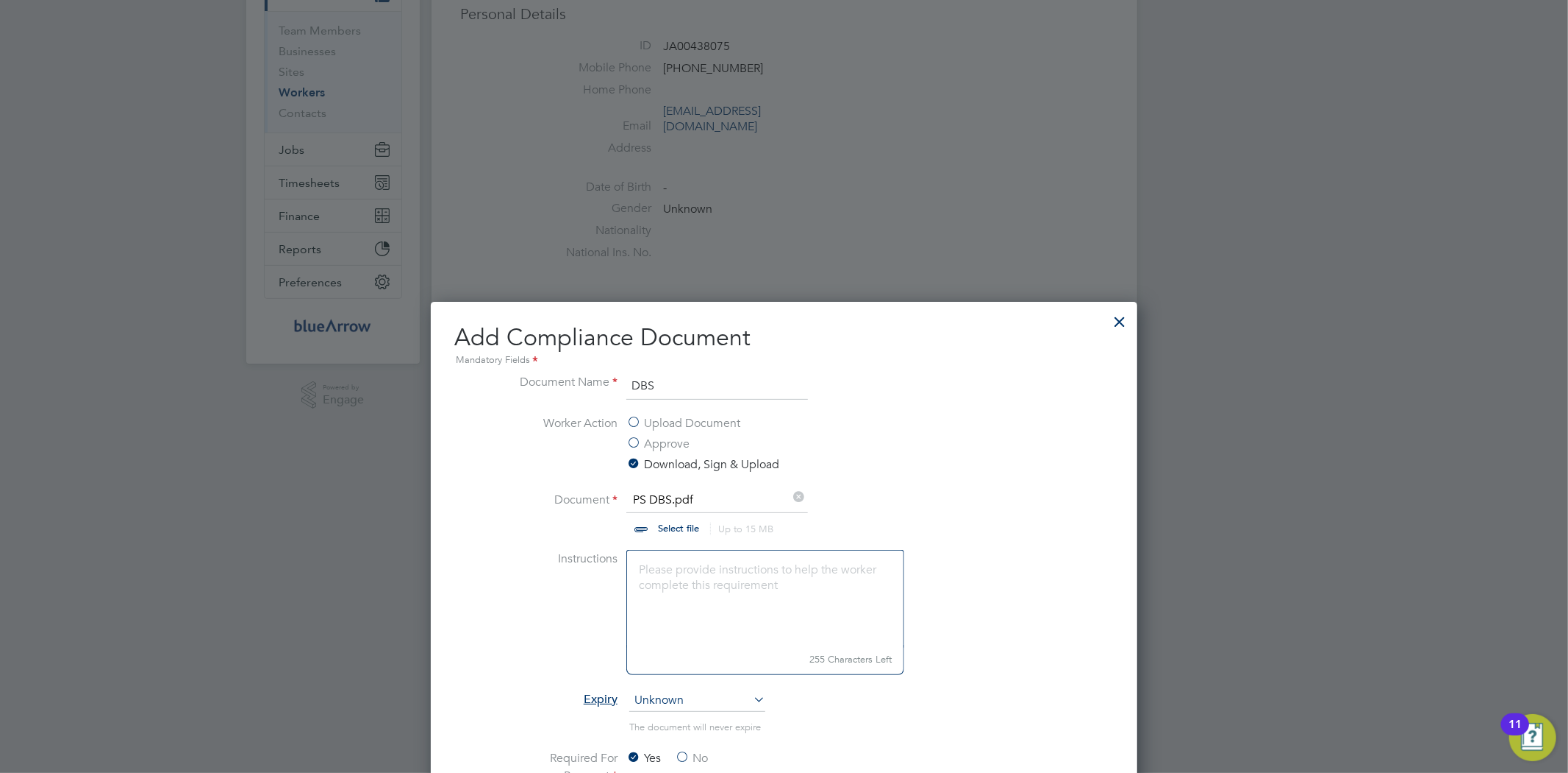
click at [1121, 320] on div at bounding box center [1120, 318] width 27 height 27
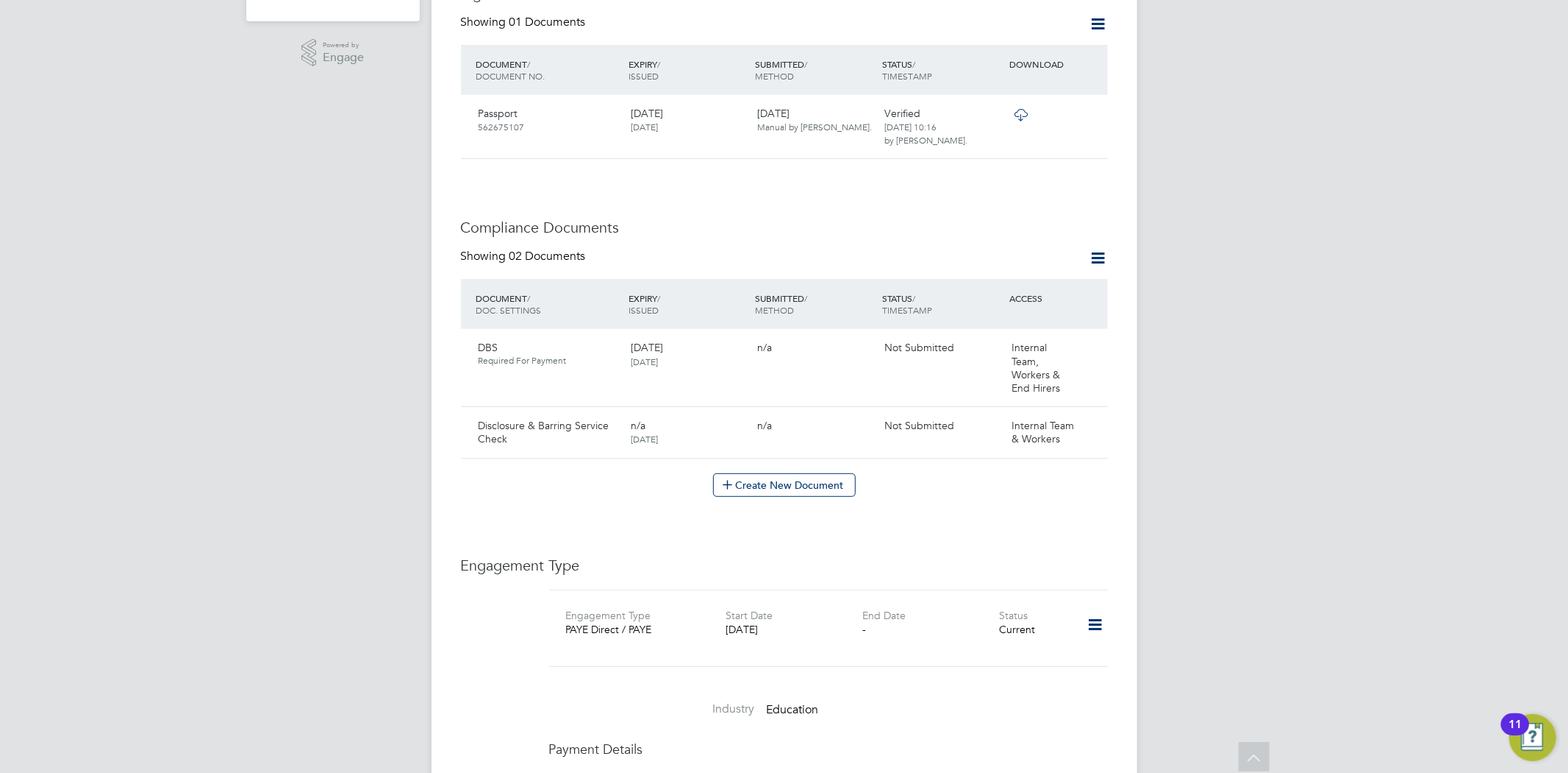
scroll to position [653, 0]
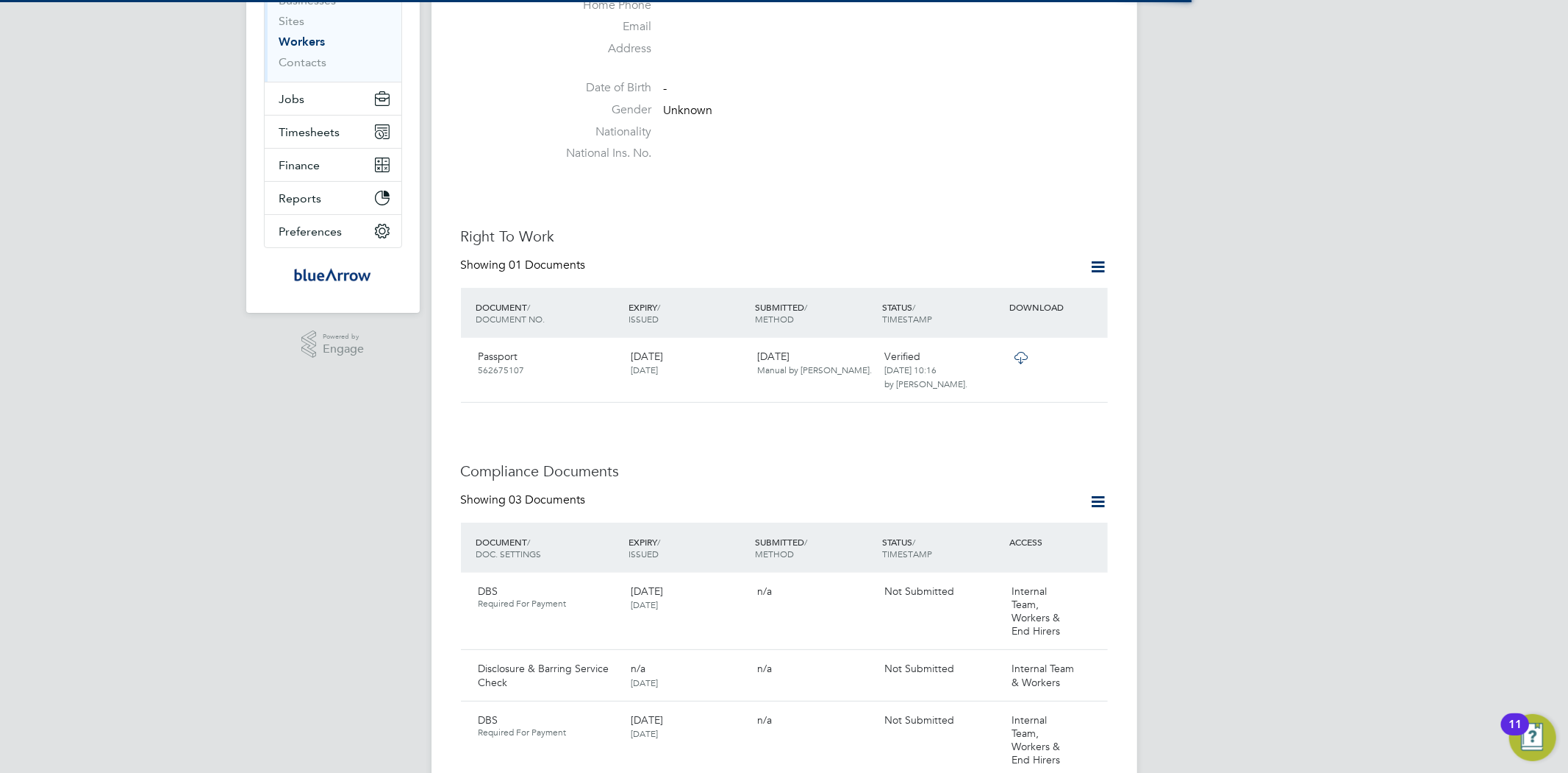
scroll to position [572, 0]
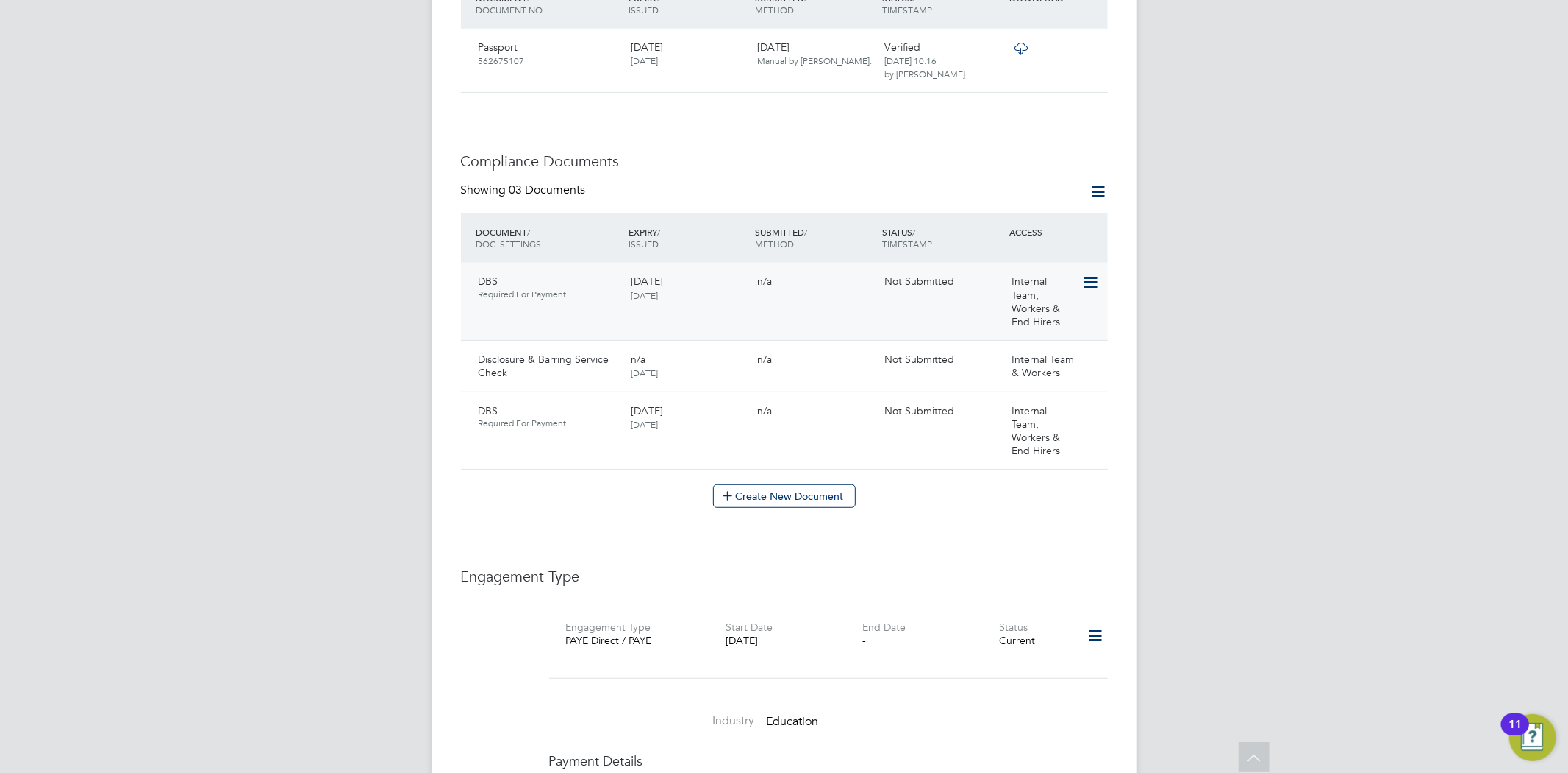
click at [1077, 275] on div "Internal Team, Workers & End Hirers" at bounding box center [1043, 302] width 77 height 66
click at [1089, 274] on icon at bounding box center [1089, 283] width 15 height 18
click at [1011, 363] on li "Delete Document" at bounding box center [1042, 364] width 109 height 21
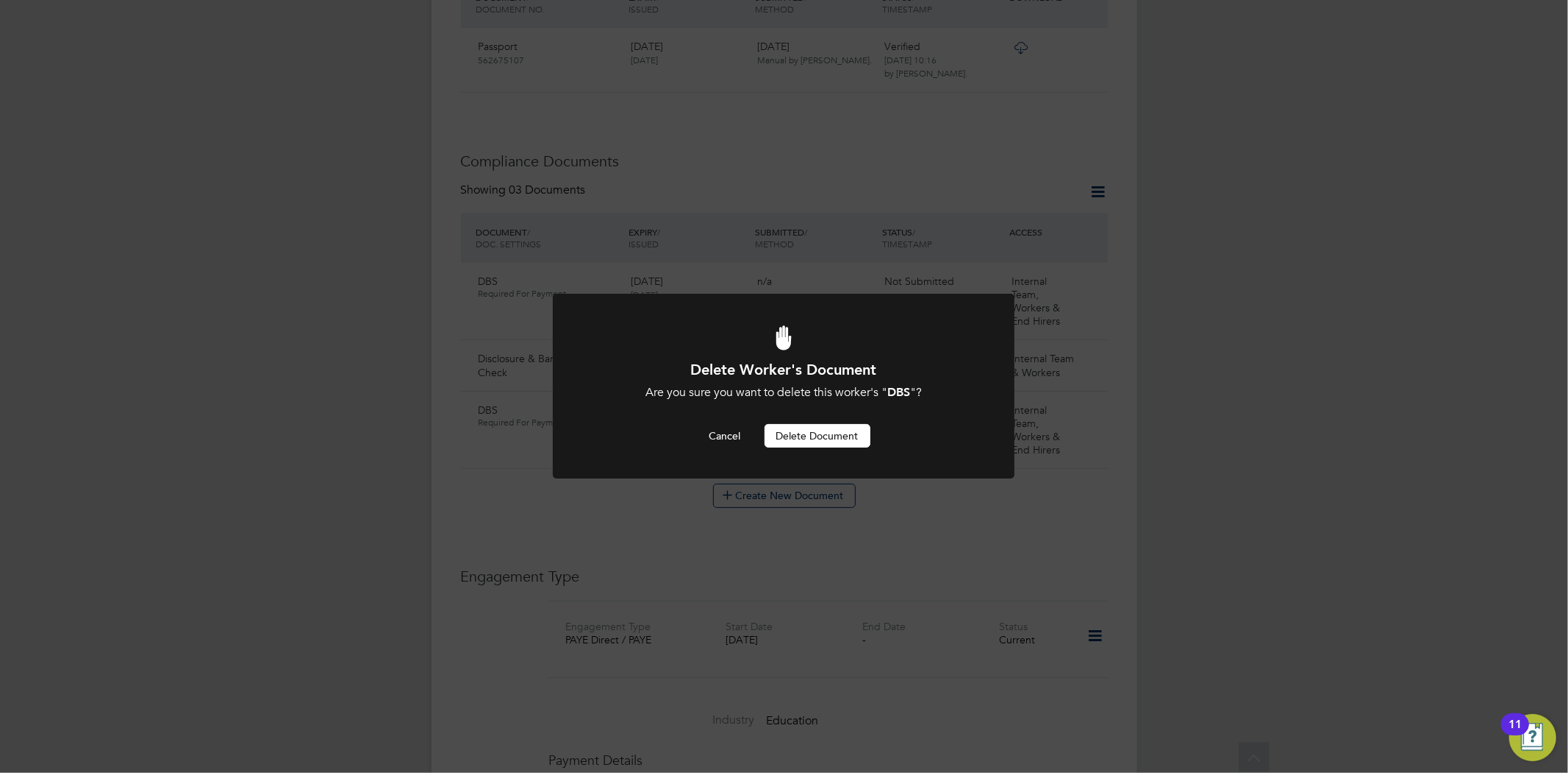
click at [839, 434] on button "Delete Document" at bounding box center [817, 435] width 106 height 24
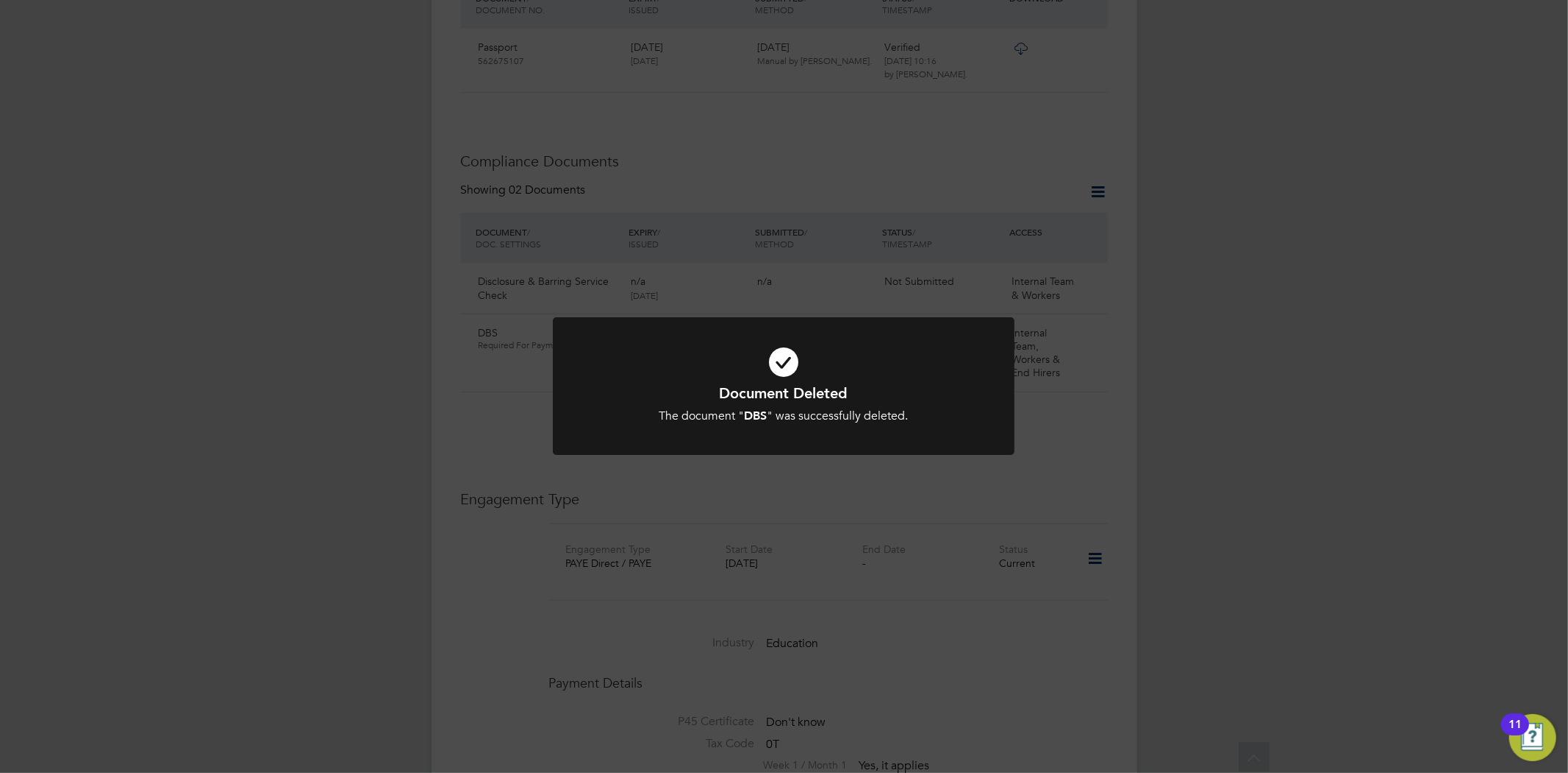
click at [1096, 427] on div "Document Deleted The document " DBS " was successfully deleted. Cancel Okay" at bounding box center [784, 386] width 1568 height 773
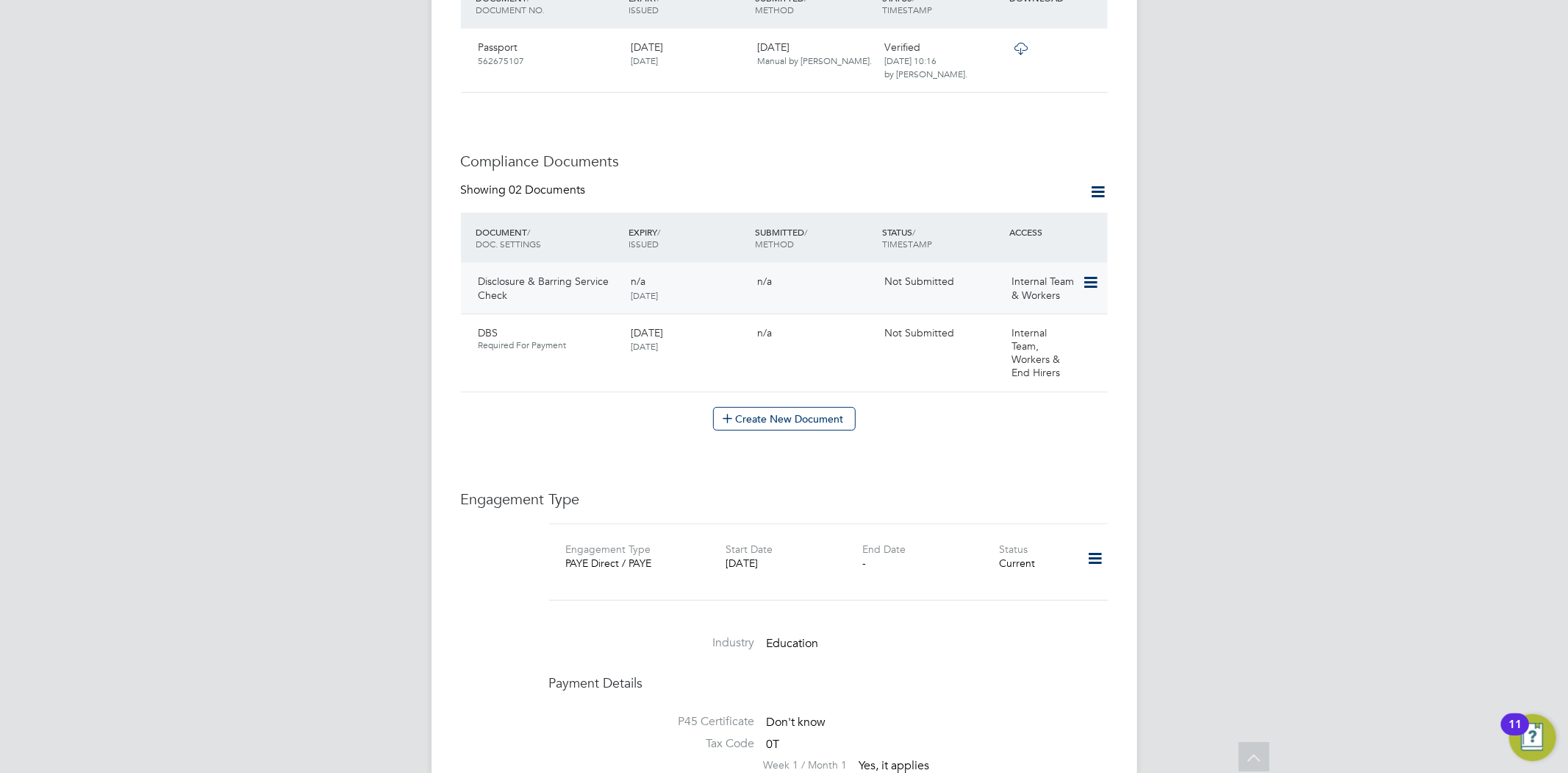
click at [1089, 274] on icon at bounding box center [1089, 283] width 15 height 18
click at [1026, 365] on li "Delete Document" at bounding box center [1042, 364] width 109 height 21
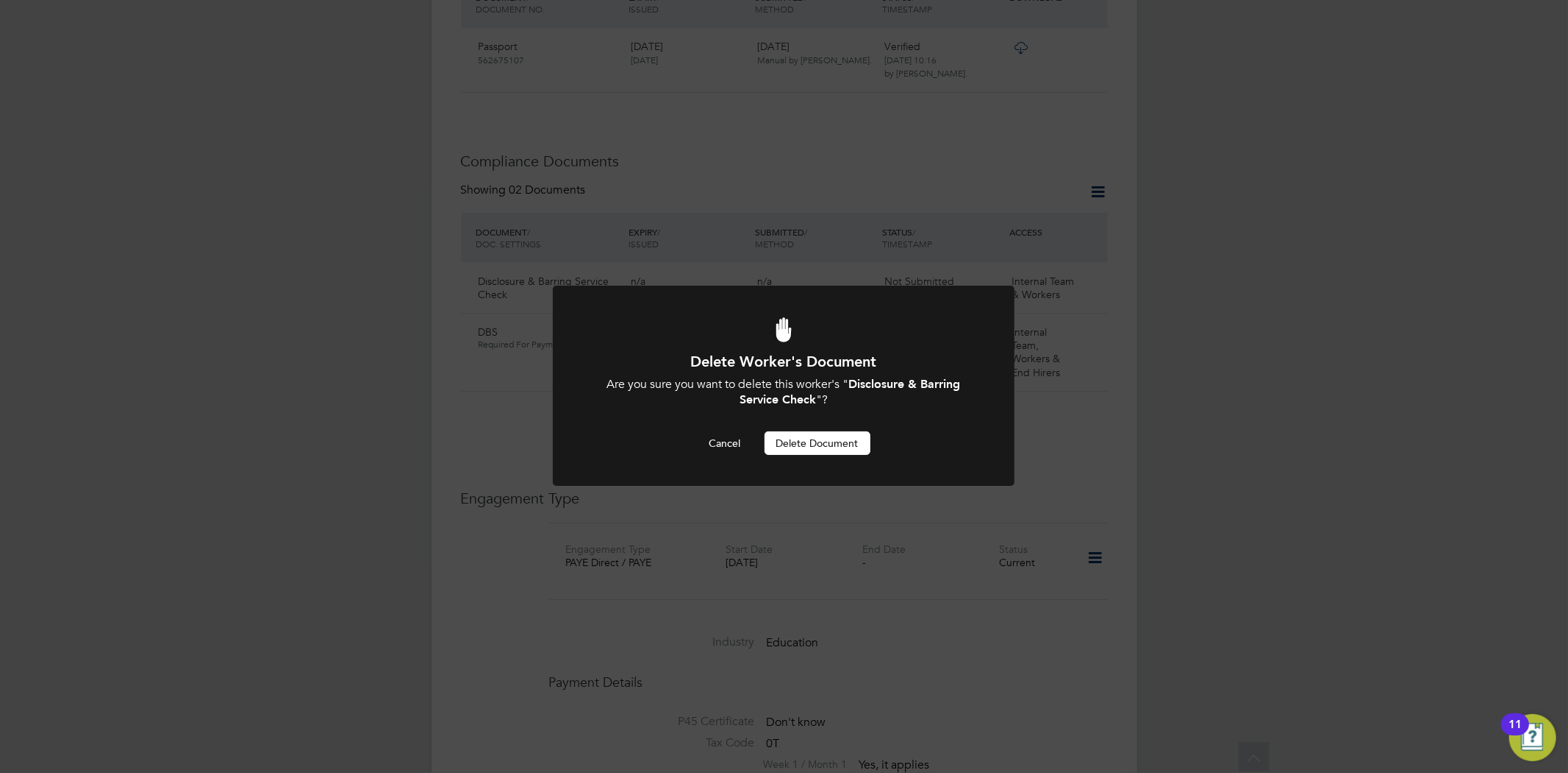
scroll to position [0, 0]
click at [821, 437] on button "Delete Document" at bounding box center [817, 443] width 106 height 24
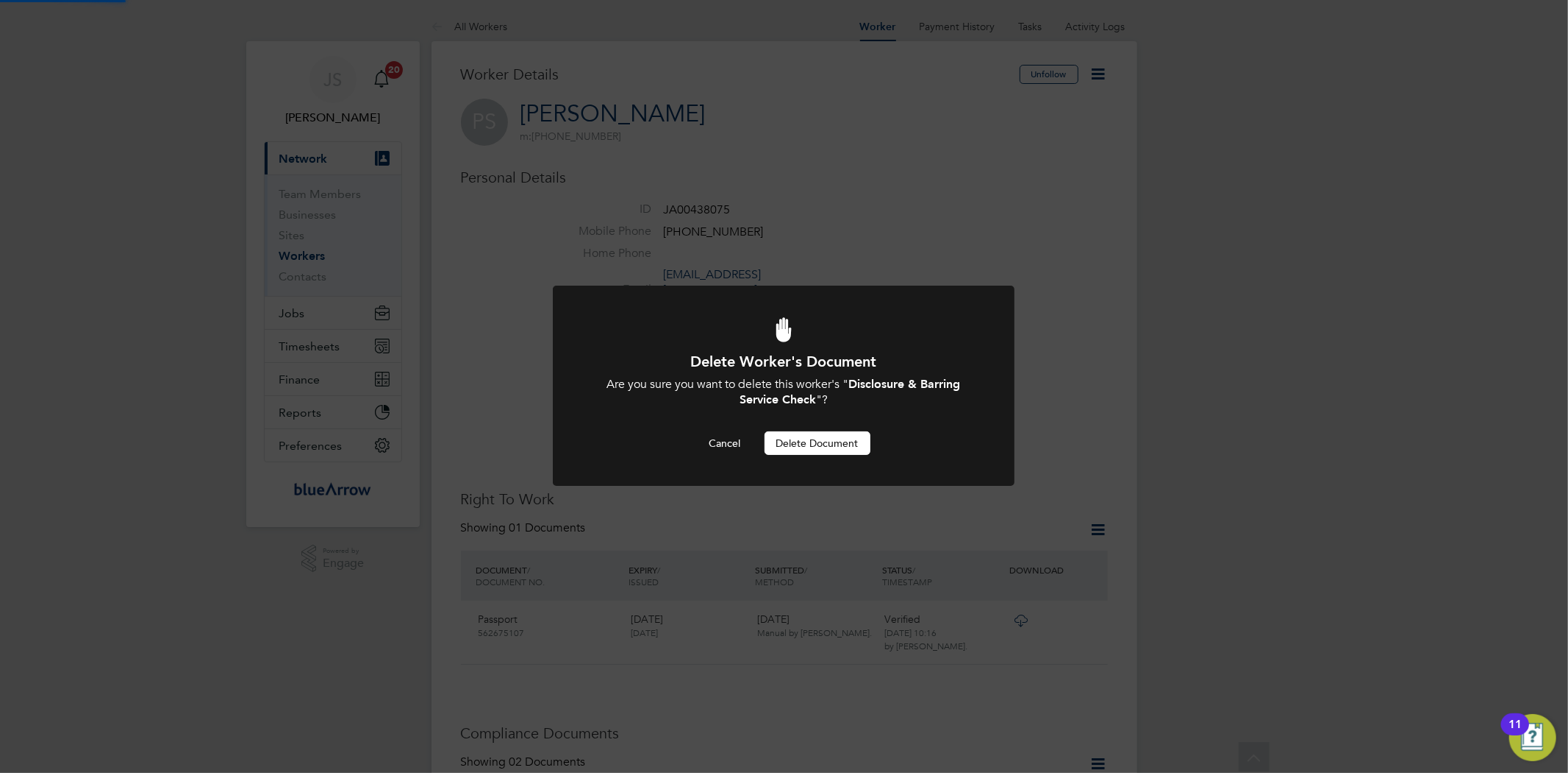
scroll to position [572, 0]
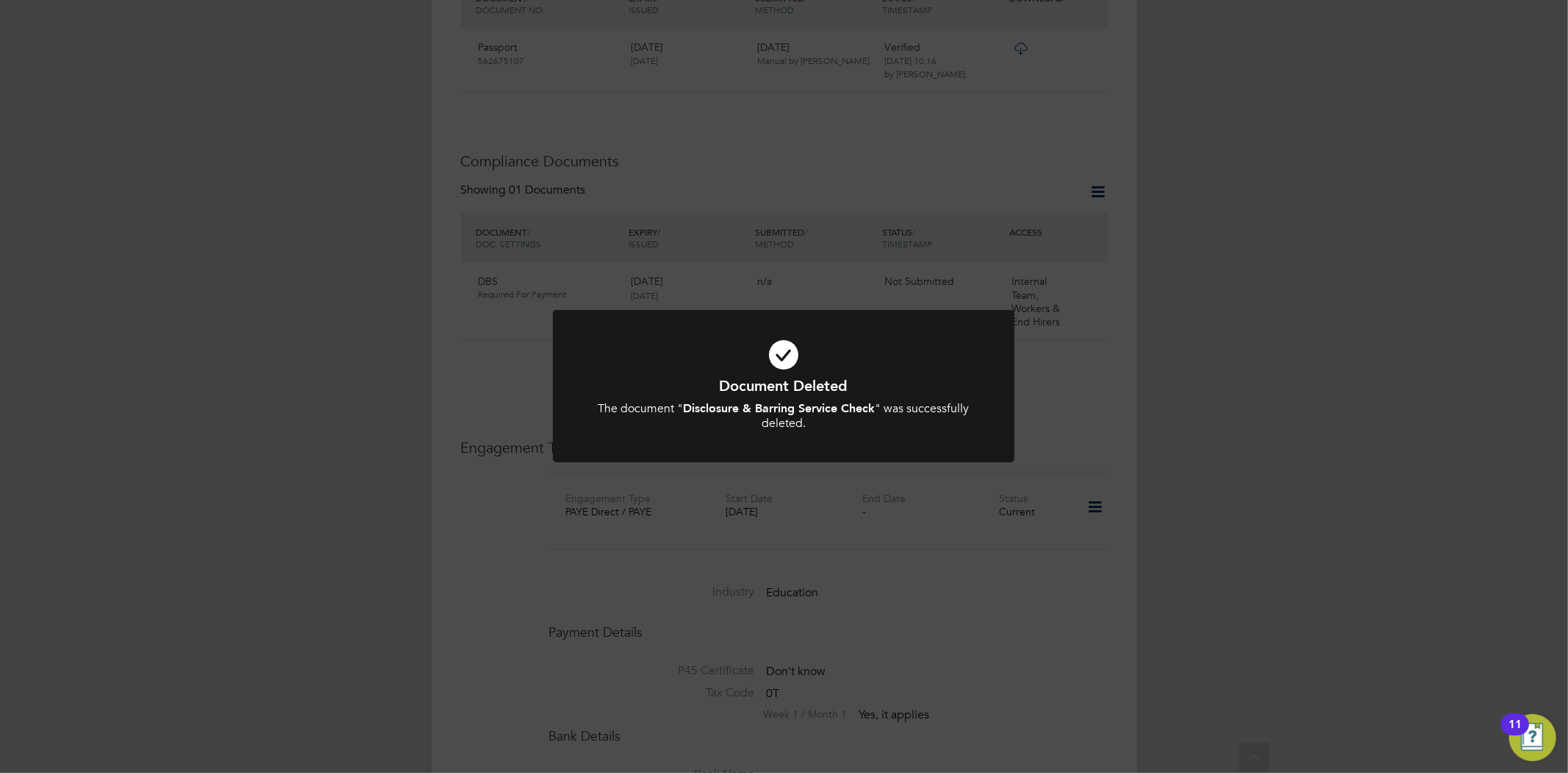
drag, startPoint x: 1079, startPoint y: 413, endPoint x: 1070, endPoint y: 415, distance: 9.2
click at [1079, 414] on div "Document Deleted The document " Disclosure & Barring Service Check " was succes…" at bounding box center [784, 386] width 1568 height 773
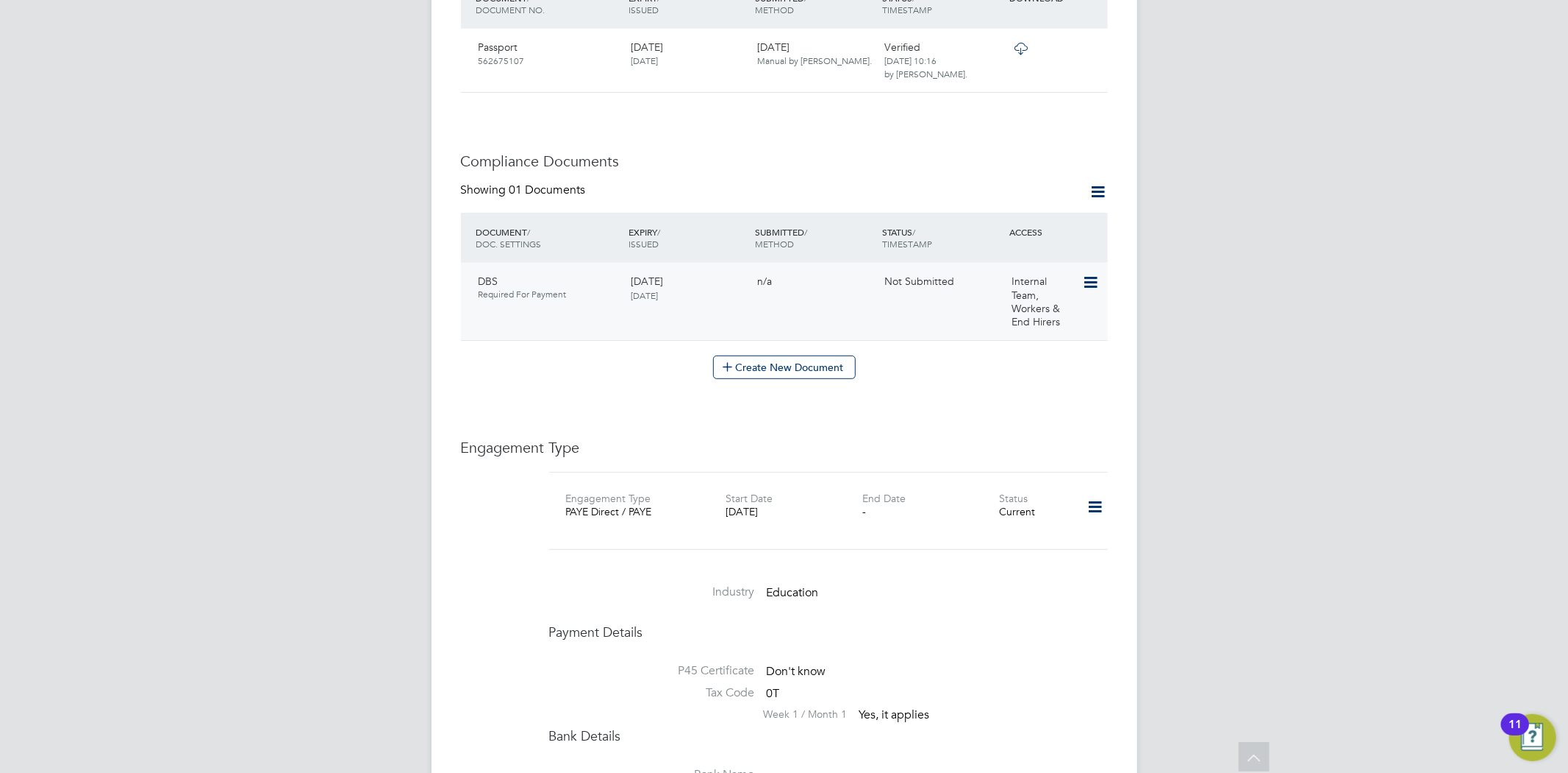
click at [1094, 274] on icon at bounding box center [1089, 283] width 15 height 18
click at [1022, 297] on li "Edit Document" at bounding box center [1024, 301] width 147 height 21
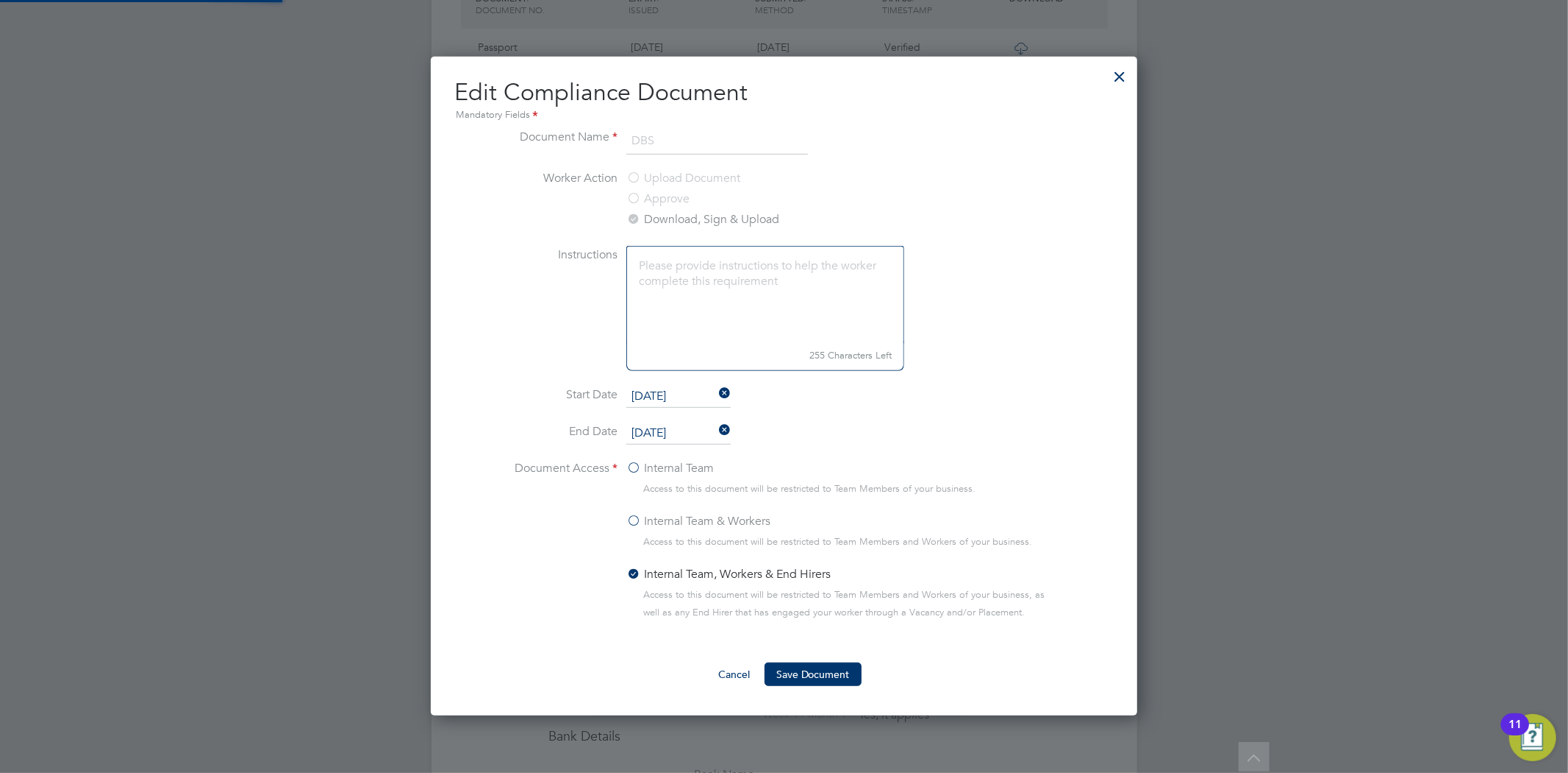
scroll to position [658, 708]
click at [1125, 76] on div at bounding box center [1120, 73] width 27 height 27
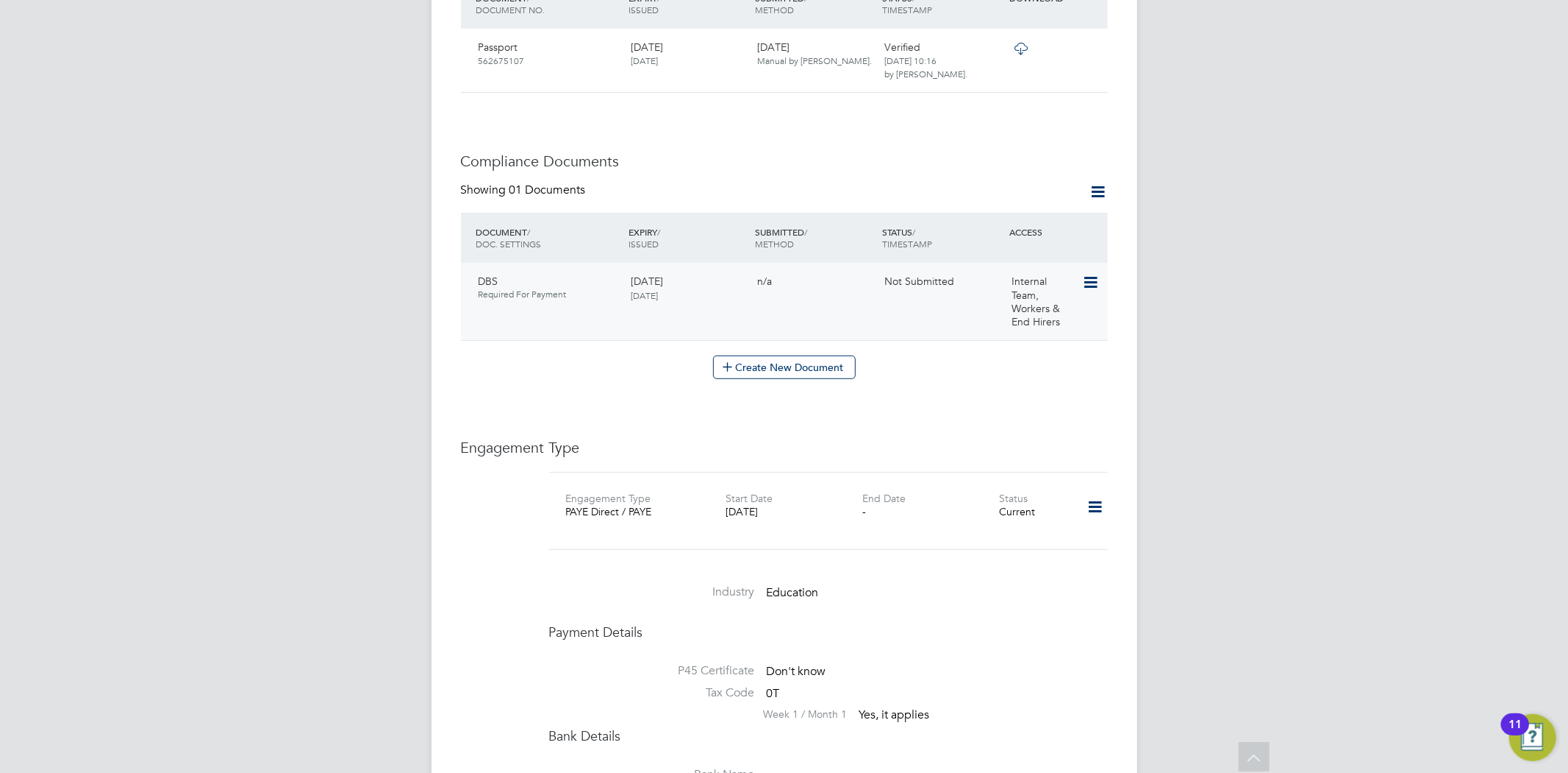
click at [1084, 277] on icon at bounding box center [1089, 283] width 15 height 18
click at [1000, 340] on li "Submit Document" at bounding box center [1024, 344] width 147 height 21
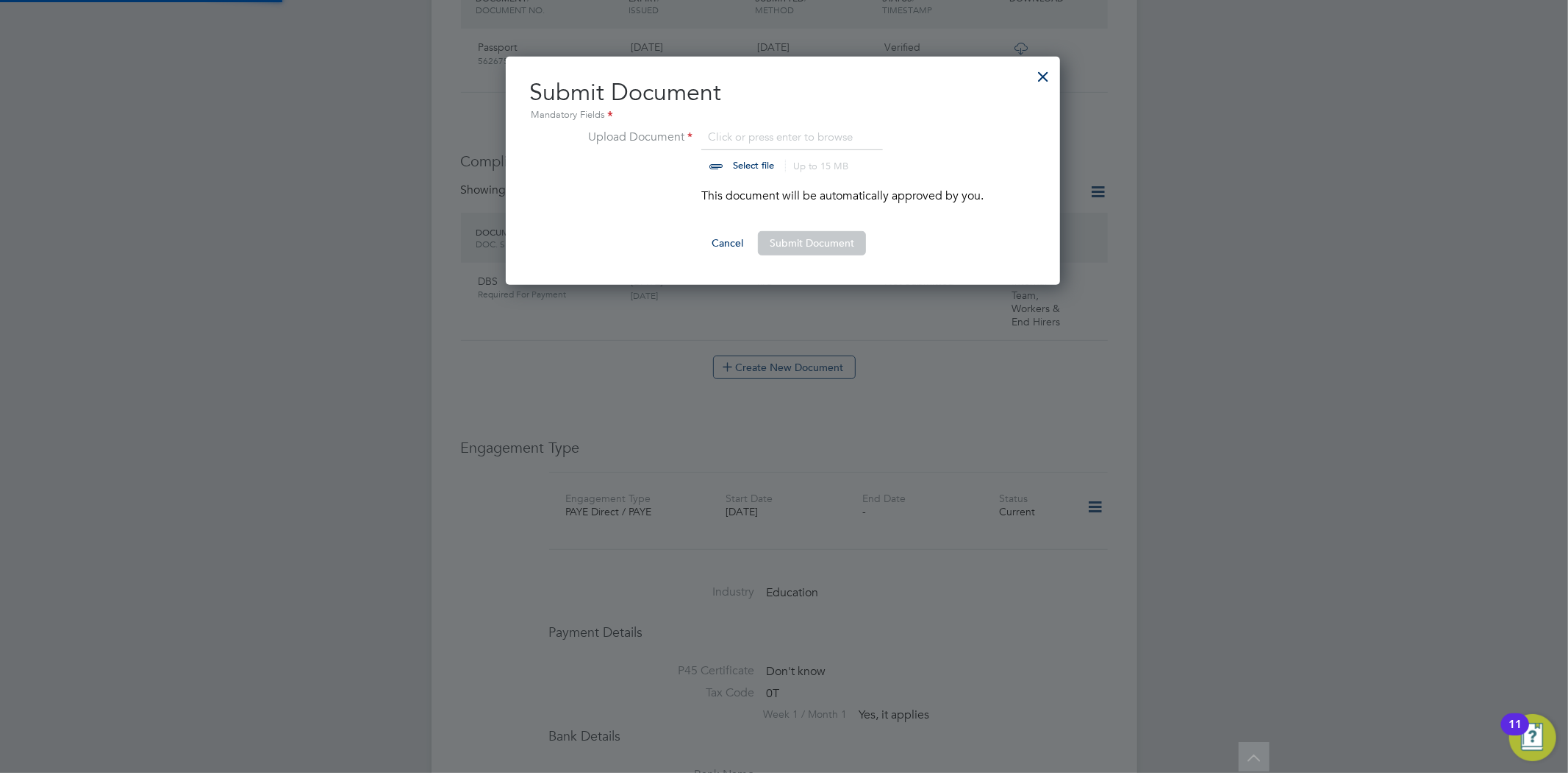
scroll to position [229, 556]
click at [754, 138] on input "file" at bounding box center [768, 150] width 231 height 44
type input "C:\fakepath\PS DBS.pdf"
click at [806, 241] on button "Submit Document" at bounding box center [811, 243] width 109 height 24
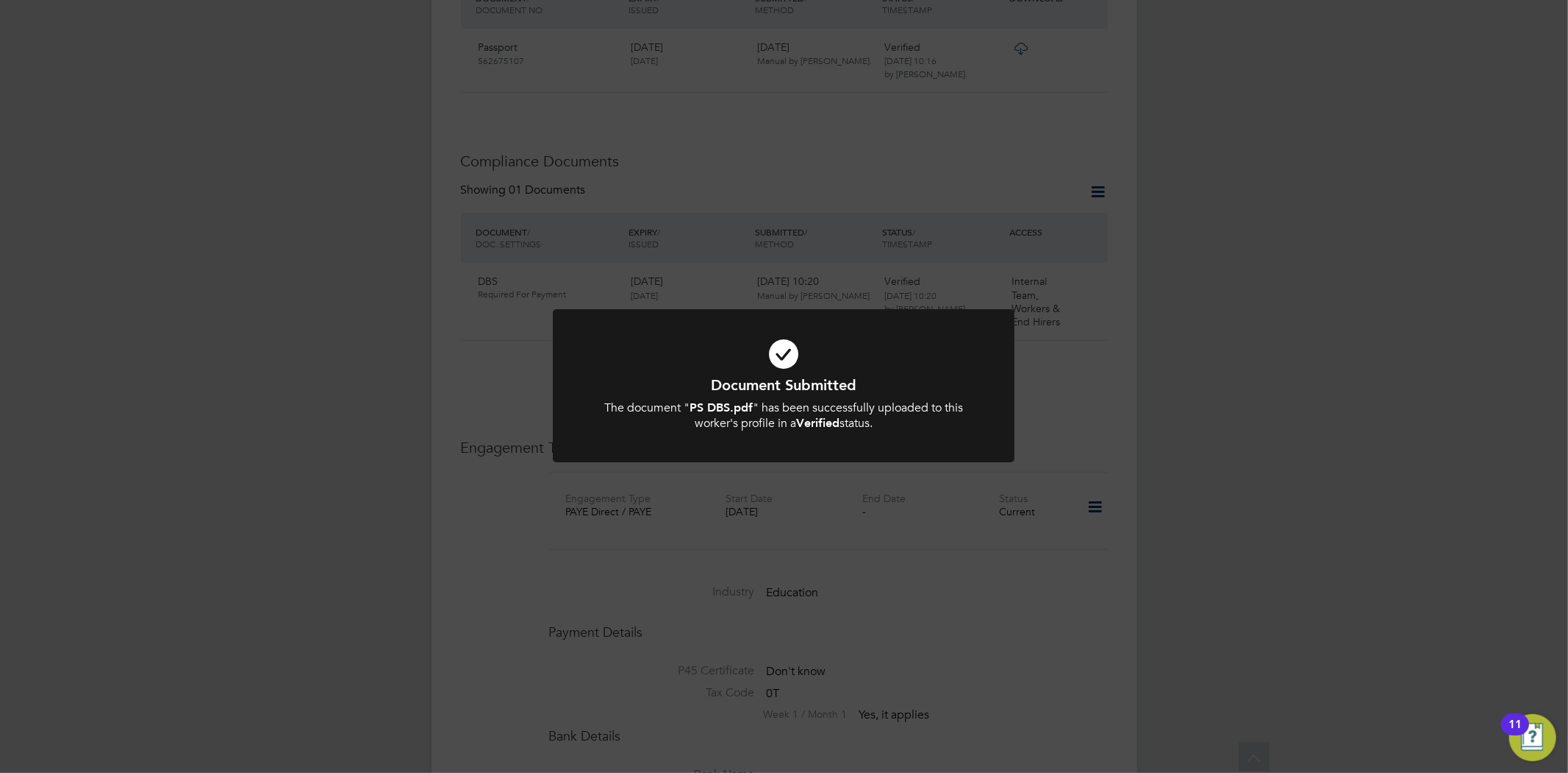
click at [1070, 361] on div "Document Submitted The document " PS DBS.pdf " has been successfully uploaded t…" at bounding box center [784, 386] width 1568 height 773
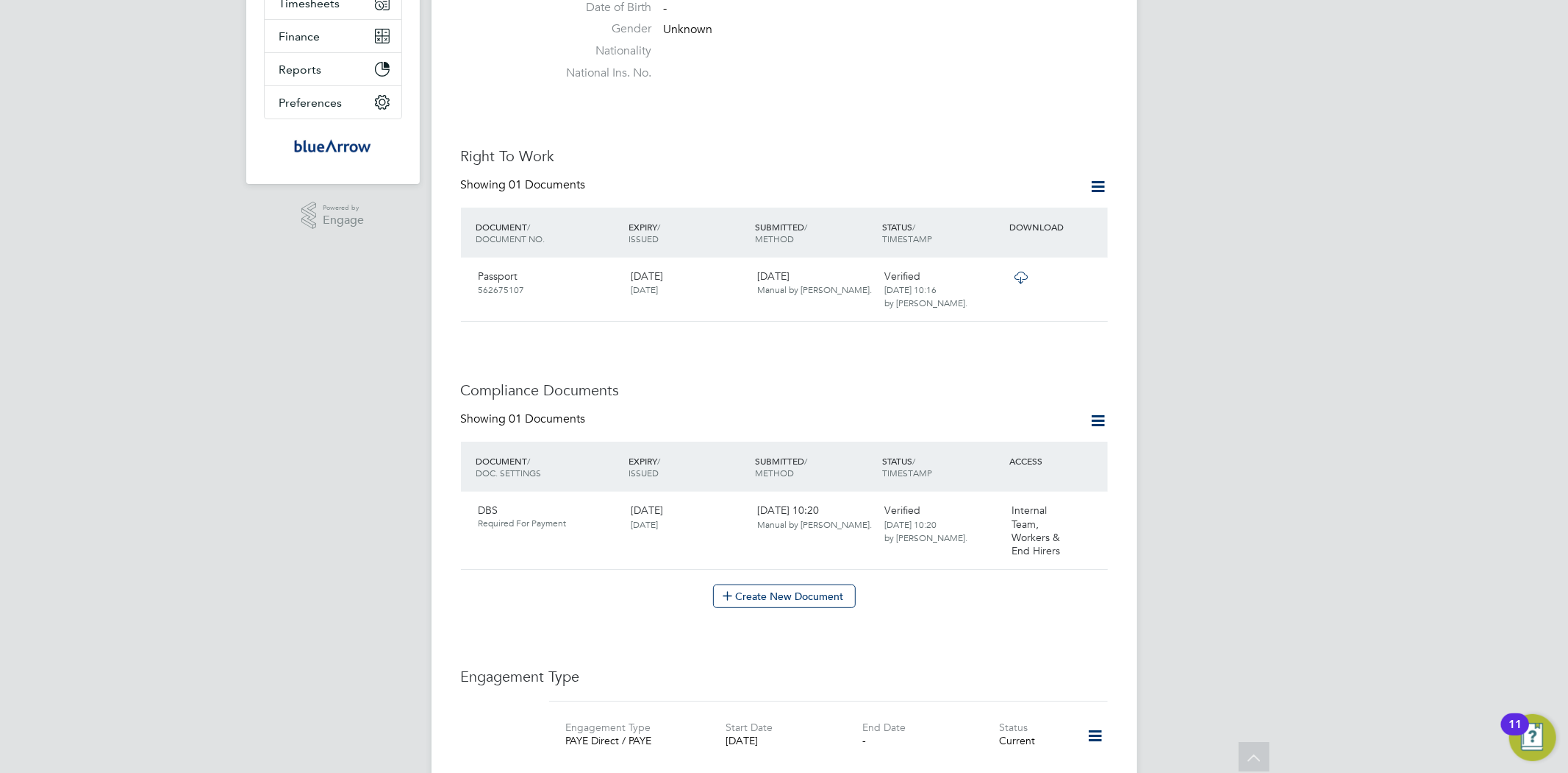
scroll to position [327, 0]
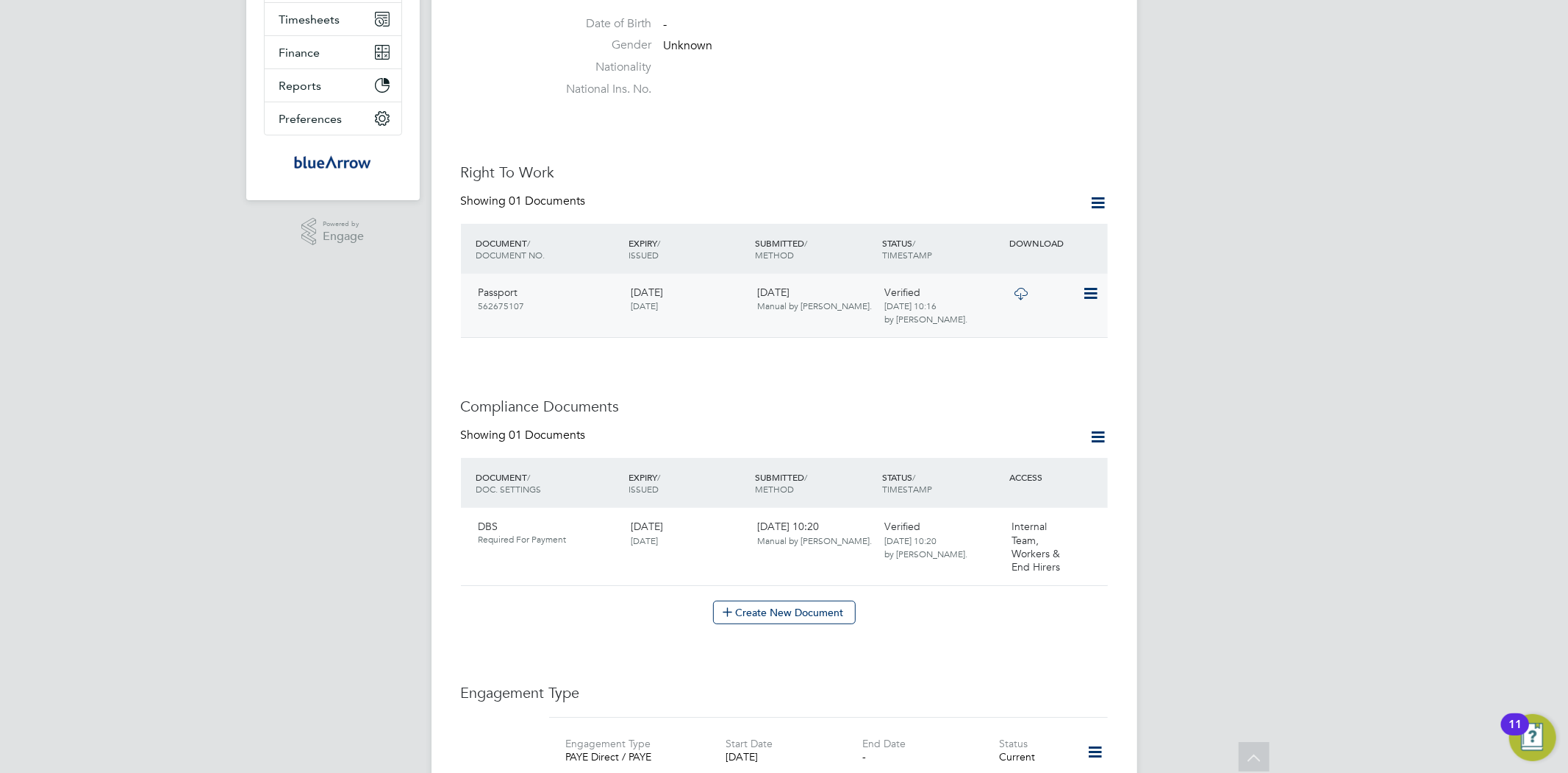
click at [1022, 288] on icon at bounding box center [1020, 294] width 18 height 12
